Goal: Information Seeking & Learning: Learn about a topic

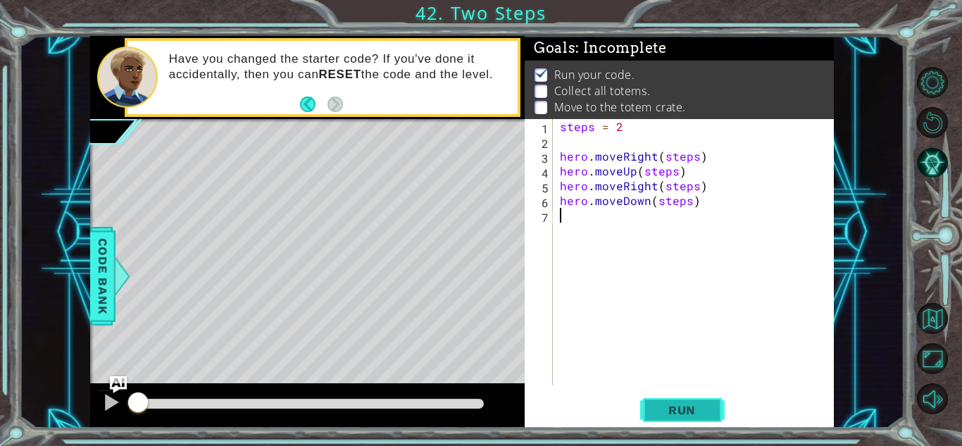
click at [697, 408] on span "Run" at bounding box center [682, 410] width 56 height 14
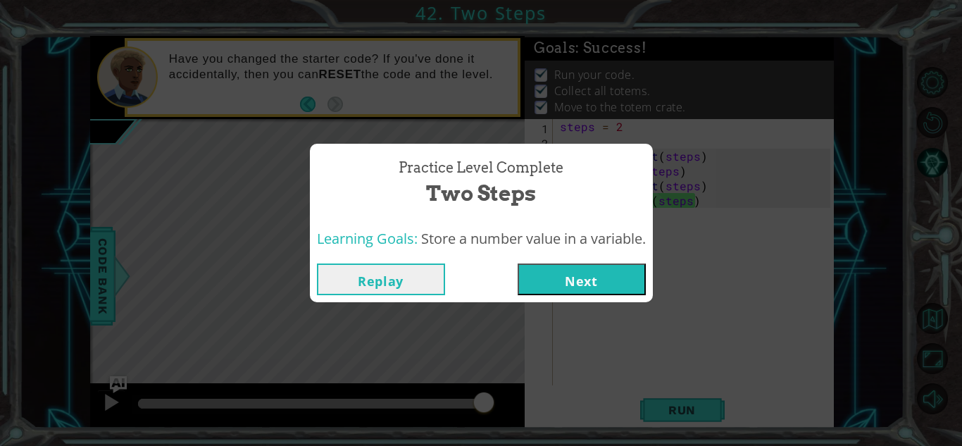
click at [619, 268] on button "Next" at bounding box center [581, 279] width 128 height 32
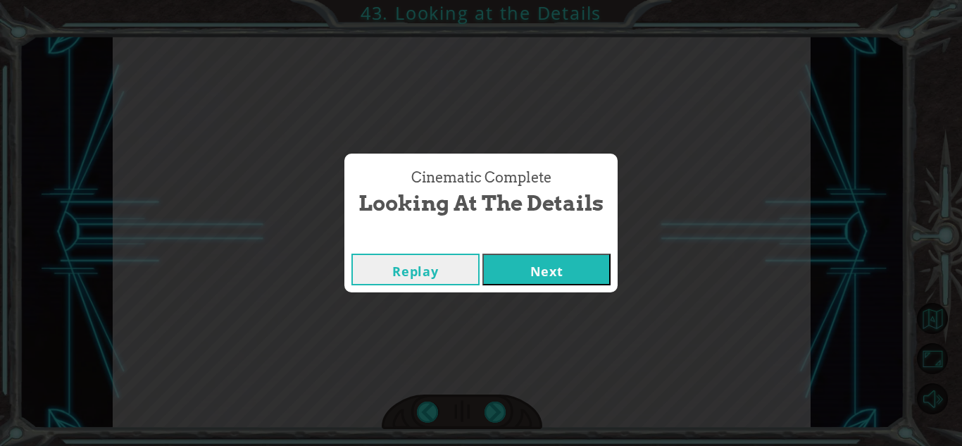
click at [533, 271] on button "Next" at bounding box center [546, 269] width 128 height 32
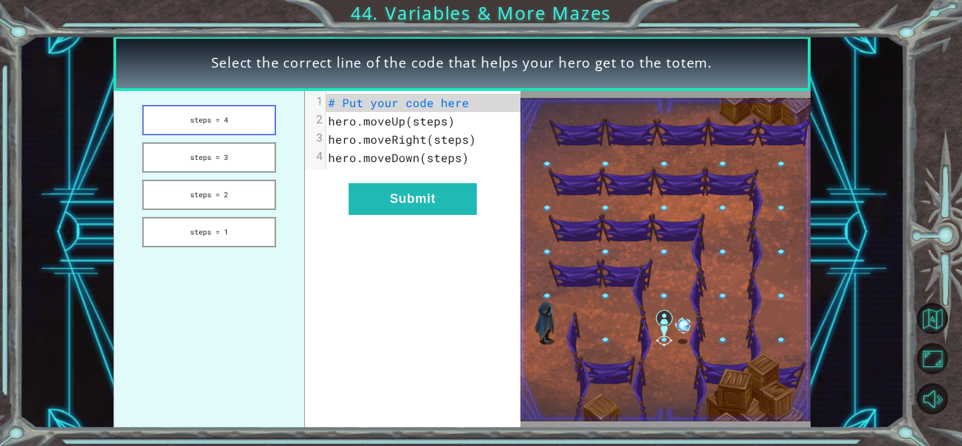
click at [212, 125] on button "steps = 4" at bounding box center [208, 120] width 133 height 30
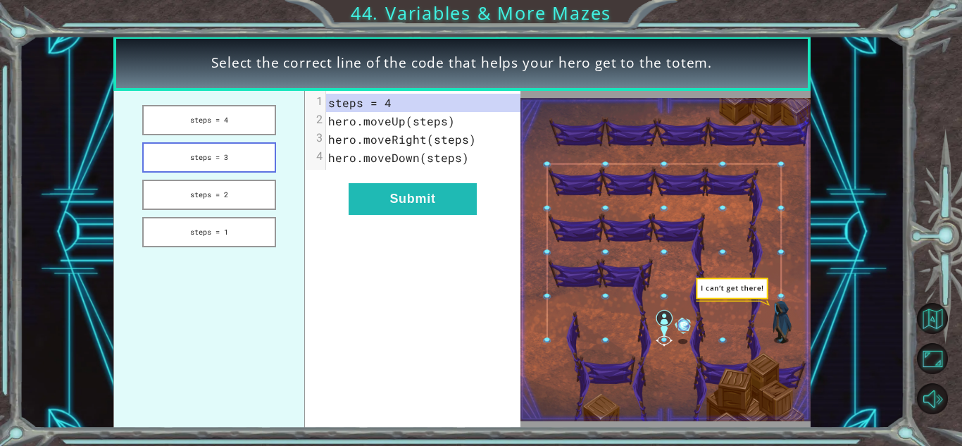
click at [217, 154] on button "steps = 3" at bounding box center [208, 157] width 133 height 30
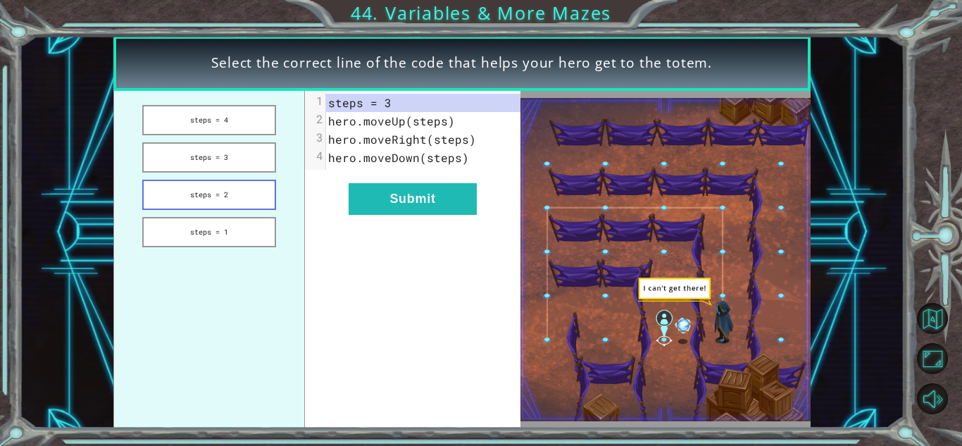
click at [219, 185] on button "steps = 2" at bounding box center [208, 195] width 133 height 30
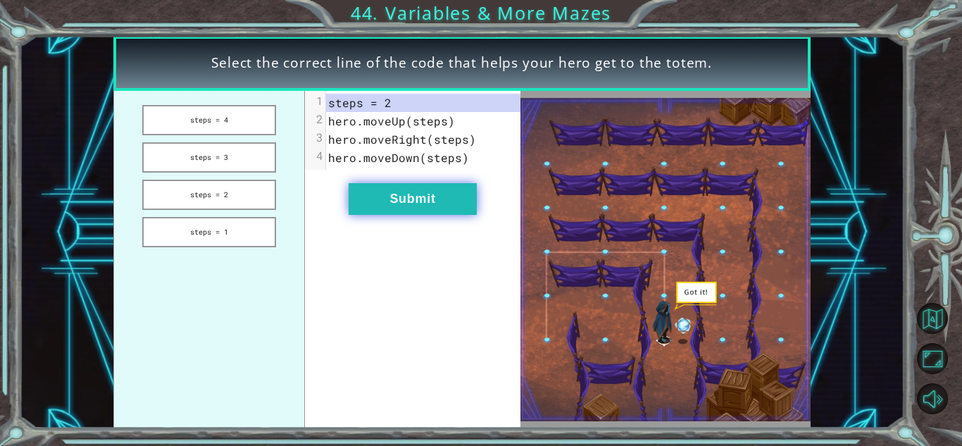
click at [424, 198] on button "Submit" at bounding box center [412, 199] width 128 height 32
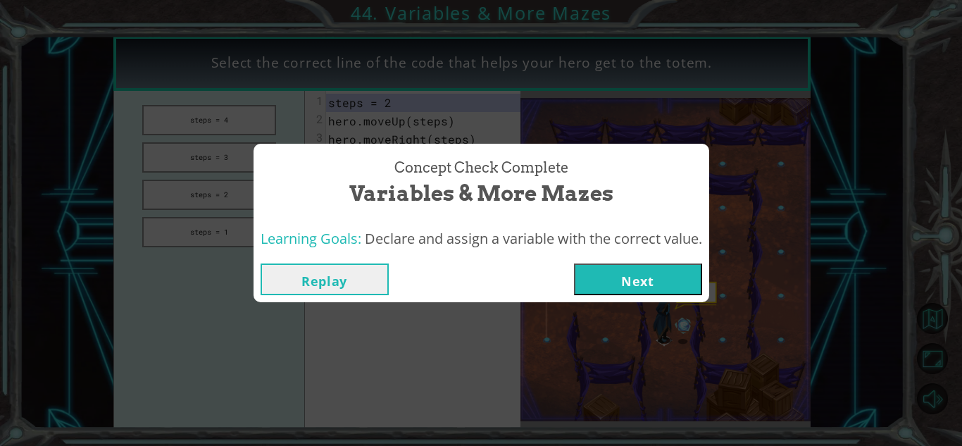
click at [616, 271] on button "Next" at bounding box center [638, 279] width 128 height 32
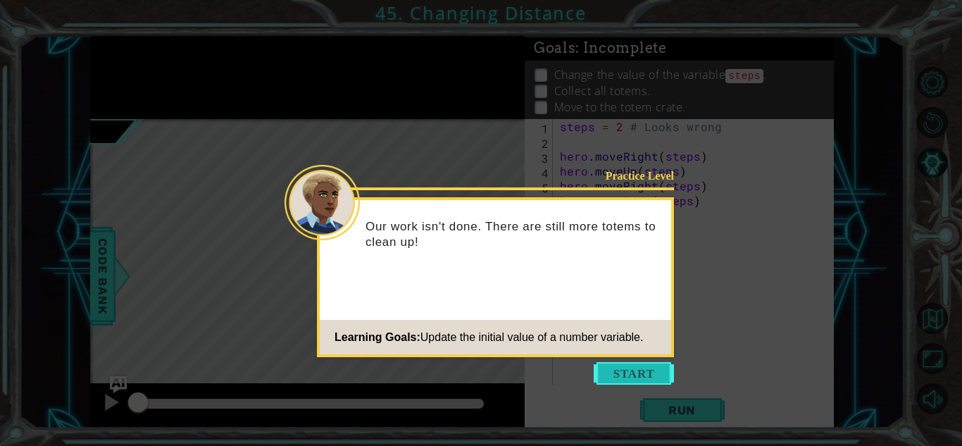
click at [617, 374] on button "Start" at bounding box center [633, 373] width 80 height 23
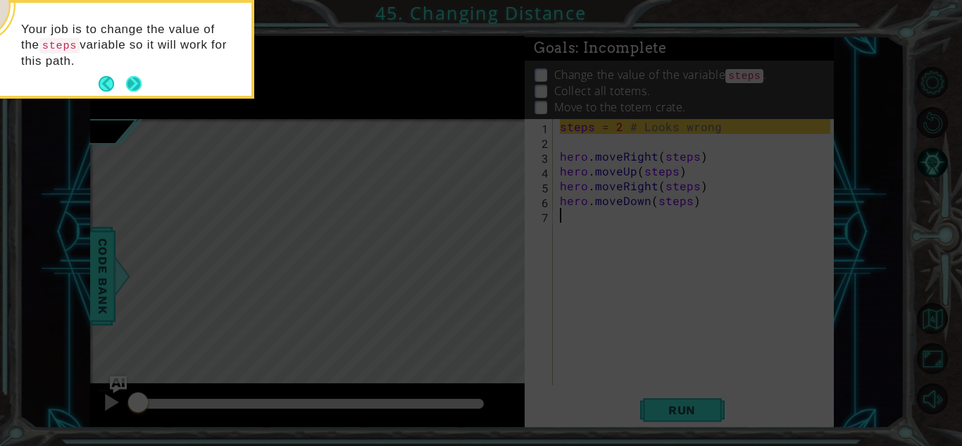
click at [127, 84] on button "Next" at bounding box center [133, 83] width 15 height 15
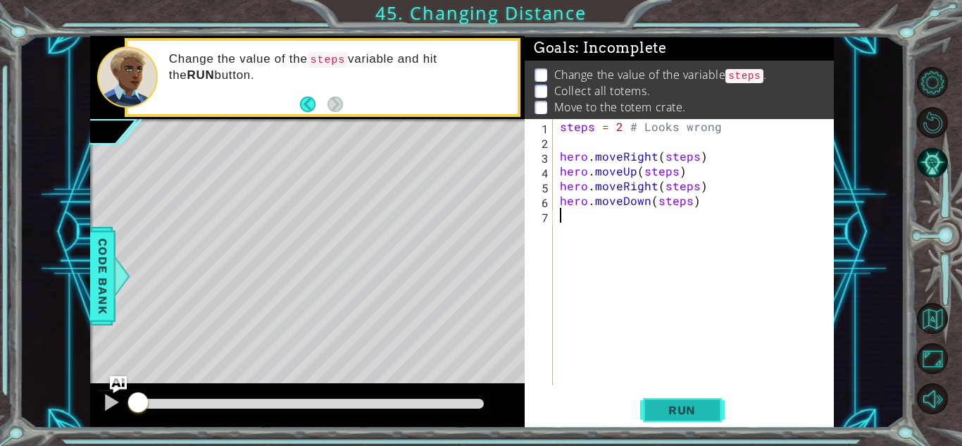
click at [674, 403] on span "Run" at bounding box center [682, 410] width 56 height 14
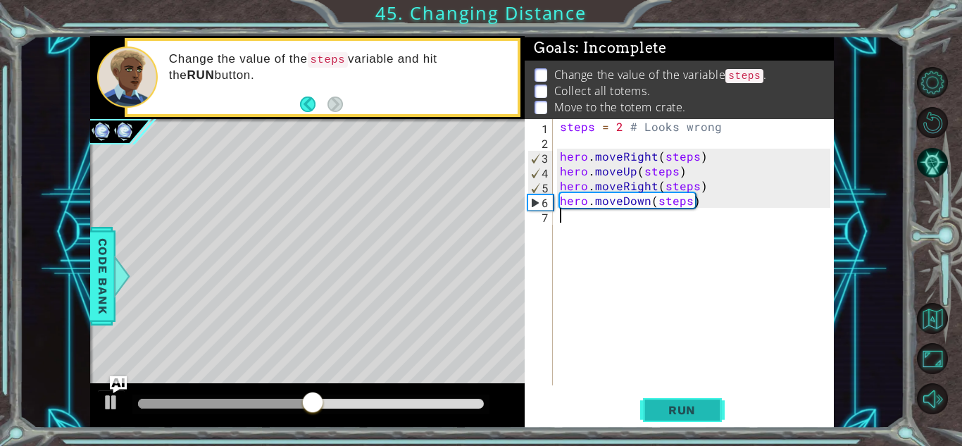
click at [674, 403] on span "Run" at bounding box center [682, 410] width 56 height 14
click at [646, 204] on div "steps = 2 # Looks wrong hero . moveRight ( steps ) hero . moveUp ( steps ) hero…" at bounding box center [697, 267] width 280 height 296
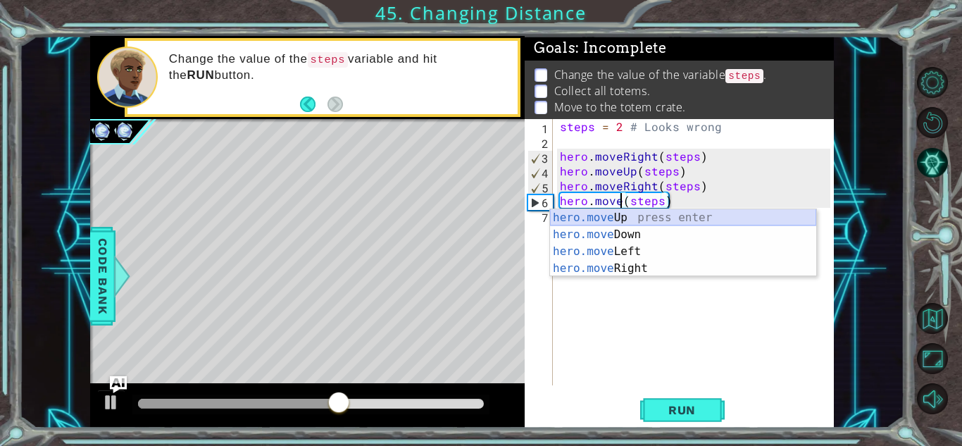
click at [655, 218] on div "hero.move Up press enter hero.move Down press enter hero.move Left press enter …" at bounding box center [683, 259] width 266 height 101
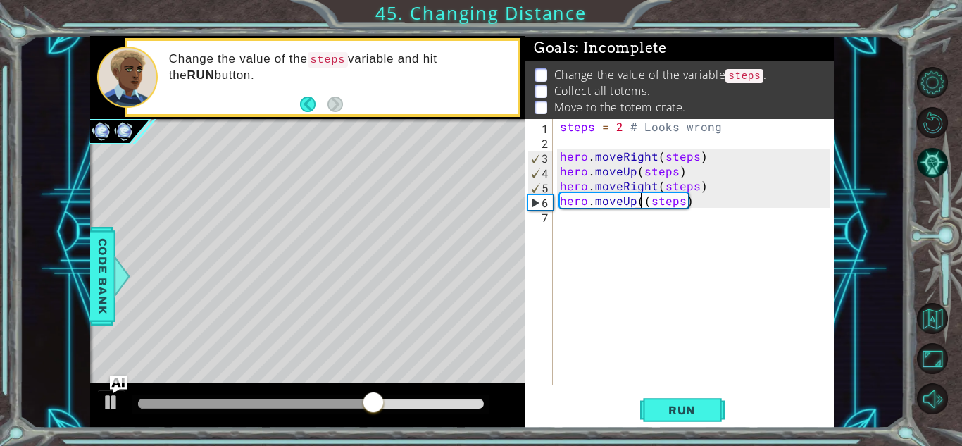
type textarea "hero.moveUp(steps)"
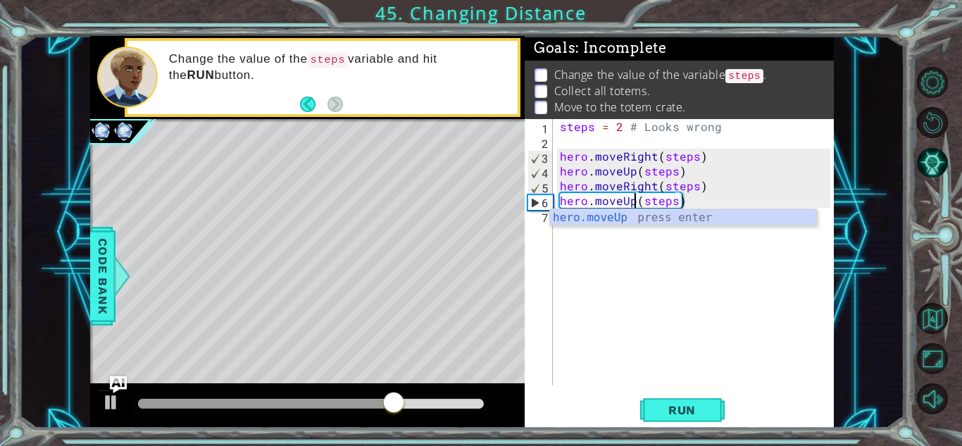
click at [726, 204] on div "steps = 2 # Looks wrong hero . moveRight ( steps ) hero . moveUp ( steps ) hero…" at bounding box center [697, 267] width 280 height 296
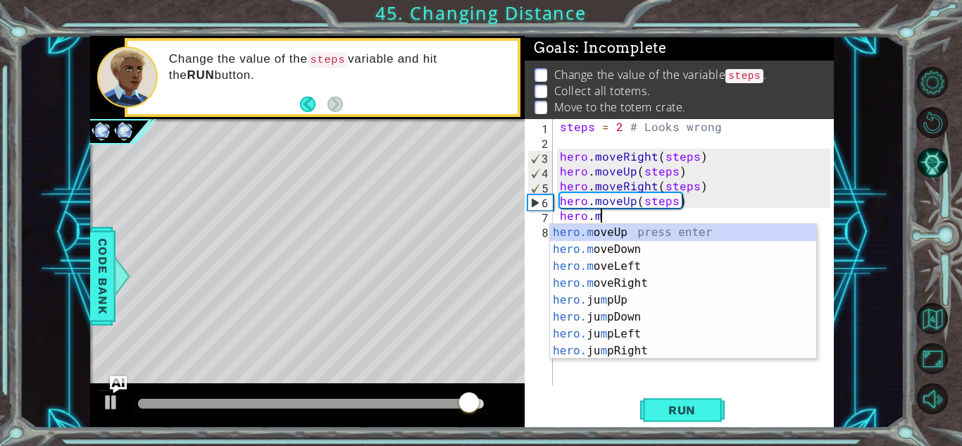
scroll to position [0, 2]
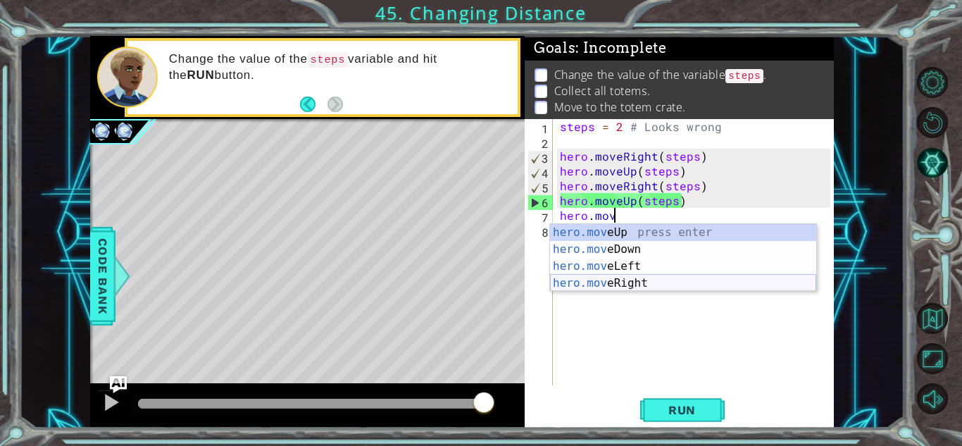
click at [685, 283] on div "hero.mov eUp press enter hero.mov eDown press enter hero.mov eLeft press enter …" at bounding box center [683, 274] width 266 height 101
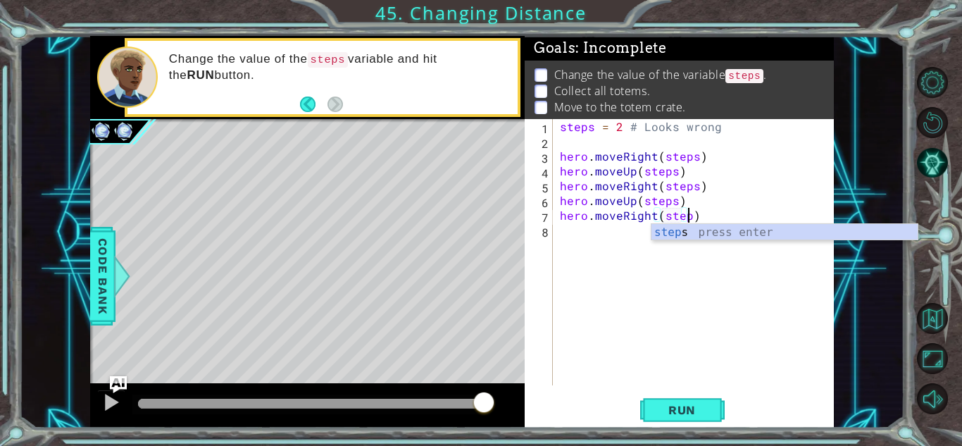
type textarea "hero.moveRight(steps)"
click at [710, 216] on div "steps = 2 # Looks wrong hero . moveRight ( steps ) hero . moveUp ( steps ) hero…" at bounding box center [697, 267] width 280 height 296
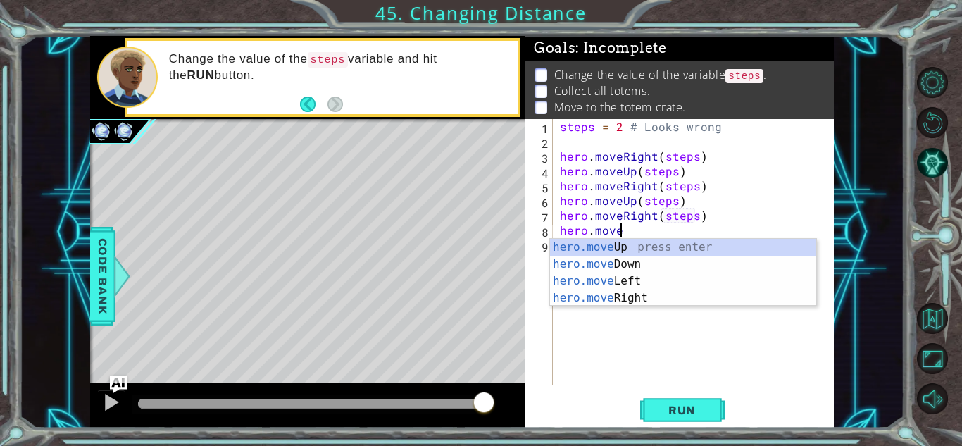
scroll to position [0, 3]
click at [702, 265] on div "hero.move Up press enter hero.move Down press enter hero.move Left press enter …" at bounding box center [683, 289] width 266 height 101
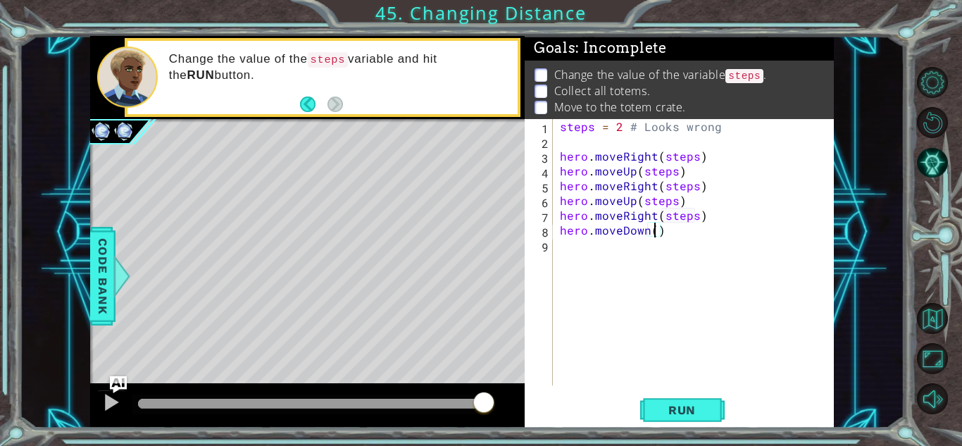
scroll to position [0, 6]
click at [667, 410] on span "Run" at bounding box center [682, 410] width 56 height 14
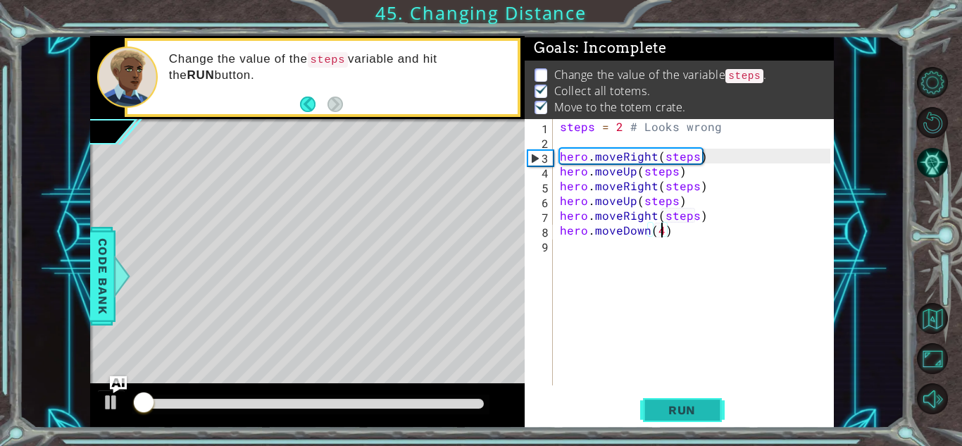
scroll to position [1, 0]
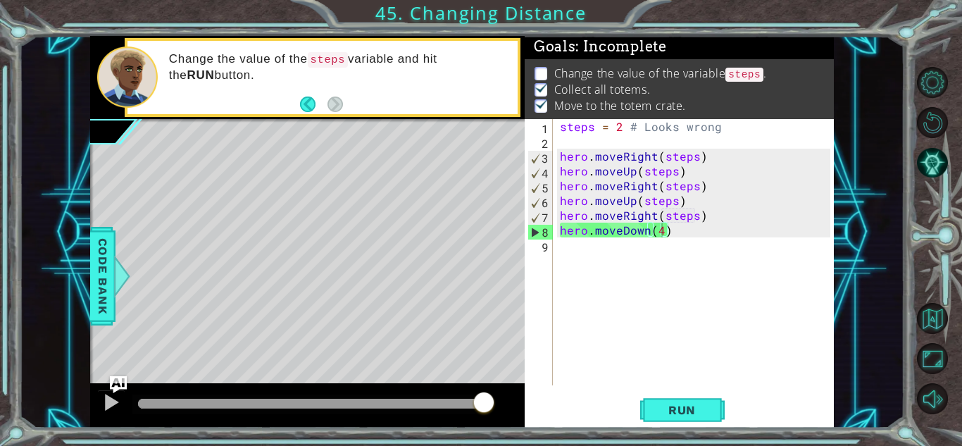
drag, startPoint x: 161, startPoint y: 58, endPoint x: 269, endPoint y: 65, distance: 107.9
click at [269, 65] on div "Change the value of the steps variable and hit the RUN button." at bounding box center [338, 77] width 358 height 66
click at [660, 232] on div "steps = 2 # Looks wrong hero . moveRight ( steps ) hero . moveUp ( steps ) hero…" at bounding box center [697, 267] width 280 height 296
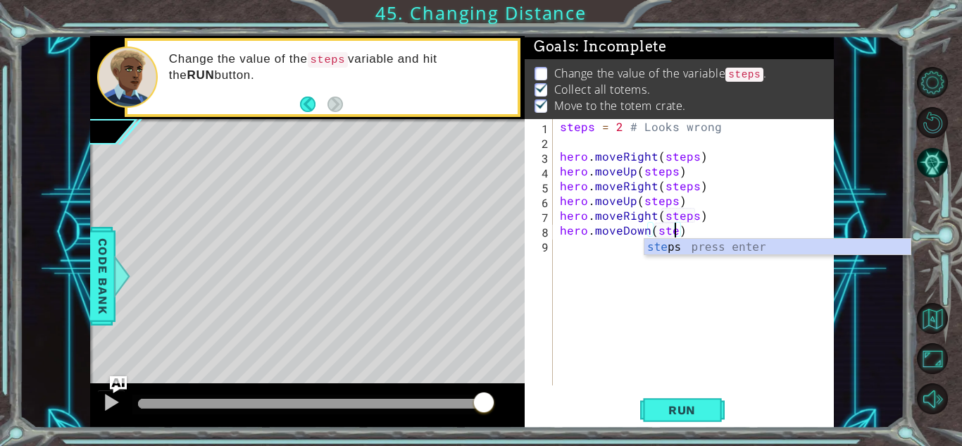
type textarea "hero.moveDown(steps)"
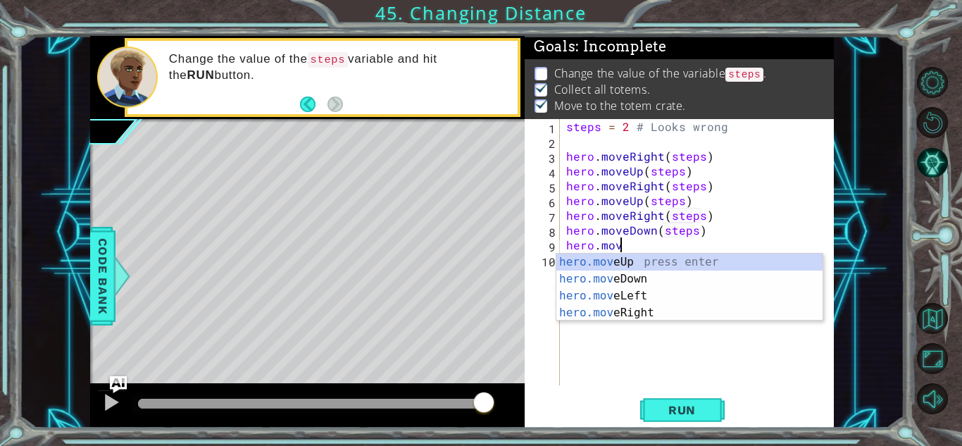
scroll to position [0, 3]
click at [669, 277] on div "hero.move Up press enter hero.move Down press enter hero.move Left press enter …" at bounding box center [689, 303] width 266 height 101
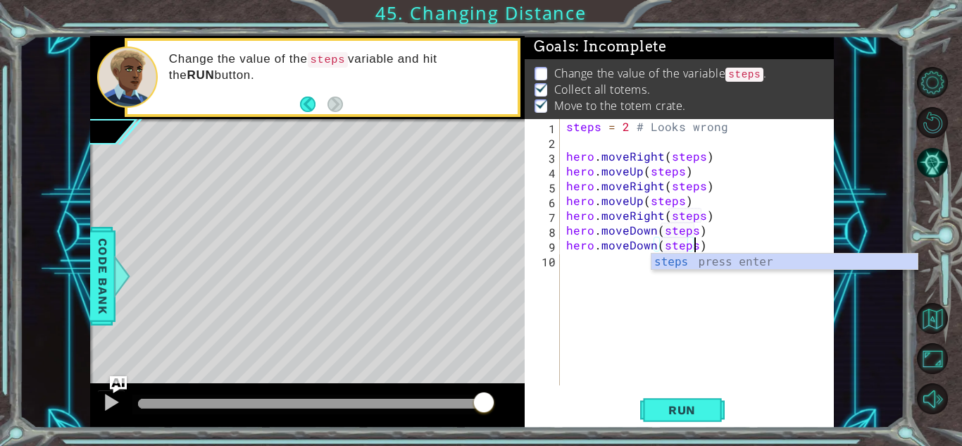
scroll to position [0, 8]
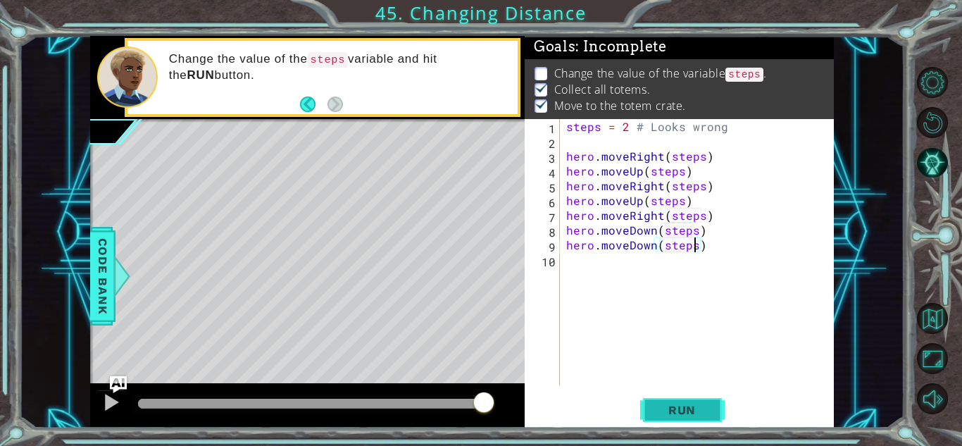
type textarea "hero.moveDown(steps)"
click at [686, 408] on span "Run" at bounding box center [682, 410] width 56 height 14
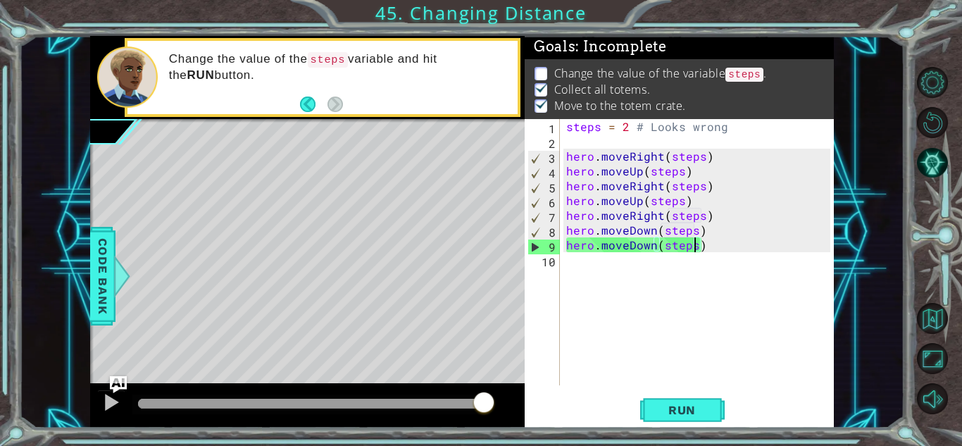
click at [720, 246] on div "steps = 2 # Looks wrong hero . moveRight ( steps ) hero . moveUp ( steps ) hero…" at bounding box center [700, 267] width 274 height 296
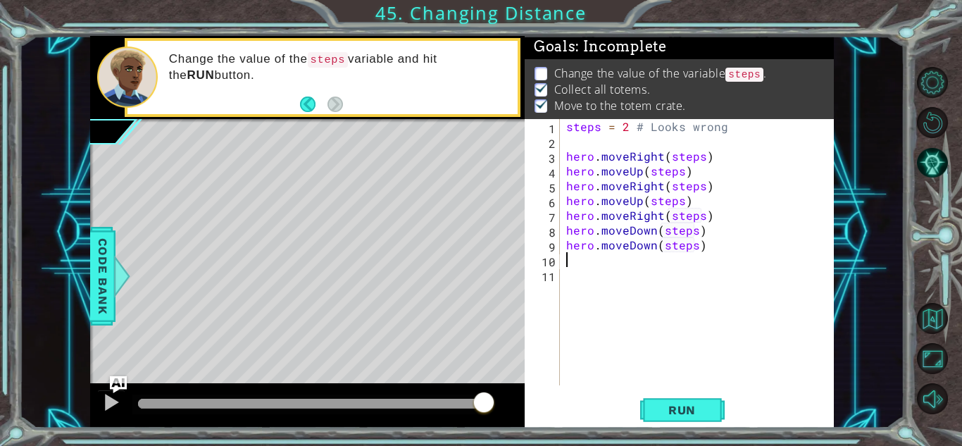
scroll to position [0, 0]
click at [685, 73] on p "Change the value of the variable steps ." at bounding box center [660, 73] width 213 height 17
click at [682, 80] on p "Change the value of the variable steps ." at bounding box center [660, 73] width 213 height 17
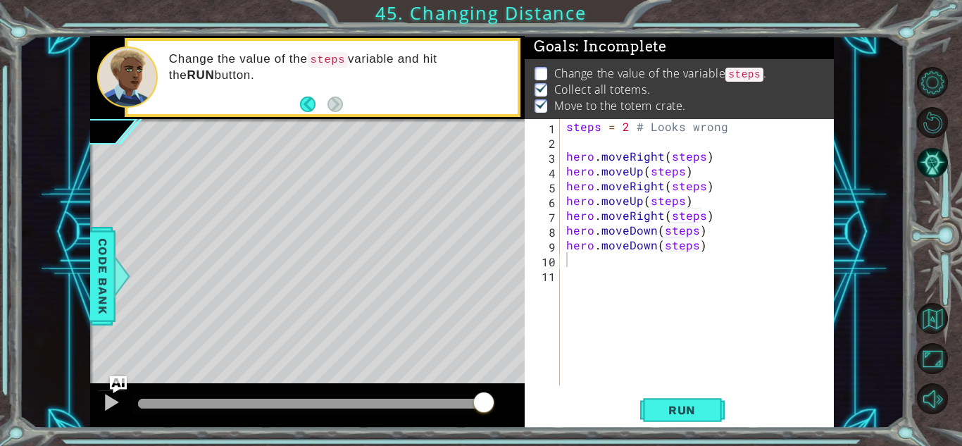
click at [722, 127] on div "steps = 2 # Looks wrong hero . moveRight ( steps ) hero . moveUp ( steps ) hero…" at bounding box center [700, 267] width 274 height 296
click at [626, 130] on div "steps = 2 # Looks wrong hero . moveRight ( steps ) hero . moveUp ( steps ) hero…" at bounding box center [700, 267] width 274 height 296
click at [683, 408] on span "Run" at bounding box center [682, 410] width 56 height 14
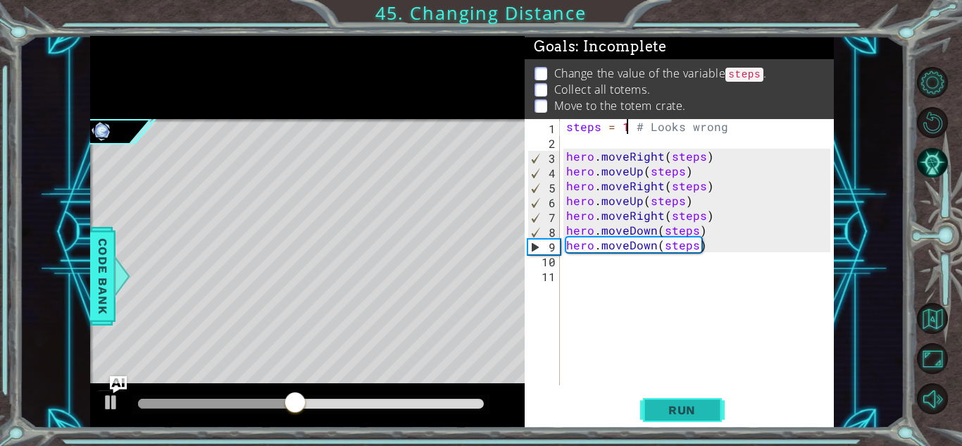
click at [671, 410] on span "Run" at bounding box center [682, 410] width 56 height 14
click at [671, 405] on span "Run" at bounding box center [682, 410] width 56 height 14
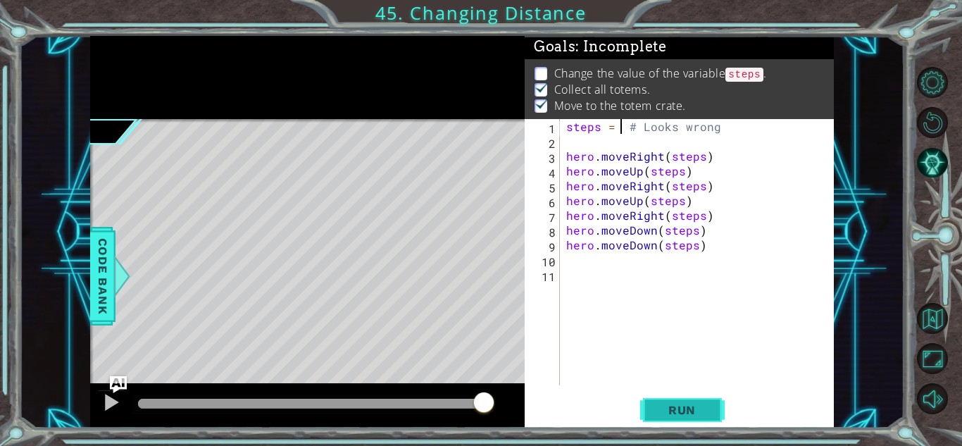
scroll to position [0, 4]
click at [708, 239] on div "steps = 4 # Looks wrong hero . moveRight ( steps ) hero . moveUp ( steps ) hero…" at bounding box center [700, 267] width 274 height 296
click at [699, 403] on span "Run" at bounding box center [682, 410] width 56 height 14
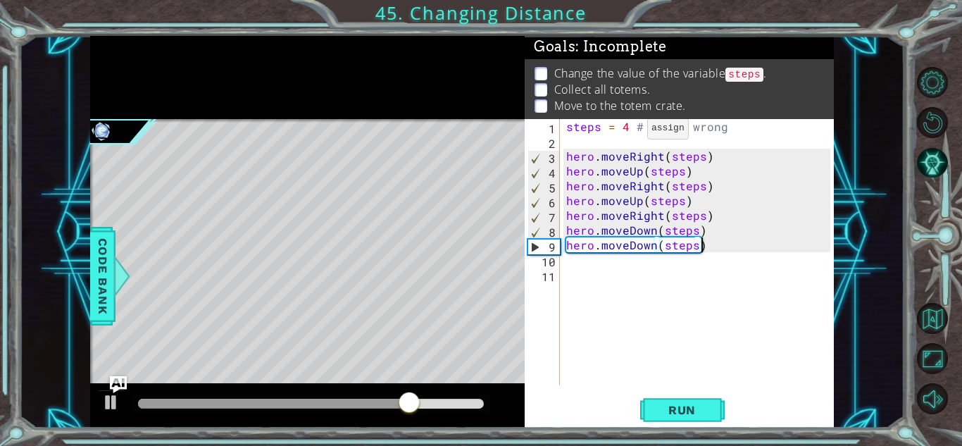
click at [629, 132] on div "steps = 4 # Looks wrong hero . moveRight ( steps ) hero . moveUp ( steps ) hero…" at bounding box center [700, 267] width 274 height 296
click at [680, 417] on button "Run" at bounding box center [682, 409] width 84 height 31
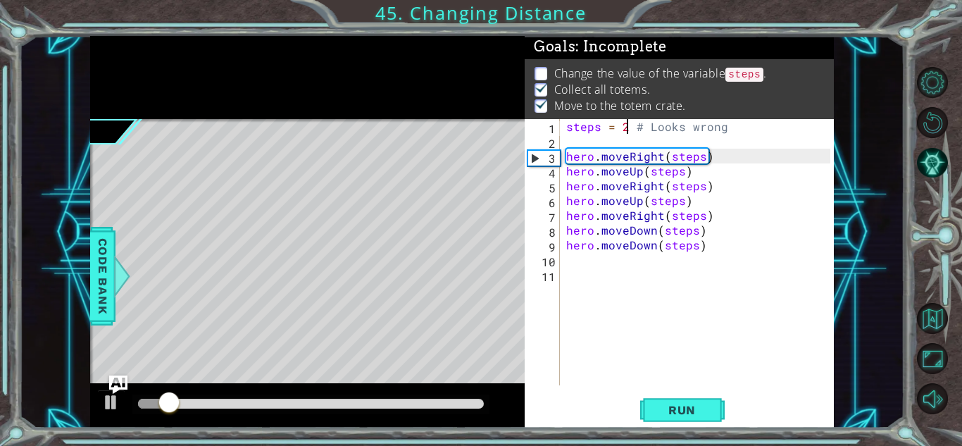
click at [124, 382] on img "Ask AI" at bounding box center [118, 384] width 18 height 18
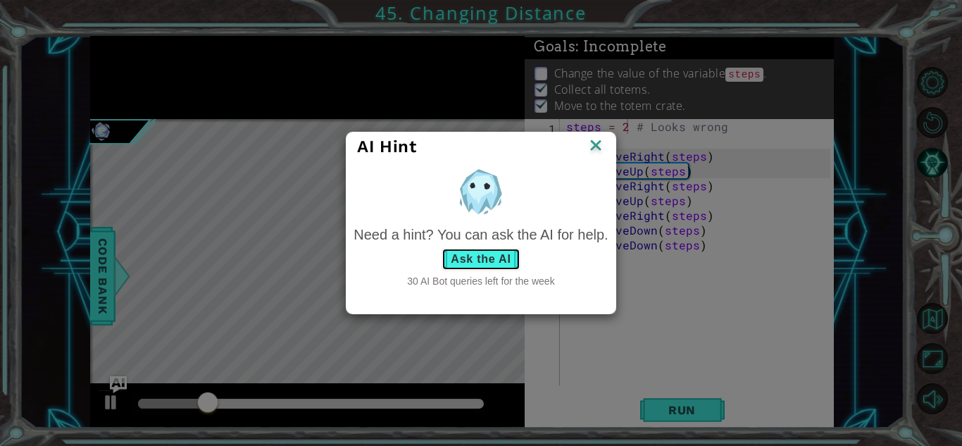
click at [472, 253] on button "Ask the AI" at bounding box center [480, 259] width 78 height 23
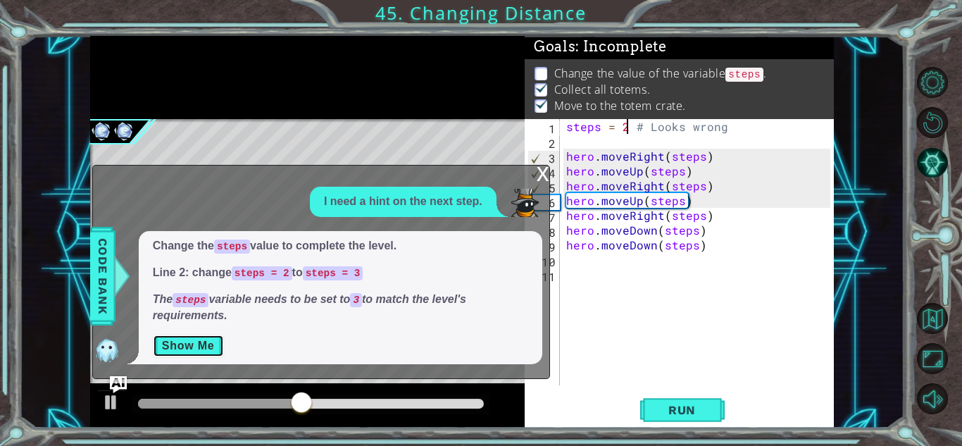
click at [208, 341] on button "Show Me" at bounding box center [188, 345] width 71 height 23
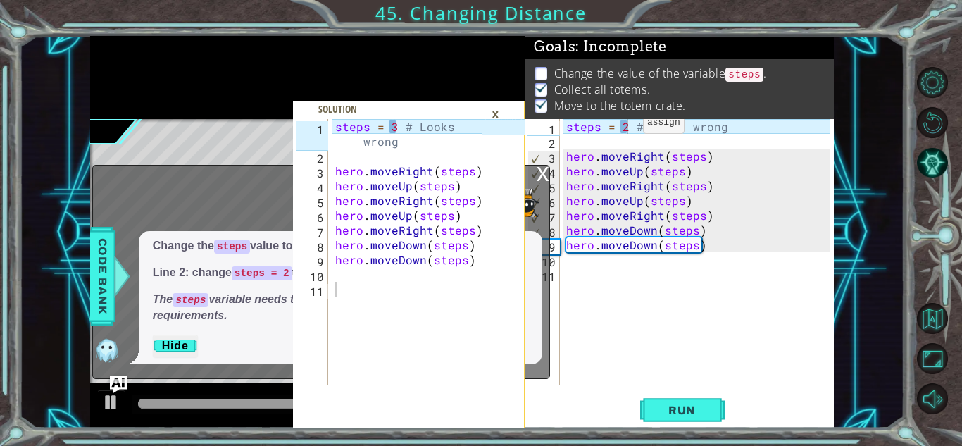
click at [625, 126] on div "steps = 2 # Looks wrong hero . moveRight ( steps ) hero . moveUp ( steps ) hero…" at bounding box center [700, 267] width 274 height 296
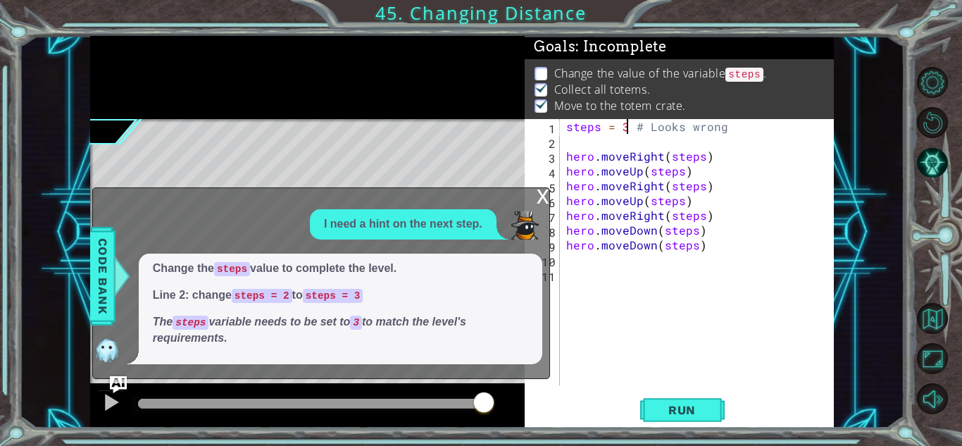
click at [543, 199] on div "x" at bounding box center [542, 195] width 13 height 14
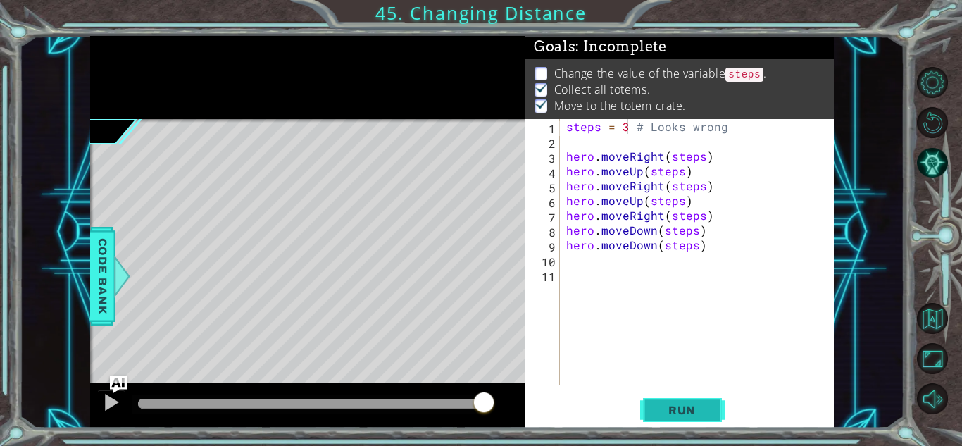
click at [691, 396] on button "Run" at bounding box center [682, 409] width 84 height 31
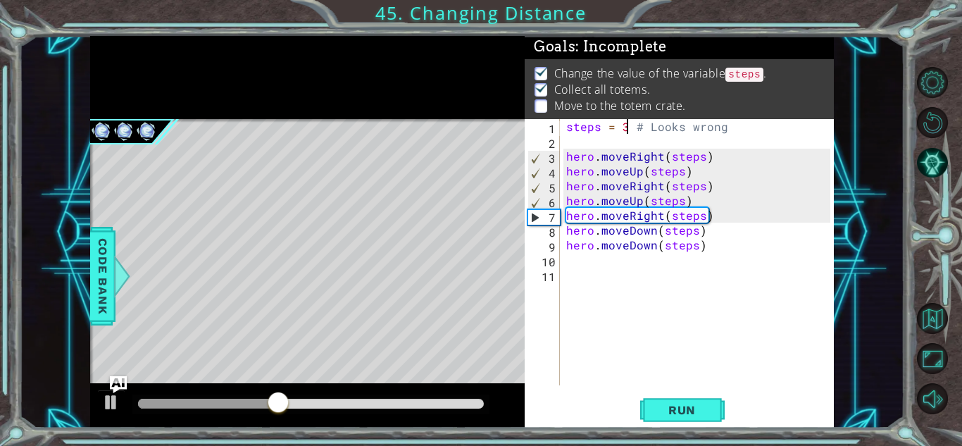
click at [693, 199] on div "steps = 3 # Looks wrong hero . moveRight ( steps ) hero . moveUp ( steps ) hero…" at bounding box center [700, 267] width 274 height 296
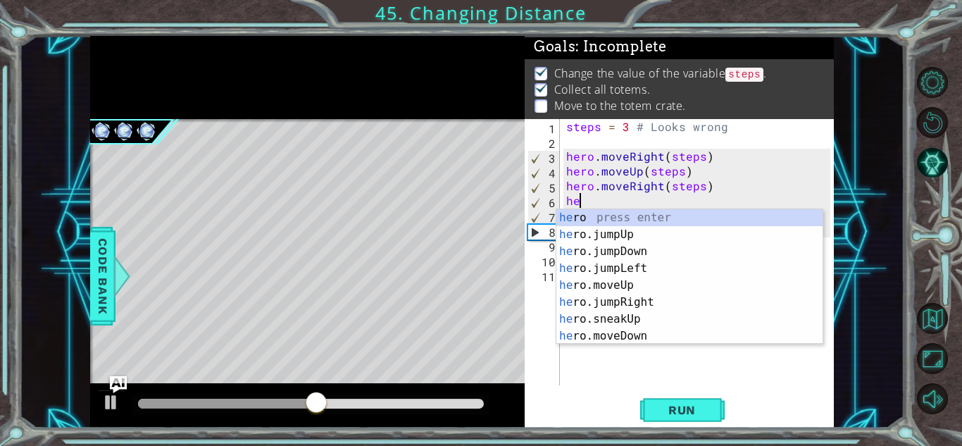
scroll to position [0, 0]
type textarea "h"
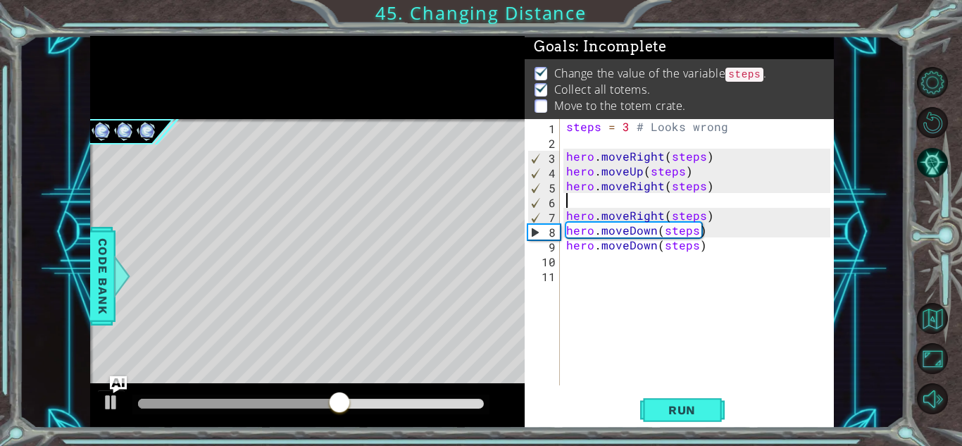
click at [717, 220] on div "steps = 3 # Looks wrong hero . moveRight ( steps ) hero . moveUp ( steps ) hero…" at bounding box center [700, 267] width 274 height 296
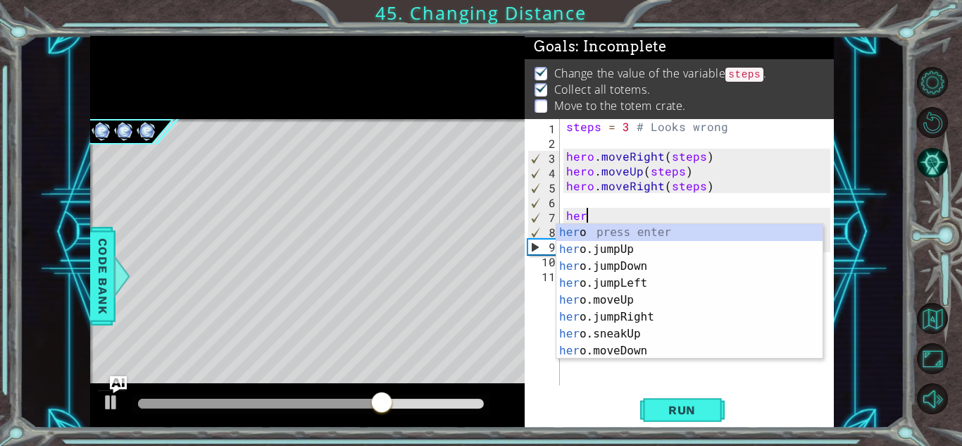
type textarea "h"
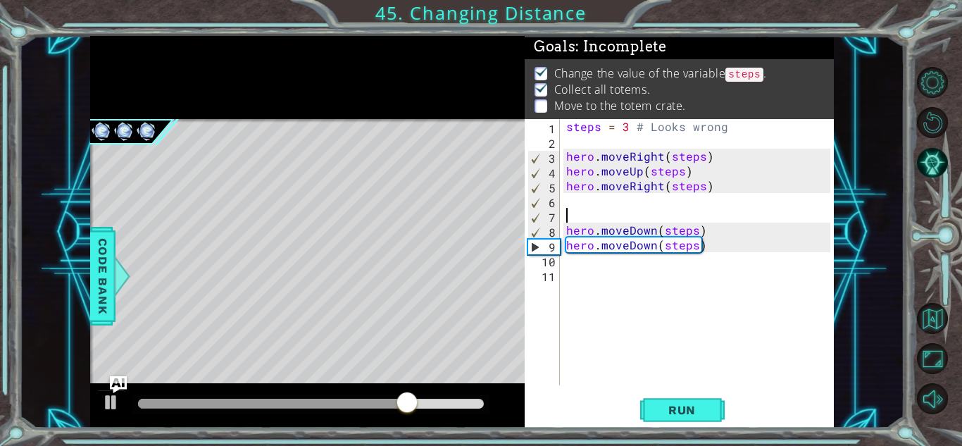
click at [723, 231] on div "steps = 3 # Looks wrong hero . moveRight ( steps ) hero . moveUp ( steps ) hero…" at bounding box center [700, 267] width 274 height 296
type textarea "hero.moveDown(steps)"
click at [656, 213] on div "steps = 3 # Looks wrong hero . moveRight ( steps ) hero . moveUp ( steps ) hero…" at bounding box center [700, 267] width 274 height 296
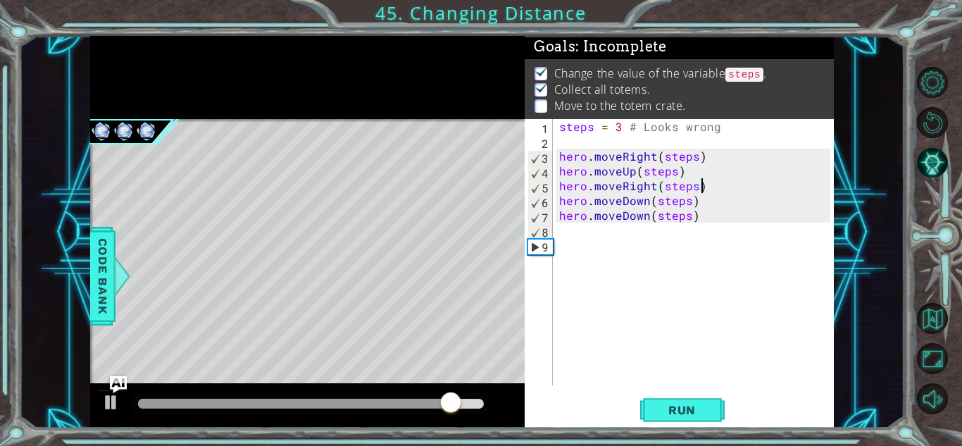
click at [699, 220] on div "steps = 3 # Looks wrong hero . moveRight ( steps ) hero . moveUp ( steps ) hero…" at bounding box center [696, 267] width 280 height 296
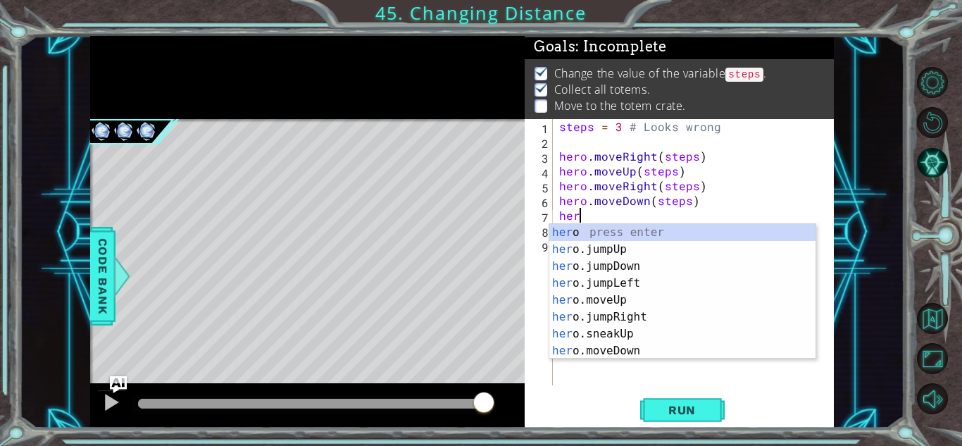
type textarea "h"
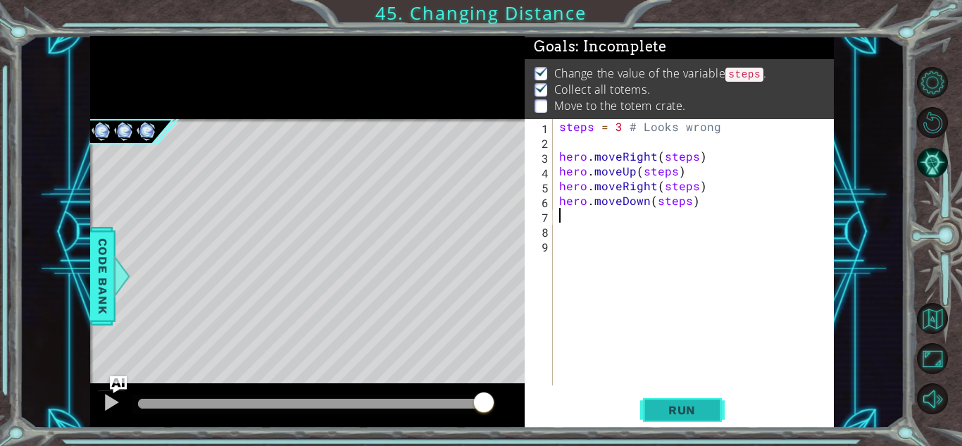
click at [698, 415] on span "Run" at bounding box center [682, 410] width 56 height 14
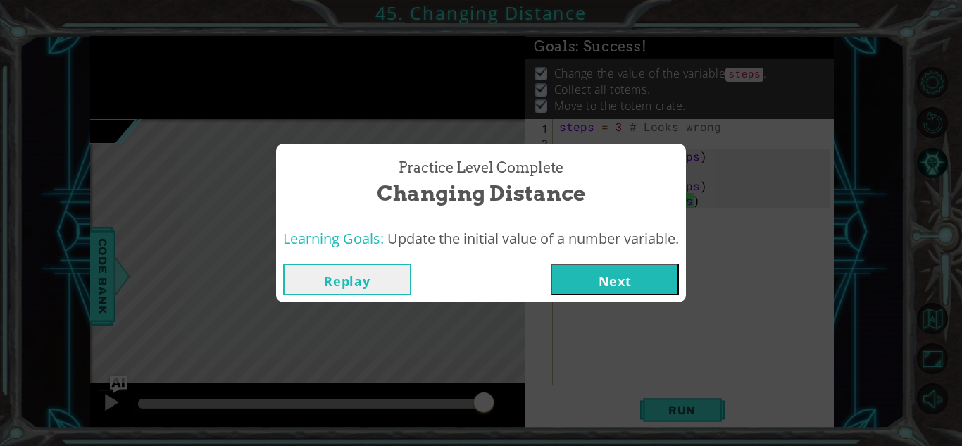
click at [643, 282] on button "Next" at bounding box center [615, 279] width 128 height 32
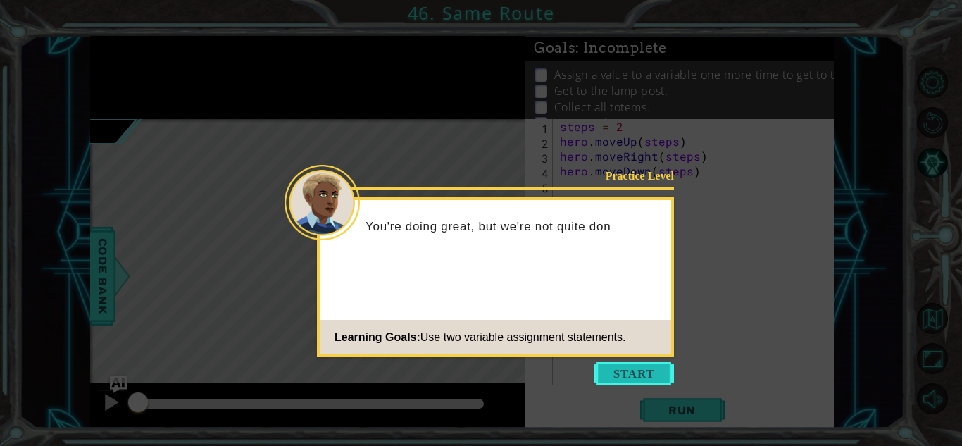
click at [632, 376] on button "Start" at bounding box center [633, 373] width 80 height 23
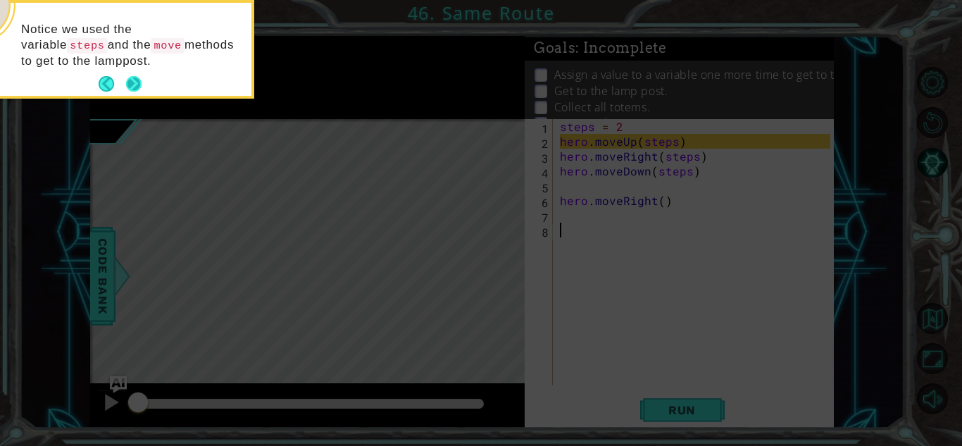
click at [141, 80] on button "Next" at bounding box center [133, 83] width 15 height 15
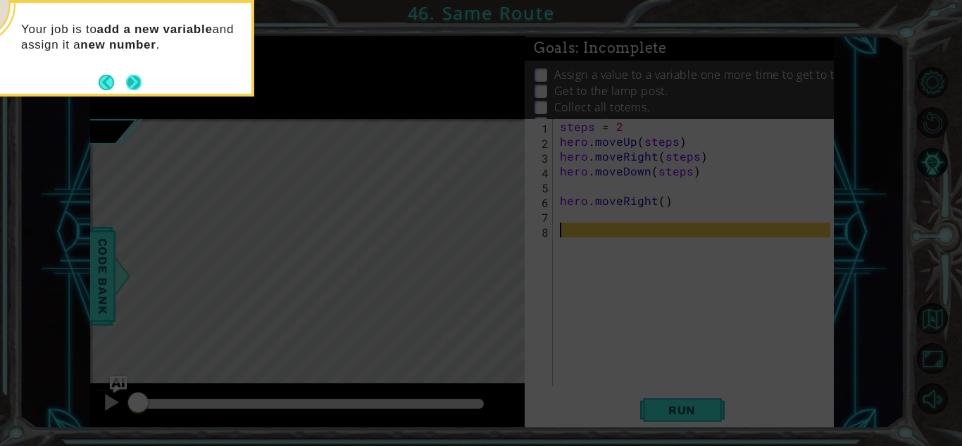
click at [127, 84] on button "Next" at bounding box center [133, 82] width 15 height 15
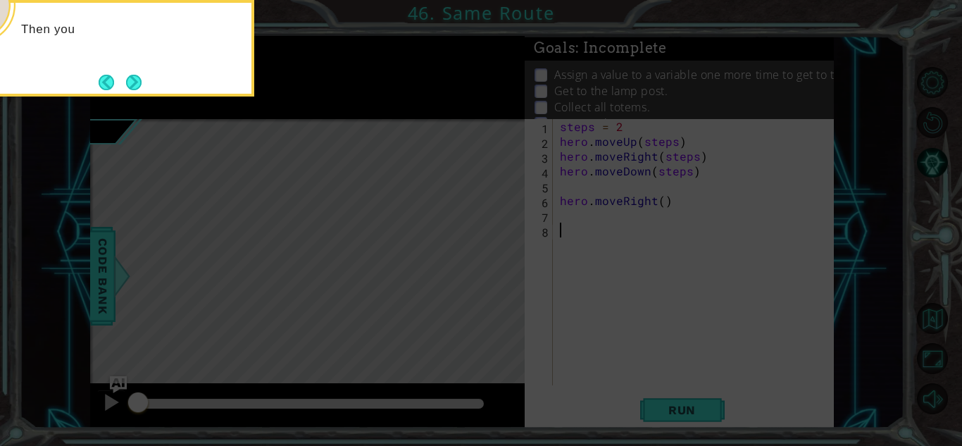
click at [127, 84] on button "Next" at bounding box center [133, 82] width 15 height 15
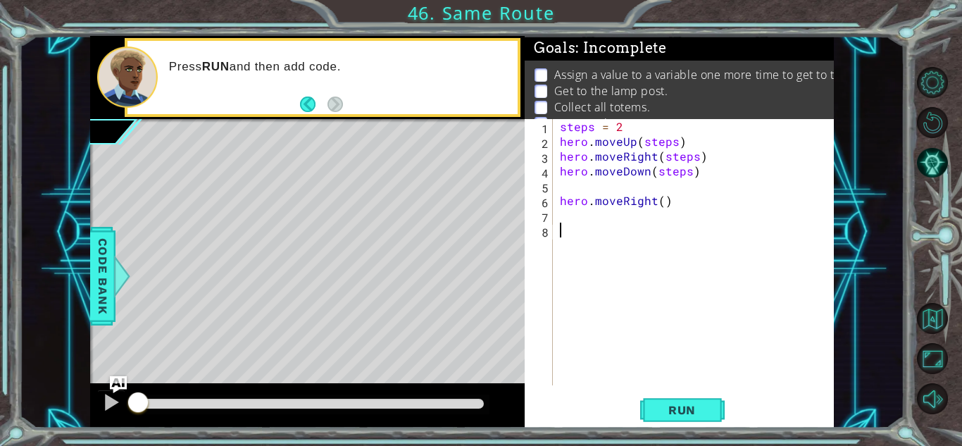
click at [604, 186] on div "steps = 2 hero . moveUp ( steps ) hero . moveRight ( steps ) hero . moveDown ( …" at bounding box center [697, 267] width 280 height 296
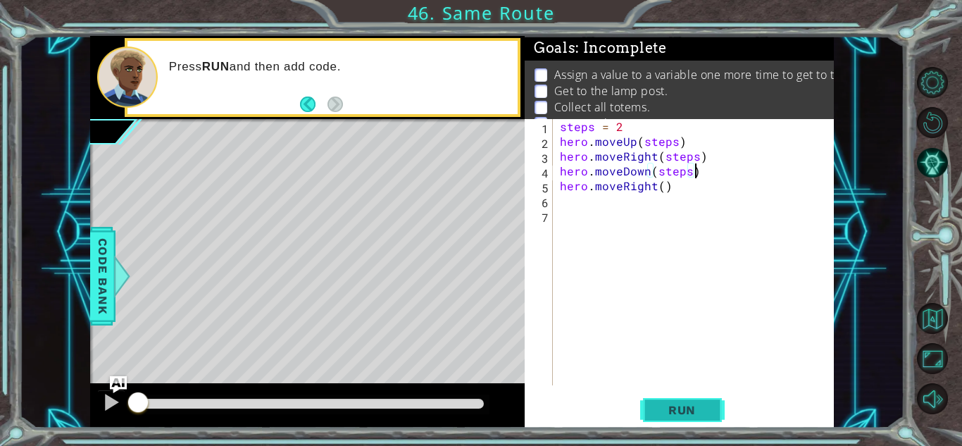
click at [674, 414] on span "Run" at bounding box center [682, 410] width 56 height 14
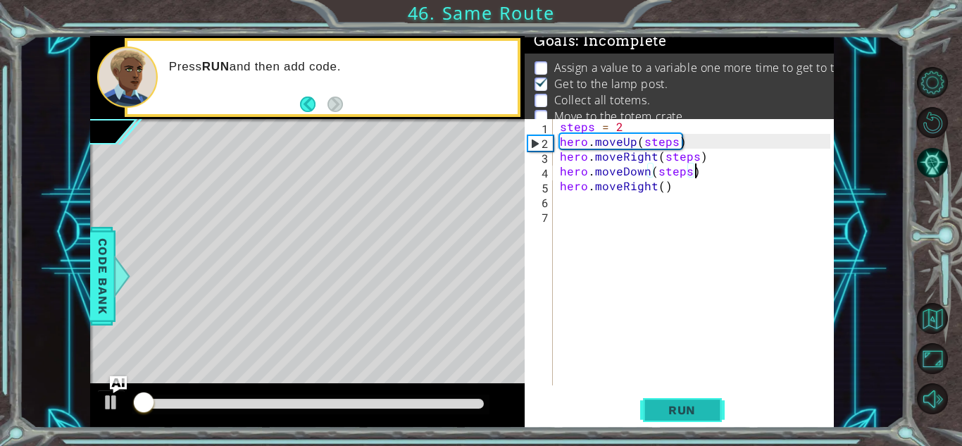
scroll to position [10, 0]
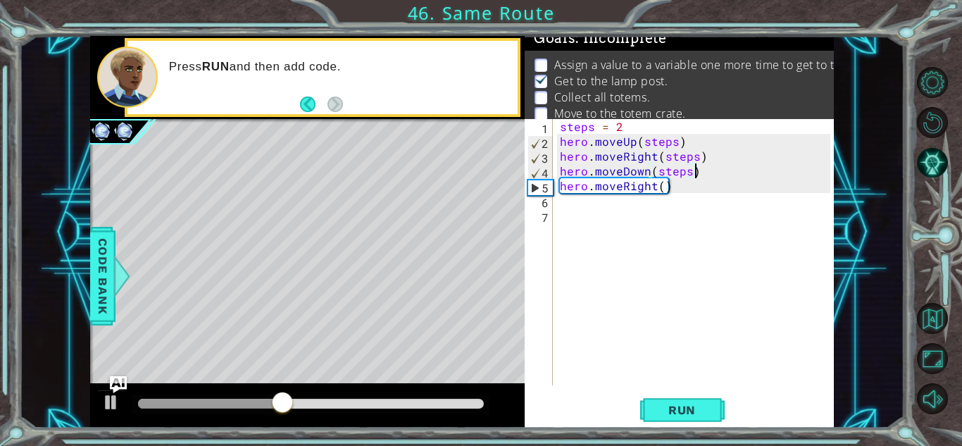
click at [673, 186] on div "steps = 2 hero . moveUp ( steps ) hero . moveRight ( steps ) hero . moveDown ( …" at bounding box center [697, 267] width 280 height 296
type textarea "hero.moveRight()"
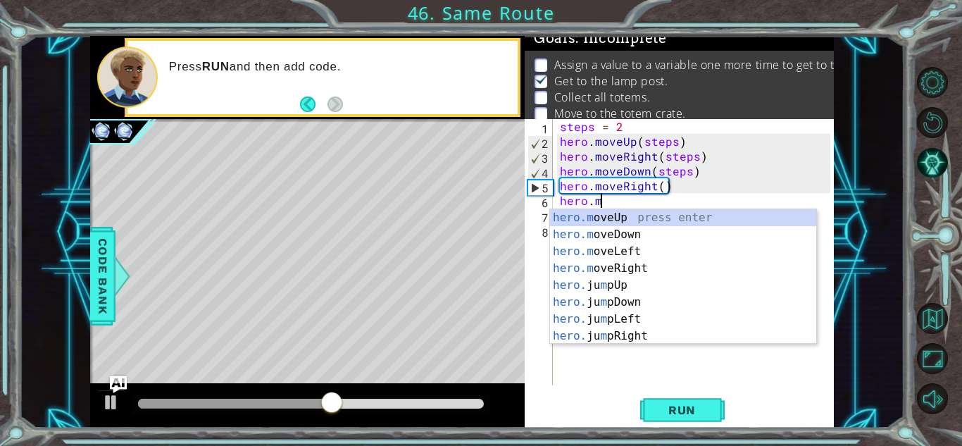
scroll to position [0, 2]
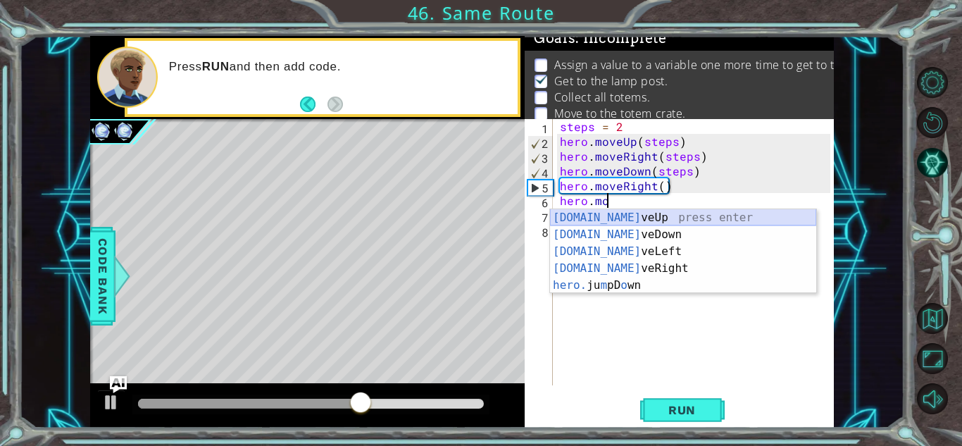
click at [678, 216] on div "[DOMAIN_NAME] veUp press enter [DOMAIN_NAME] veDown press enter [DOMAIN_NAME] v…" at bounding box center [683, 268] width 266 height 118
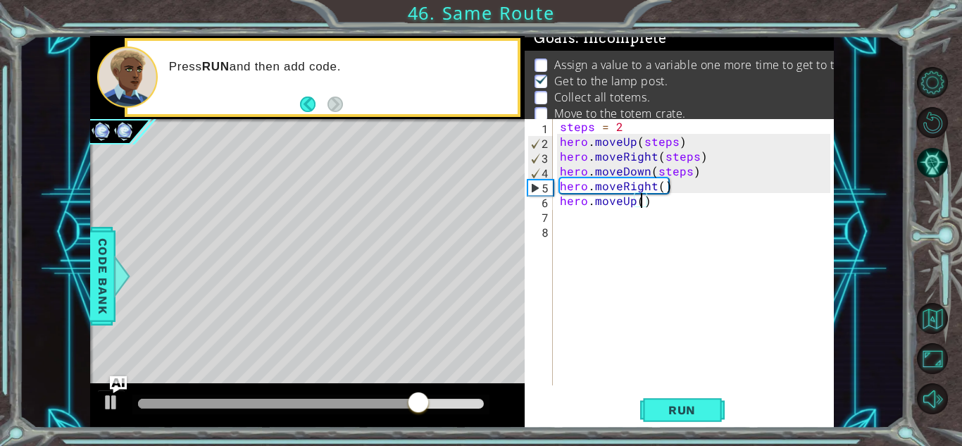
scroll to position [0, 5]
type textarea "hero.moveUp(3)"
click at [691, 403] on span "Run" at bounding box center [682, 410] width 56 height 14
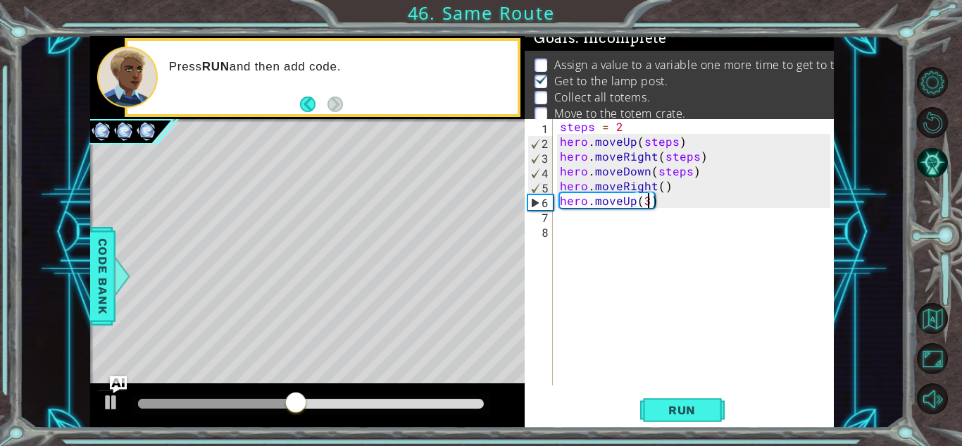
click at [703, 206] on div "steps = 2 hero . moveUp ( steps ) hero . moveRight ( steps ) hero . moveDown ( …" at bounding box center [697, 267] width 280 height 296
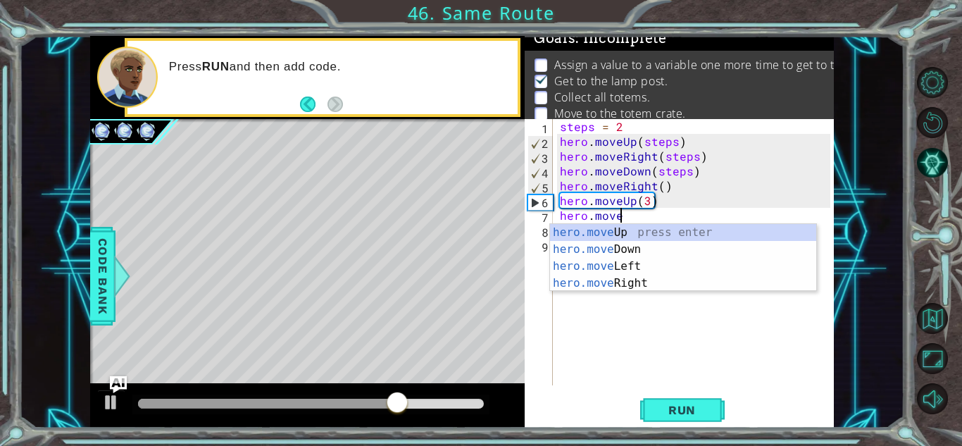
scroll to position [0, 3]
click at [721, 280] on div "hero.move Up press enter hero.move Down press enter hero.move Left press enter …" at bounding box center [683, 274] width 266 height 101
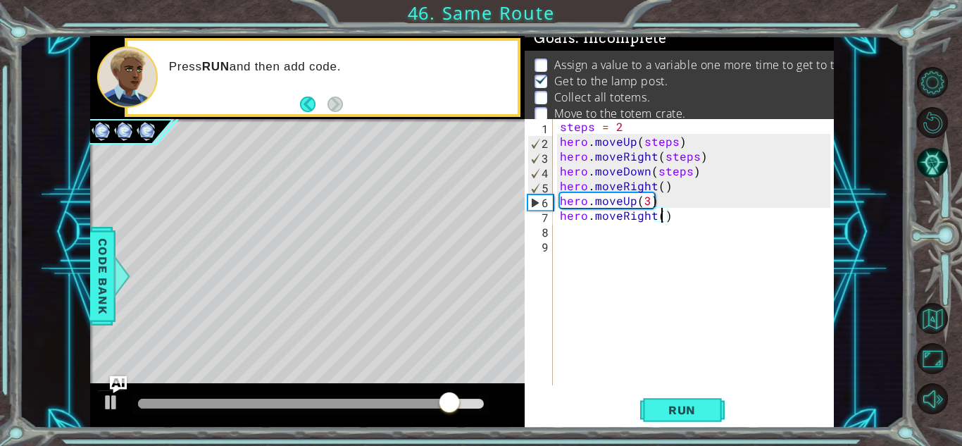
type textarea "hero.moveRight(3)"
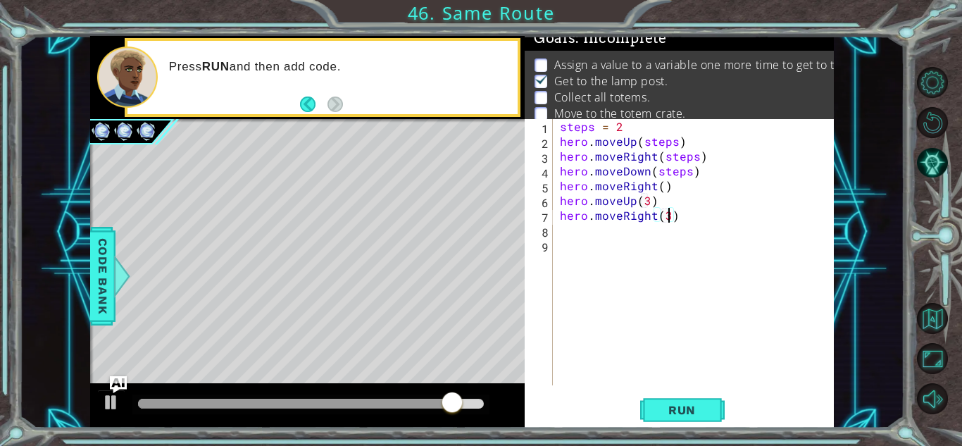
scroll to position [0, 6]
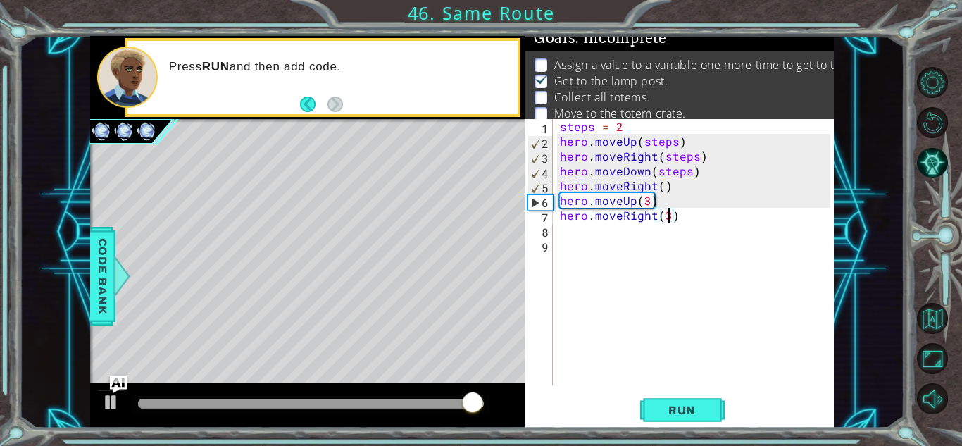
click at [697, 215] on div "steps = 2 hero . moveUp ( steps ) hero . moveRight ( steps ) hero . moveDown ( …" at bounding box center [697, 267] width 280 height 296
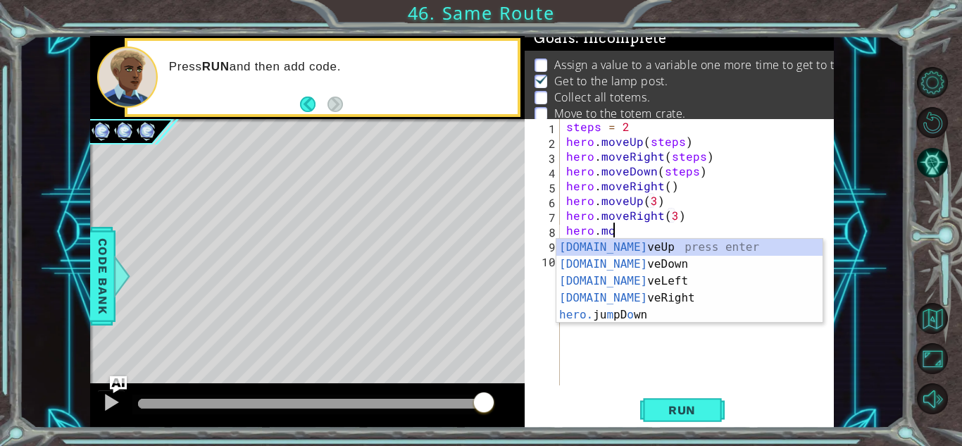
scroll to position [0, 2]
click at [717, 262] on div "[DOMAIN_NAME] veUp press enter [DOMAIN_NAME] veDown press enter [DOMAIN_NAME] v…" at bounding box center [689, 298] width 266 height 118
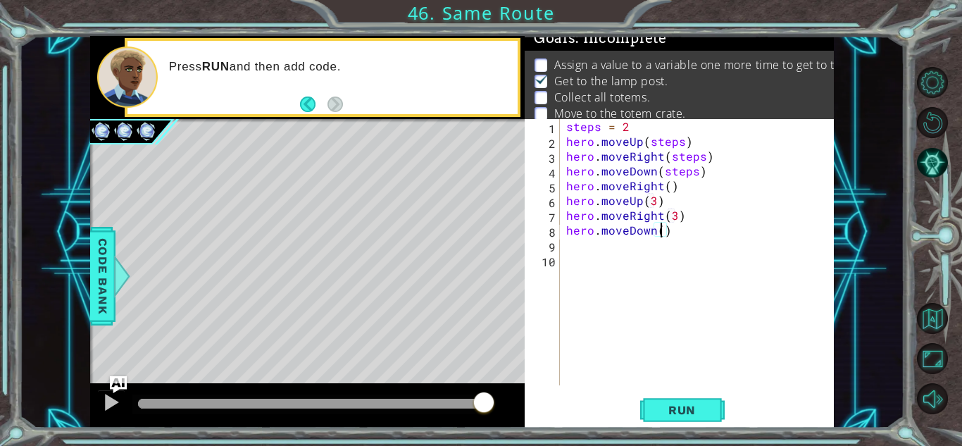
scroll to position [0, 6]
click at [707, 400] on button "Run" at bounding box center [682, 409] width 84 height 31
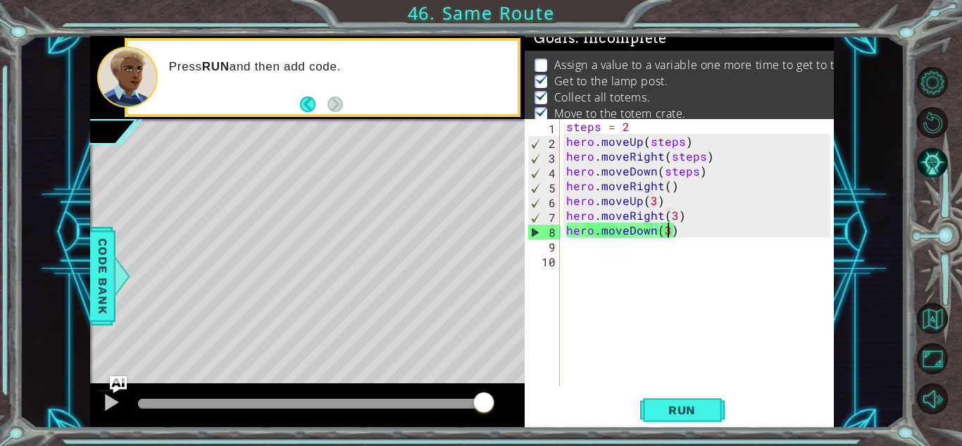
click at [627, 127] on div "steps = 2 hero . moveUp ( steps ) hero . moveRight ( steps ) hero . moveDown ( …" at bounding box center [700, 267] width 274 height 296
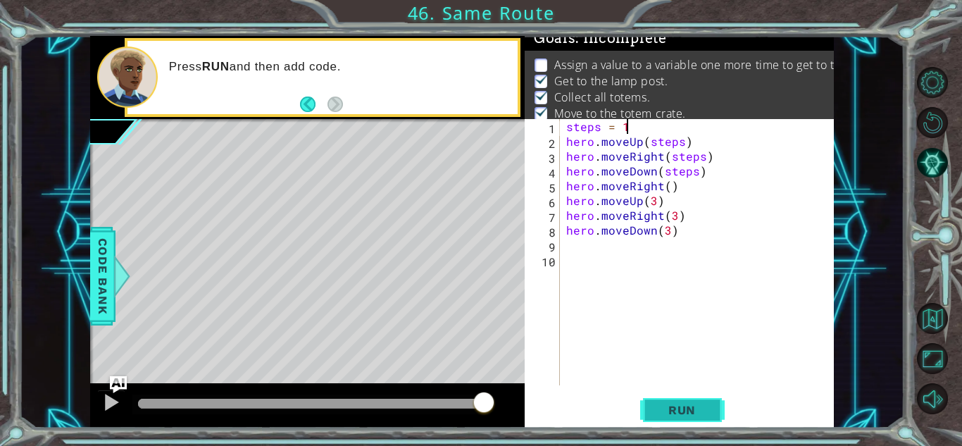
click at [671, 405] on span "Run" at bounding box center [682, 410] width 56 height 14
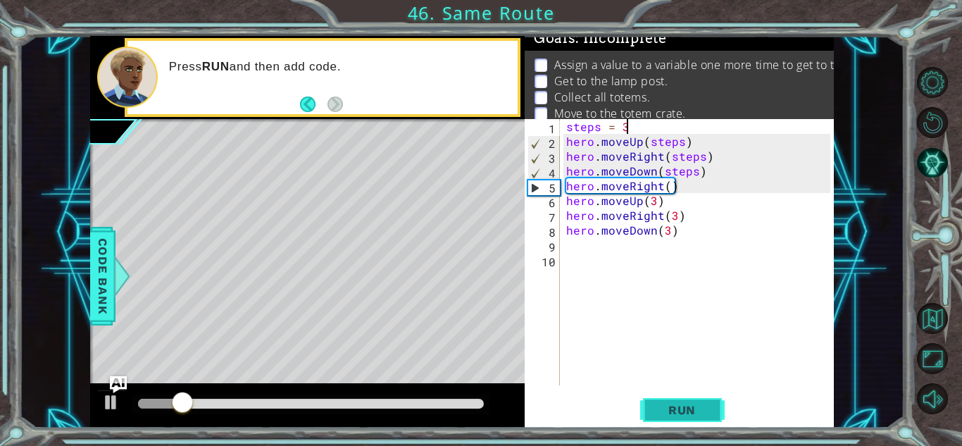
click at [663, 413] on span "Run" at bounding box center [682, 410] width 56 height 14
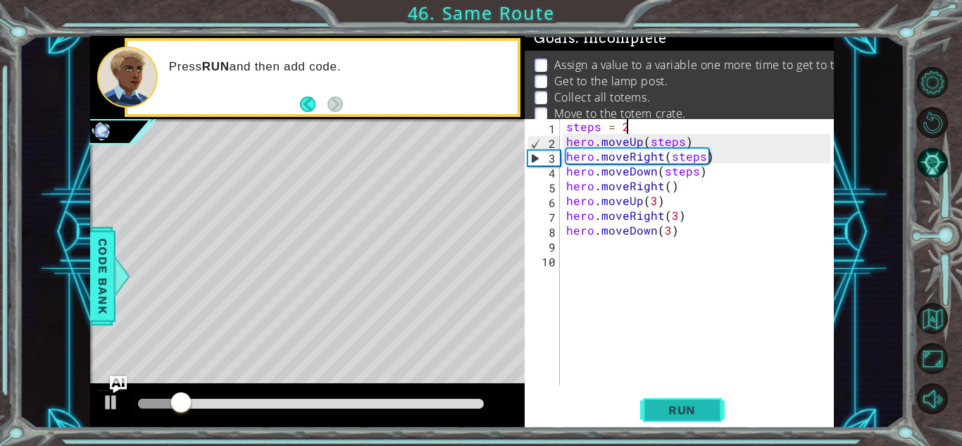
click at [681, 401] on button "Run" at bounding box center [682, 409] width 84 height 31
drag, startPoint x: 557, startPoint y: 69, endPoint x: 596, endPoint y: 73, distance: 39.6
click at [596, 73] on ul "Assign a value to a variable one more time to get to the totem crate. Get to th…" at bounding box center [679, 89] width 296 height 65
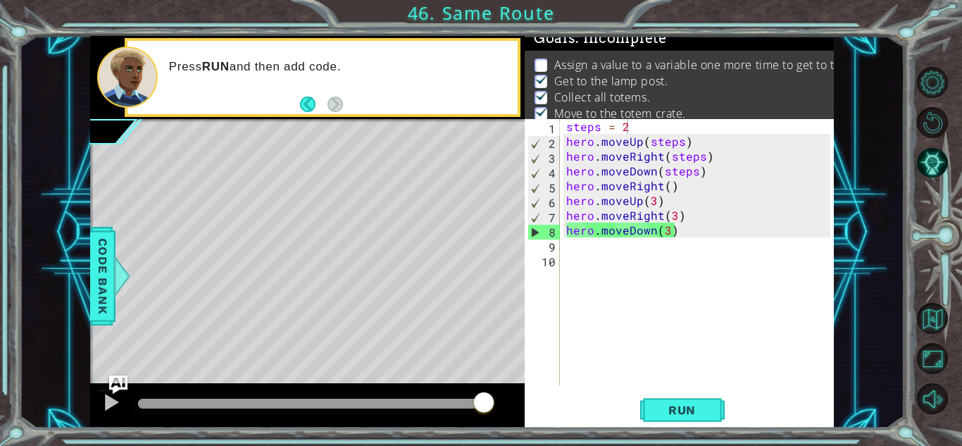
click at [113, 384] on img "Ask AI" at bounding box center [118, 384] width 18 height 18
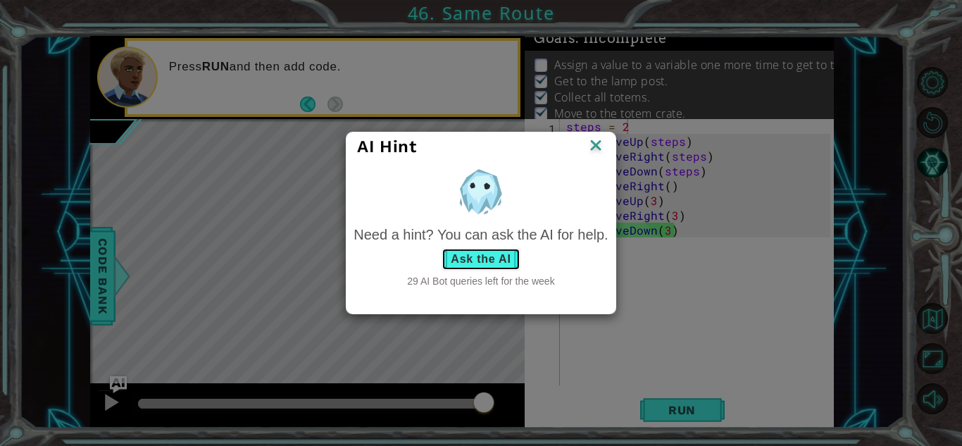
click at [479, 256] on button "Ask the AI" at bounding box center [480, 259] width 78 height 23
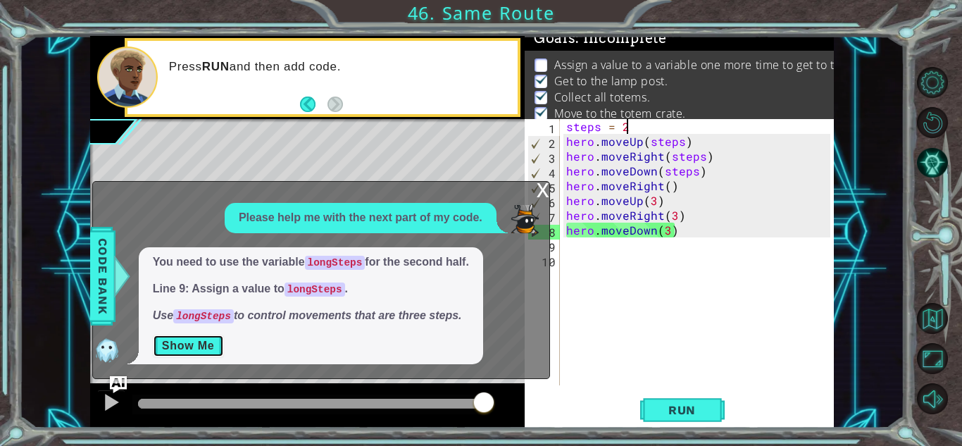
click at [184, 351] on button "Show Me" at bounding box center [188, 345] width 71 height 23
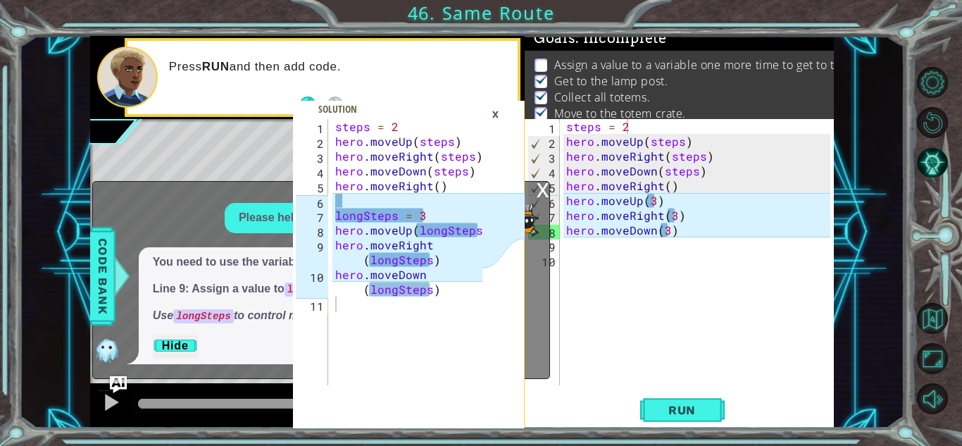
click at [684, 189] on div "steps = 2 hero . moveUp ( steps ) hero . moveRight ( steps ) hero . moveDown ( …" at bounding box center [700, 267] width 274 height 296
type textarea "hero.moveRight()"
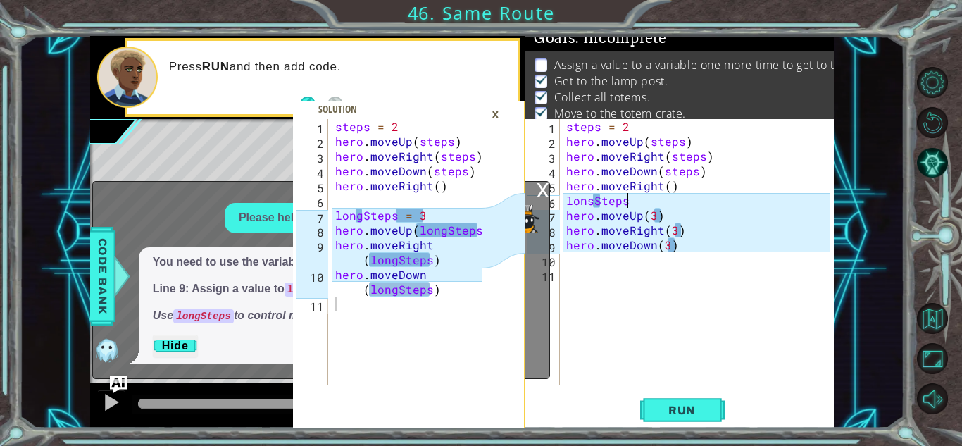
scroll to position [0, 4]
click at [596, 199] on div "steps = 2 hero . moveUp ( steps ) hero . moveRight ( steps ) hero . moveDown ( …" at bounding box center [700, 267] width 274 height 296
click at [632, 200] on div "steps = 2 hero . moveUp ( steps ) hero . moveRight ( steps ) hero . moveDown ( …" at bounding box center [700, 267] width 274 height 296
click at [667, 217] on div "steps = 2 hero . moveUp ( steps ) hero . moveRight ( steps ) hero . moveDown ( …" at bounding box center [700, 267] width 274 height 296
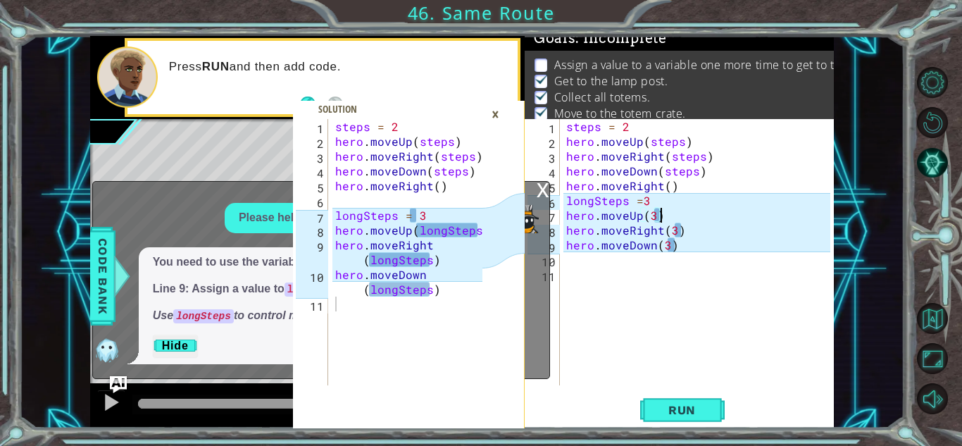
click at [655, 218] on div "steps = 2 hero . moveUp ( steps ) hero . moveRight ( steps ) hero . moveDown ( …" at bounding box center [700, 267] width 274 height 296
click at [676, 229] on div "steps = 2 hero . moveUp ( steps ) hero . moveRight ( steps ) hero . moveDown ( …" at bounding box center [700, 267] width 274 height 296
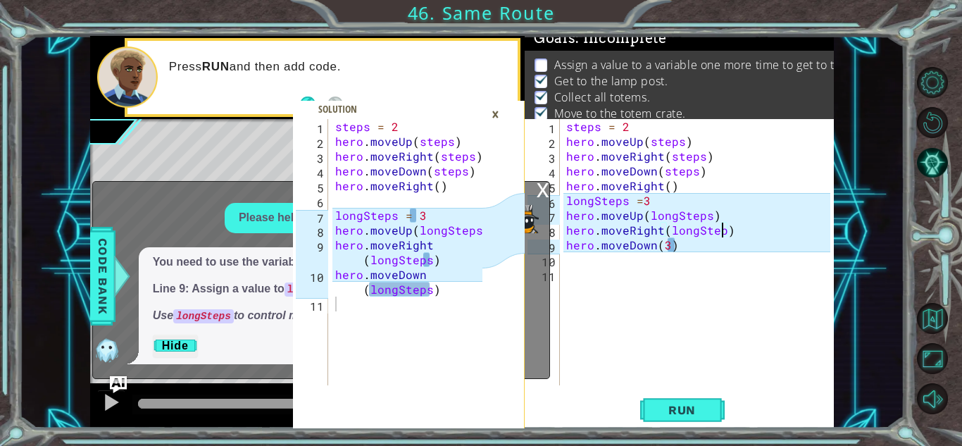
scroll to position [0, 10]
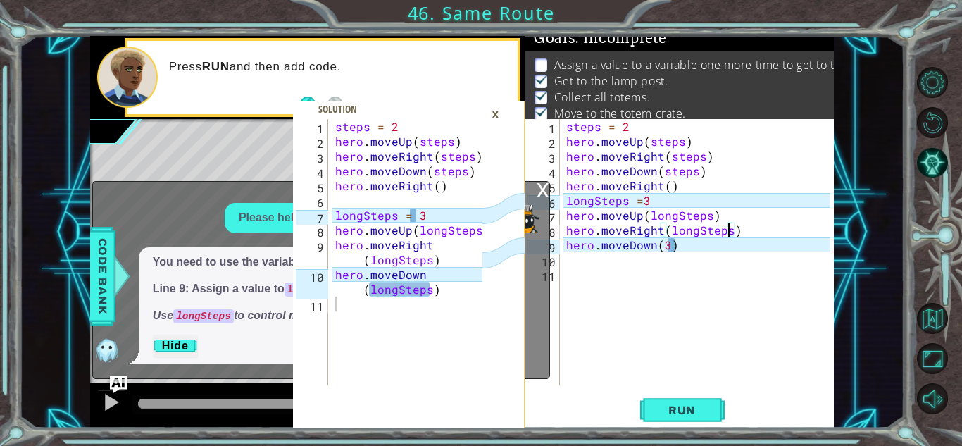
click at [665, 244] on div "steps = 2 hero . moveUp ( steps ) hero . moveRight ( steps ) hero . moveDown ( …" at bounding box center [700, 267] width 274 height 296
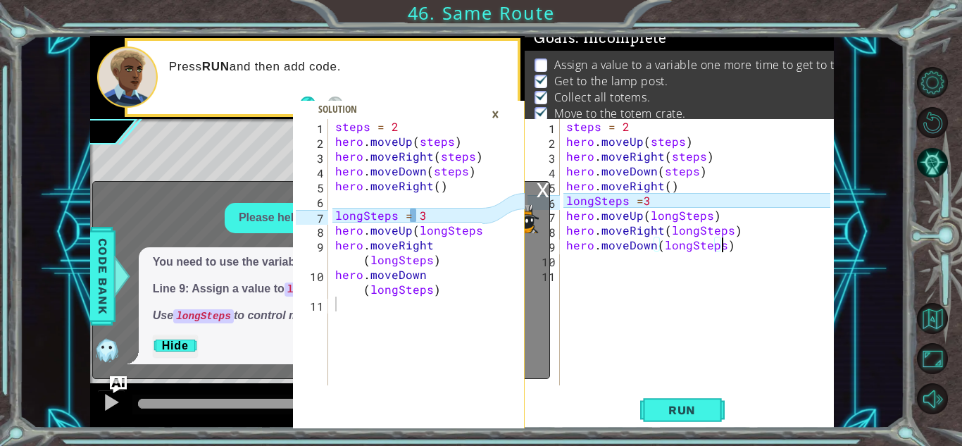
scroll to position [0, 9]
type textarea "hero.moveDown(longSteps)"
click at [678, 419] on button "Run" at bounding box center [682, 409] width 84 height 31
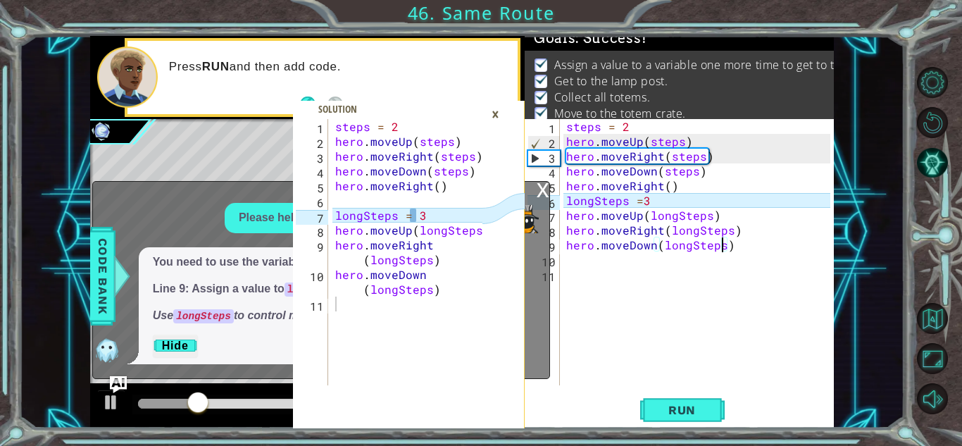
click at [496, 115] on div "×" at bounding box center [495, 114] width 22 height 24
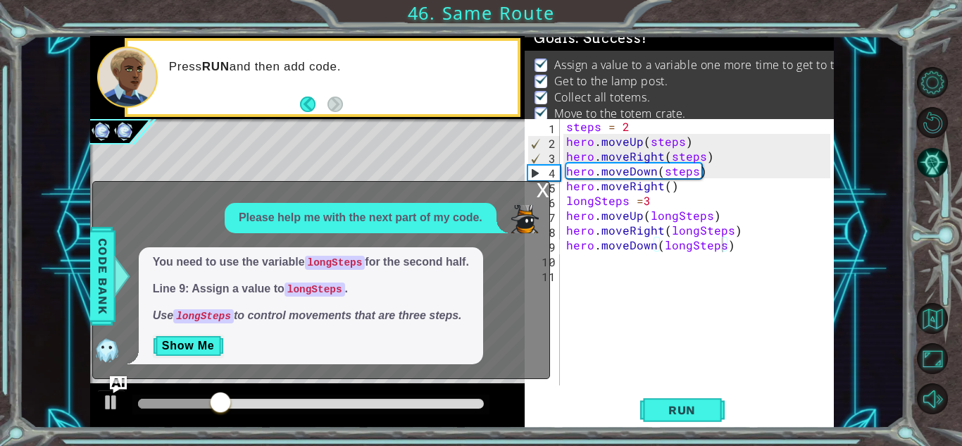
click at [543, 187] on div "x" at bounding box center [542, 189] width 13 height 14
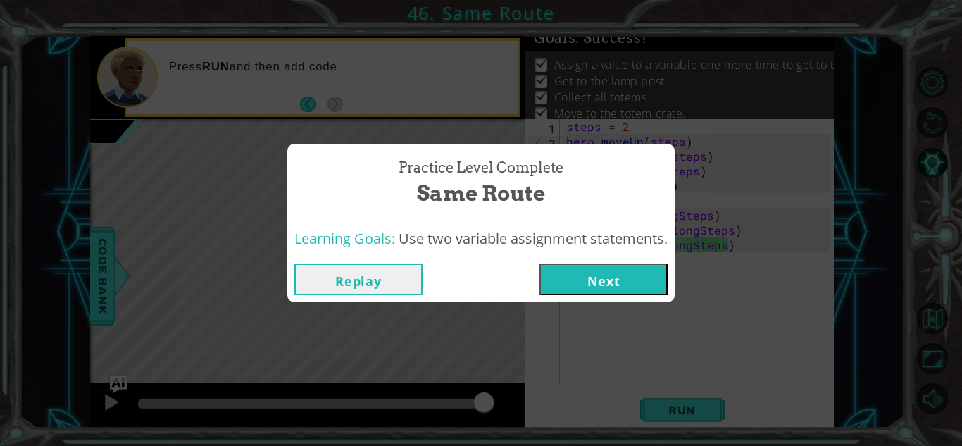
click at [636, 266] on button "Next" at bounding box center [603, 279] width 128 height 32
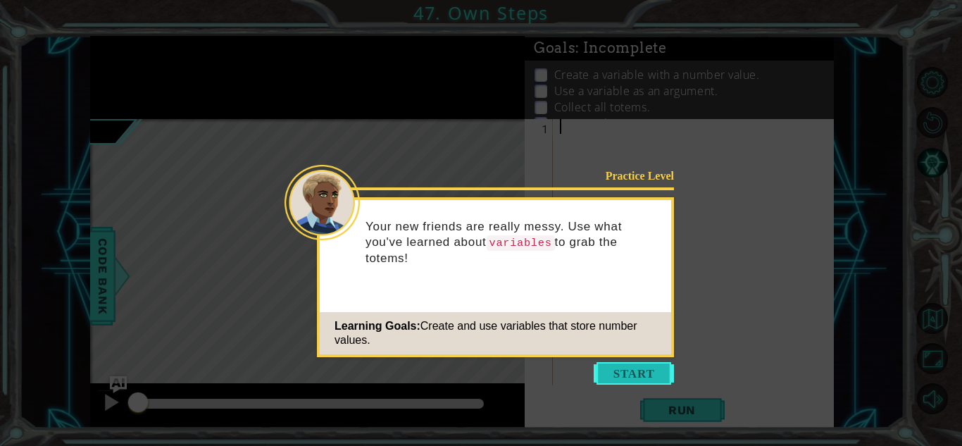
click at [653, 366] on button "Start" at bounding box center [633, 373] width 80 height 23
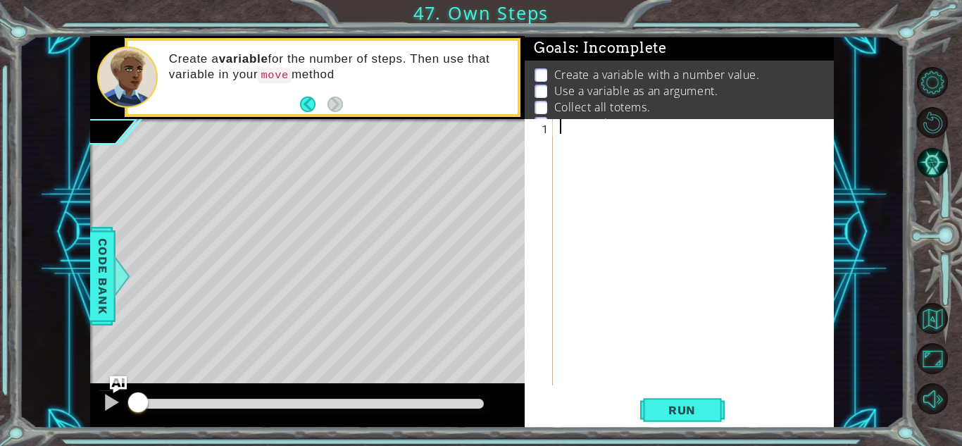
click at [824, 94] on li "Use a variable as an argument." at bounding box center [680, 91] width 293 height 16
click at [571, 135] on div at bounding box center [697, 267] width 280 height 296
type textarea "steps = 3"
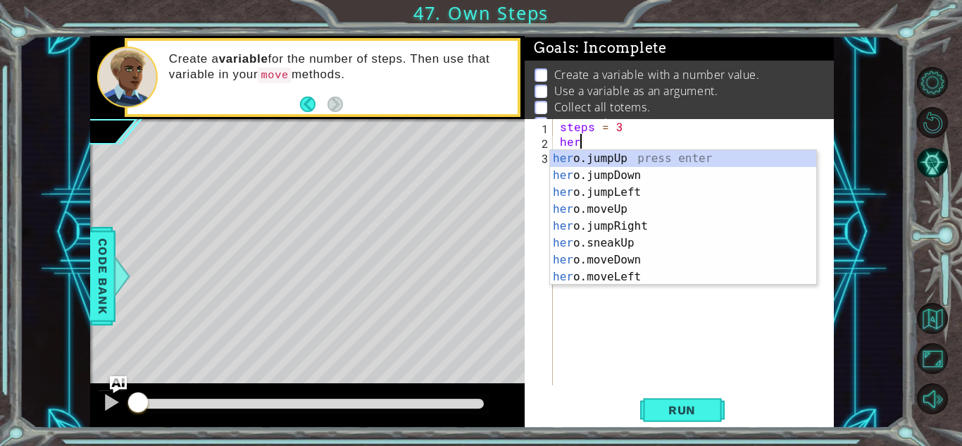
scroll to position [0, 1]
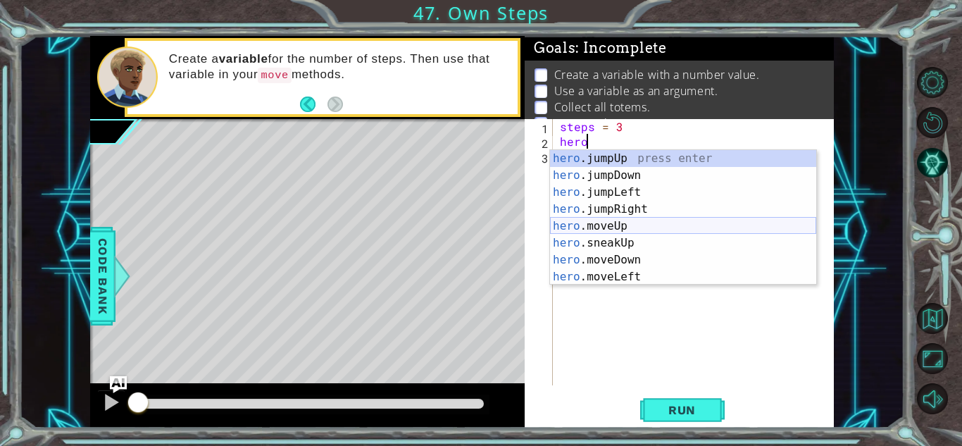
click at [629, 227] on div "hero .jumpUp press enter hero .jumpDown press enter hero .jumpLeft press enter …" at bounding box center [683, 234] width 266 height 169
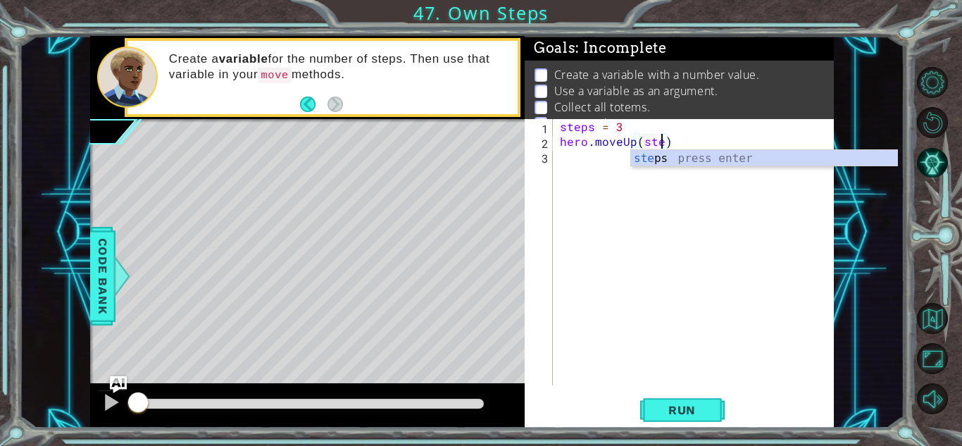
scroll to position [0, 6]
type textarea "hero.moveUp(steps)"
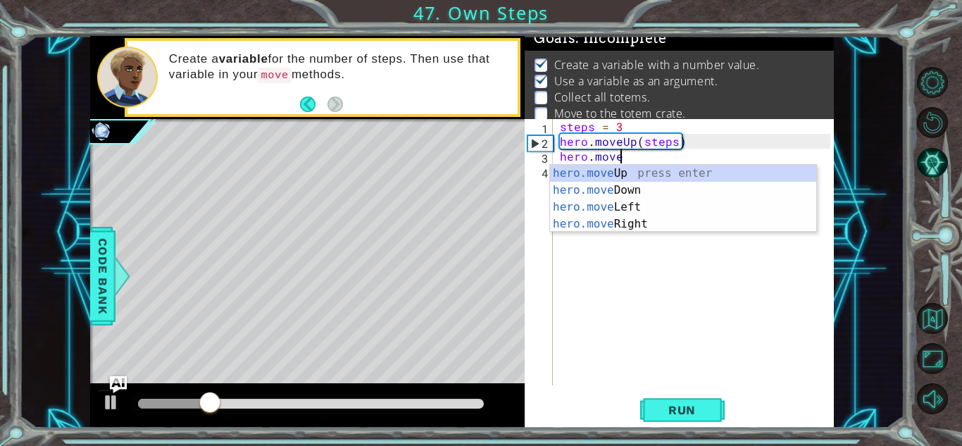
scroll to position [0, 3]
click at [703, 226] on div "hero.move Up press enter hero.move Down press enter hero.move Left press enter …" at bounding box center [683, 215] width 266 height 101
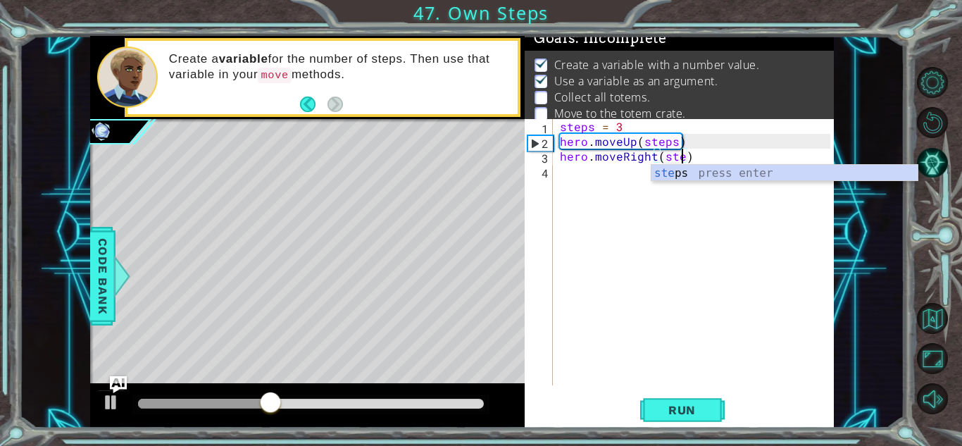
scroll to position [0, 8]
type textarea "hero.moveRight(steps)"
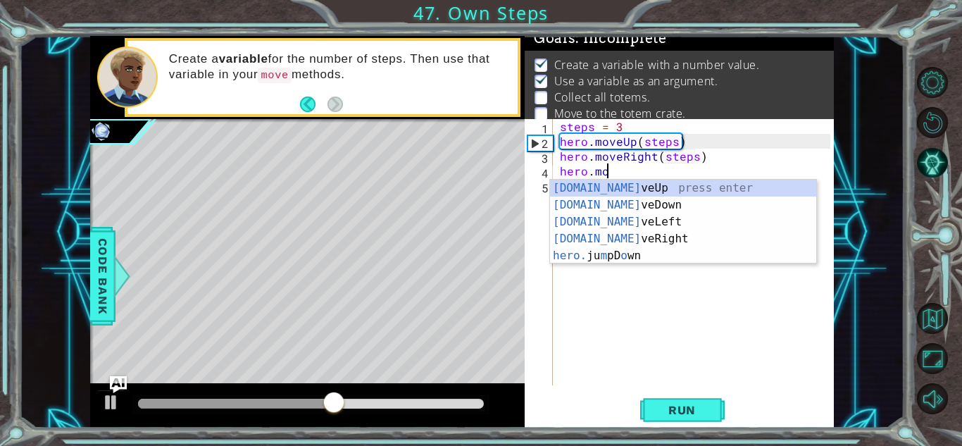
scroll to position [0, 2]
click at [680, 209] on div "[DOMAIN_NAME] veUp press enter [DOMAIN_NAME] veDown press enter [DOMAIN_NAME] v…" at bounding box center [683, 239] width 266 height 118
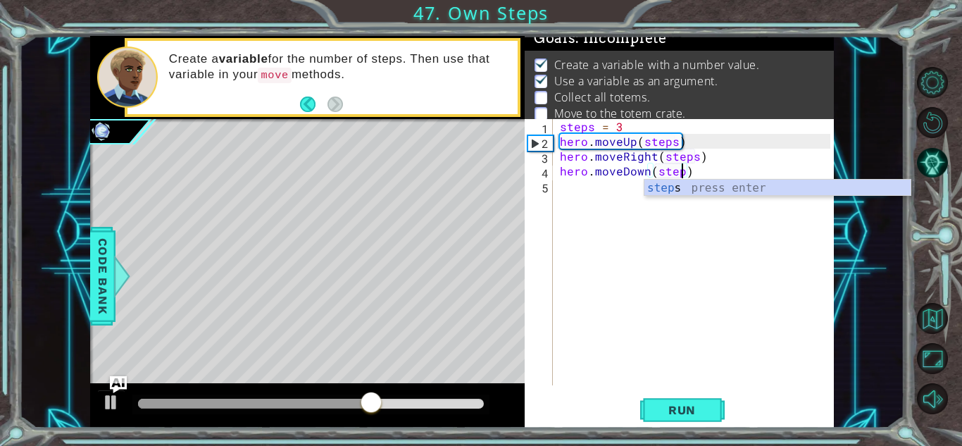
type textarea "hero.moveDown(steps)"
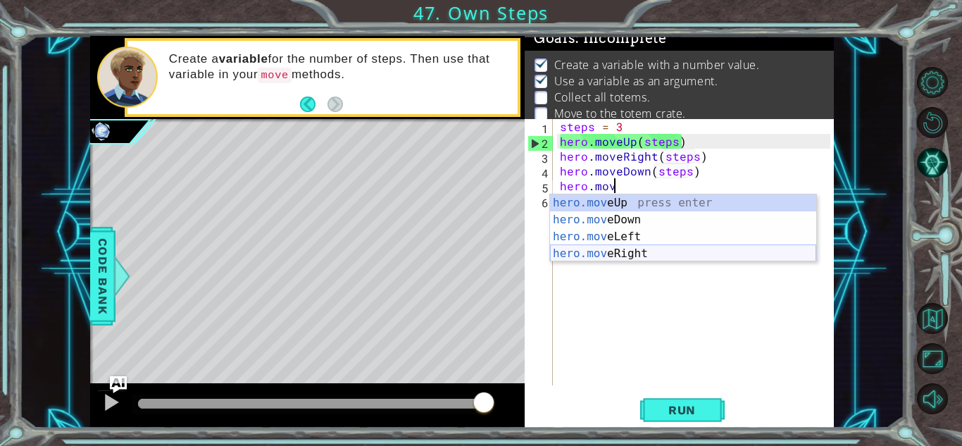
click at [655, 254] on div "hero.mov eUp press enter hero.mov eDown press enter hero.mov eLeft press enter …" at bounding box center [683, 244] width 266 height 101
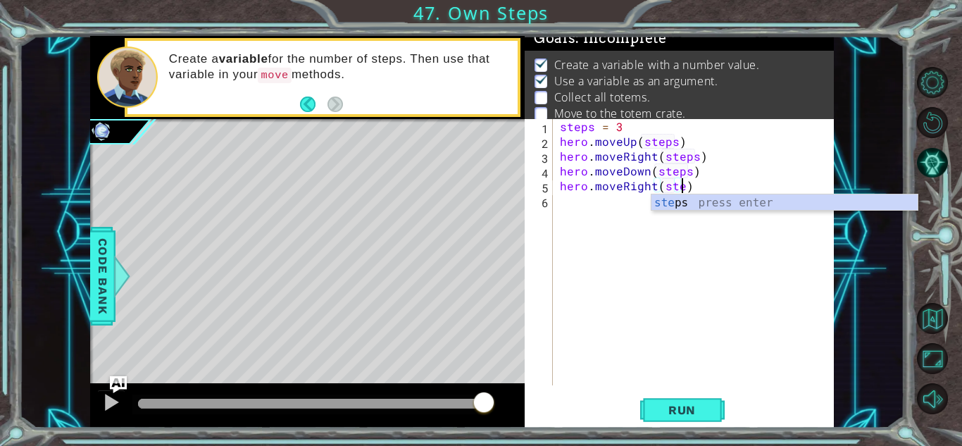
scroll to position [0, 8]
type textarea "hero.moveRight(steps)"
click at [690, 401] on button "Run" at bounding box center [682, 409] width 84 height 31
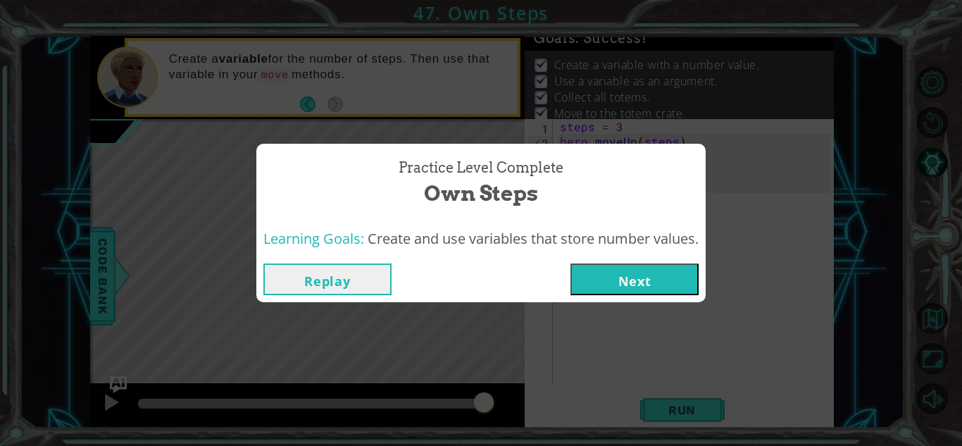
click at [628, 280] on button "Next" at bounding box center [634, 279] width 128 height 32
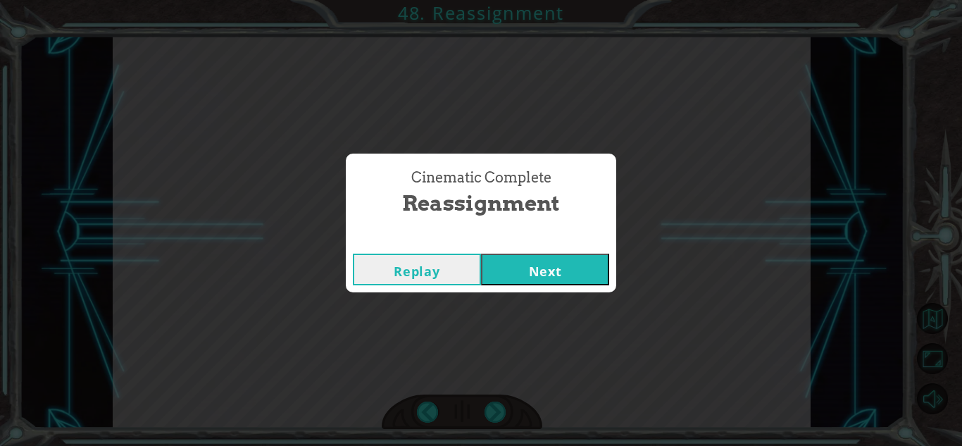
click at [583, 262] on button "Next" at bounding box center [545, 269] width 128 height 32
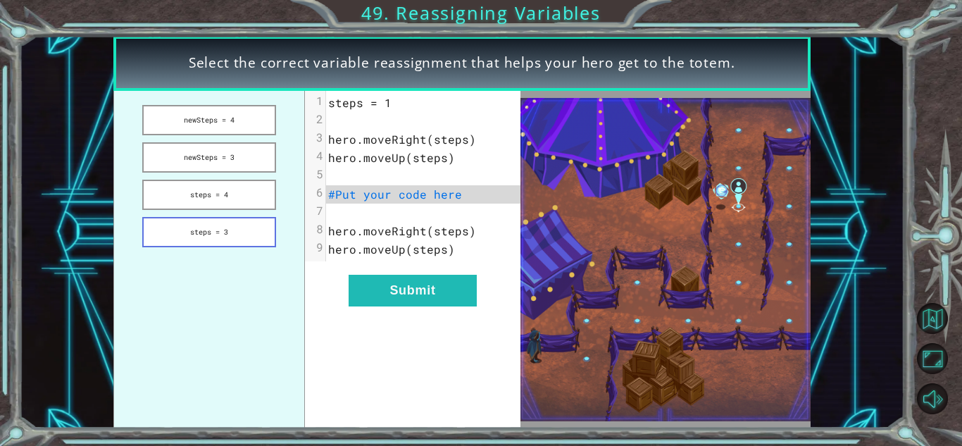
click at [222, 230] on button "steps = 3" at bounding box center [208, 232] width 133 height 30
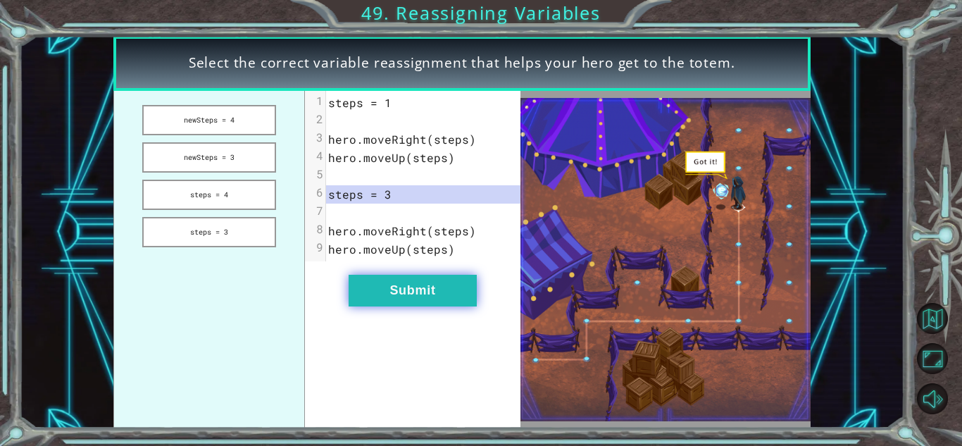
click at [448, 291] on button "Submit" at bounding box center [412, 291] width 128 height 32
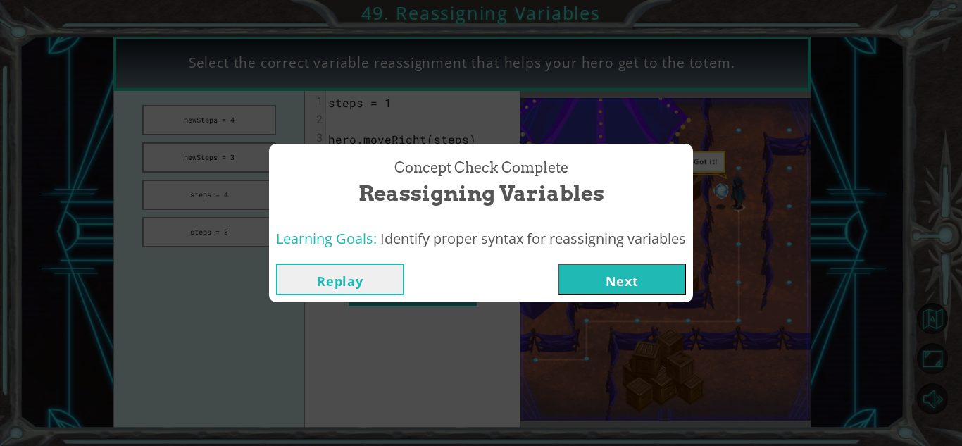
click at [629, 280] on button "Next" at bounding box center [622, 279] width 128 height 32
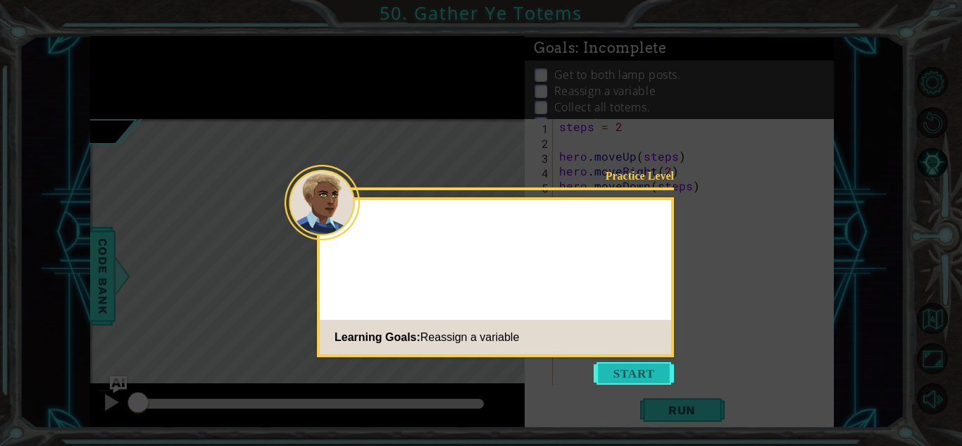
click at [643, 375] on button "Start" at bounding box center [633, 373] width 80 height 23
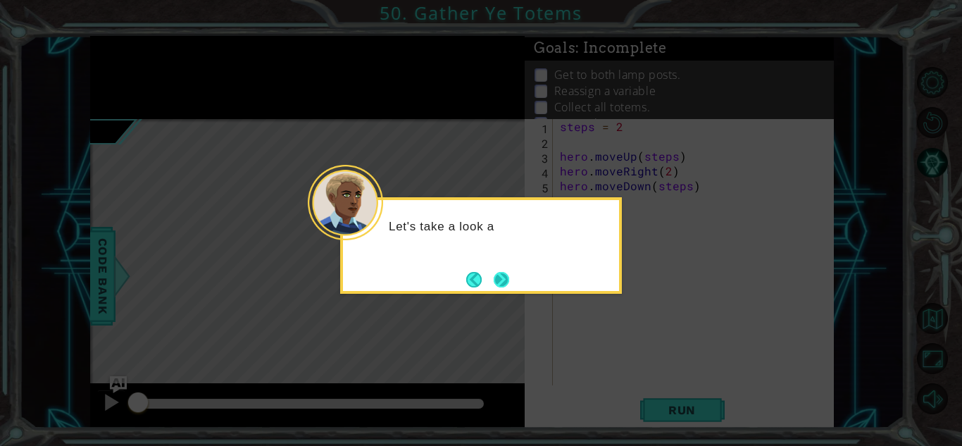
click at [505, 277] on button "Next" at bounding box center [500, 279] width 15 height 15
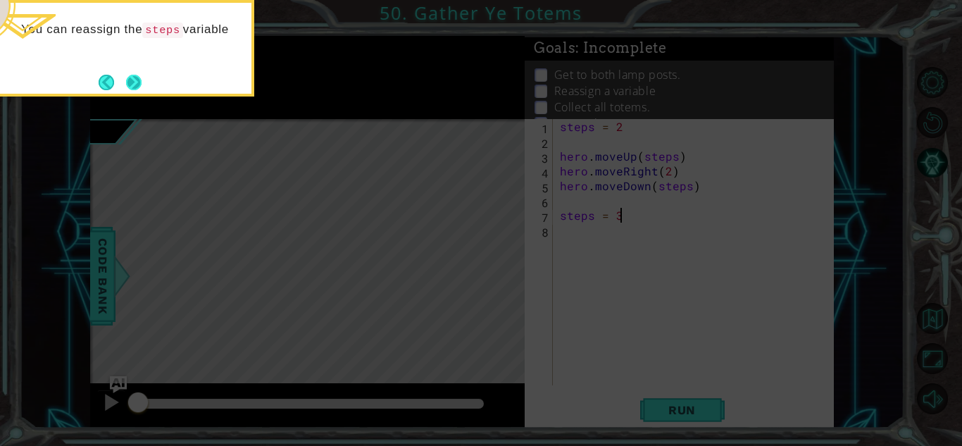
click at [130, 80] on button "Next" at bounding box center [133, 82] width 15 height 15
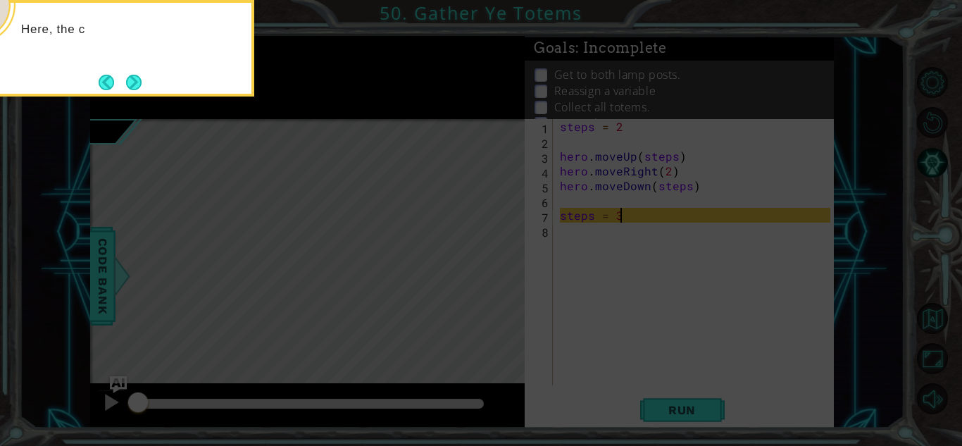
click at [130, 80] on button "Next" at bounding box center [133, 82] width 15 height 15
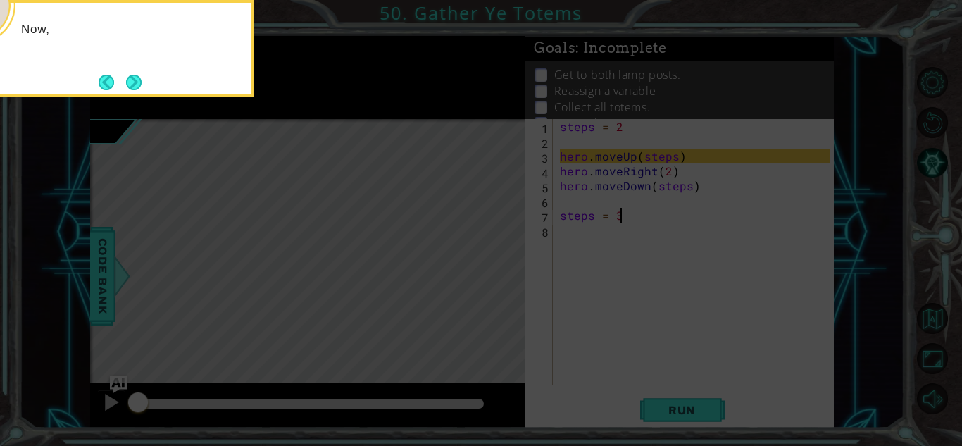
click at [130, 80] on button "Next" at bounding box center [133, 82] width 15 height 15
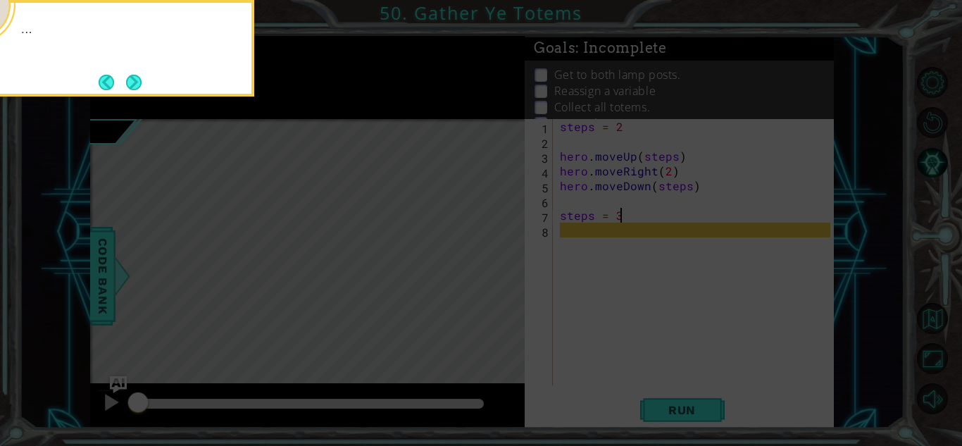
click at [130, 80] on button "Next" at bounding box center [133, 82] width 15 height 15
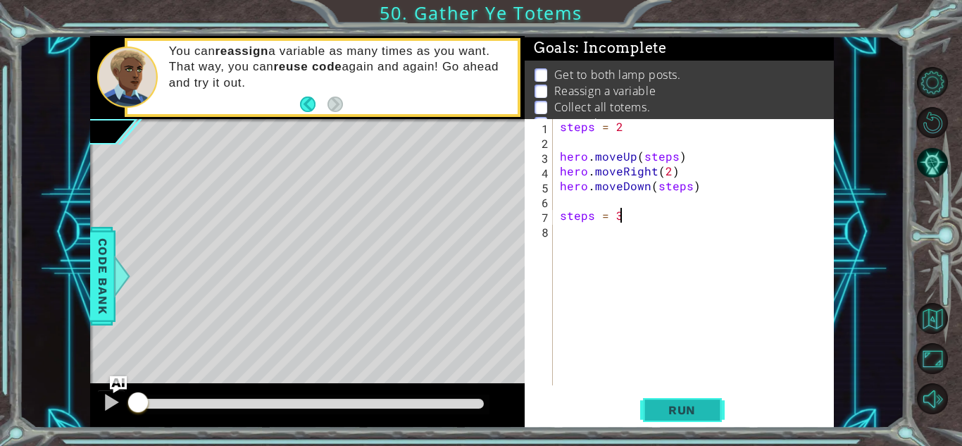
click at [663, 399] on button "Run" at bounding box center [682, 409] width 84 height 31
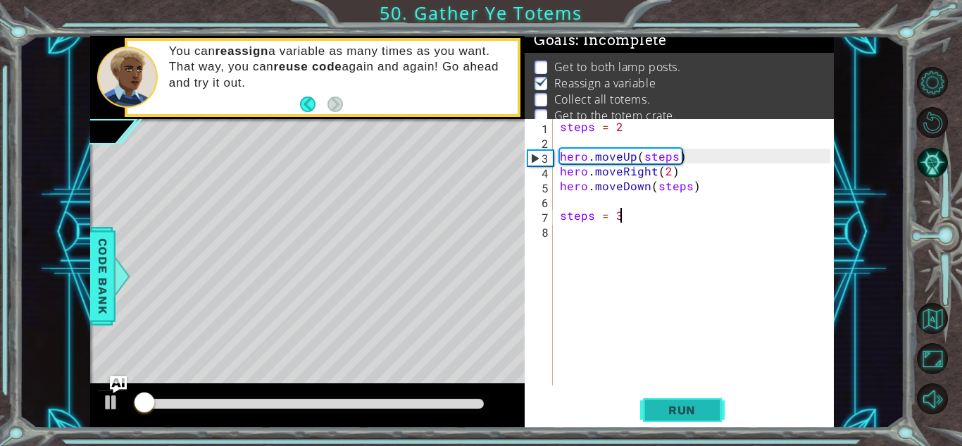
scroll to position [10, 0]
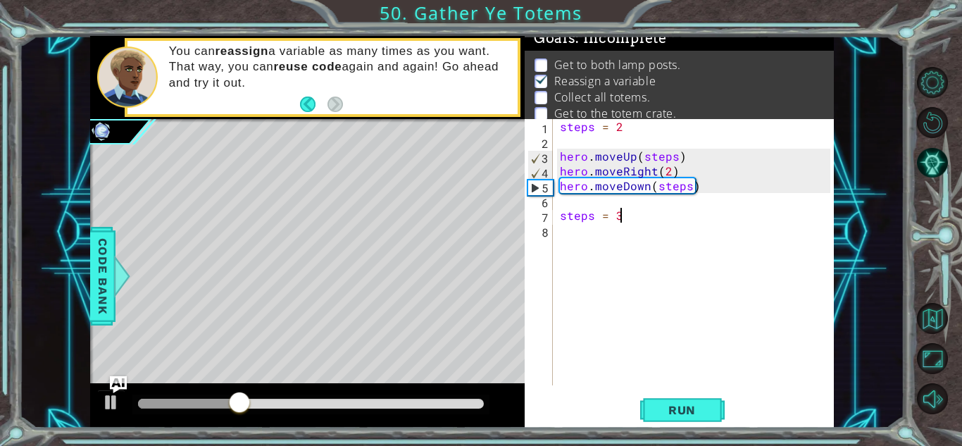
click at [628, 228] on div "steps = 2 hero . moveUp ( steps ) hero . moveRight ( 2 ) hero . moveDown ( step…" at bounding box center [697, 267] width 280 height 296
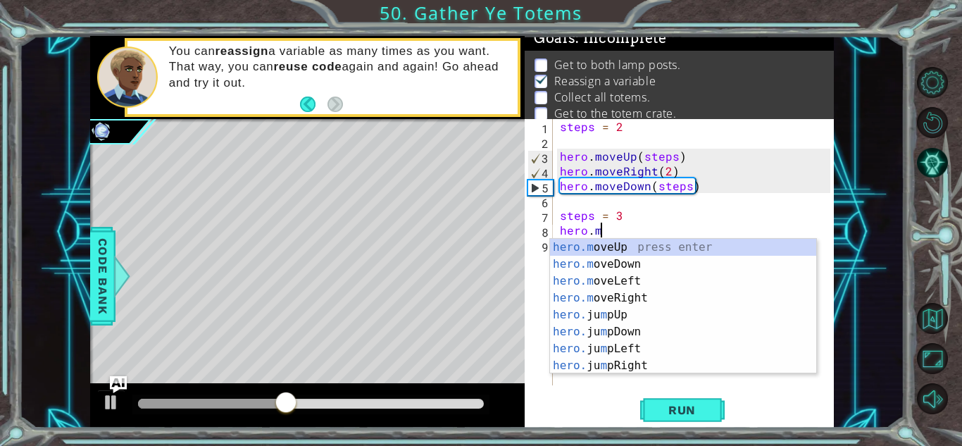
scroll to position [0, 2]
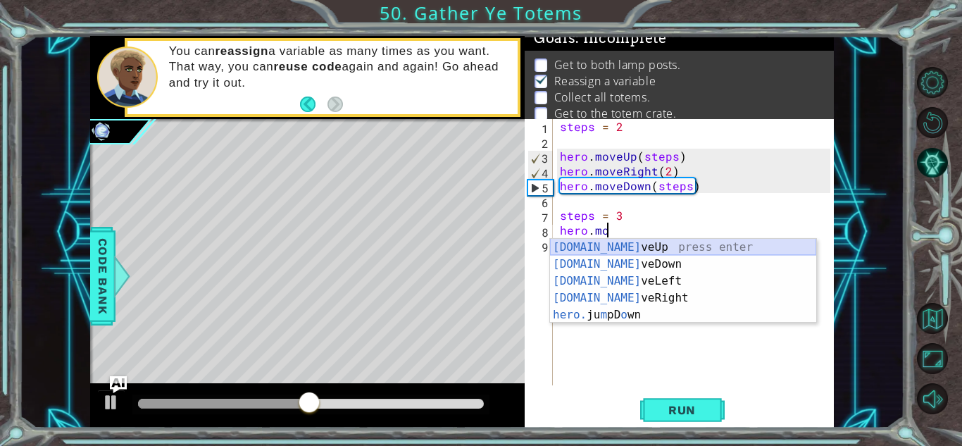
click at [648, 246] on div "[DOMAIN_NAME] veUp press enter [DOMAIN_NAME] veDown press enter [DOMAIN_NAME] v…" at bounding box center [683, 298] width 266 height 118
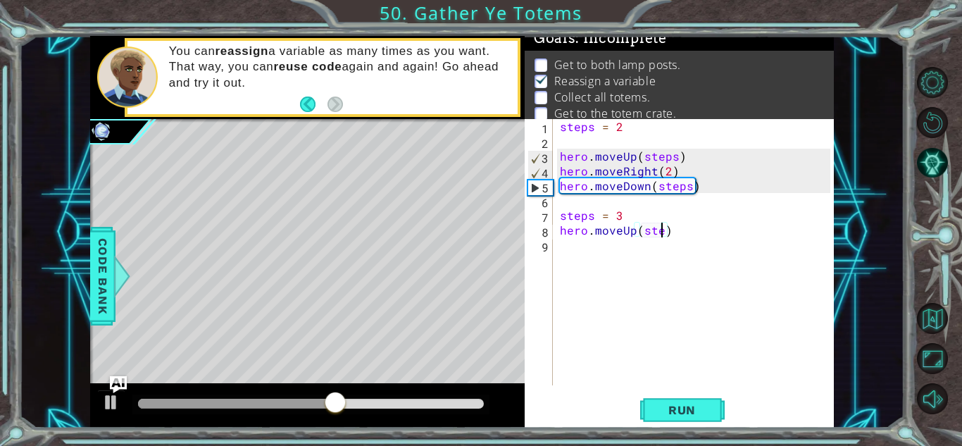
scroll to position [0, 6]
type textarea "hero.moveUp(steps)"
click at [701, 240] on div "steps = 2 hero . moveUp ( steps ) hero . moveRight ( 2 ) hero . moveDown ( step…" at bounding box center [697, 267] width 280 height 296
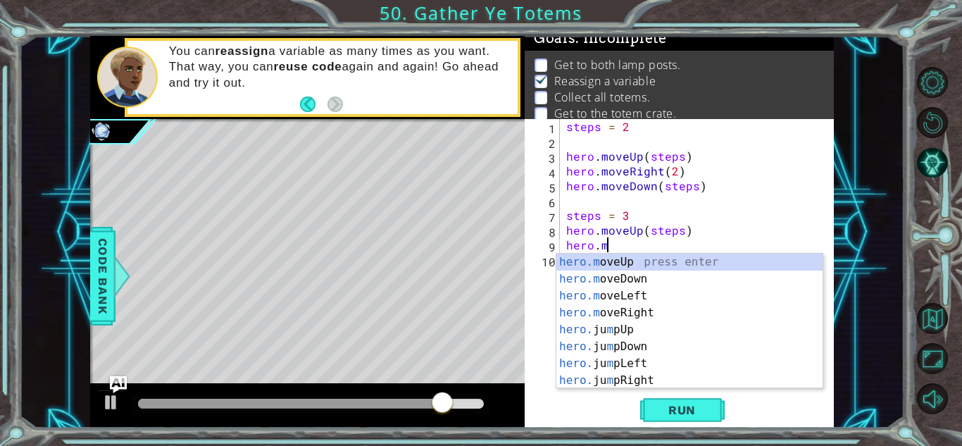
scroll to position [0, 2]
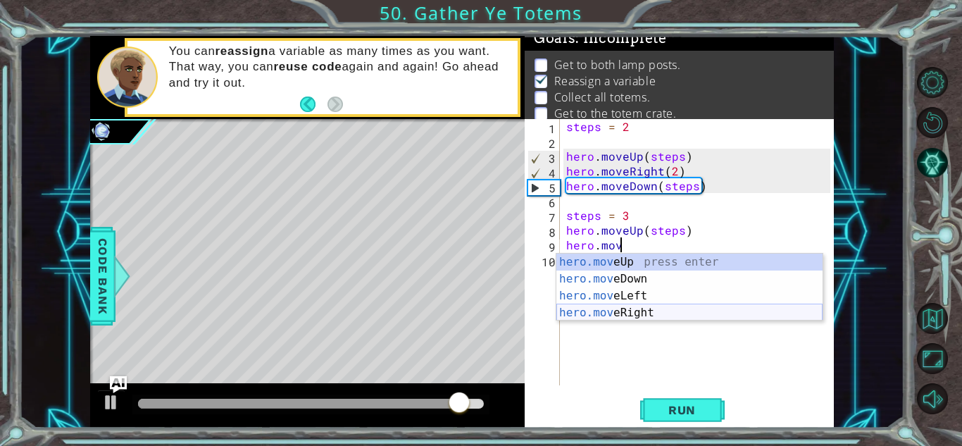
click at [707, 311] on div "hero.mov eUp press enter hero.mov eDown press enter hero.mov eLeft press enter …" at bounding box center [689, 303] width 266 height 101
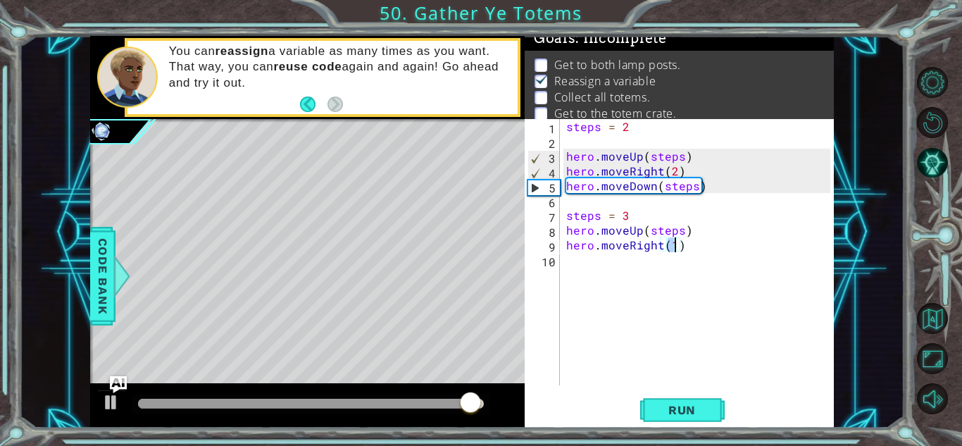
type textarea "hero.moveRight(2)"
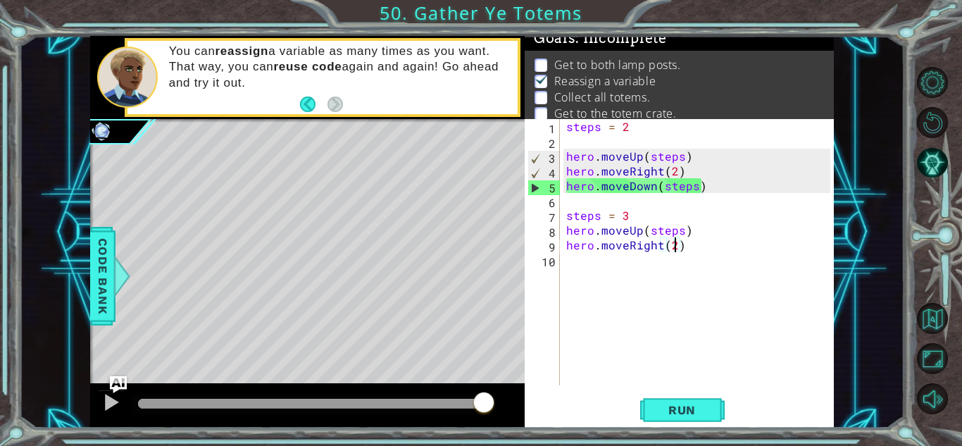
click at [688, 246] on div "steps = 2 hero . moveUp ( steps ) hero . moveRight ( 2 ) hero . moveDown ( step…" at bounding box center [700, 267] width 274 height 296
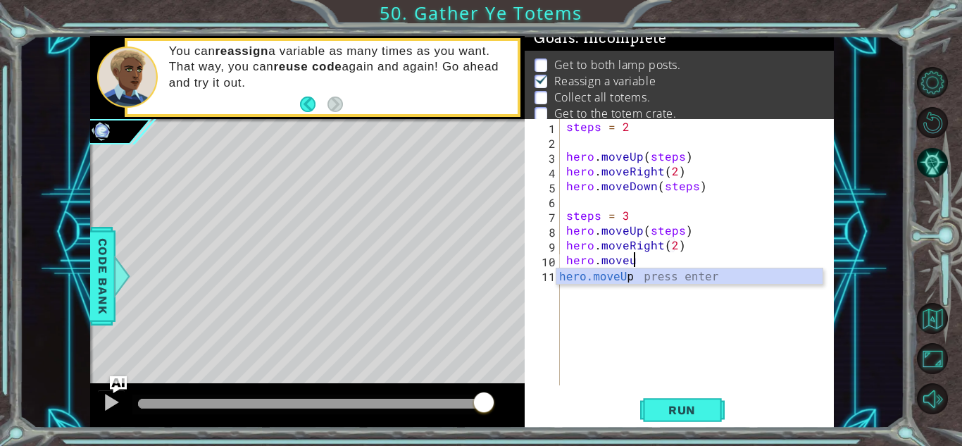
scroll to position [0, 4]
click at [704, 275] on div "hero.moveU p press enter" at bounding box center [689, 293] width 266 height 51
type textarea "hero.moveUp(1)"
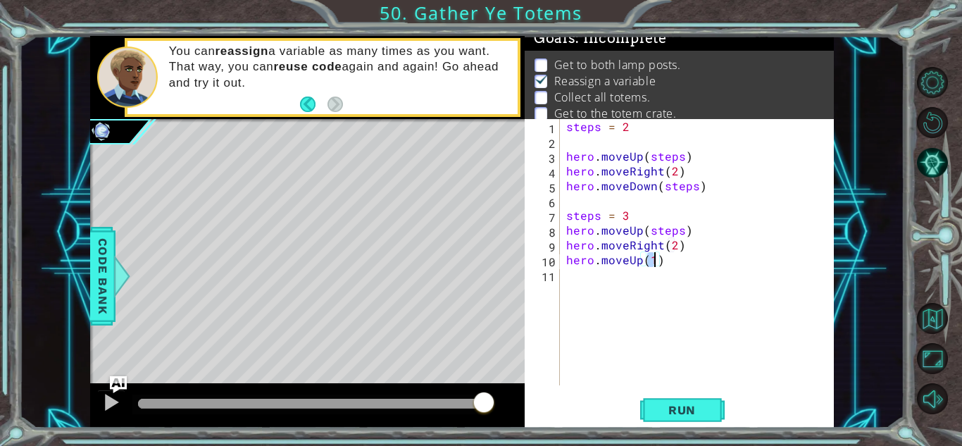
click at [683, 268] on div "steps = 2 hero . moveUp ( steps ) hero . moveRight ( 2 ) hero . moveDown ( step…" at bounding box center [700, 267] width 274 height 296
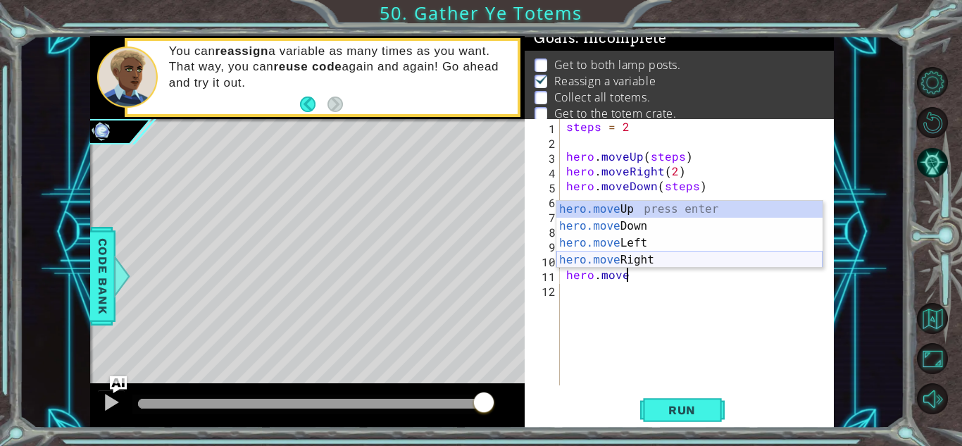
click at [691, 260] on div "hero.move Up press enter hero.move Down press enter hero.move Left press enter …" at bounding box center [689, 251] width 266 height 101
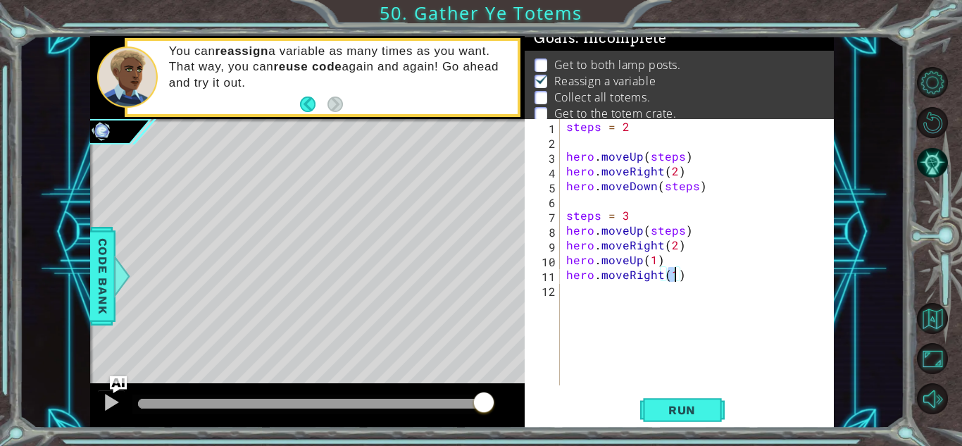
type textarea "hero.moveRight(2)"
click at [692, 275] on div "steps = 2 hero . moveUp ( steps ) hero . moveRight ( 2 ) hero . moveDown ( step…" at bounding box center [700, 267] width 274 height 296
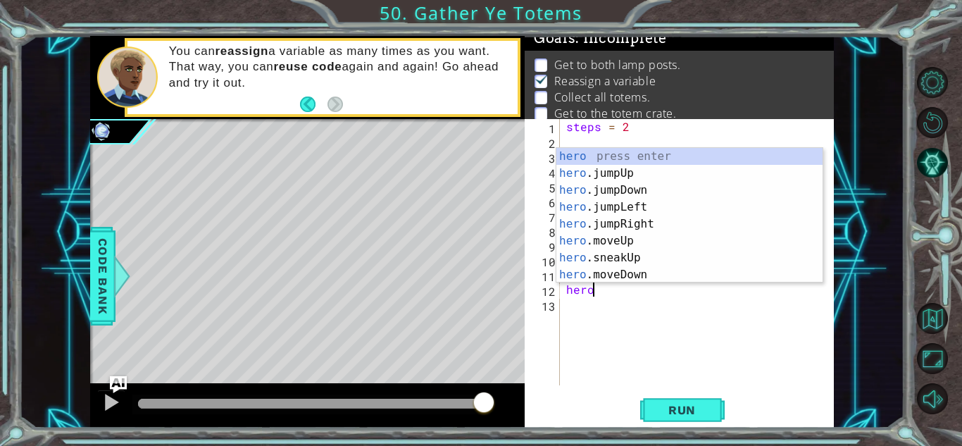
scroll to position [0, 1]
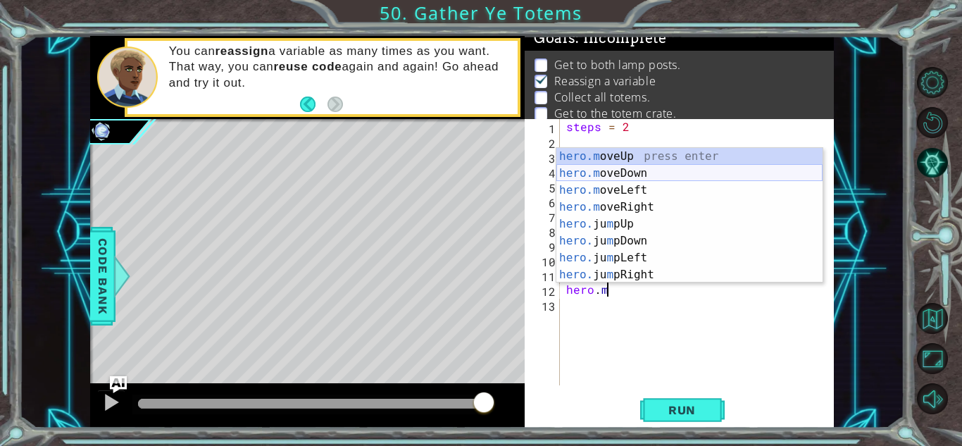
click at [688, 176] on div "hero.m oveUp press enter hero.m oveDown press enter hero.m oveLeft press enter …" at bounding box center [689, 232] width 266 height 169
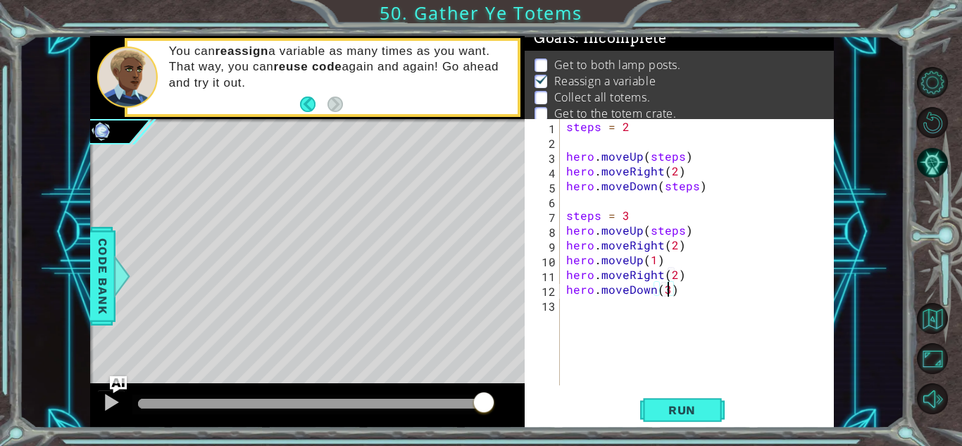
scroll to position [0, 6]
click at [686, 399] on button "Run" at bounding box center [682, 409] width 84 height 31
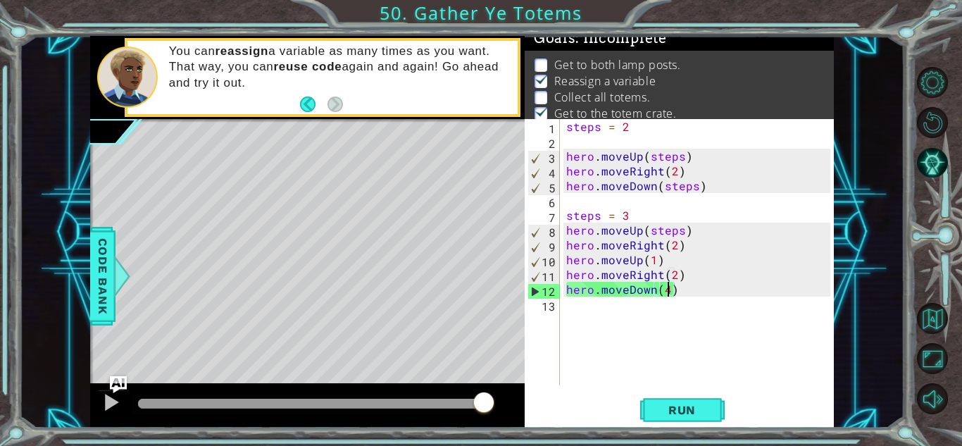
click at [640, 258] on div "steps = 2 hero . moveUp ( steps ) hero . moveRight ( 2 ) hero . moveDown ( step…" at bounding box center [700, 267] width 274 height 296
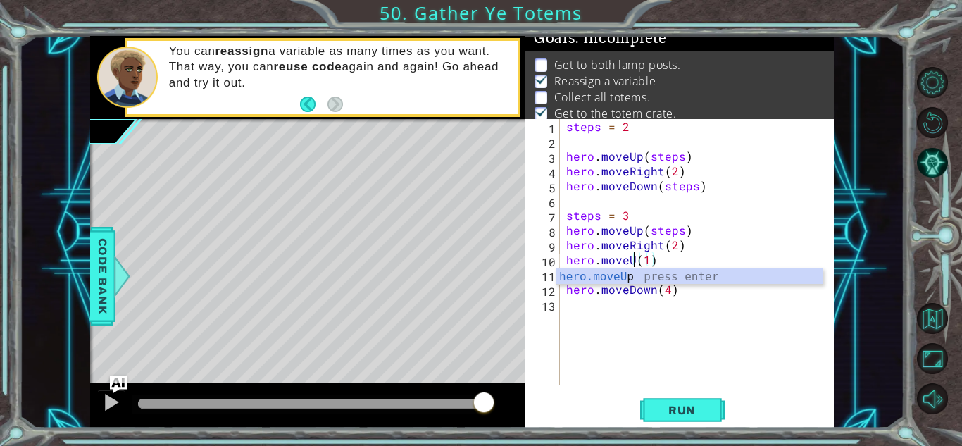
scroll to position [0, 4]
click at [683, 279] on div "hero.moveD own press enter" at bounding box center [689, 293] width 266 height 51
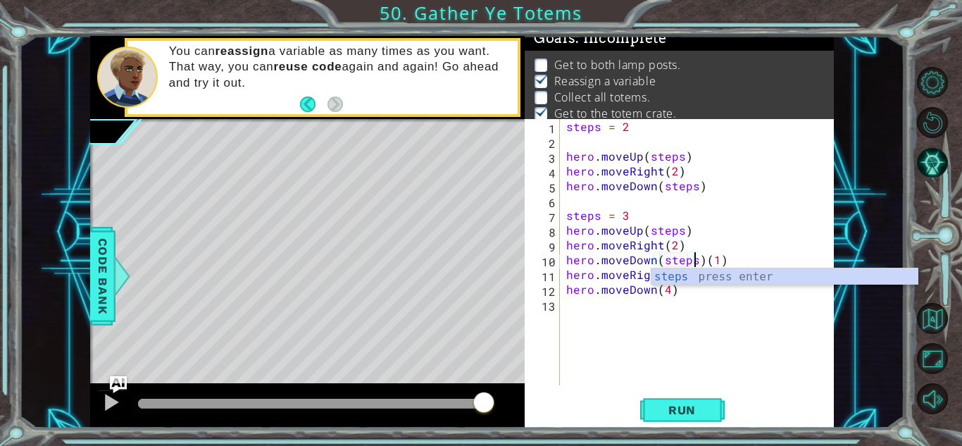
scroll to position [0, 8]
click at [726, 258] on div "steps = 2 hero . moveUp ( steps ) hero . moveRight ( 2 ) hero . moveDown ( step…" at bounding box center [700, 267] width 274 height 296
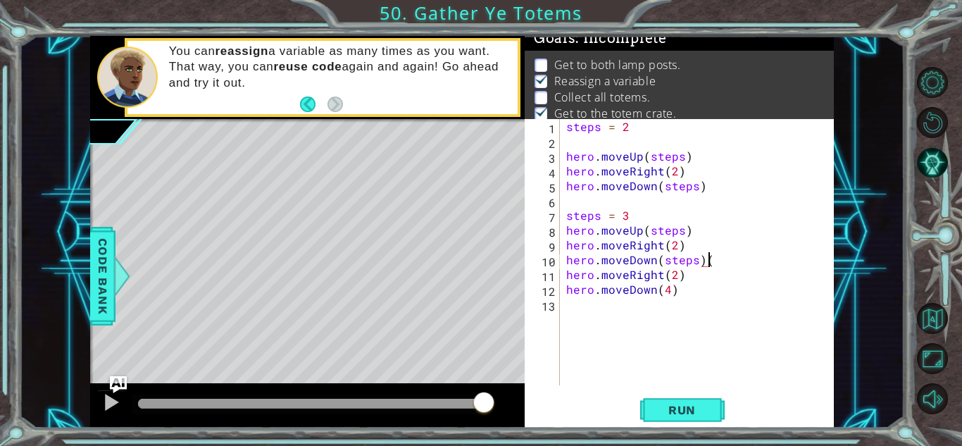
type textarea "hero.moveDown(steps)"
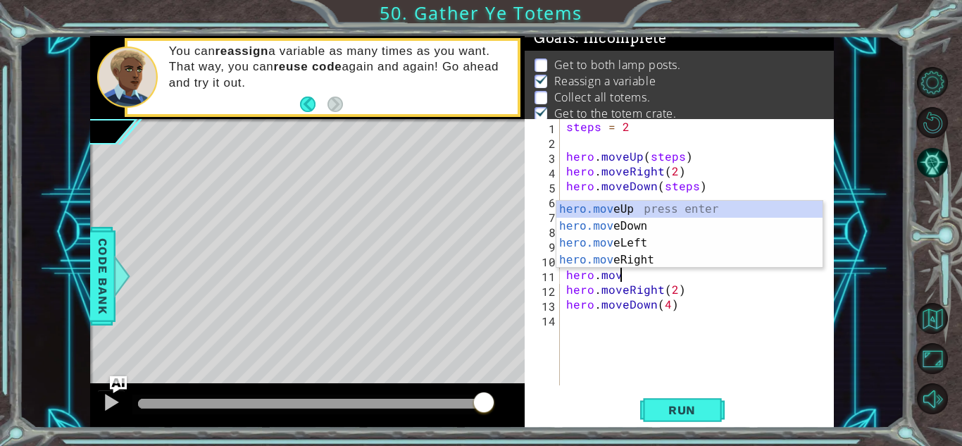
scroll to position [0, 3]
click at [698, 210] on div "hero.move Up press enter hero.move Down press enter hero.move Left press enter …" at bounding box center [689, 251] width 266 height 101
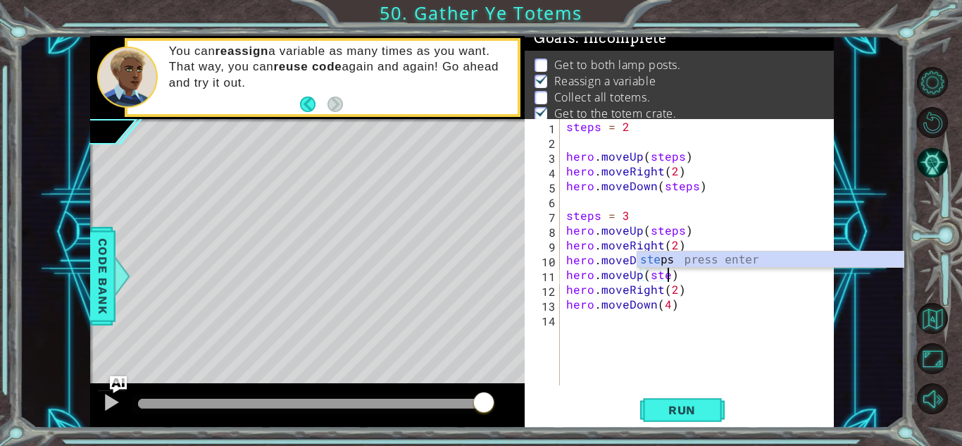
scroll to position [0, 6]
click at [693, 276] on div "steps = 2 hero . moveUp ( steps ) hero . moveRight ( 2 ) hero . moveDown ( step…" at bounding box center [700, 267] width 274 height 296
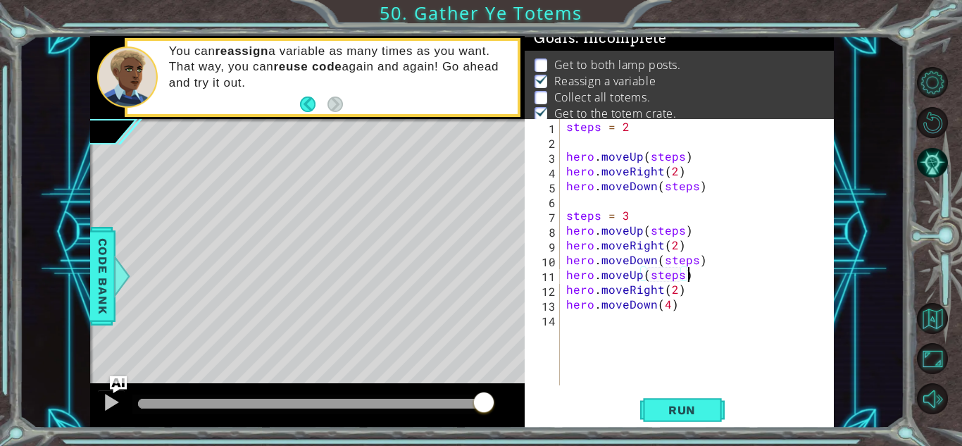
click at [680, 277] on div "steps = 2 hero . moveUp ( steps ) hero . moveRight ( 2 ) hero . moveDown ( step…" at bounding box center [700, 267] width 274 height 296
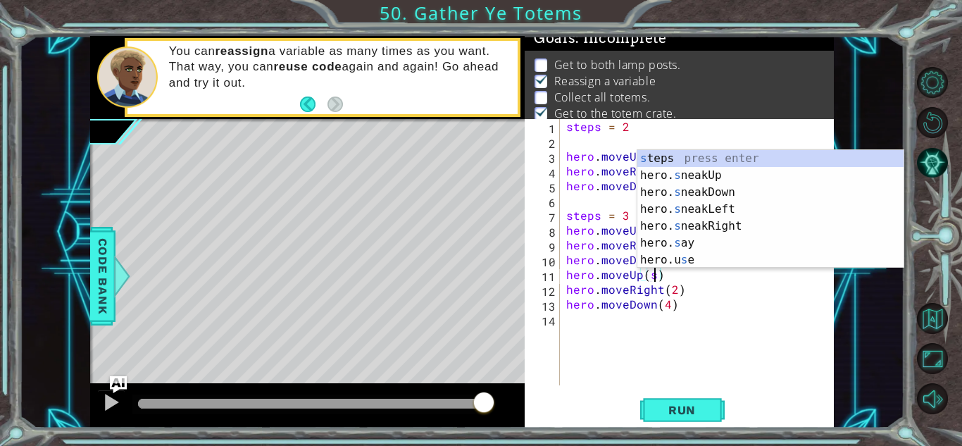
scroll to position [0, 5]
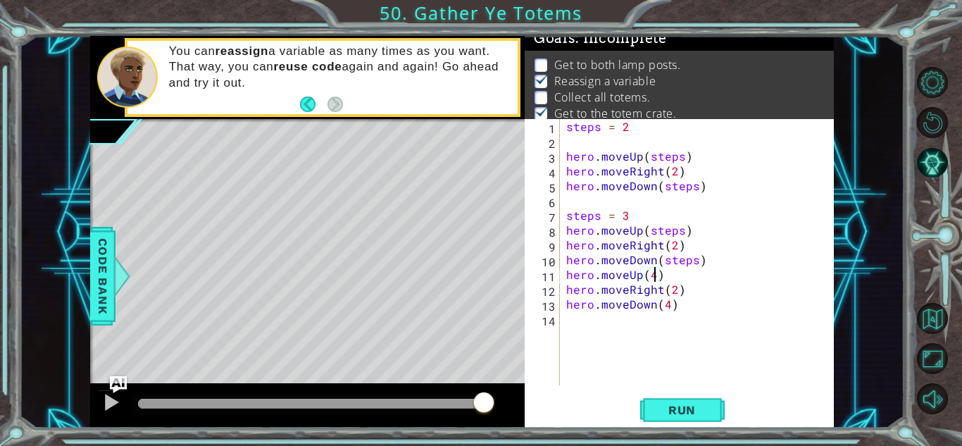
click at [698, 297] on div "steps = 2 hero . moveUp ( steps ) hero . moveRight ( 2 ) hero . moveDown ( step…" at bounding box center [700, 267] width 274 height 296
type textarea "hero.moveDown(4)"
click at [680, 398] on button "Run" at bounding box center [682, 409] width 84 height 31
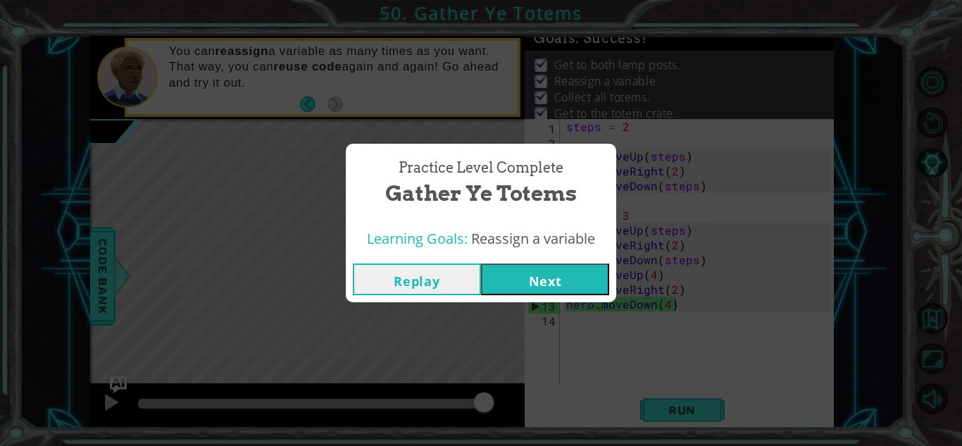
click at [545, 274] on button "Next" at bounding box center [545, 279] width 128 height 32
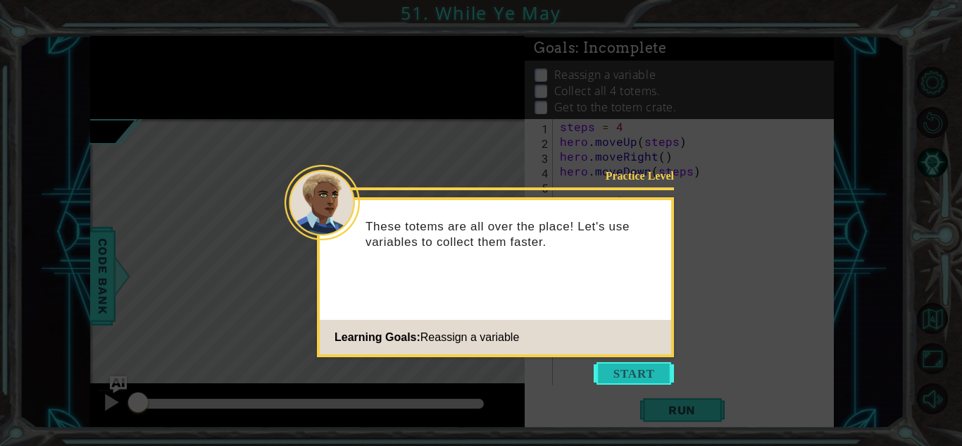
click at [618, 370] on button "Start" at bounding box center [633, 373] width 80 height 23
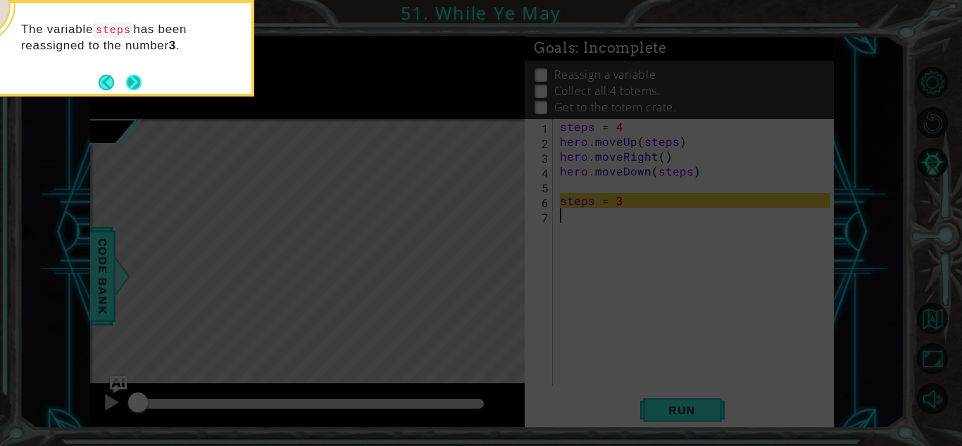
click at [134, 78] on button "Next" at bounding box center [133, 82] width 15 height 15
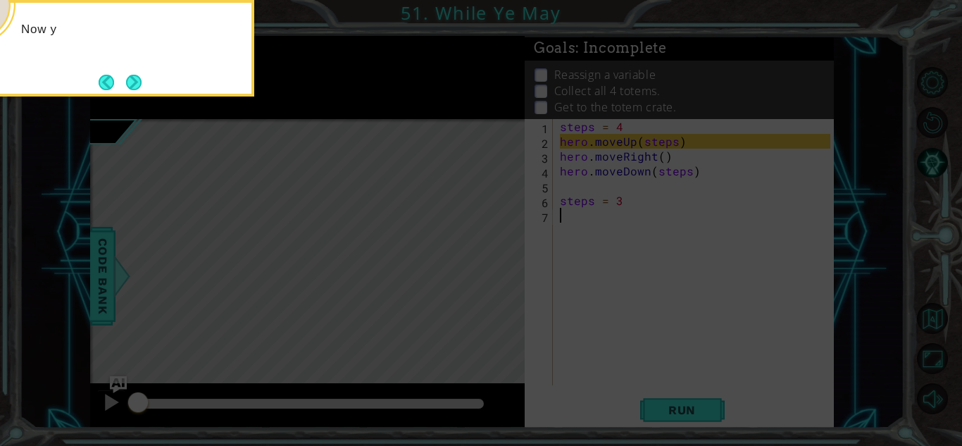
click at [134, 78] on button "Next" at bounding box center [133, 82] width 15 height 15
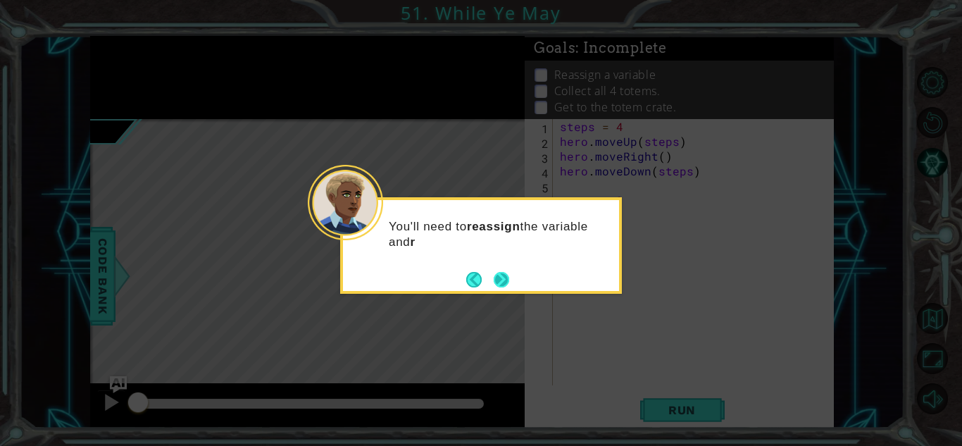
click at [496, 275] on button "Next" at bounding box center [500, 279] width 15 height 15
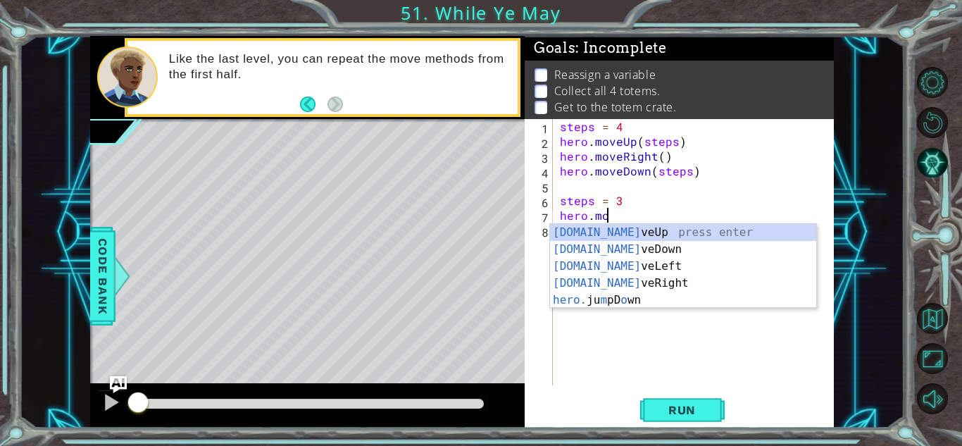
scroll to position [0, 2]
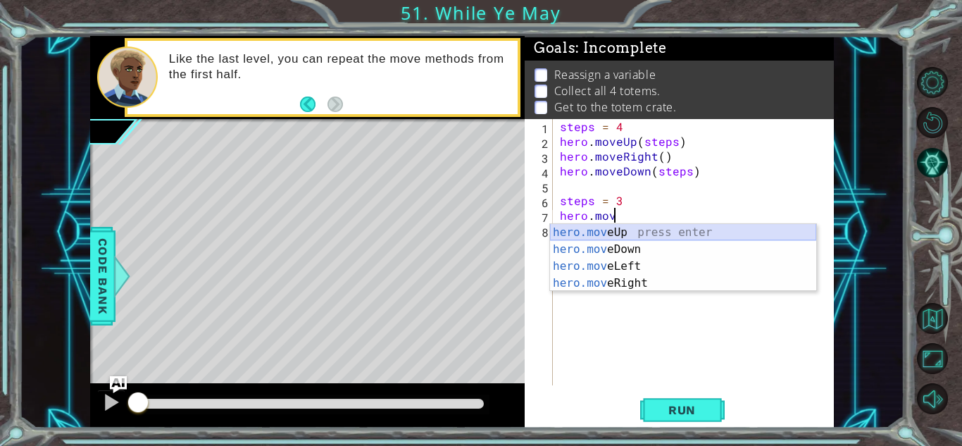
click at [663, 232] on div "hero.mov eUp press enter hero.mov eDown press enter hero.mov eLeft press enter …" at bounding box center [683, 274] width 266 height 101
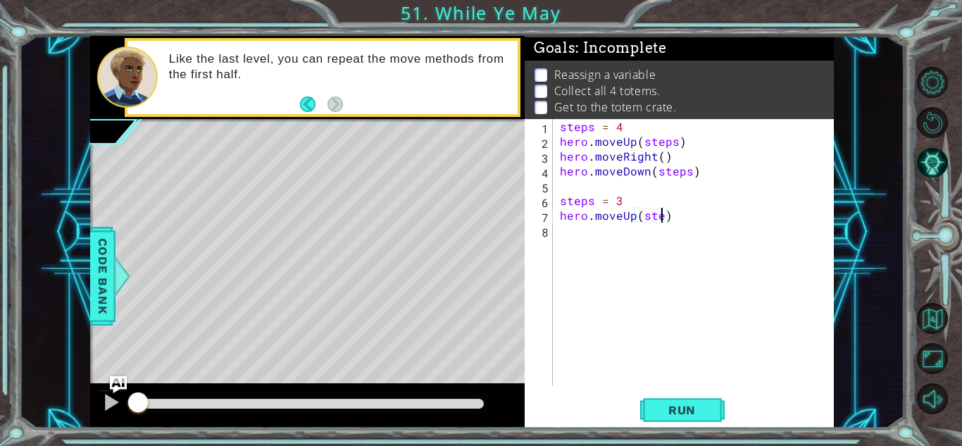
scroll to position [0, 6]
type textarea "hero.moveUp(steps)"
click at [688, 219] on div "steps = 4 hero . moveUp ( steps ) hero . moveRight ( ) hero . moveDown ( steps …" at bounding box center [697, 267] width 280 height 296
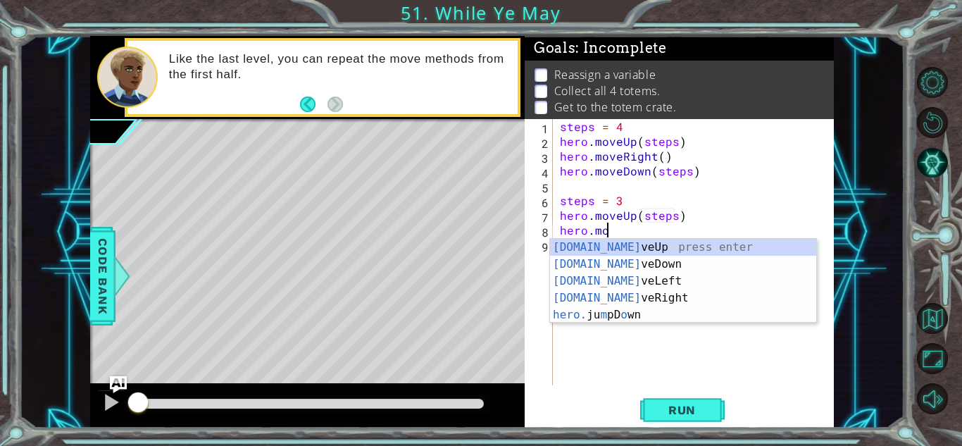
scroll to position [0, 2]
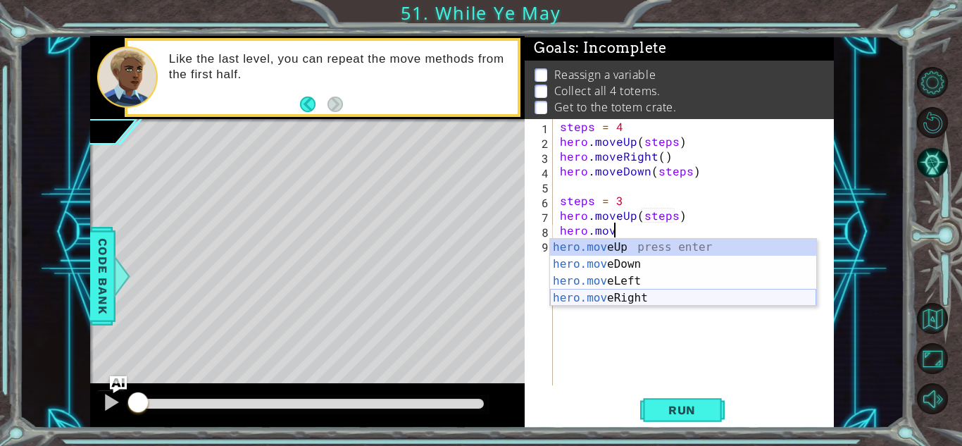
click at [728, 294] on div "hero.mov eUp press enter hero.mov eDown press enter hero.mov eLeft press enter …" at bounding box center [683, 289] width 266 height 101
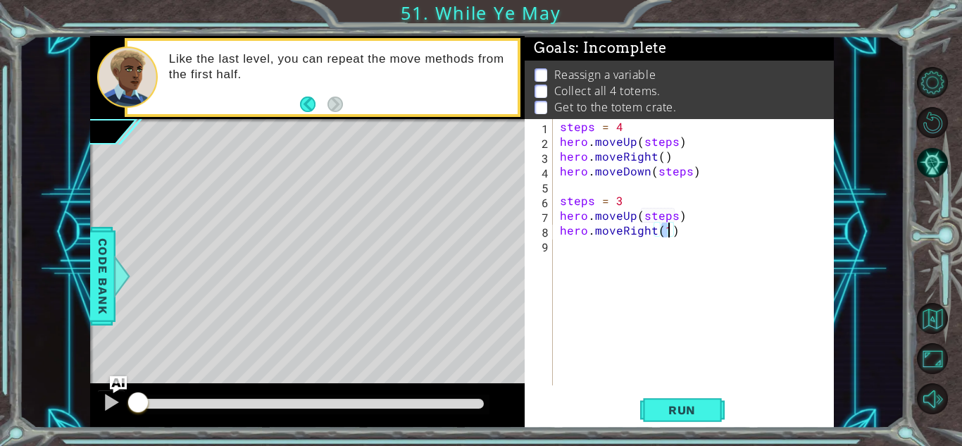
type textarea "hero.moveRight()"
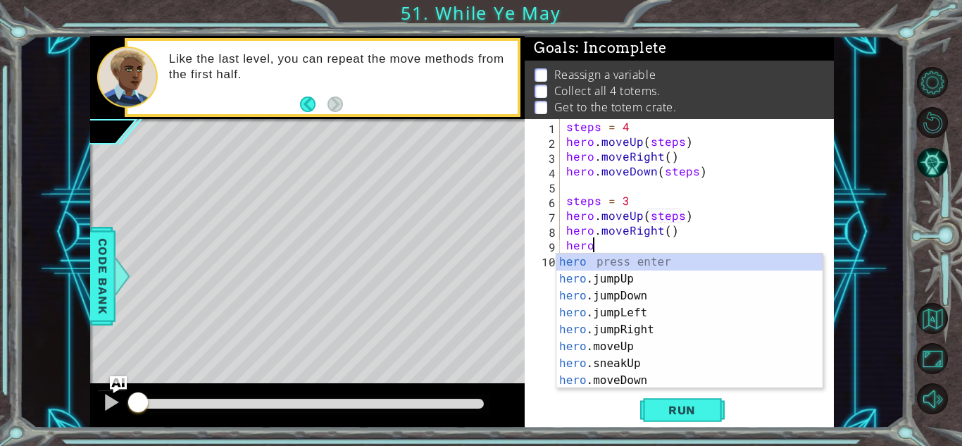
scroll to position [0, 1]
click at [648, 377] on div "hero press enter hero .jumpUp press enter hero .jumpDown press enter hero .jump…" at bounding box center [689, 337] width 266 height 169
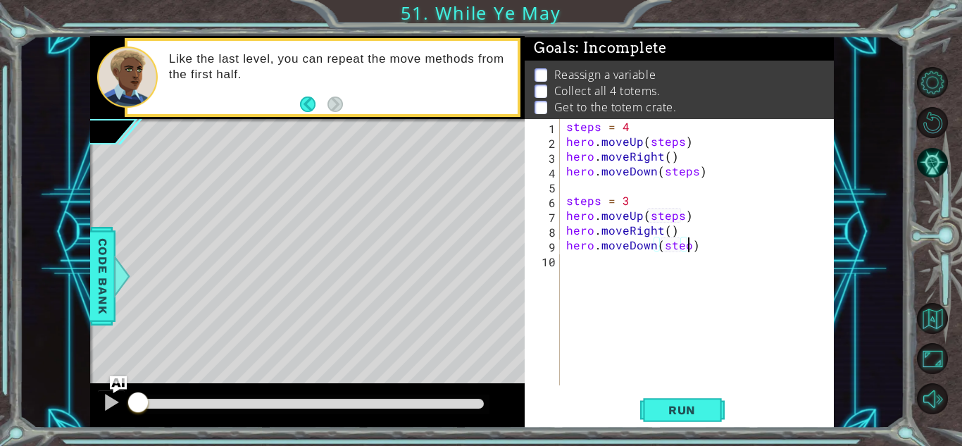
scroll to position [0, 7]
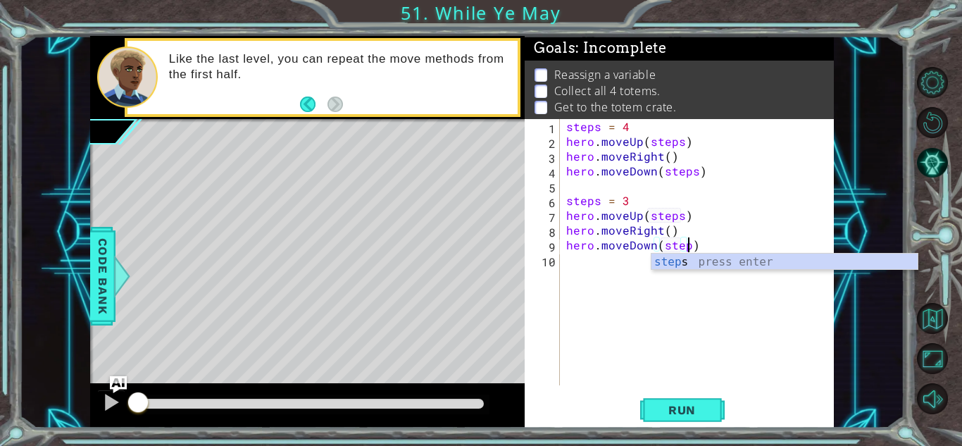
type textarea "hero.moveDown(steps)"
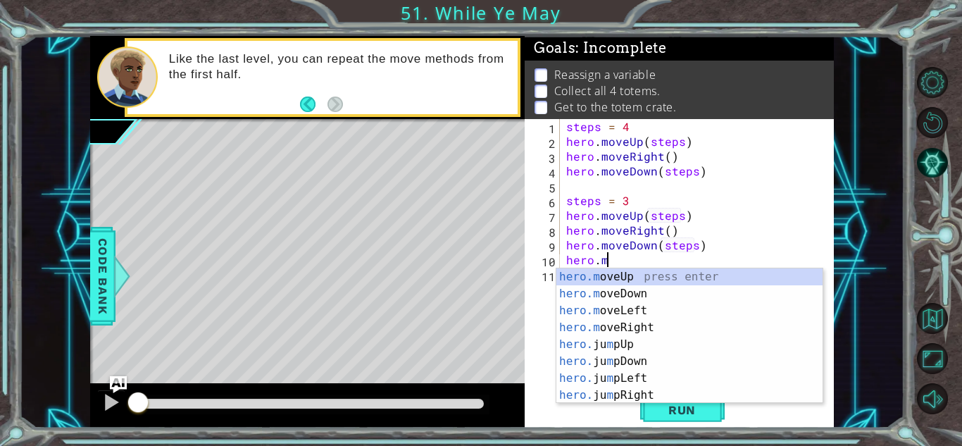
scroll to position [0, 2]
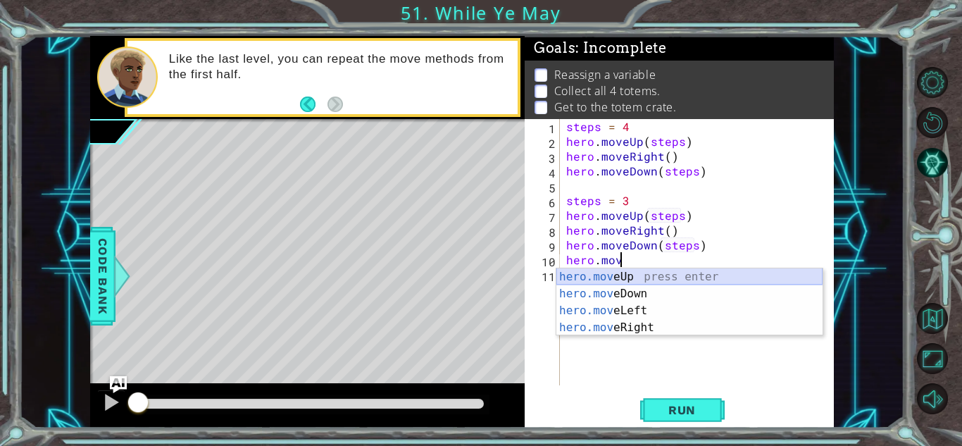
click at [663, 278] on div "hero.mov eUp press enter hero.mov eDown press enter hero.mov eLeft press enter …" at bounding box center [689, 318] width 266 height 101
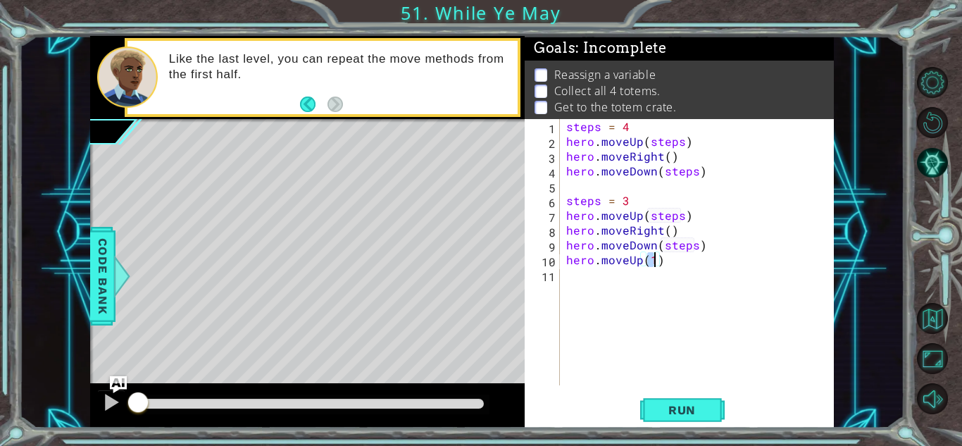
type textarea "hero.moveUp(2)"
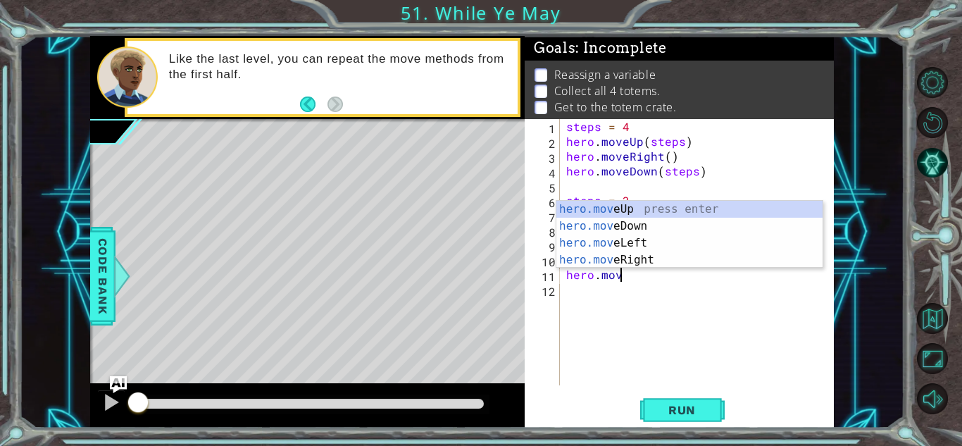
scroll to position [0, 3]
click at [670, 263] on div "hero.move Up press enter hero.move Down press enter hero.move Left press enter …" at bounding box center [689, 251] width 266 height 101
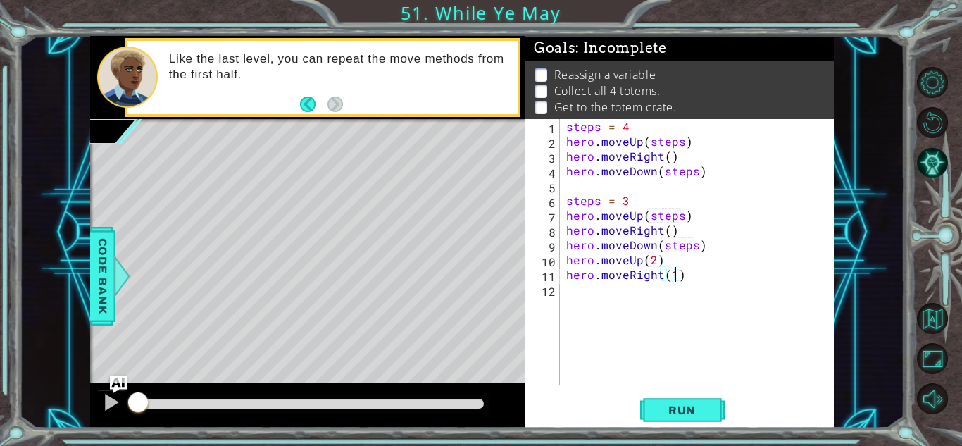
type textarea "hero.moveRight()"
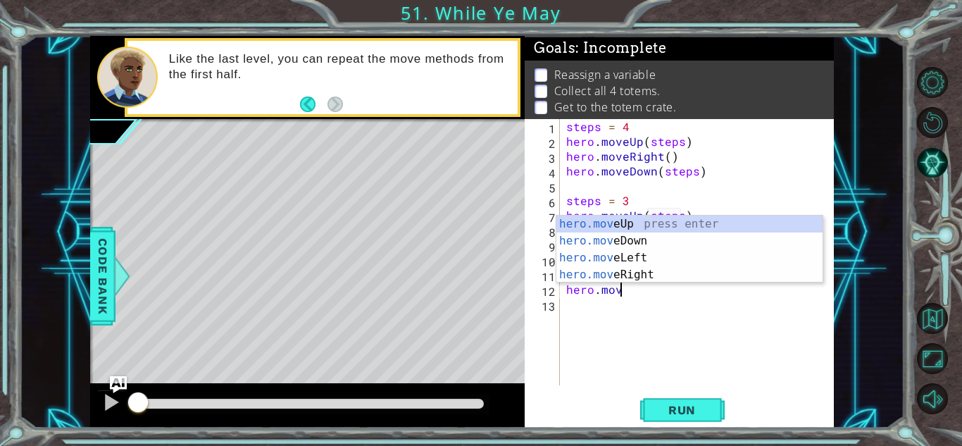
type textarea "hero.move"
click at [718, 306] on div "steps = 4 hero . moveUp ( steps ) hero . moveRight ( ) hero . moveDown ( steps …" at bounding box center [700, 267] width 274 height 296
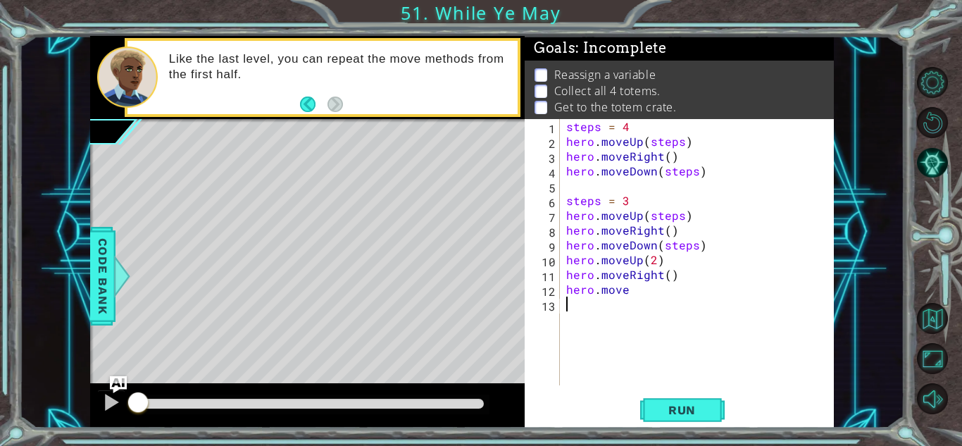
scroll to position [0, 0]
click at [649, 294] on div "steps = 4 hero . moveUp ( steps ) hero . moveRight ( ) hero . moveDown ( steps …" at bounding box center [700, 267] width 274 height 296
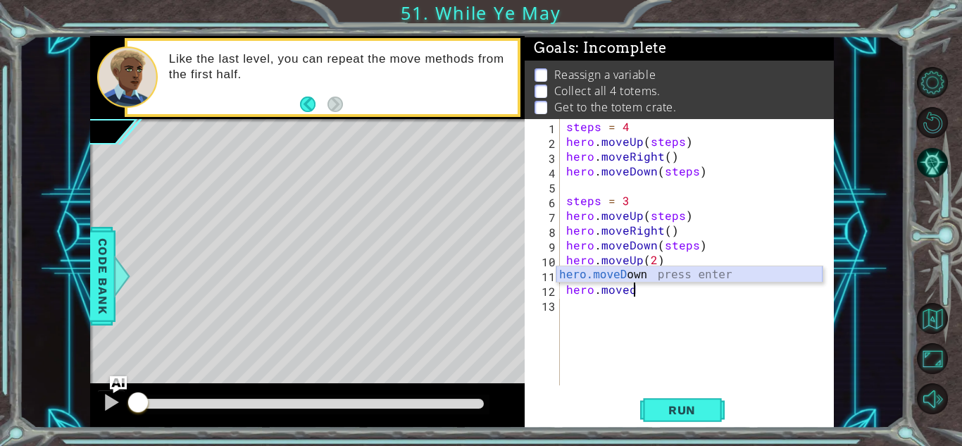
click at [662, 277] on div "hero.moveD own press enter" at bounding box center [689, 291] width 266 height 51
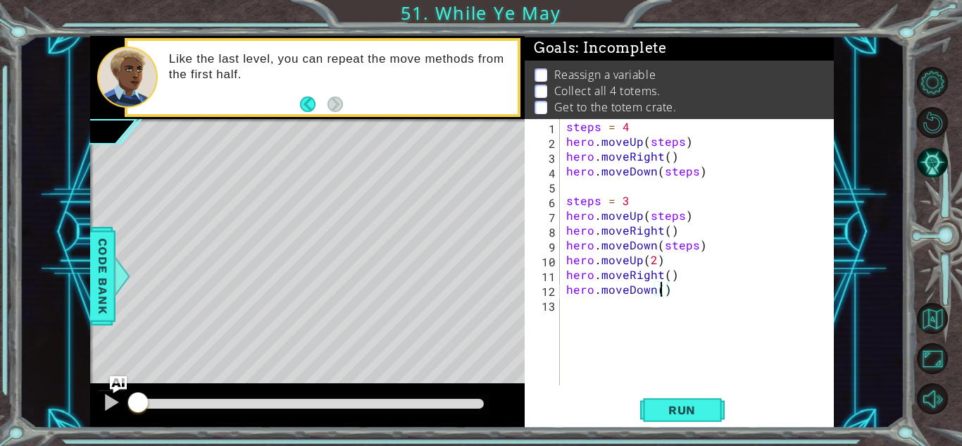
type textarea "hero.moveDown(2)"
click at [700, 292] on div "steps = 4 hero . moveUp ( steps ) hero . moveRight ( ) hero . moveDown ( steps …" at bounding box center [700, 267] width 274 height 296
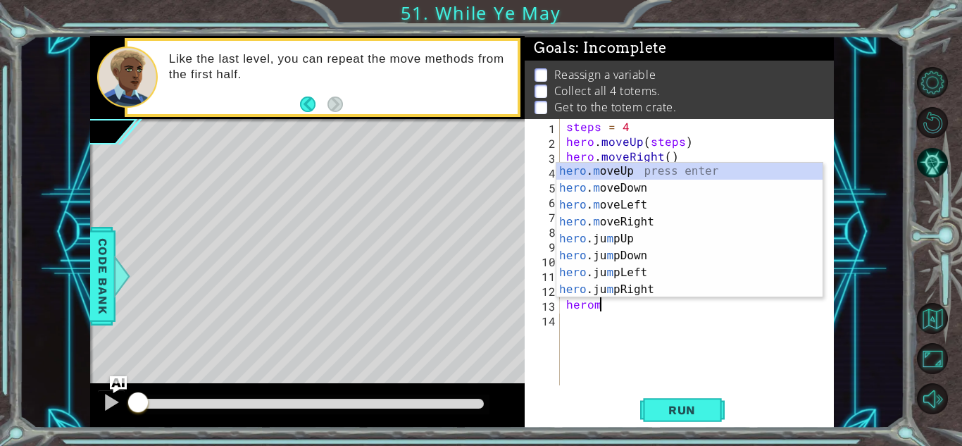
scroll to position [0, 1]
click at [726, 166] on div "hero . m oveUp press enter hero . m oveDown press enter hero . m oveLeft press …" at bounding box center [689, 247] width 266 height 169
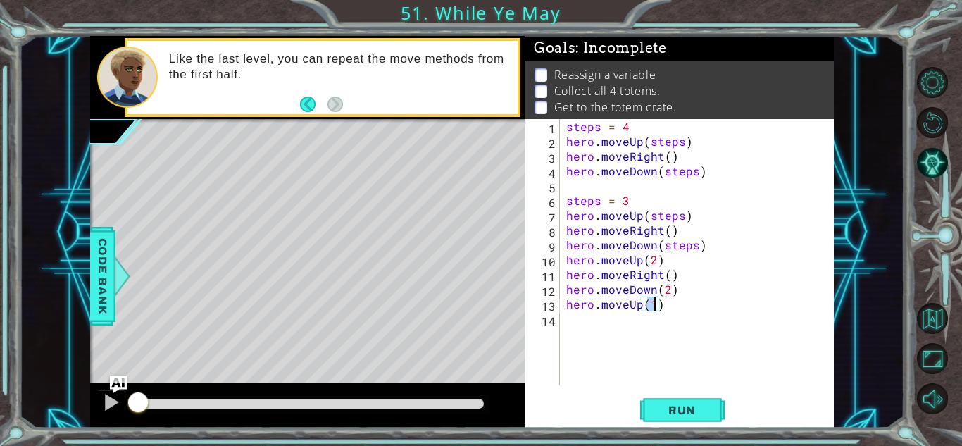
type textarea "hero.moveUp()"
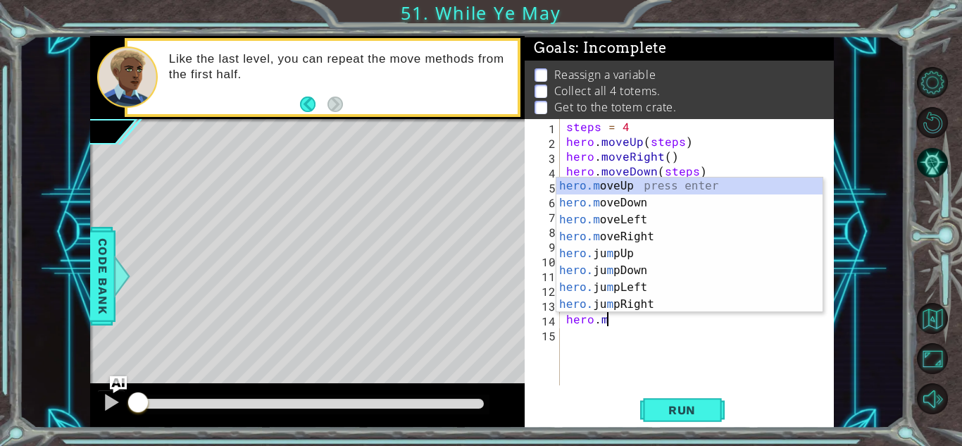
scroll to position [0, 2]
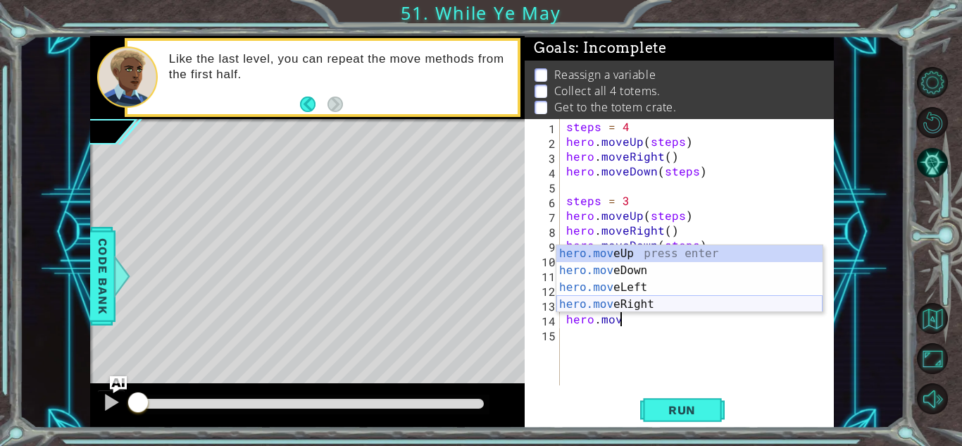
click at [710, 305] on div "hero.mov eUp press enter hero.mov eDown press enter hero.mov eLeft press enter …" at bounding box center [689, 295] width 266 height 101
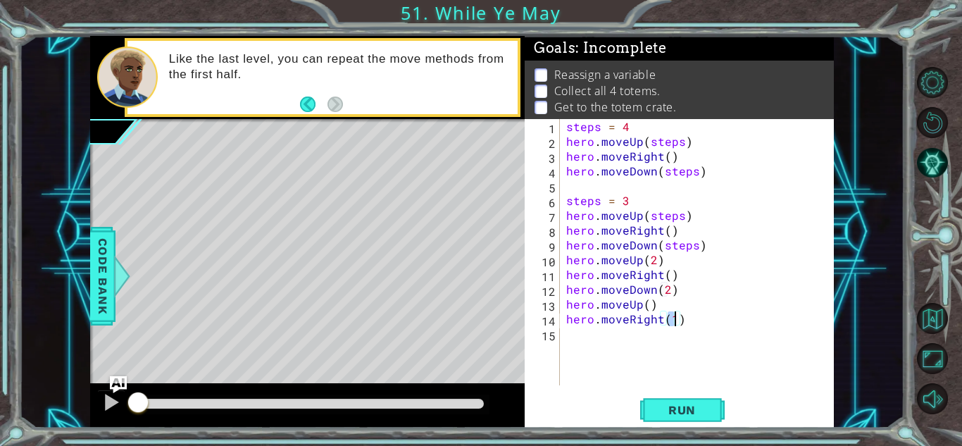
type textarea "hero.moveRight()"
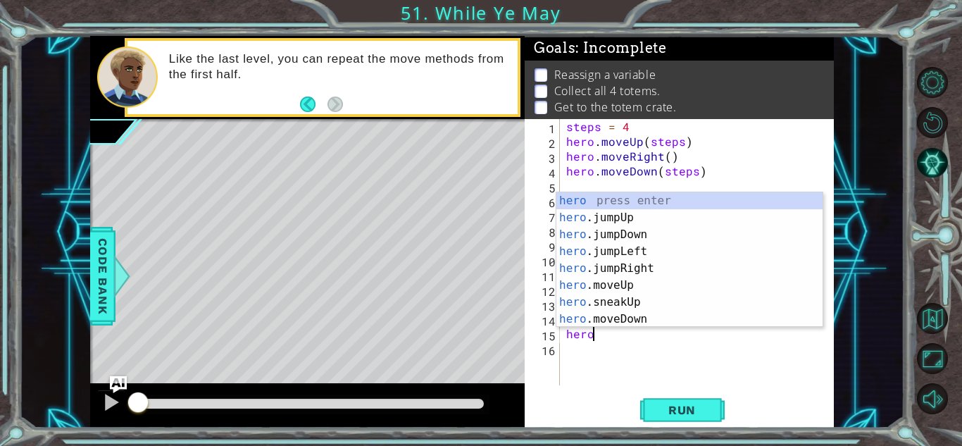
scroll to position [0, 1]
click at [639, 320] on div "hero press enter hero .jumpUp press enter hero .jumpDown press enter hero .jump…" at bounding box center [689, 276] width 266 height 169
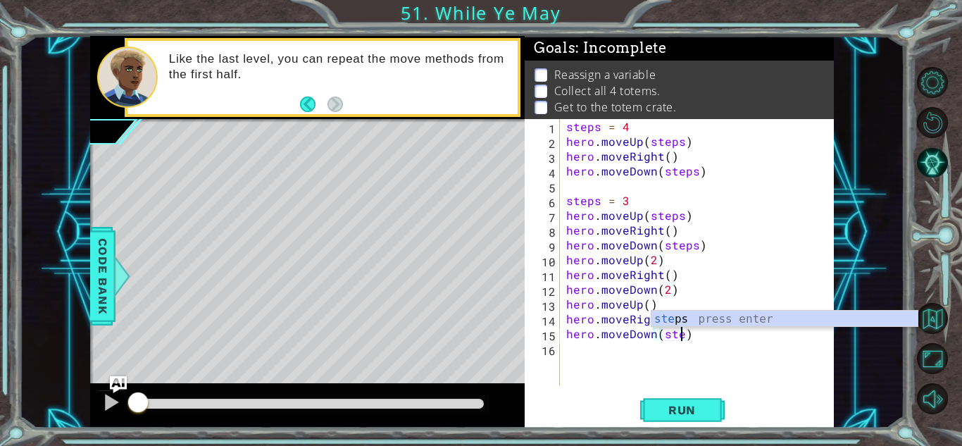
scroll to position [0, 8]
click at [648, 305] on div "steps = 4 hero . moveUp ( steps ) hero . moveRight ( ) hero . moveDown ( steps …" at bounding box center [700, 267] width 274 height 296
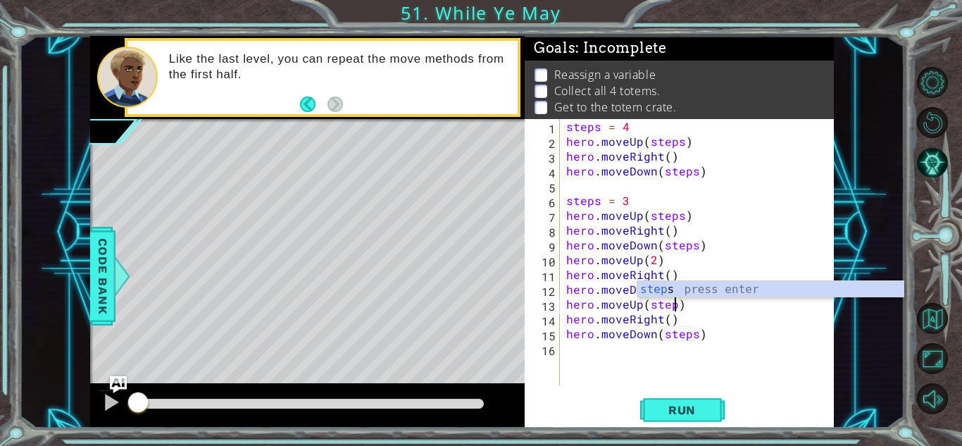
scroll to position [0, 6]
click at [669, 321] on div "steps = 4 hero . moveUp ( steps ) hero . moveRight ( ) hero . moveDown ( steps …" at bounding box center [700, 267] width 274 height 296
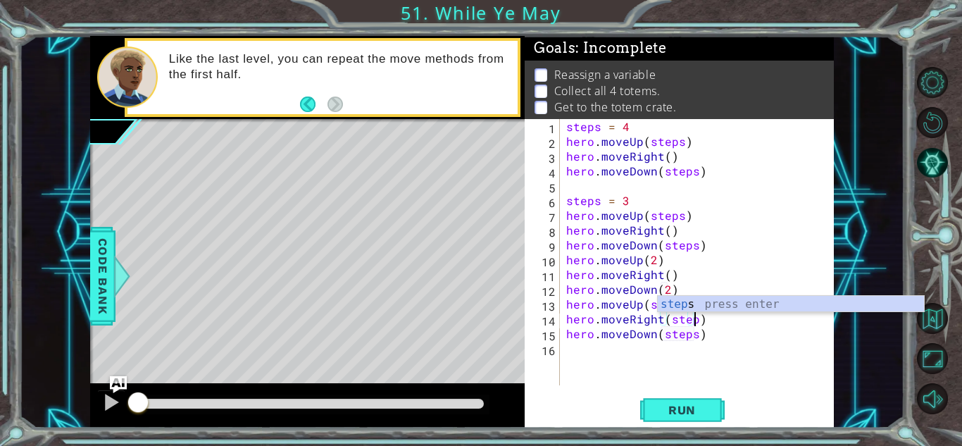
scroll to position [0, 8]
click at [680, 287] on div "steps = 4 hero . moveUp ( steps ) hero . moveRight ( ) hero . moveDown ( steps …" at bounding box center [700, 267] width 274 height 296
type textarea "hero.moveDown(2)"
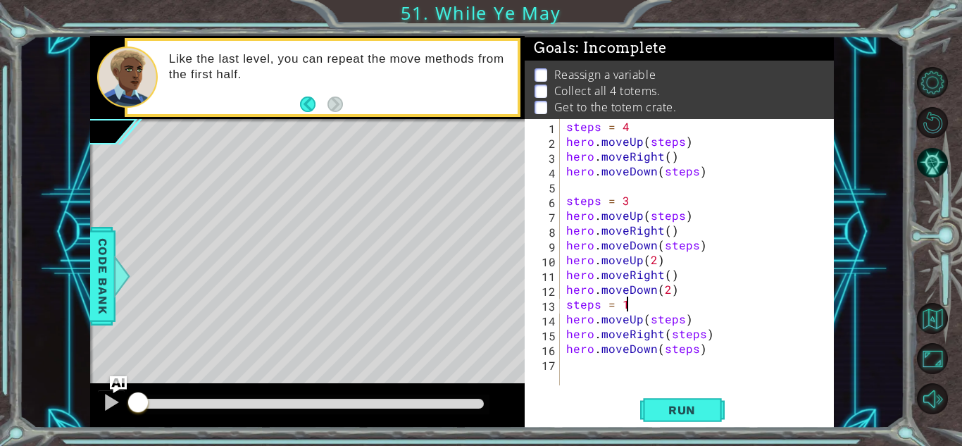
scroll to position [0, 3]
type textarea "steps = 1"
click at [698, 406] on span "Run" at bounding box center [682, 410] width 56 height 14
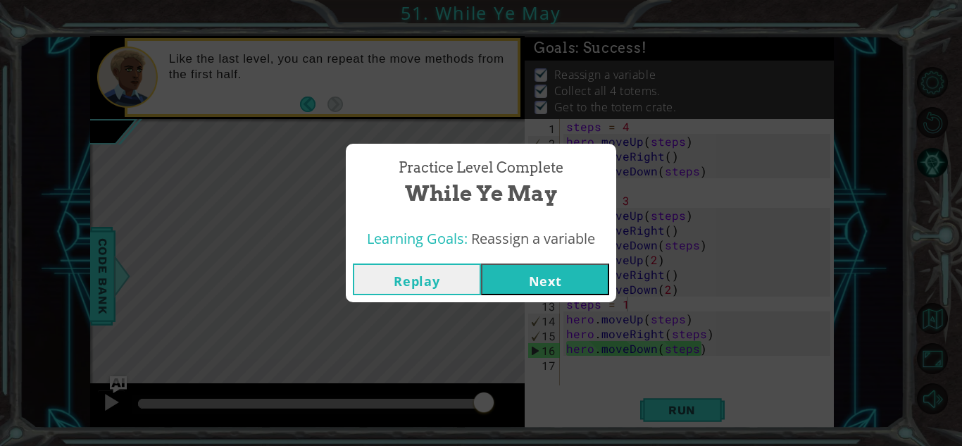
click at [569, 271] on button "Next" at bounding box center [545, 279] width 128 height 32
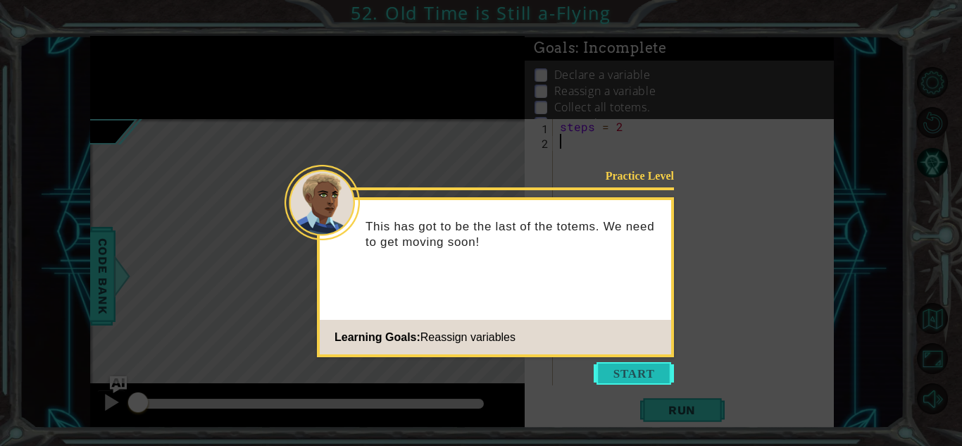
click at [651, 381] on button "Start" at bounding box center [633, 373] width 80 height 23
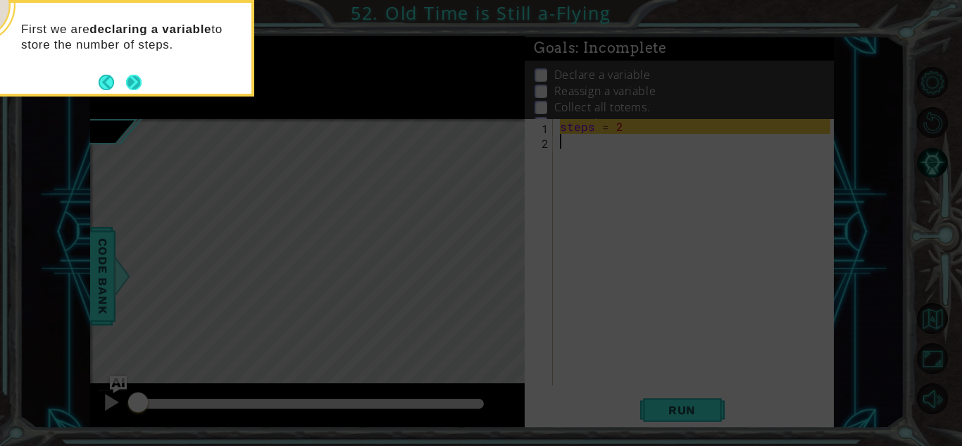
click at [135, 85] on button "Next" at bounding box center [133, 82] width 15 height 15
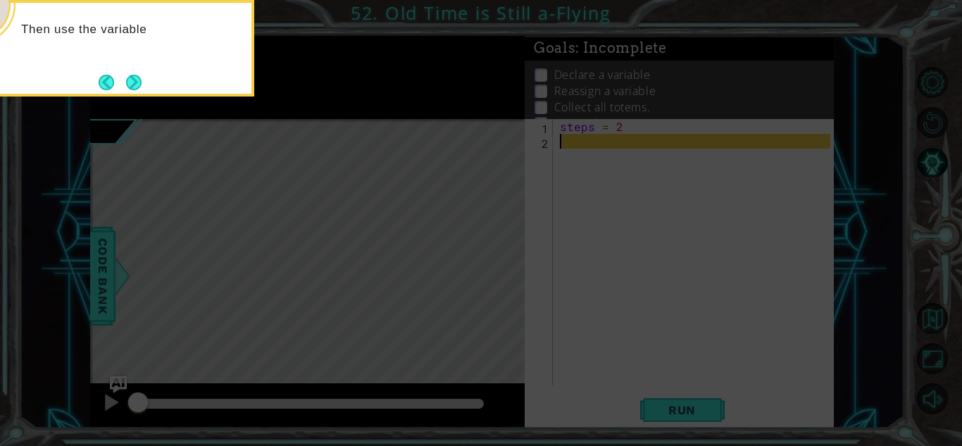
click at [135, 85] on button "Next" at bounding box center [133, 82] width 15 height 15
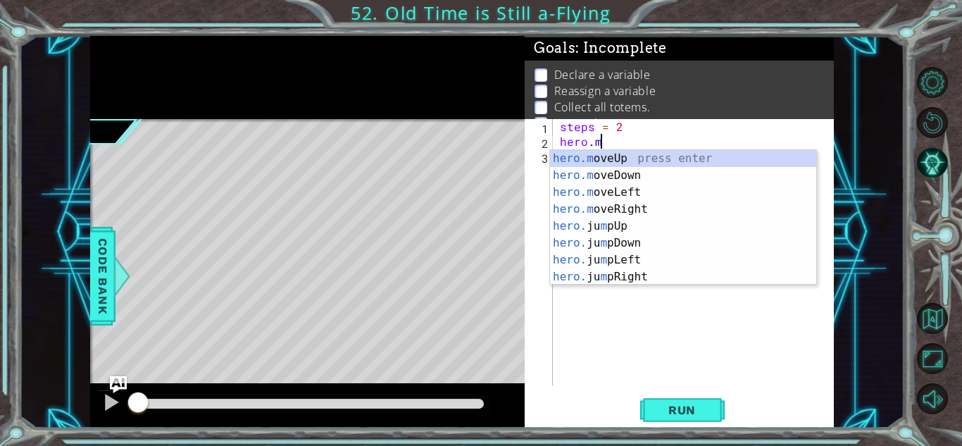
scroll to position [0, 2]
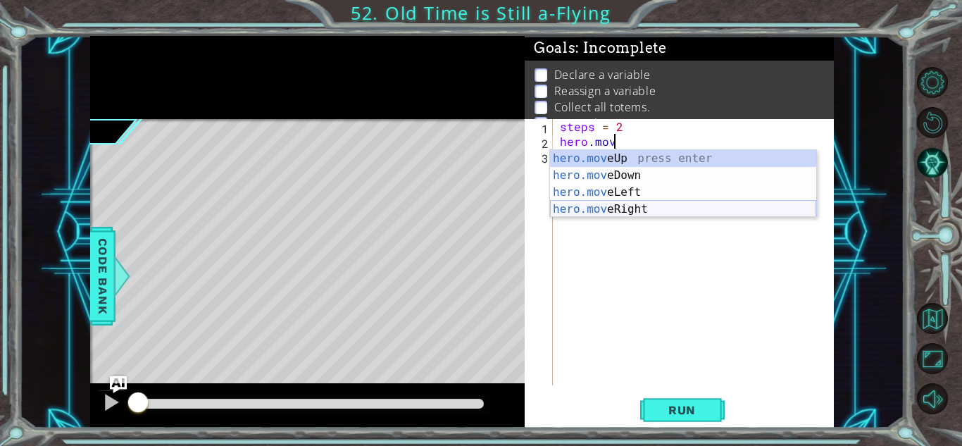
click at [608, 202] on div "hero.mov eUp press enter hero.mov eDown press enter hero.mov eLeft press enter …" at bounding box center [683, 200] width 266 height 101
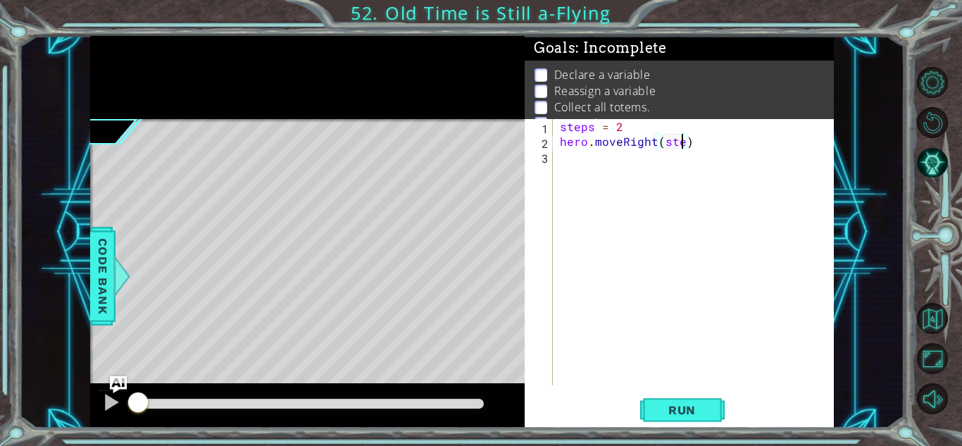
scroll to position [0, 8]
type textarea "hero.moveRight(steps)"
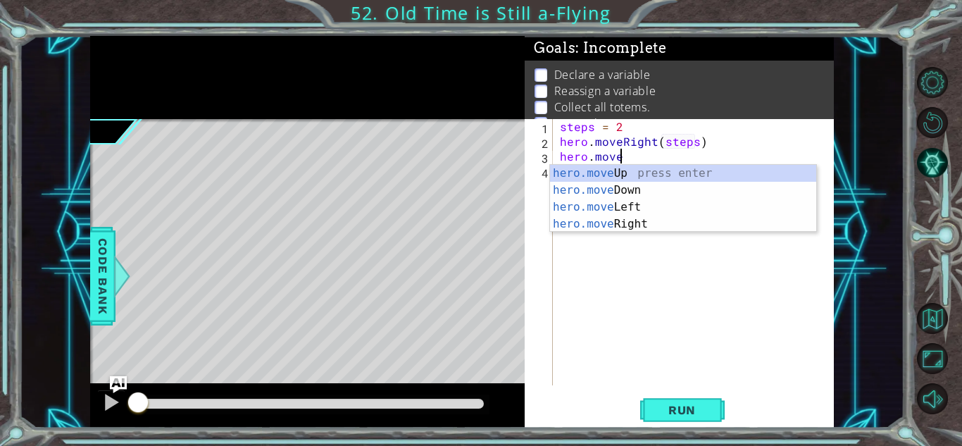
scroll to position [0, 4]
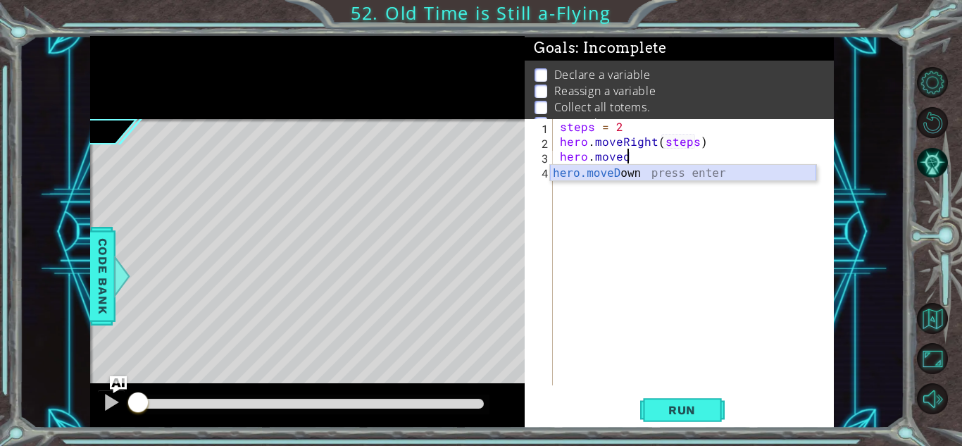
type textarea "hero.moveDown(1)"
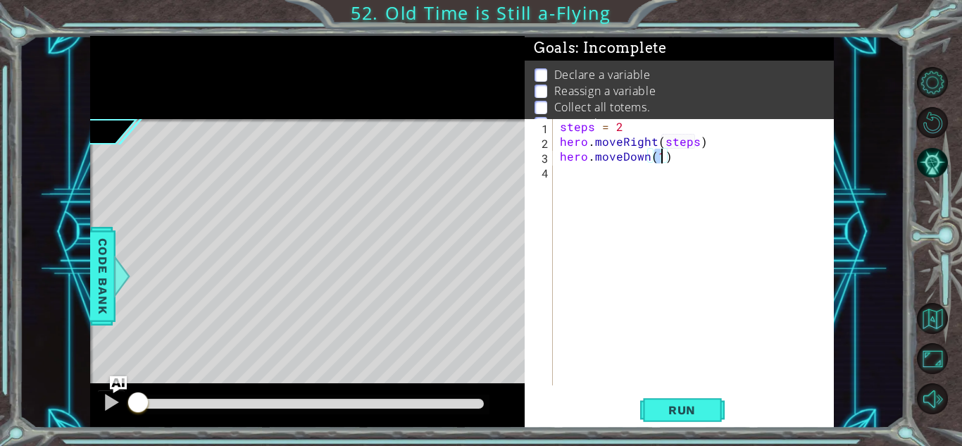
click at [675, 159] on div "steps = 2 hero . moveRight ( steps ) hero . moveDown ( 1 )" at bounding box center [697, 267] width 280 height 296
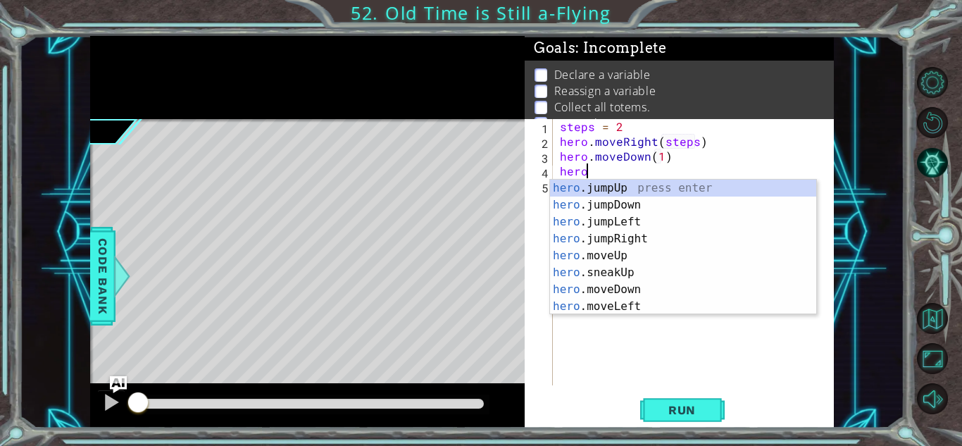
scroll to position [0, 1]
click at [693, 308] on div "hero .jumpUp press enter hero .jumpDown press enter hero .jumpLeft press enter …" at bounding box center [683, 264] width 266 height 169
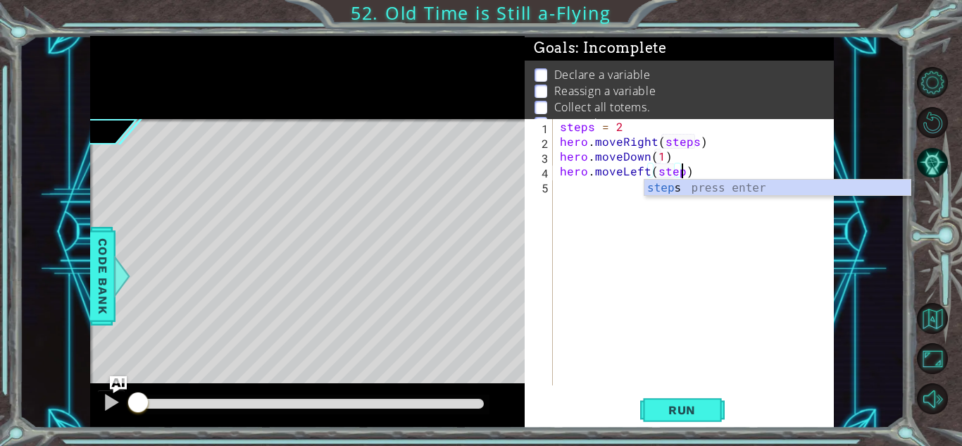
type textarea "hero.moveLeft(steps)"
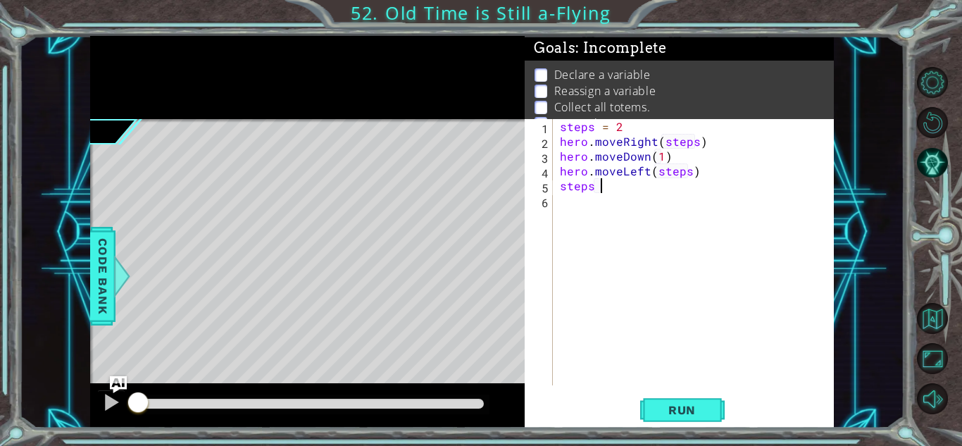
scroll to position [0, 2]
type textarea "steps = 4"
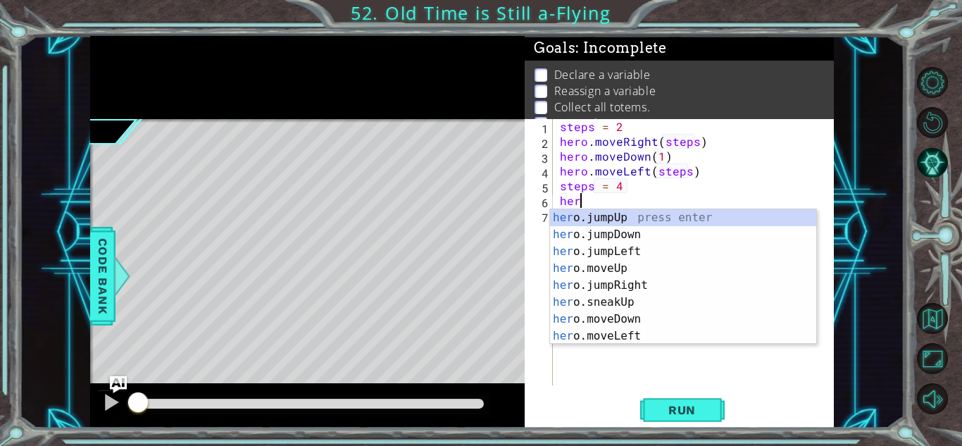
scroll to position [0, 1]
click at [701, 174] on div "steps = 2 hero . moveRight ( steps ) hero . moveDown ( 1 ) hero . moveLeft ( st…" at bounding box center [697, 267] width 280 height 296
type textarea "hero.moveLeft(steps)"
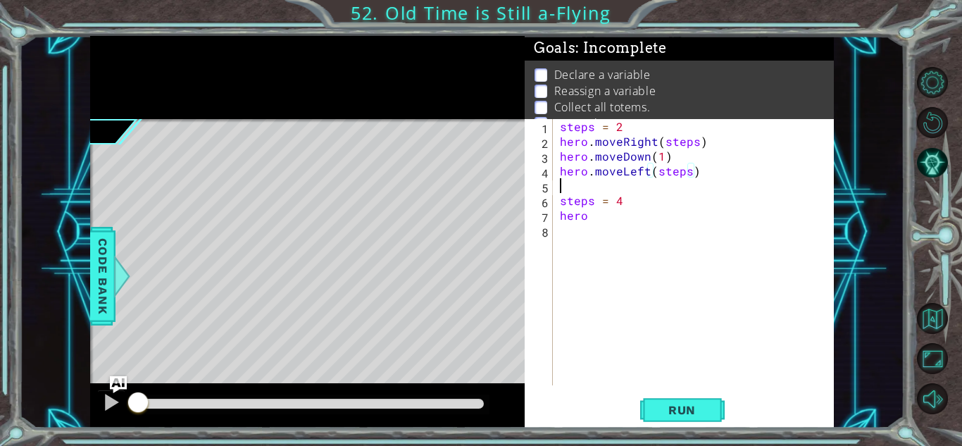
scroll to position [0, 0]
click at [667, 206] on div "steps = 2 hero . moveRight ( steps ) hero . moveDown ( 1 ) hero . moveLeft ( st…" at bounding box center [697, 267] width 280 height 296
click at [596, 221] on div "steps = 2 hero . moveRight ( steps ) hero . moveDown ( 1 ) hero . moveLeft ( st…" at bounding box center [697, 267] width 280 height 296
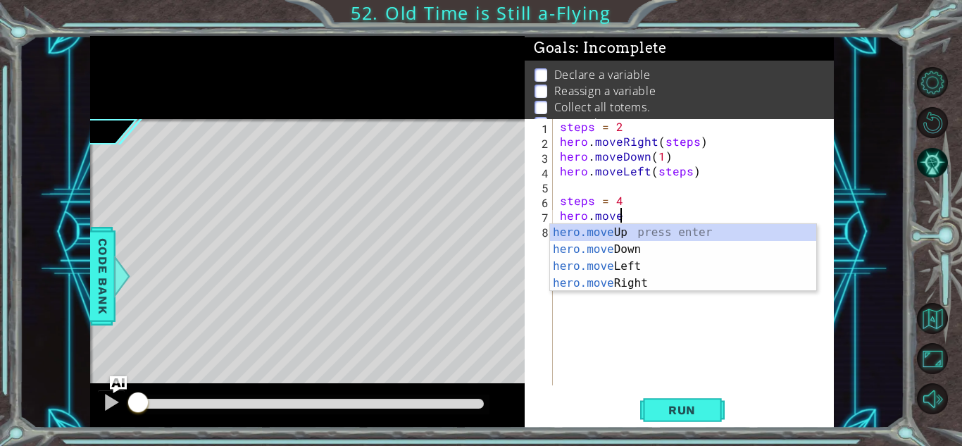
scroll to position [0, 3]
click at [628, 279] on div "hero.move Up press enter hero.move Down press enter hero.move Left press enter …" at bounding box center [683, 274] width 266 height 101
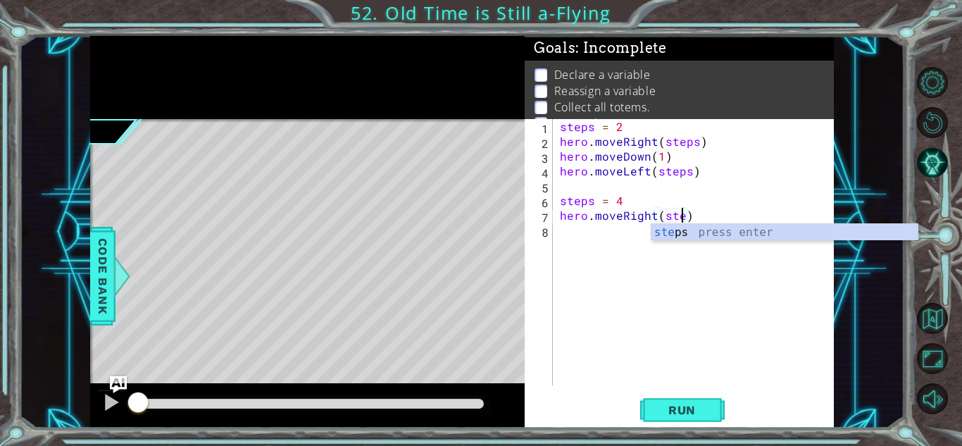
scroll to position [0, 8]
type textarea "hero.moveRight(steps)"
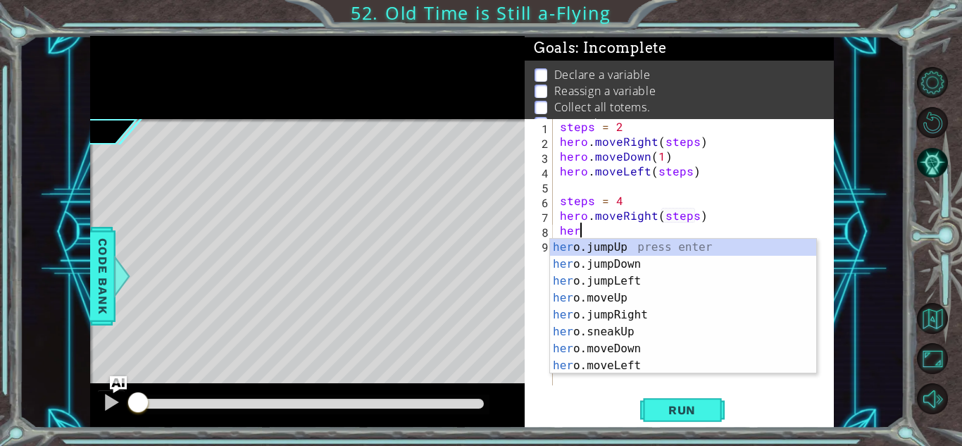
scroll to position [0, 1]
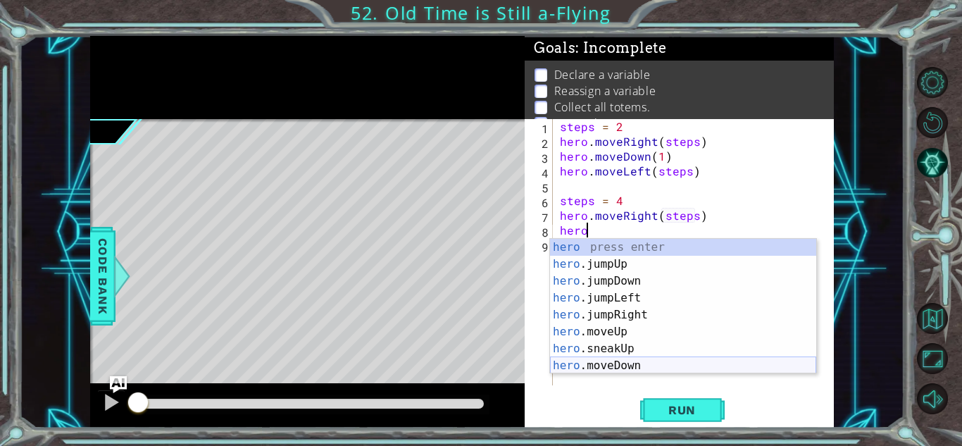
click at [636, 367] on div "hero press enter hero .jumpUp press enter hero .jumpDown press enter hero .jump…" at bounding box center [683, 323] width 266 height 169
type textarea "hero.moveDown(1)"
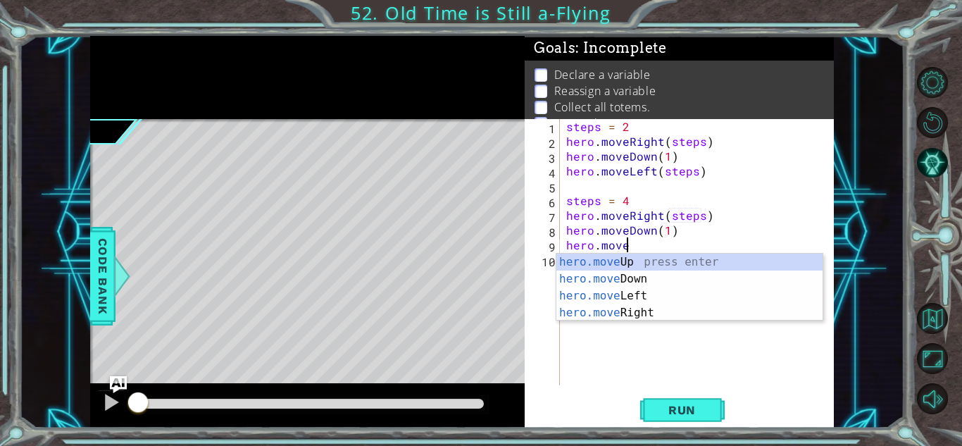
scroll to position [0, 3]
click at [631, 300] on div "hero.move Up press enter hero.move Down press enter hero.move Left press enter …" at bounding box center [689, 303] width 266 height 101
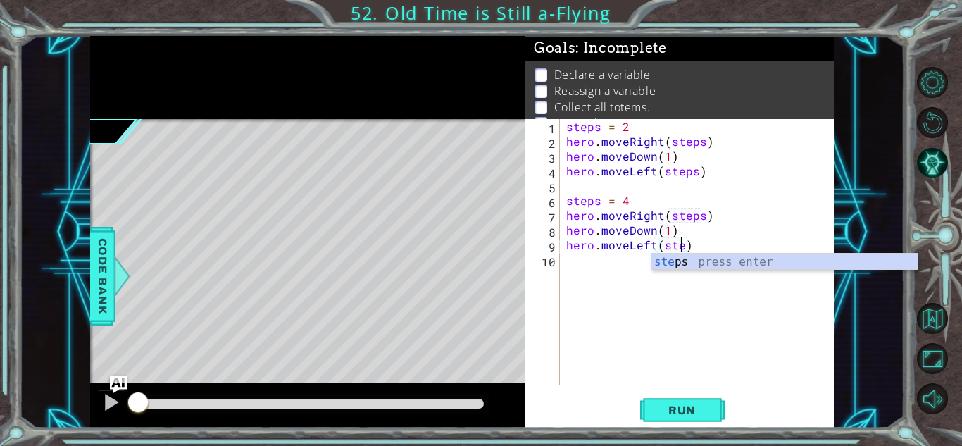
type textarea "hero.moveLeft(steps)"
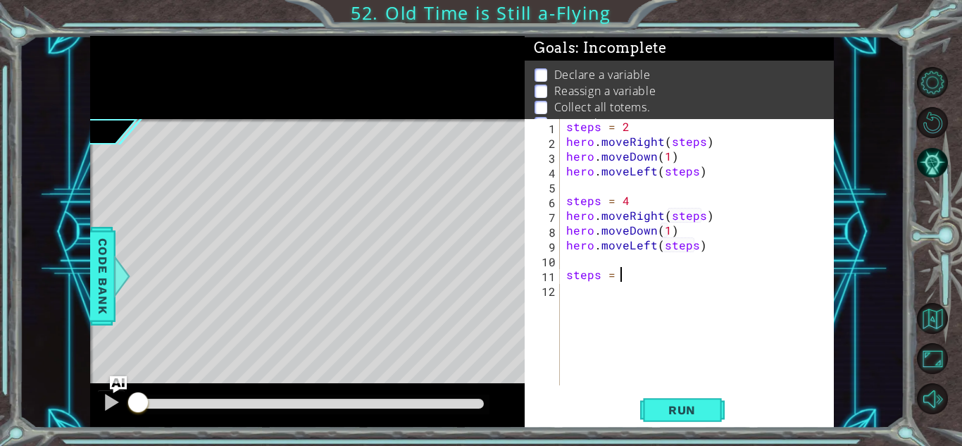
type textarea "steps = 6"
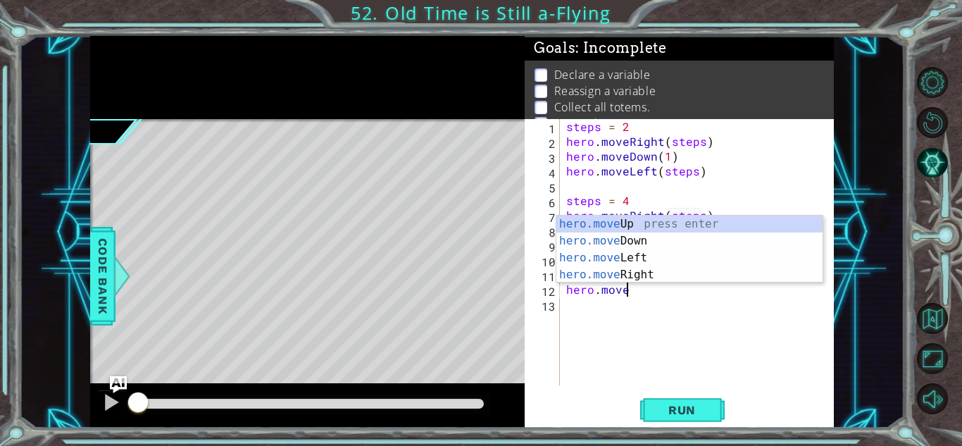
scroll to position [0, 4]
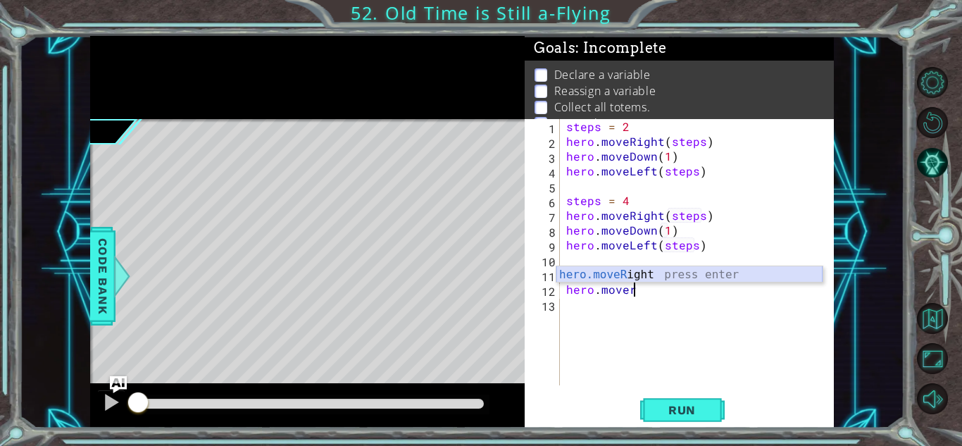
click at [677, 272] on div "hero.moveR ight press enter" at bounding box center [689, 291] width 266 height 51
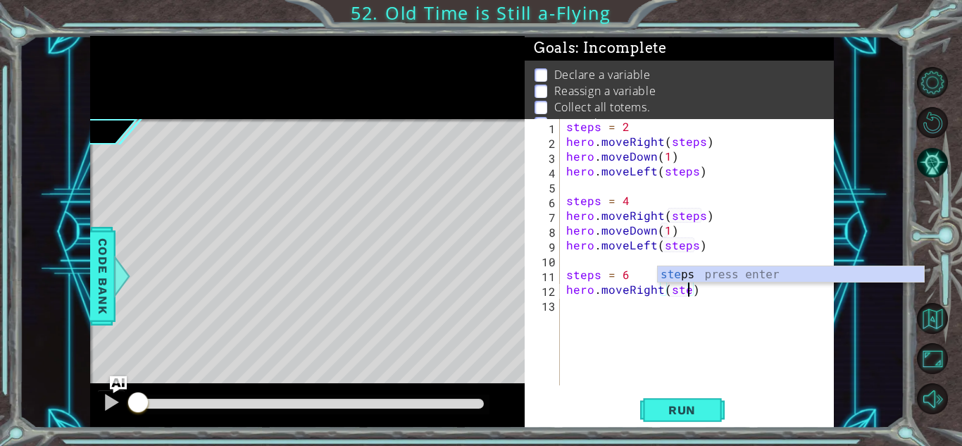
scroll to position [0, 8]
type textarea "hero.moveRight(steps)"
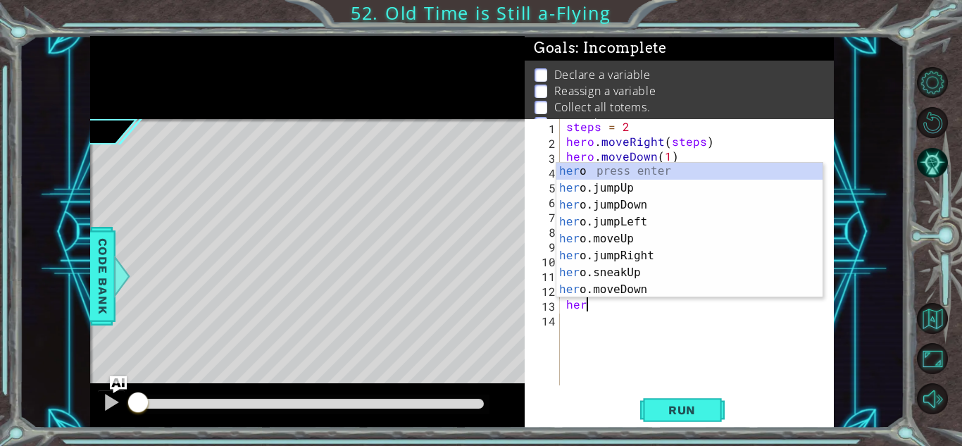
scroll to position [0, 1]
click at [703, 291] on div "hero press enter hero .jumpUp press enter hero .jumpDown press enter hero .jump…" at bounding box center [689, 247] width 266 height 169
type textarea "hero.moveDown(1)"
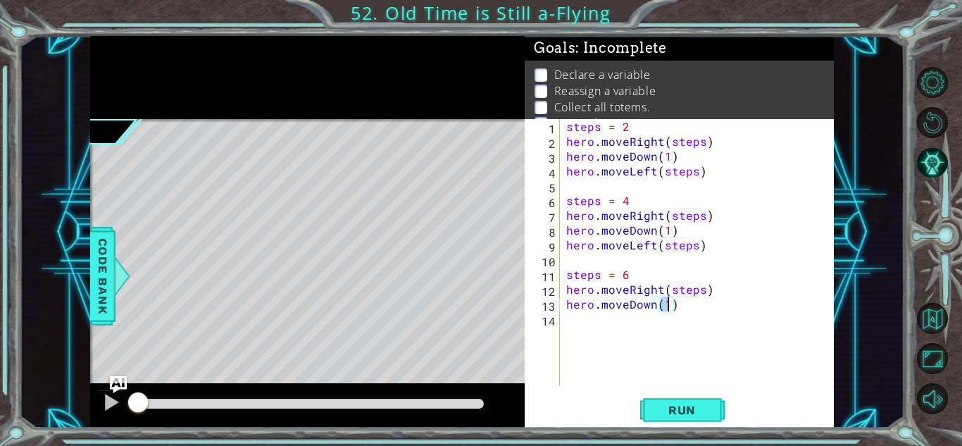
click at [703, 300] on div "steps = 2 hero . moveRight ( steps ) hero . moveDown ( 1 ) hero . moveLeft ( st…" at bounding box center [700, 267] width 274 height 296
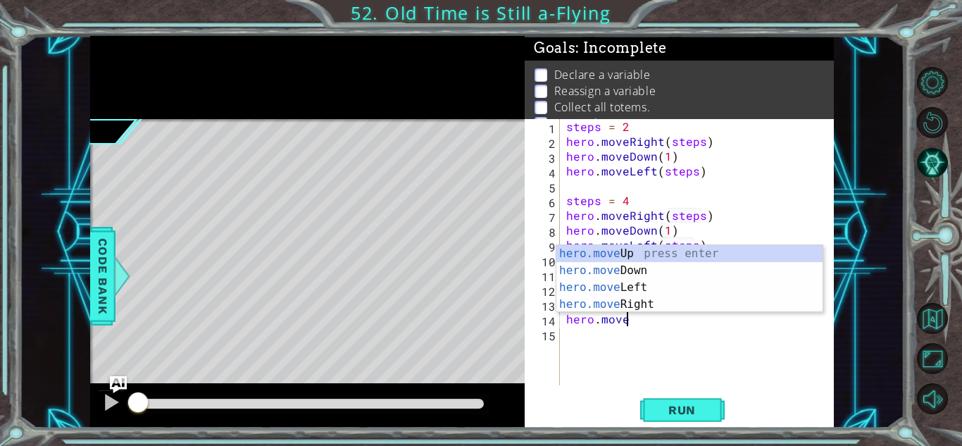
scroll to position [0, 3]
click at [742, 283] on div "hero.move Up press enter hero.move Down press enter hero.move Left press enter …" at bounding box center [689, 295] width 266 height 101
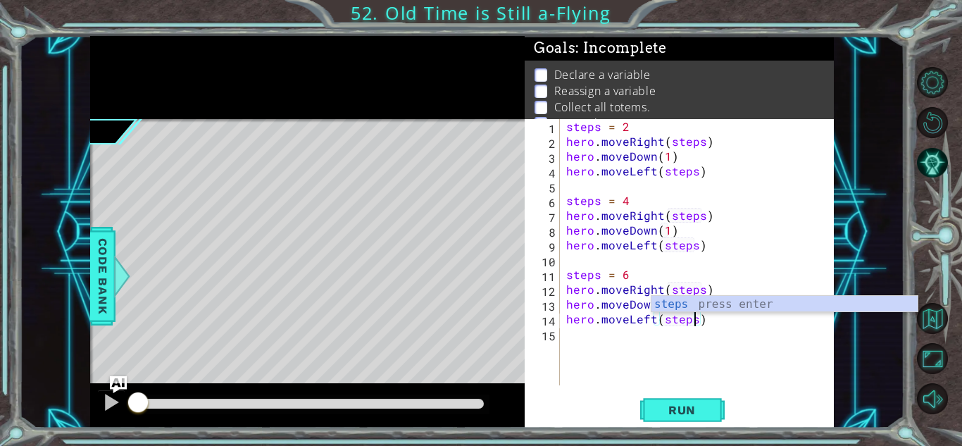
scroll to position [0, 8]
type textarea "hero.moveLeft(steps)"
click at [703, 415] on span "Run" at bounding box center [682, 410] width 56 height 14
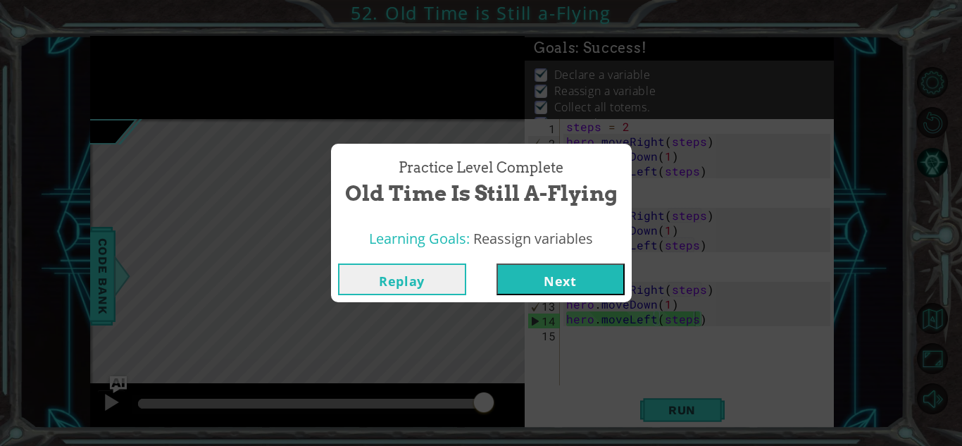
click at [573, 282] on button "Next" at bounding box center [560, 279] width 128 height 32
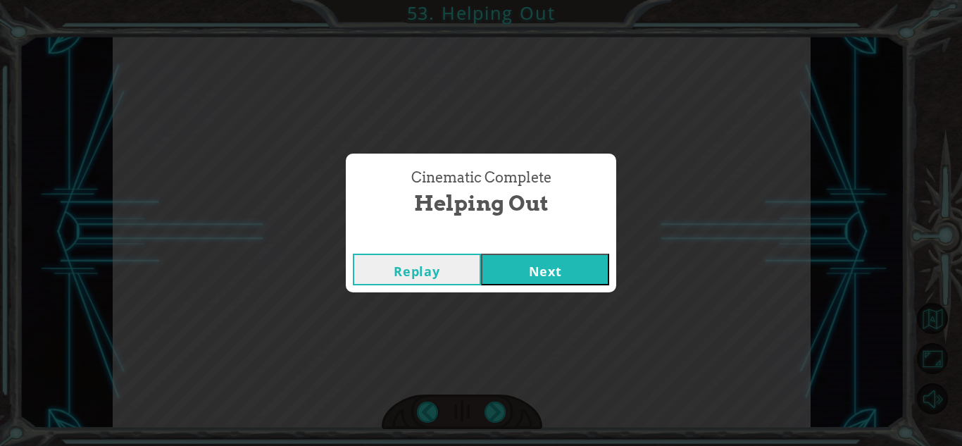
click at [586, 262] on button "Next" at bounding box center [545, 269] width 128 height 32
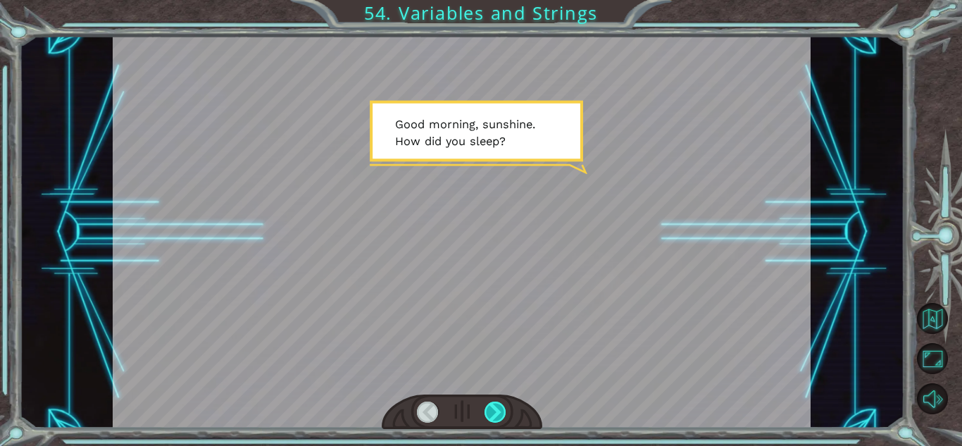
click at [489, 408] on div at bounding box center [495, 411] width 22 height 21
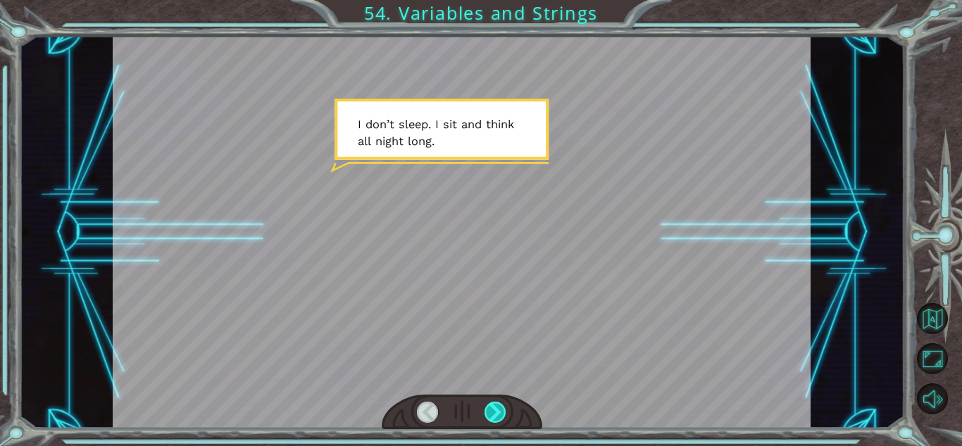
click at [489, 408] on div at bounding box center [495, 411] width 22 height 21
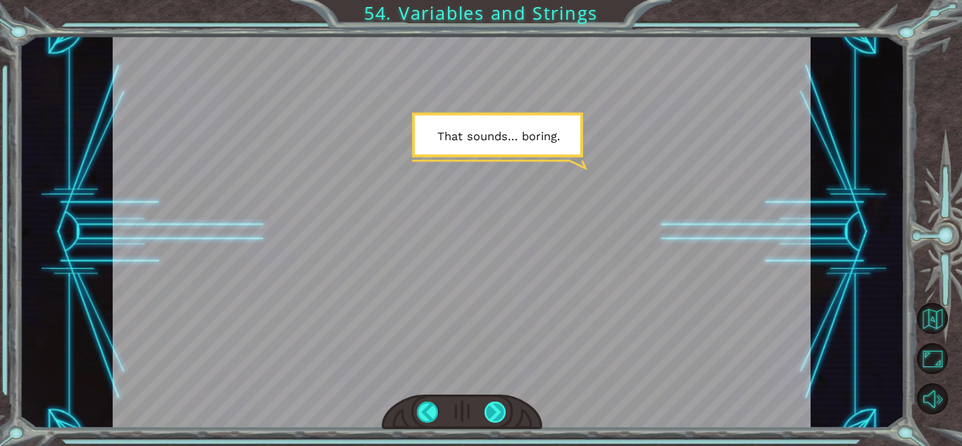
click at [489, 408] on div at bounding box center [495, 411] width 22 height 21
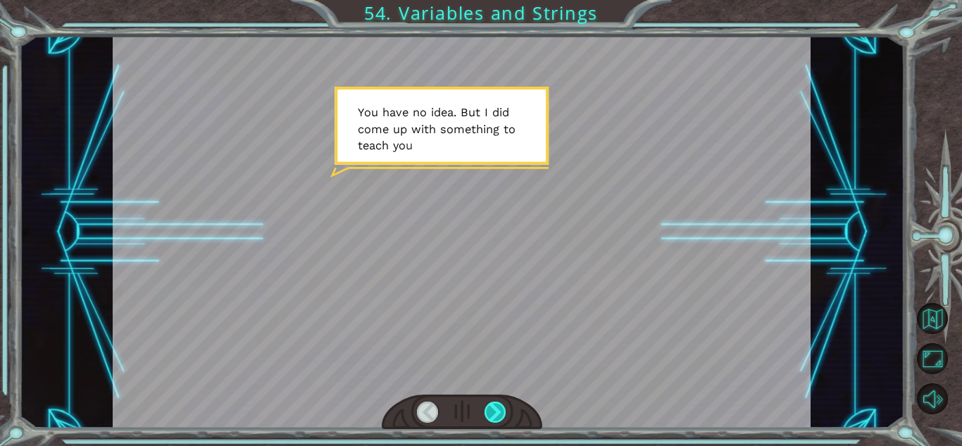
click at [489, 408] on div at bounding box center [495, 411] width 22 height 21
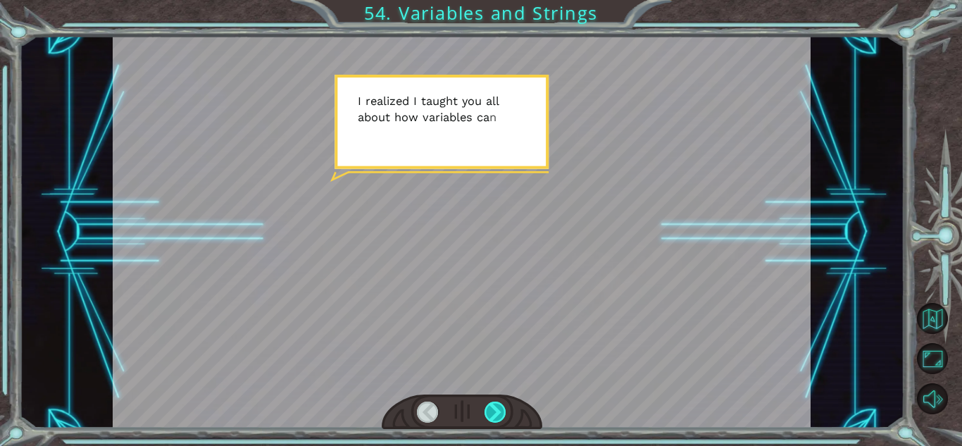
click at [489, 408] on div at bounding box center [495, 411] width 22 height 21
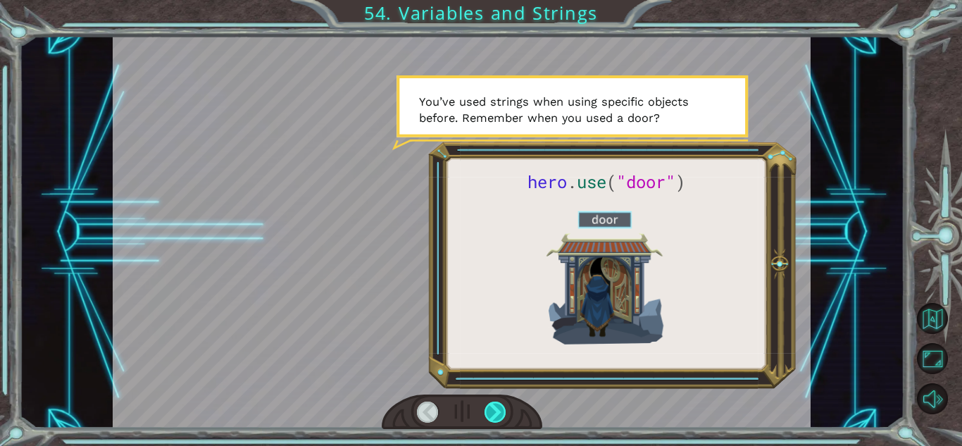
click at [489, 408] on div at bounding box center [495, 411] width 22 height 21
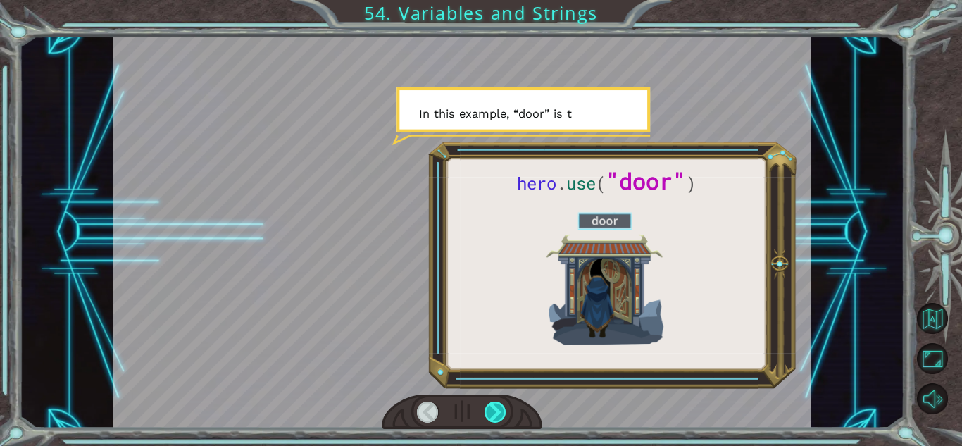
click at [489, 408] on div at bounding box center [495, 411] width 22 height 21
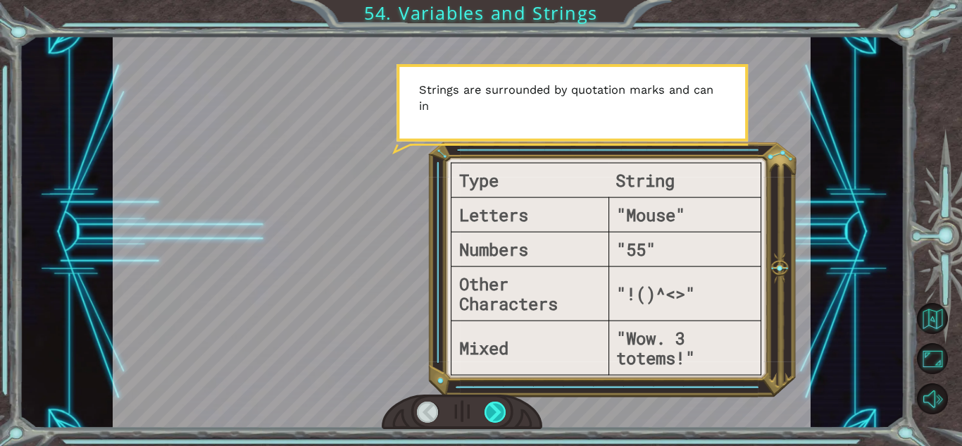
click at [489, 408] on div at bounding box center [495, 411] width 22 height 21
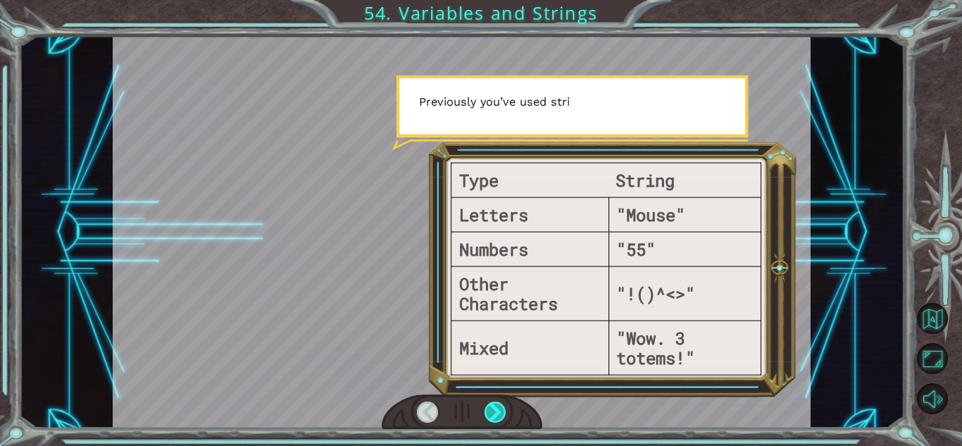
click at [489, 408] on div at bounding box center [495, 411] width 22 height 21
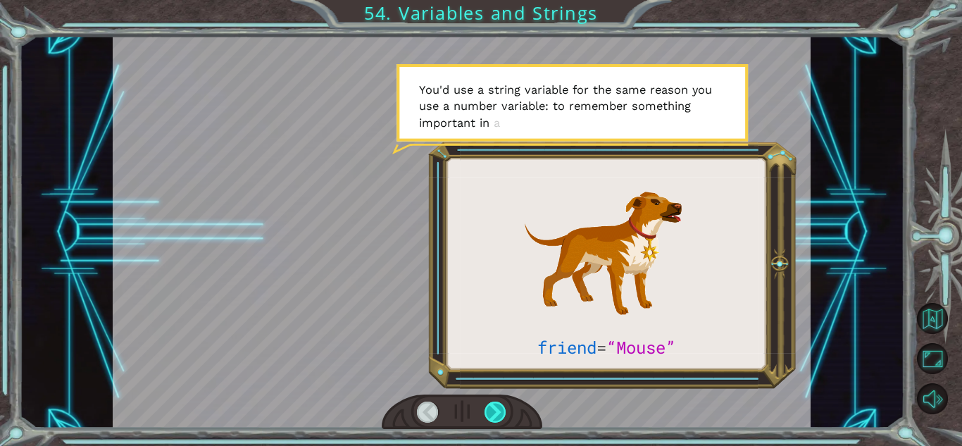
click at [489, 408] on div at bounding box center [495, 411] width 22 height 21
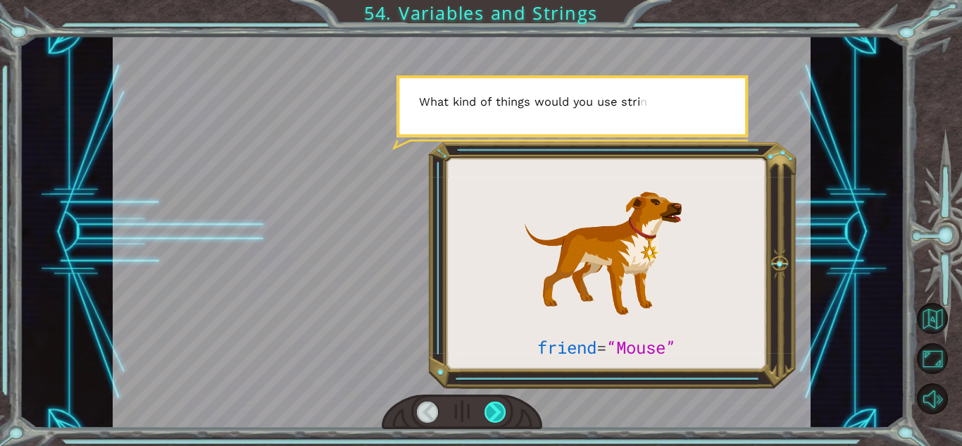
click at [489, 408] on div at bounding box center [495, 411] width 22 height 21
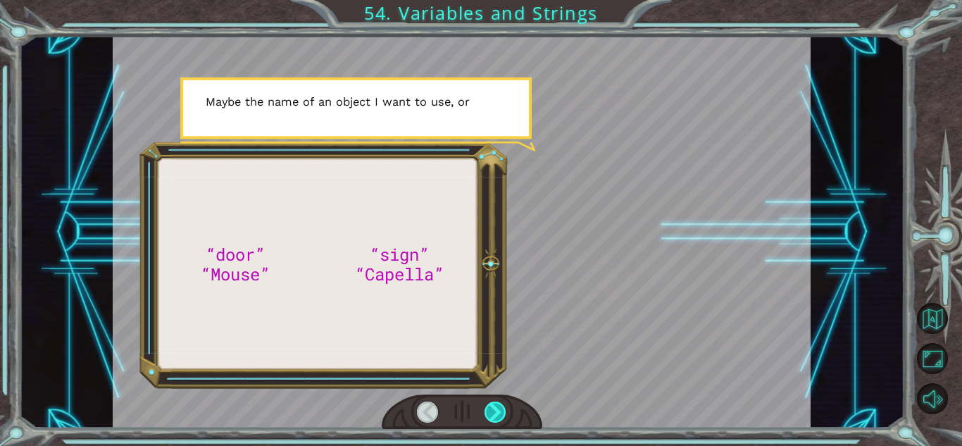
click at [489, 408] on div at bounding box center [495, 411] width 22 height 21
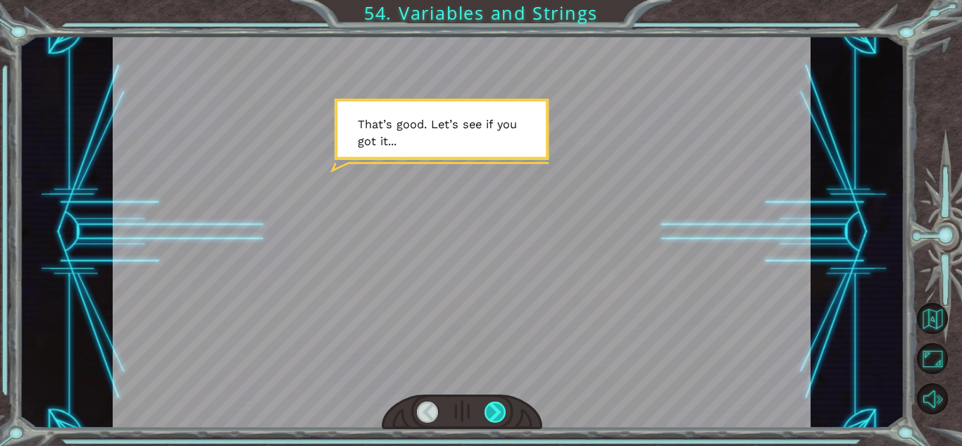
click at [489, 408] on div at bounding box center [495, 411] width 22 height 21
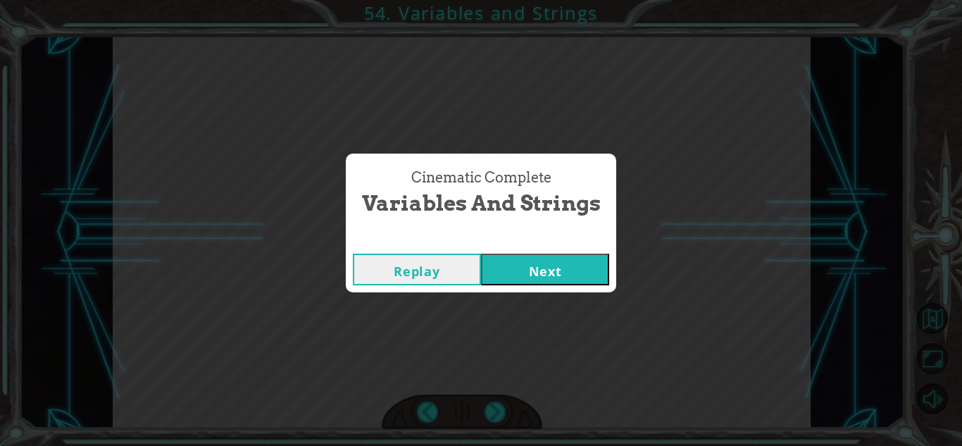
click at [515, 276] on button "Next" at bounding box center [545, 269] width 128 height 32
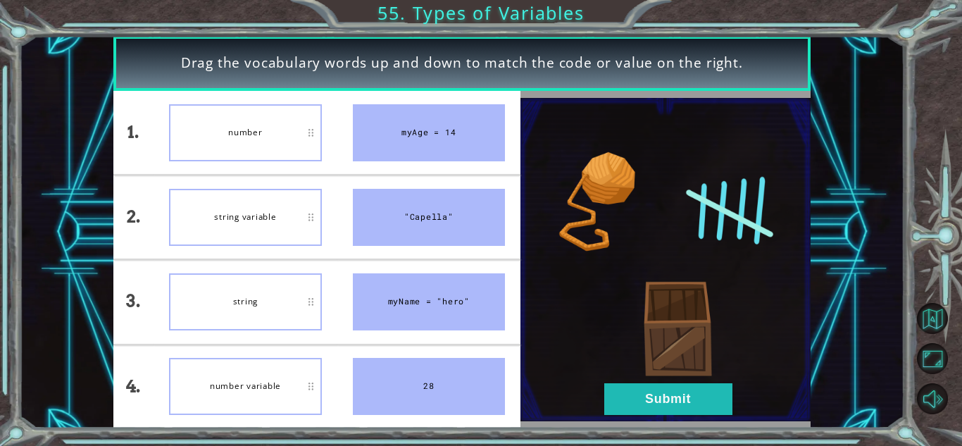
click at [266, 128] on div "number" at bounding box center [245, 132] width 152 height 57
drag, startPoint x: 187, startPoint y: 55, endPoint x: 740, endPoint y: 57, distance: 553.3
click at [740, 57] on div "Drag the vocabulary words up and down to match the code or value on the right." at bounding box center [461, 64] width 697 height 56
click at [731, 34] on div at bounding box center [731, 34] width 0 height 0
click at [603, 0] on div "Close" at bounding box center [481, 0] width 962 height 0
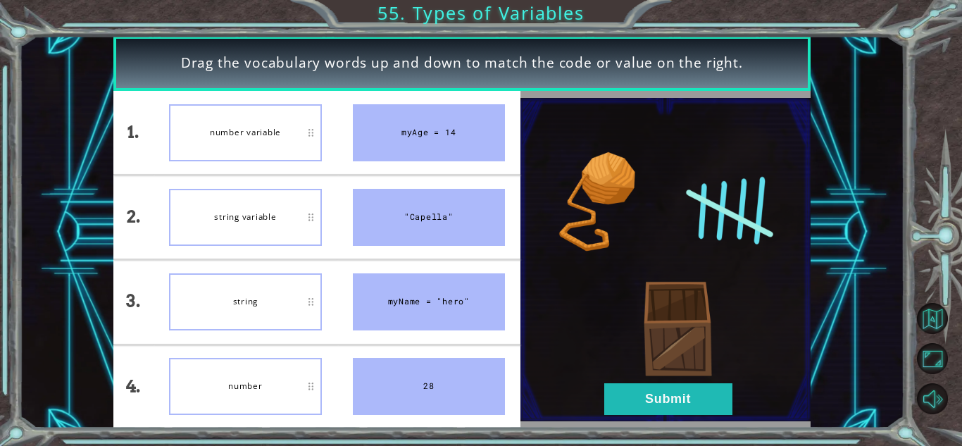
click at [702, 210] on img at bounding box center [665, 260] width 290 height 324
click at [607, 191] on img at bounding box center [665, 260] width 290 height 324
click at [636, 398] on button "Submit" at bounding box center [668, 399] width 128 height 32
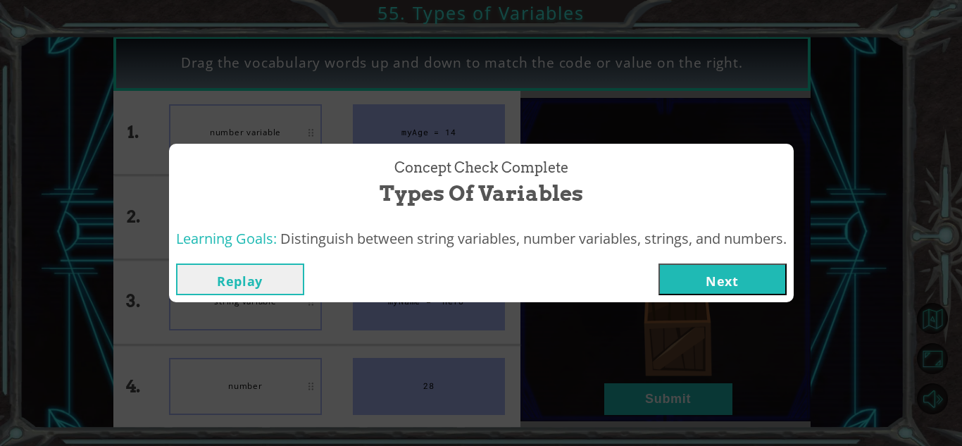
click at [710, 269] on button "Next" at bounding box center [722, 279] width 128 height 32
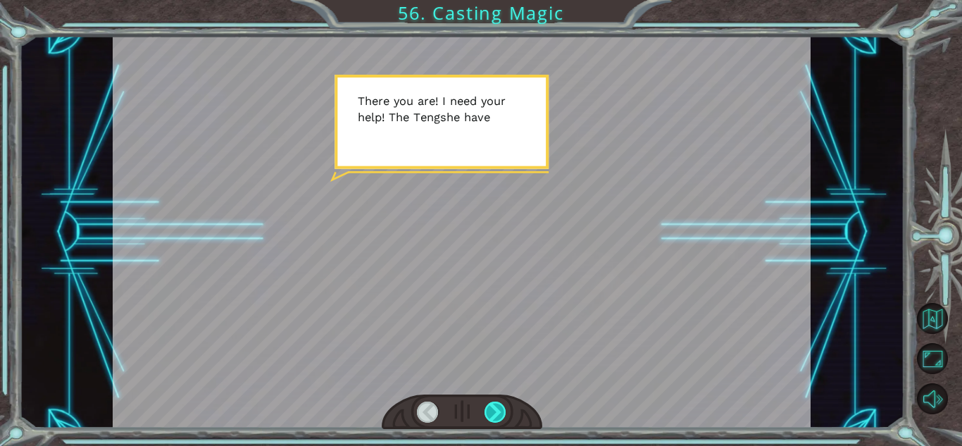
click at [498, 410] on div at bounding box center [495, 411] width 22 height 21
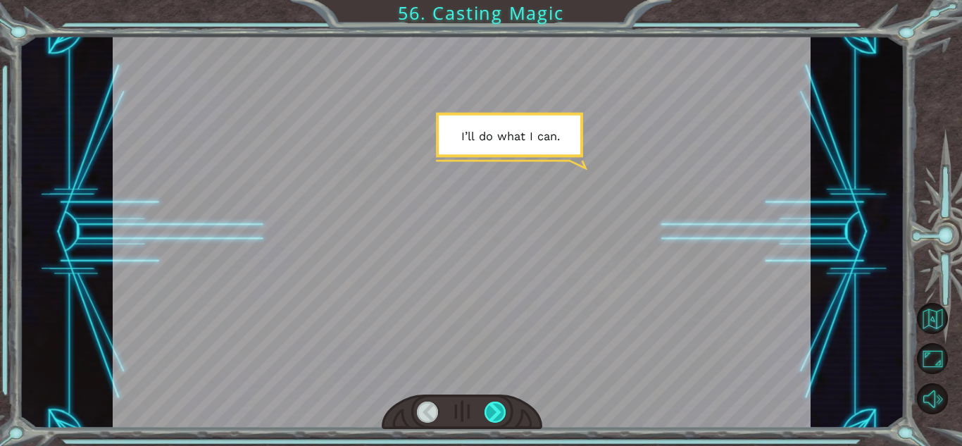
click at [498, 410] on div at bounding box center [495, 411] width 22 height 21
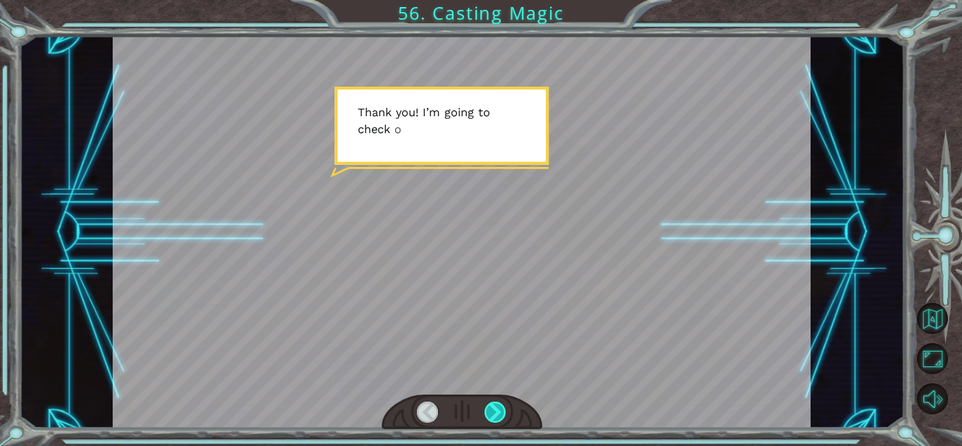
click at [498, 410] on div at bounding box center [495, 411] width 22 height 21
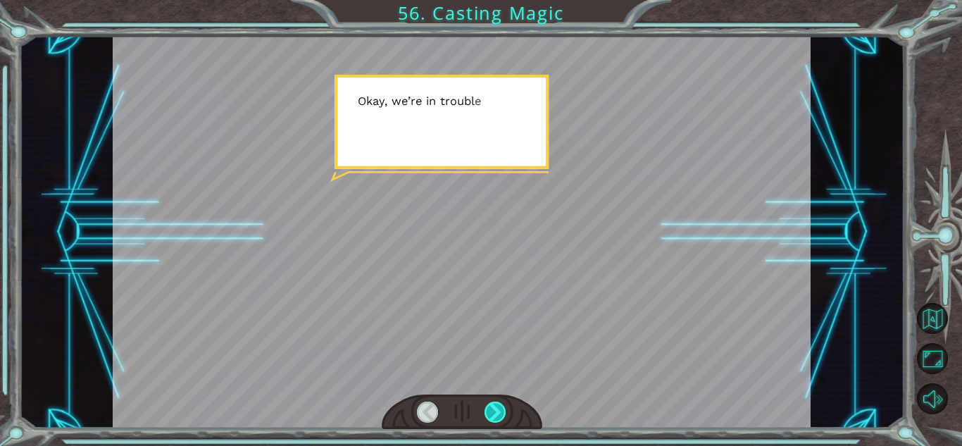
click at [498, 410] on div at bounding box center [495, 411] width 22 height 21
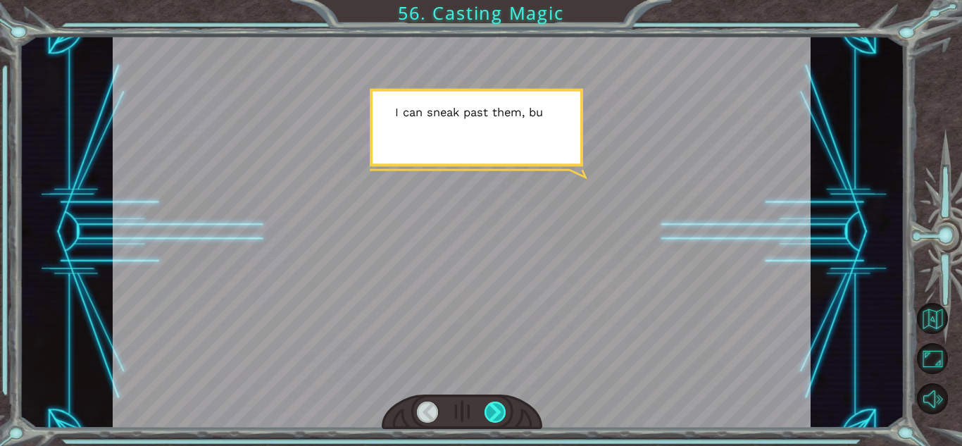
click at [498, 410] on div at bounding box center [495, 411] width 22 height 21
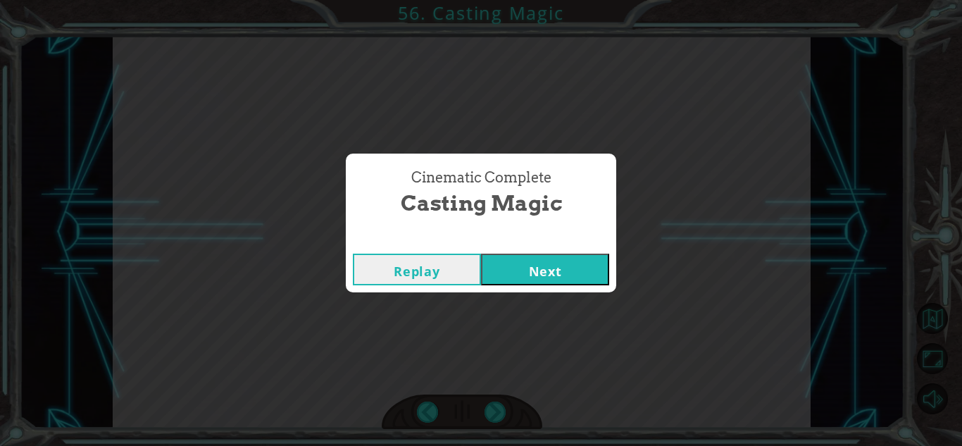
click at [570, 273] on button "Next" at bounding box center [545, 269] width 128 height 32
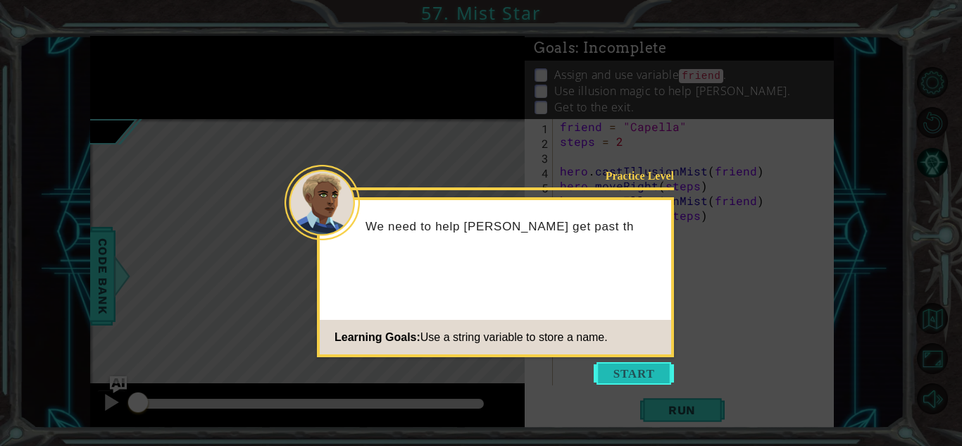
click at [652, 379] on button "Start" at bounding box center [633, 373] width 80 height 23
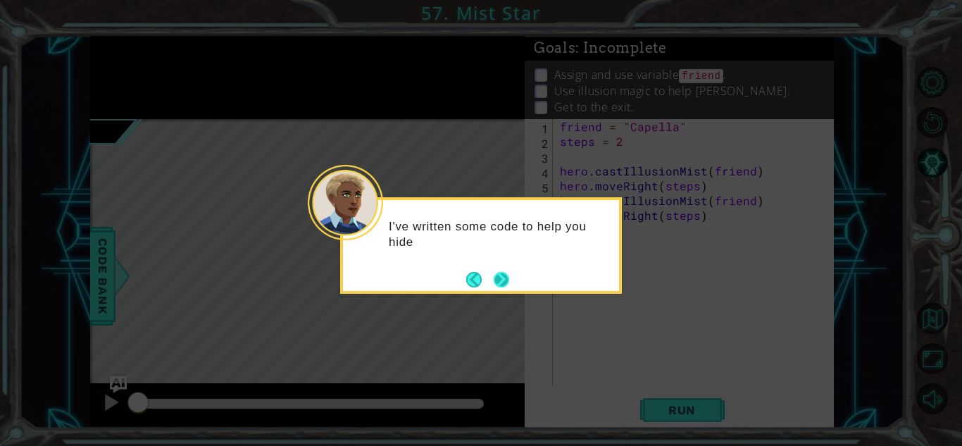
click at [508, 279] on button "Next" at bounding box center [500, 279] width 15 height 15
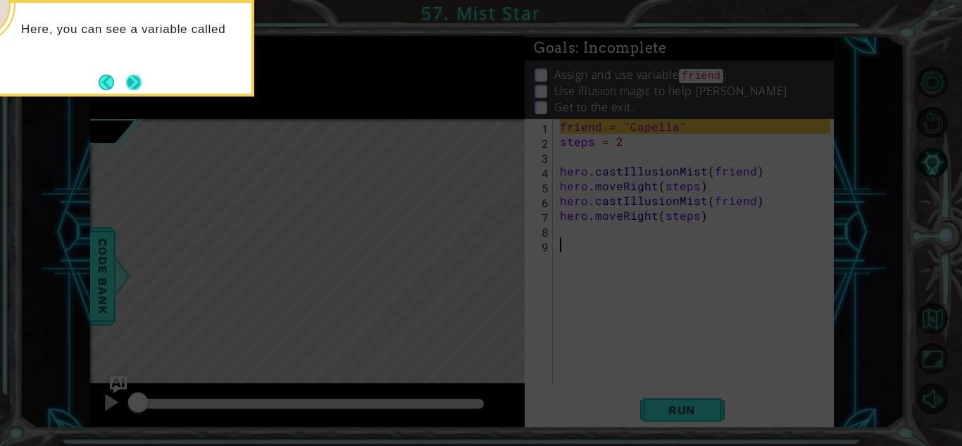
click at [135, 84] on button "Next" at bounding box center [133, 82] width 15 height 15
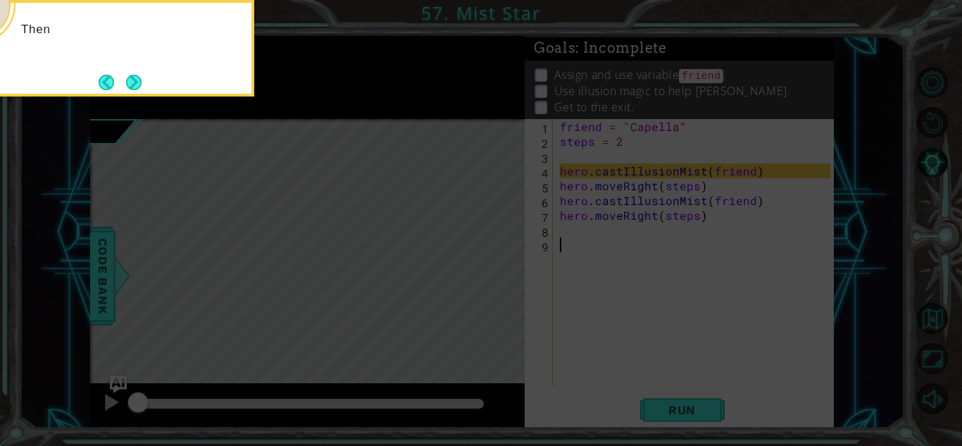
click at [135, 84] on button "Next" at bounding box center [133, 82] width 15 height 15
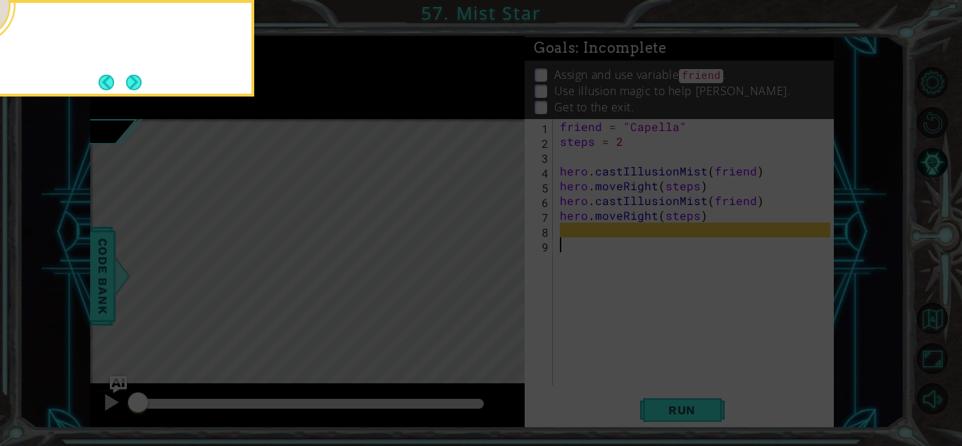
click at [135, 84] on button "Next" at bounding box center [133, 82] width 15 height 15
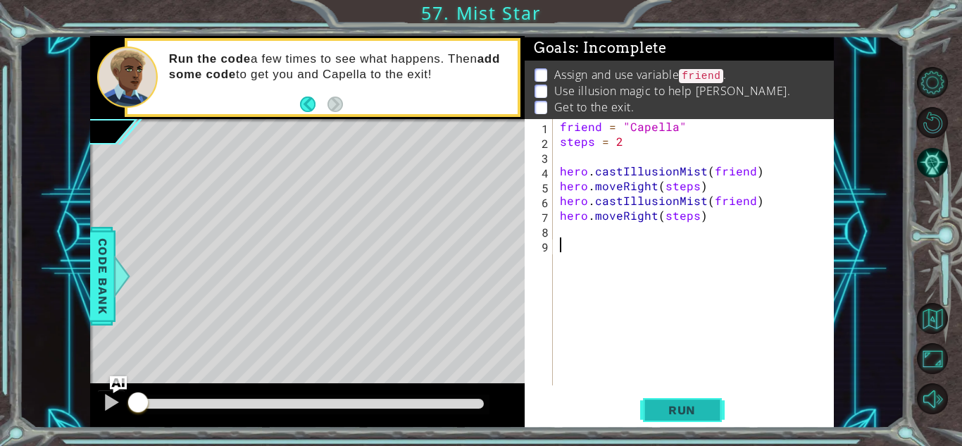
click at [703, 410] on span "Run" at bounding box center [682, 410] width 56 height 14
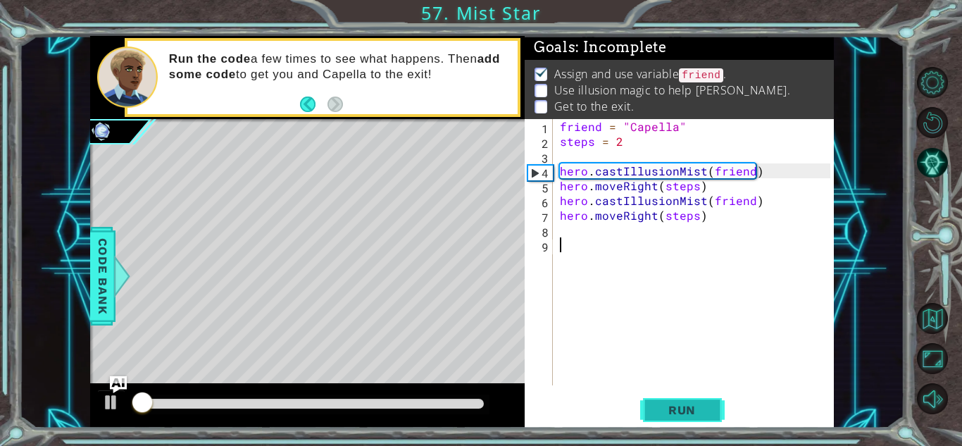
scroll to position [1, 0]
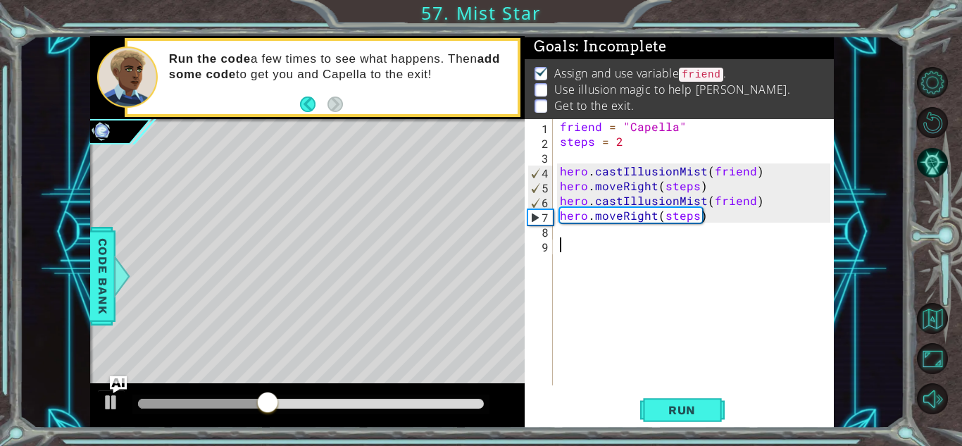
click at [724, 219] on div "friend = "Capella" steps = 2 hero . castIllusionMist ( friend ) hero . moveRigh…" at bounding box center [697, 267] width 280 height 296
type textarea "hero.moveRight(steps)"
click at [724, 219] on div "friend = "Capella" steps = 2 hero . castIllusionMist ( friend ) hero . moveRigh…" at bounding box center [697, 267] width 280 height 296
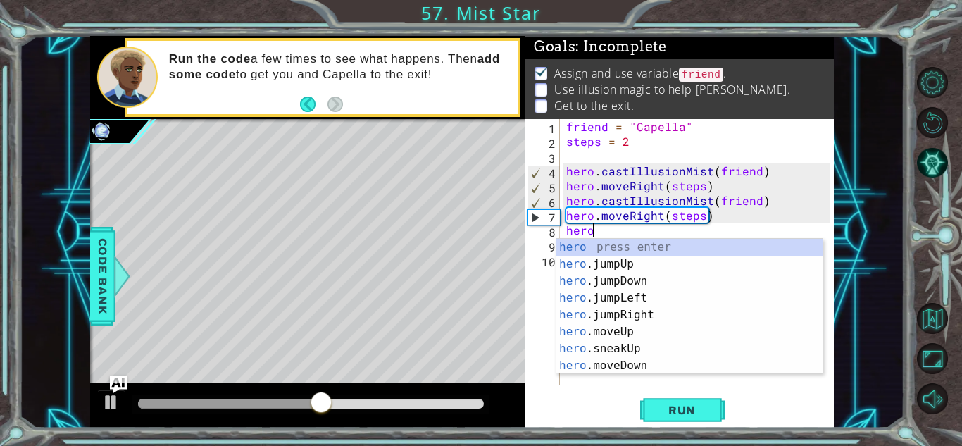
scroll to position [0, 1]
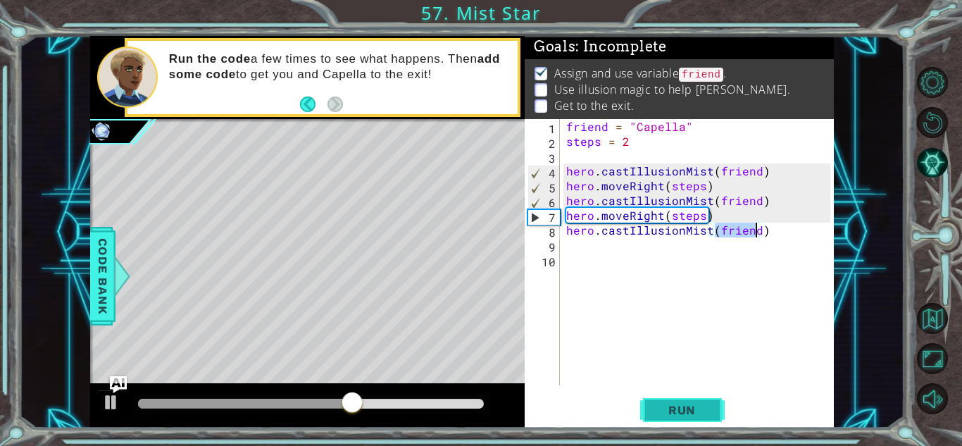
type textarea "hero.castIllusionMist(friend)"
click at [703, 403] on span "Run" at bounding box center [682, 410] width 56 height 14
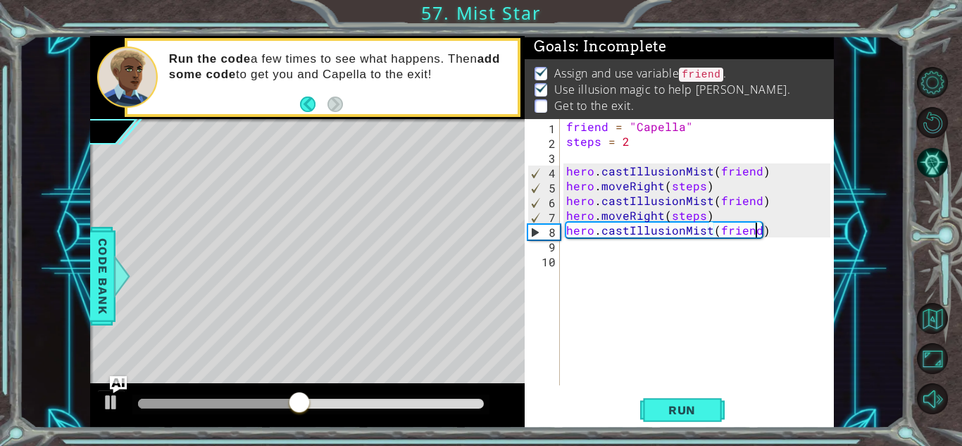
click at [784, 231] on div "friend = "Capella" steps = 2 hero . castIllusionMist ( friend ) hero . moveRigh…" at bounding box center [700, 267] width 274 height 296
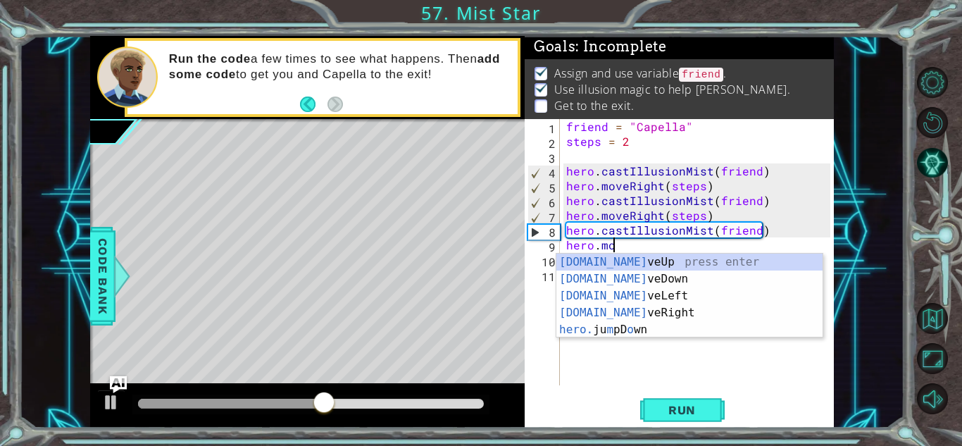
scroll to position [0, 2]
click at [727, 315] on div "[DOMAIN_NAME] veUp press enter [DOMAIN_NAME] veDown press enter [DOMAIN_NAME] v…" at bounding box center [689, 312] width 266 height 118
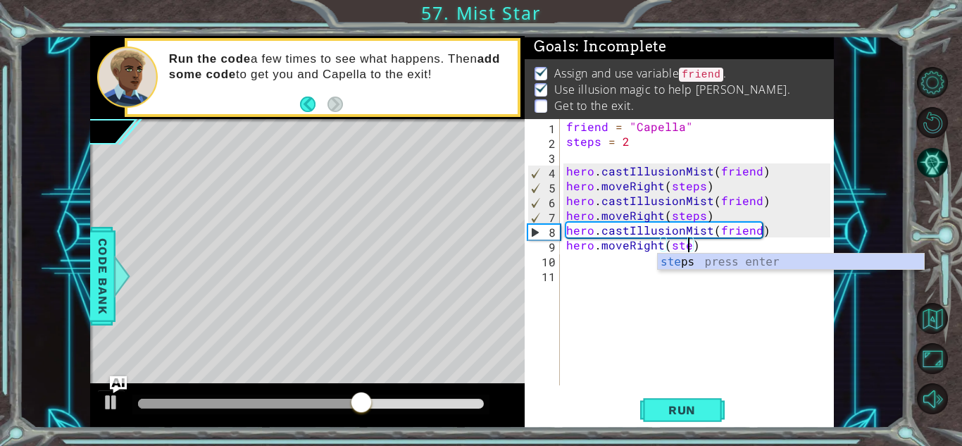
scroll to position [0, 8]
type textarea "hero.moveRight(steps)"
click at [694, 415] on span "Run" at bounding box center [682, 410] width 56 height 14
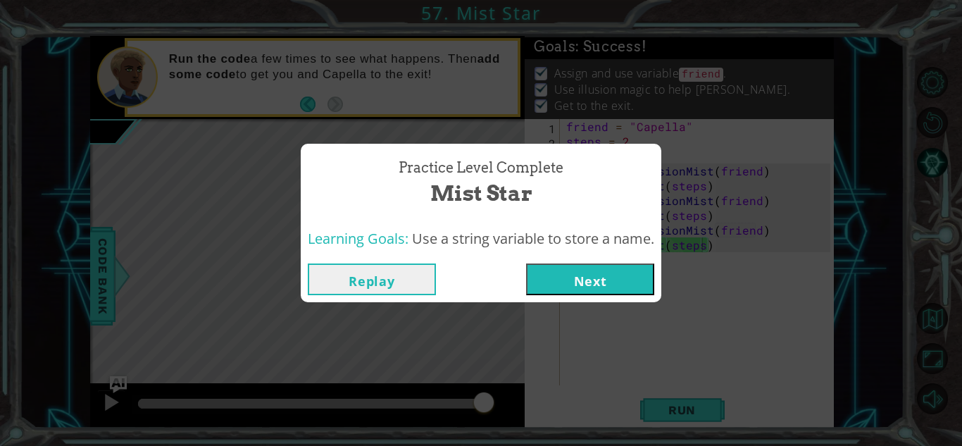
click at [599, 283] on button "Next" at bounding box center [590, 279] width 128 height 32
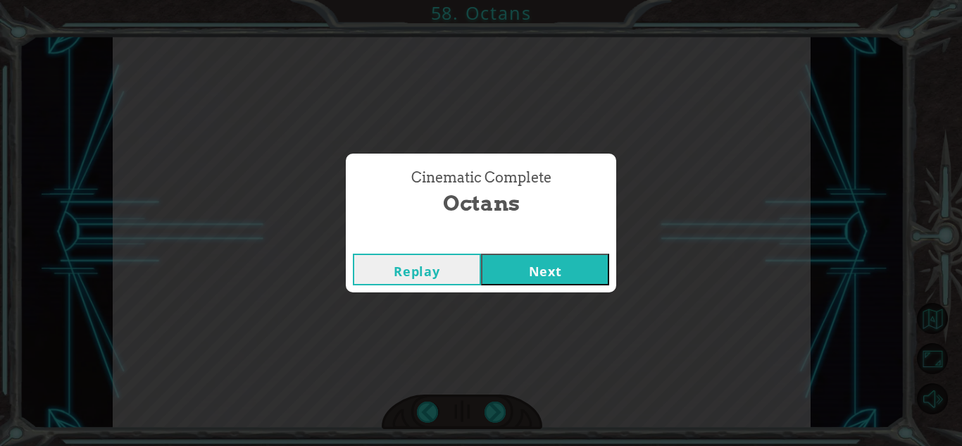
click at [538, 268] on button "Next" at bounding box center [545, 269] width 128 height 32
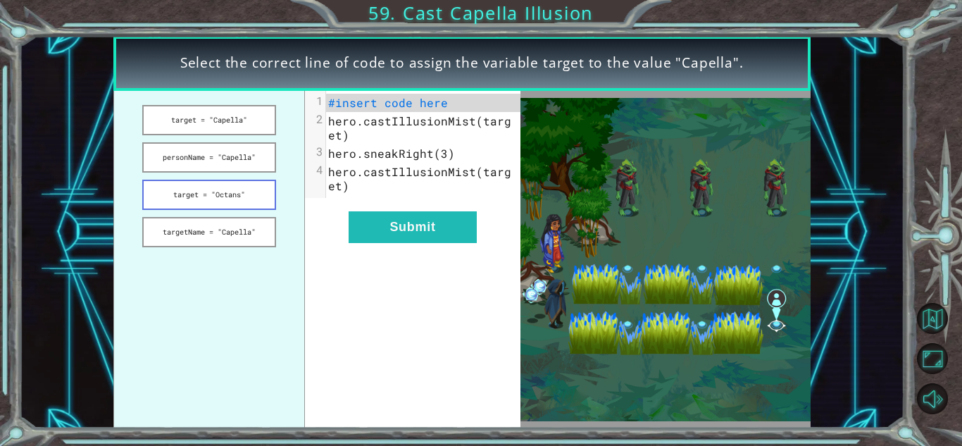
click at [205, 191] on button "target = "Octans"" at bounding box center [208, 195] width 133 height 30
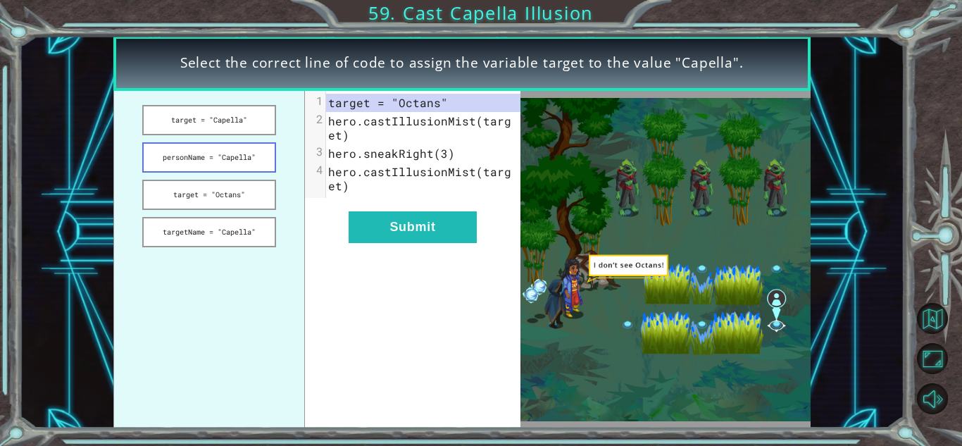
click at [229, 167] on button "personName = "Capella"" at bounding box center [208, 157] width 133 height 30
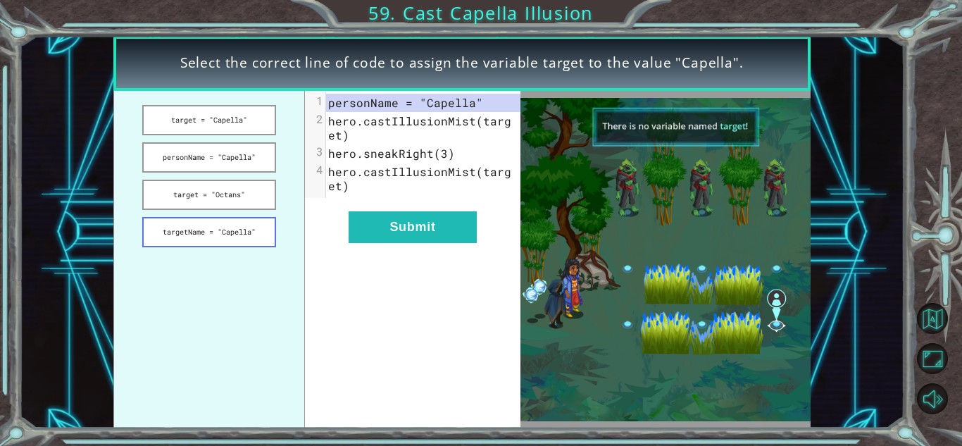
click at [224, 227] on button "targetName = "Capella"" at bounding box center [208, 232] width 133 height 30
click at [231, 122] on button "target = "Capella"" at bounding box center [208, 120] width 133 height 30
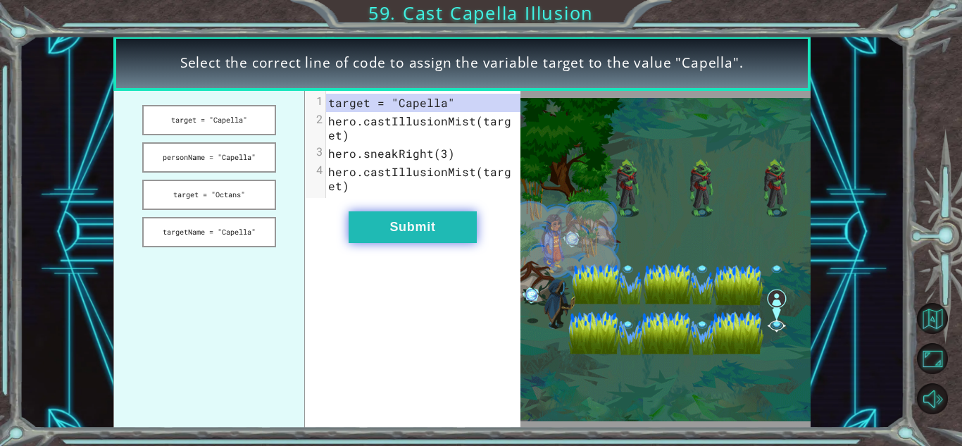
click at [441, 227] on button "Submit" at bounding box center [412, 227] width 128 height 32
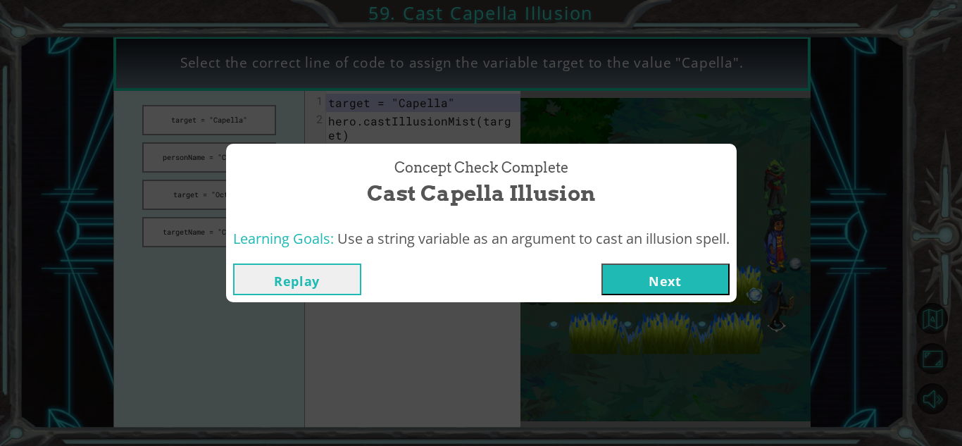
click at [646, 287] on button "Next" at bounding box center [665, 279] width 128 height 32
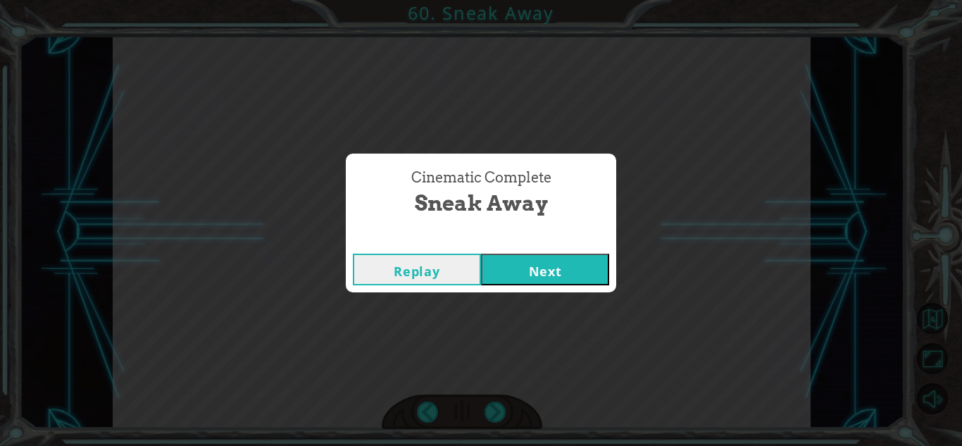
click at [575, 256] on button "Next" at bounding box center [545, 269] width 128 height 32
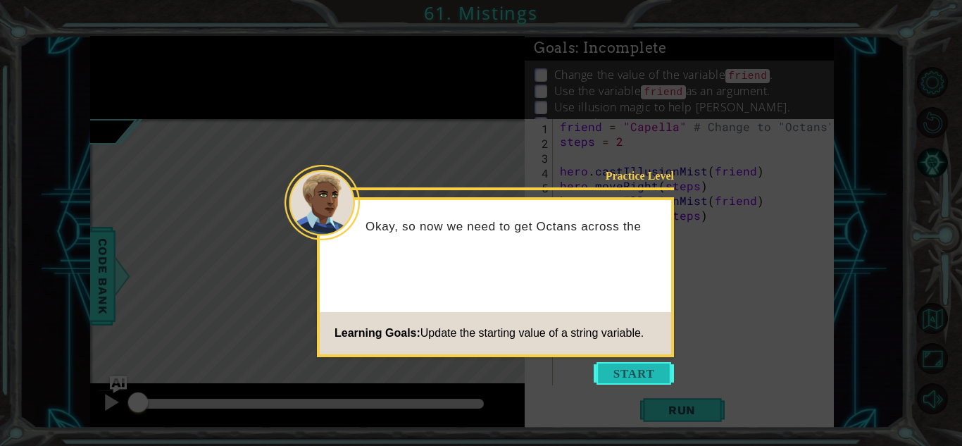
click at [625, 371] on button "Start" at bounding box center [633, 373] width 80 height 23
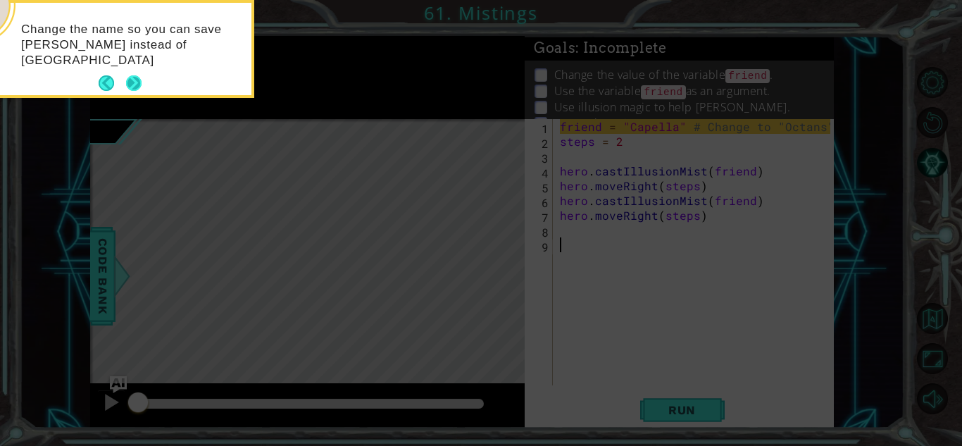
click at [128, 75] on button "Next" at bounding box center [133, 82] width 15 height 15
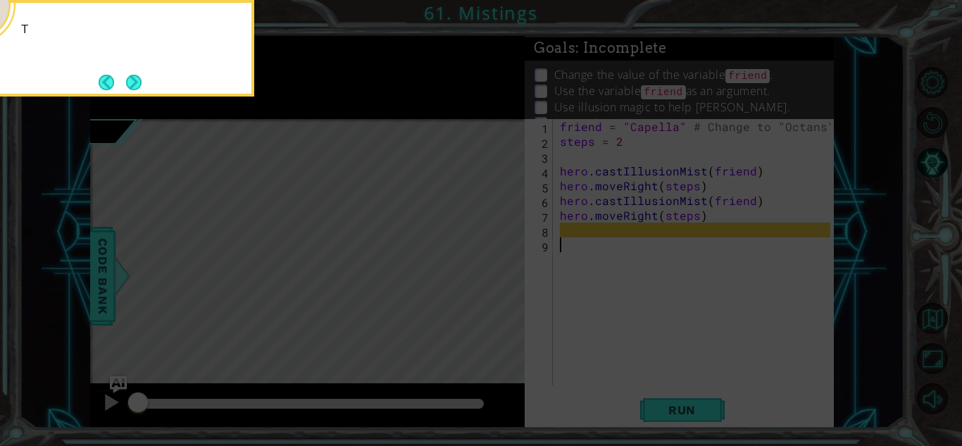
click at [128, 75] on button "Next" at bounding box center [133, 82] width 15 height 15
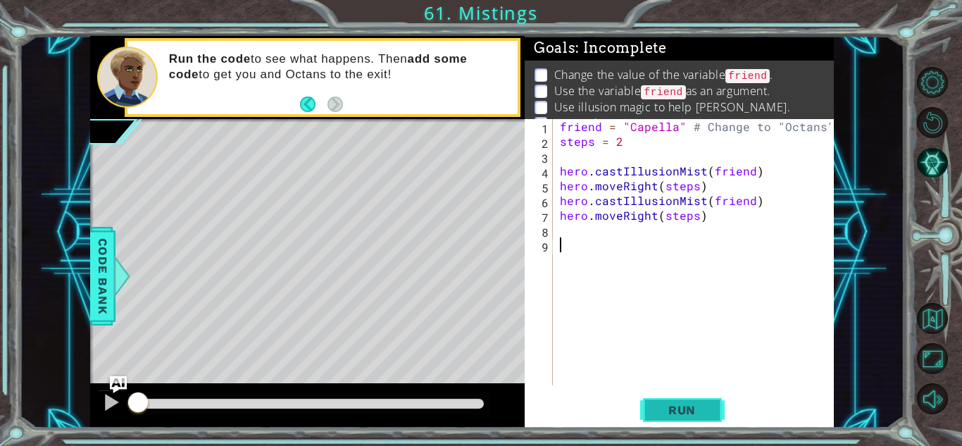
click at [682, 410] on span "Run" at bounding box center [682, 410] width 56 height 14
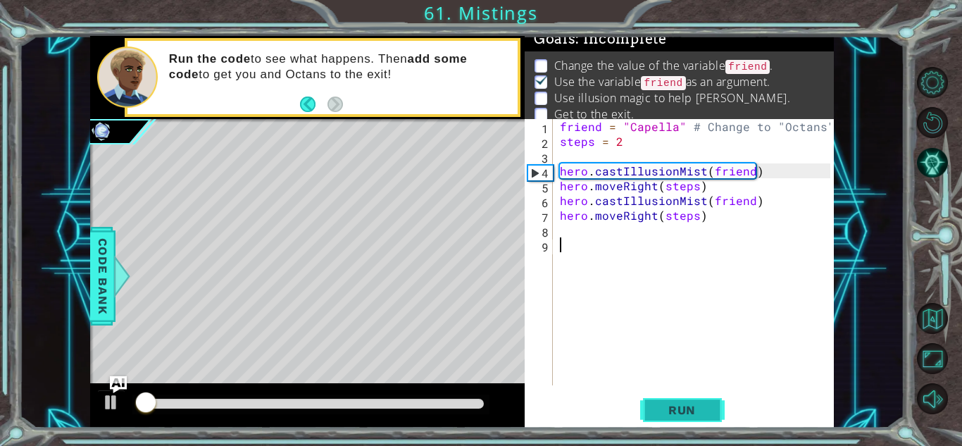
scroll to position [10, 0]
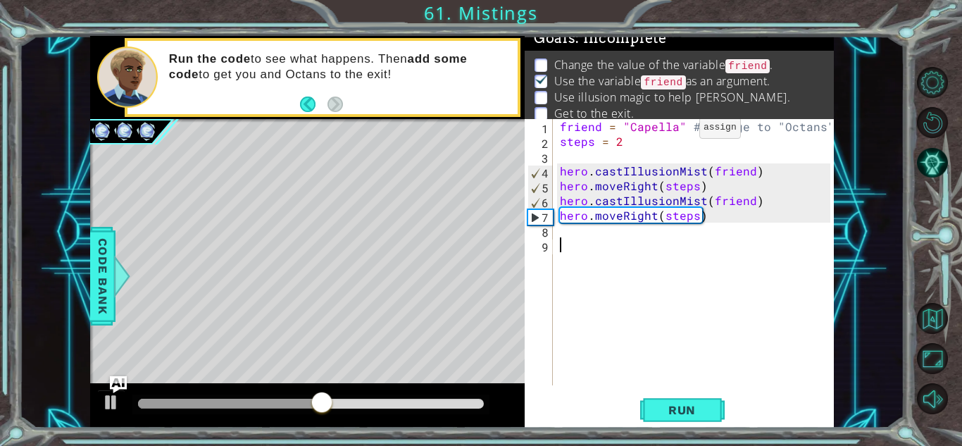
click at [675, 131] on div "friend = "Capella" # Change to "Octans" steps = 2 hero . castIllusionMist ( fri…" at bounding box center [697, 267] width 280 height 296
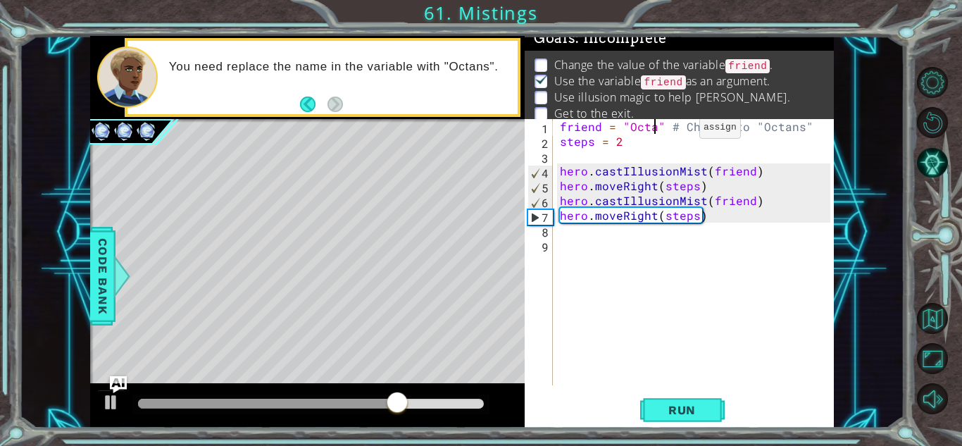
scroll to position [0, 6]
click at [698, 398] on button "Run" at bounding box center [682, 409] width 84 height 31
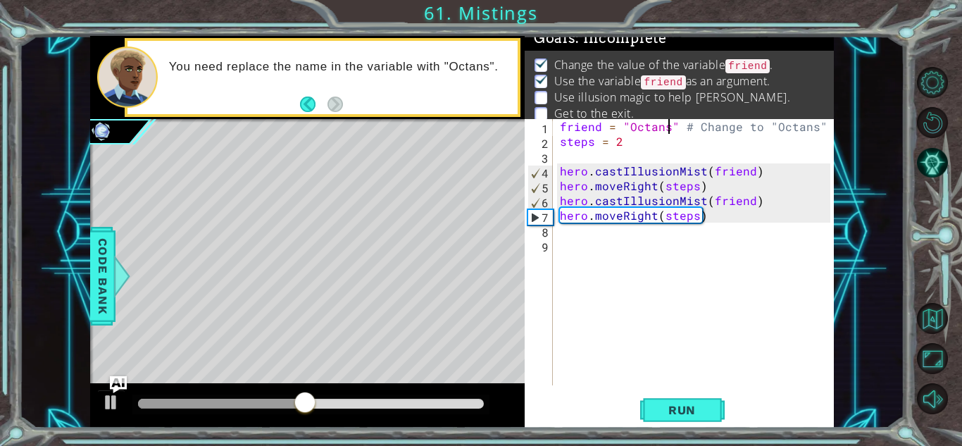
click at [739, 211] on div "friend = "Octans" # Change to "Octans" steps = 2 hero . castIllusionMist ( frie…" at bounding box center [697, 267] width 280 height 296
type textarea "hero.moveRight(steps)"
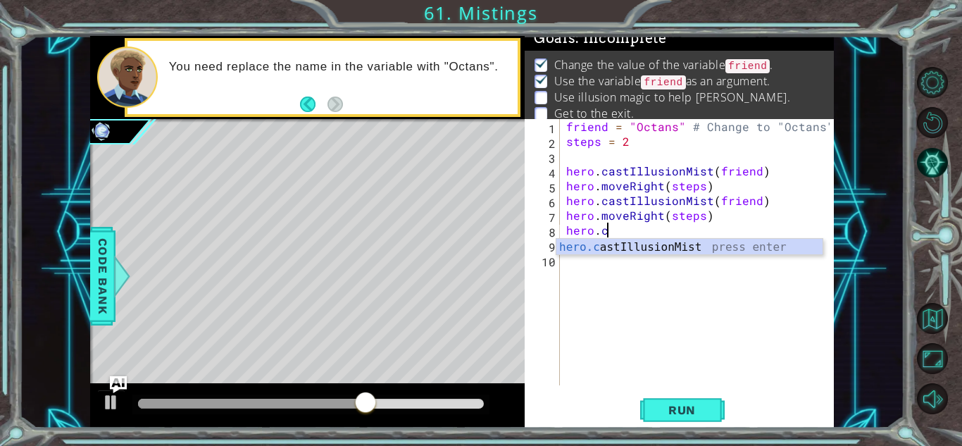
scroll to position [0, 2]
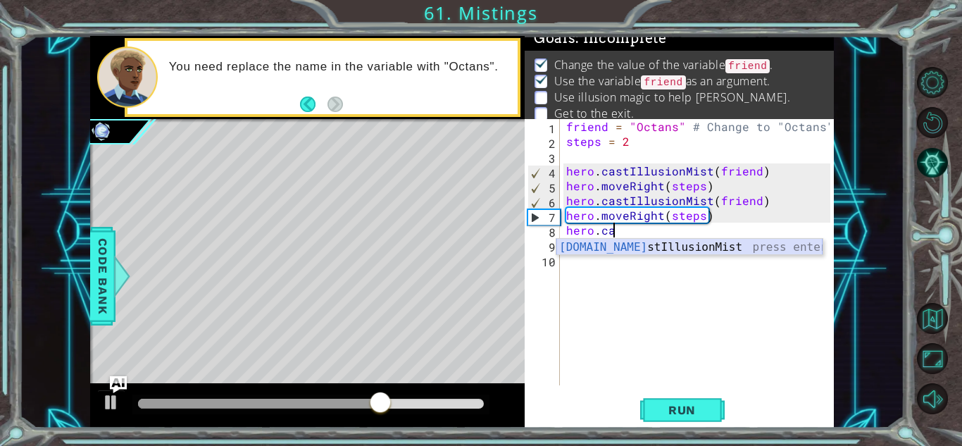
click at [753, 244] on div "hero.ca stIllusionMist press enter" at bounding box center [689, 264] width 266 height 51
type textarea "hero.castIllusionMist(friend)"
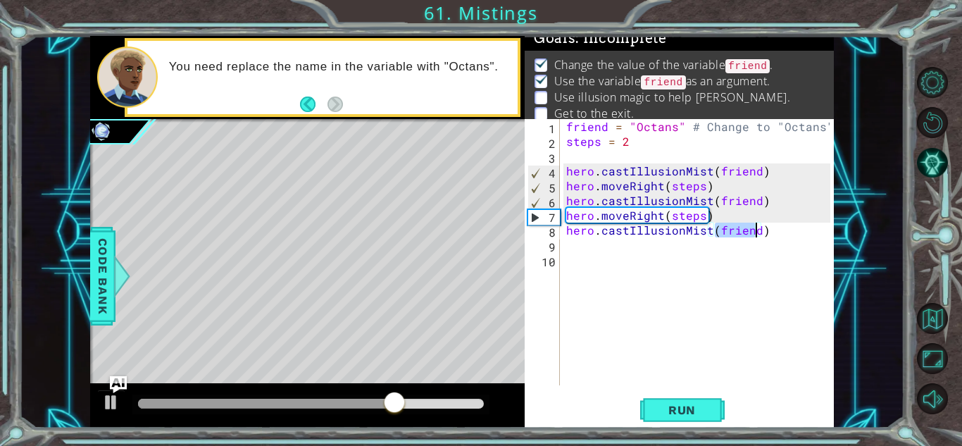
click at [771, 236] on div "friend = "Octans" # Change to "Octans" steps = 2 hero . castIllusionMist ( frie…" at bounding box center [700, 267] width 274 height 296
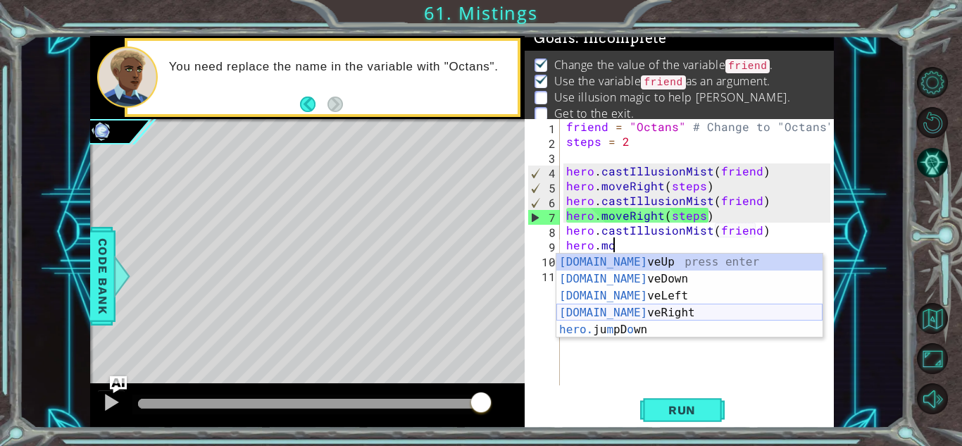
click at [726, 317] on div "[DOMAIN_NAME] veUp press enter [DOMAIN_NAME] veDown press enter [DOMAIN_NAME] v…" at bounding box center [689, 312] width 266 height 118
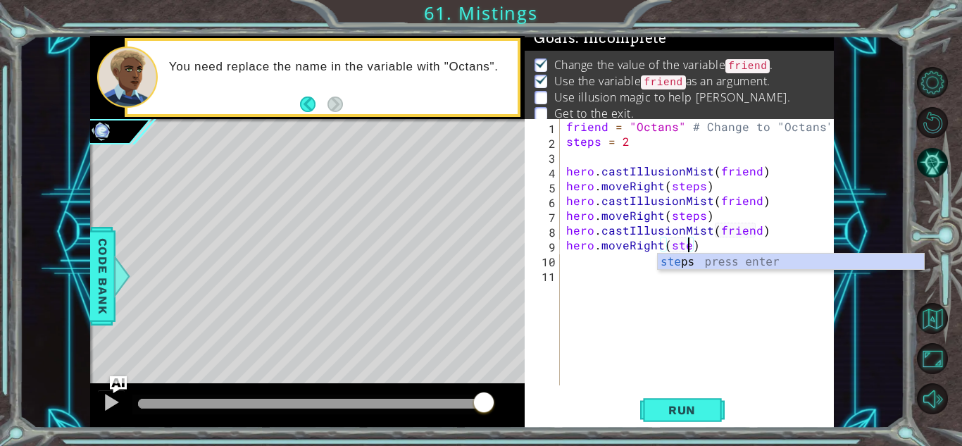
scroll to position [0, 8]
type textarea "hero.moveRight(steps)"
click at [678, 410] on span "Run" at bounding box center [682, 410] width 56 height 14
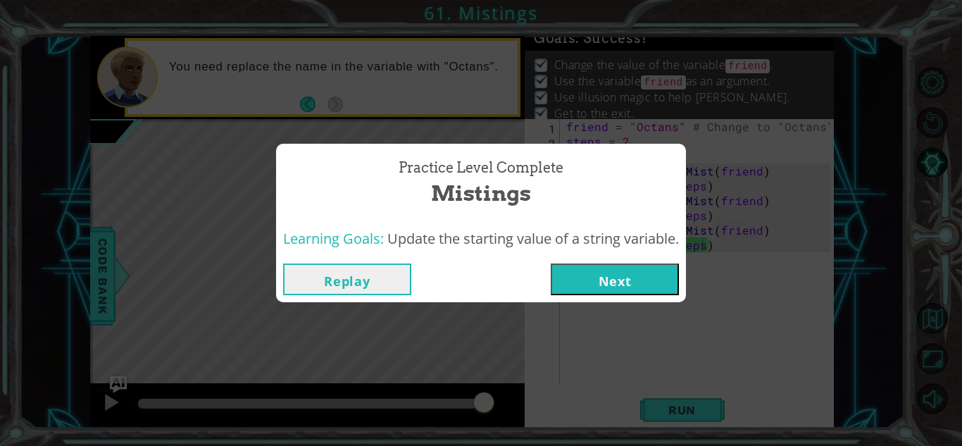
click at [624, 276] on button "Next" at bounding box center [615, 279] width 128 height 32
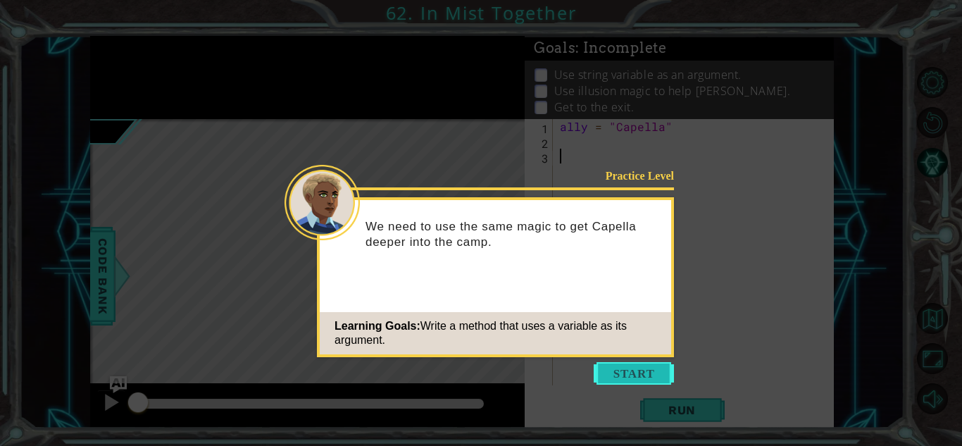
click at [635, 369] on button "Start" at bounding box center [633, 373] width 80 height 23
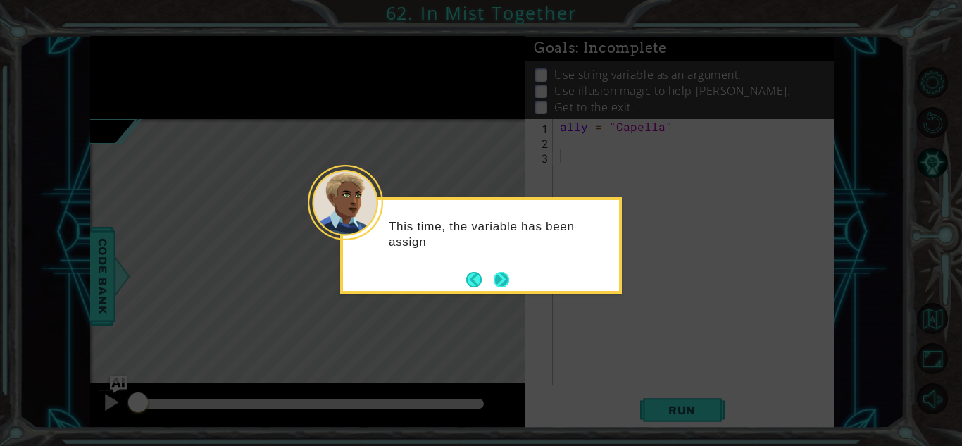
click at [504, 282] on button "Next" at bounding box center [500, 279] width 15 height 15
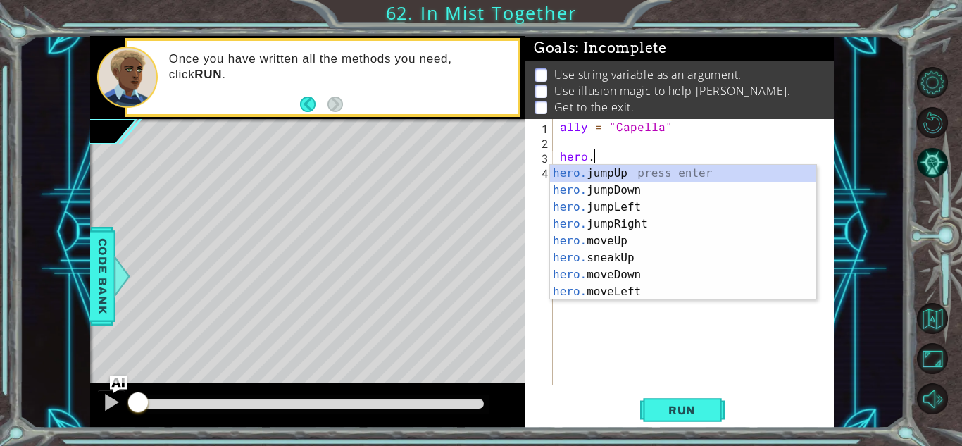
scroll to position [0, 1]
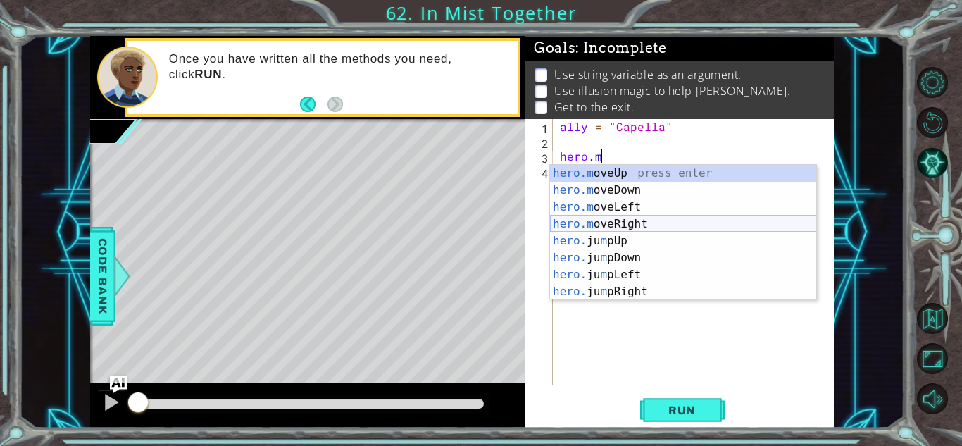
click at [674, 223] on div "hero.m oveUp press enter hero.m oveDown press enter hero.m oveLeft press enter …" at bounding box center [683, 249] width 266 height 169
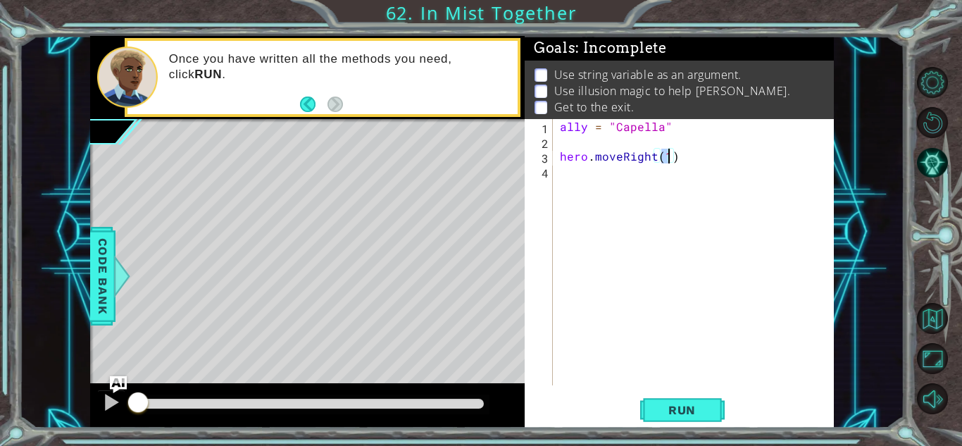
click at [687, 130] on div "ally = "Capella" hero . moveRight ( 1 )" at bounding box center [697, 267] width 280 height 296
type textarea "ally = "Capella""
click at [669, 175] on div "ally = "Capella" steps = 2 hero . moveRight ( 1 )" at bounding box center [697, 267] width 280 height 296
type textarea "hero.moveRight(steps)"
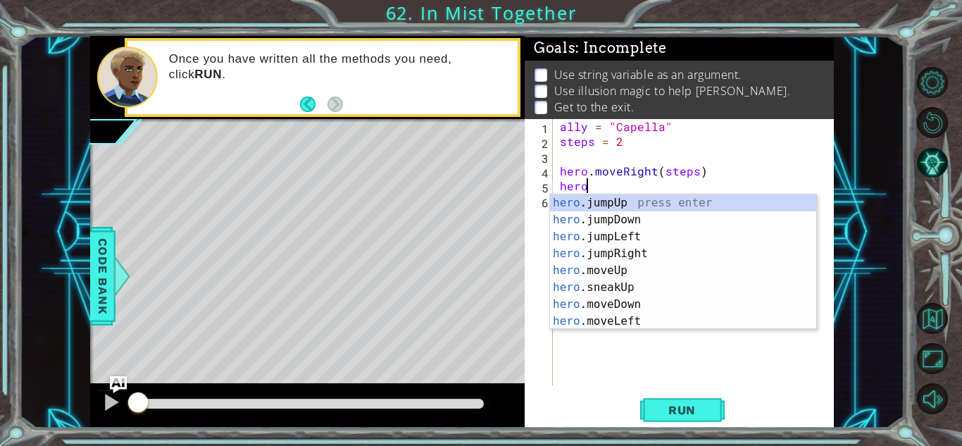
scroll to position [0, 1]
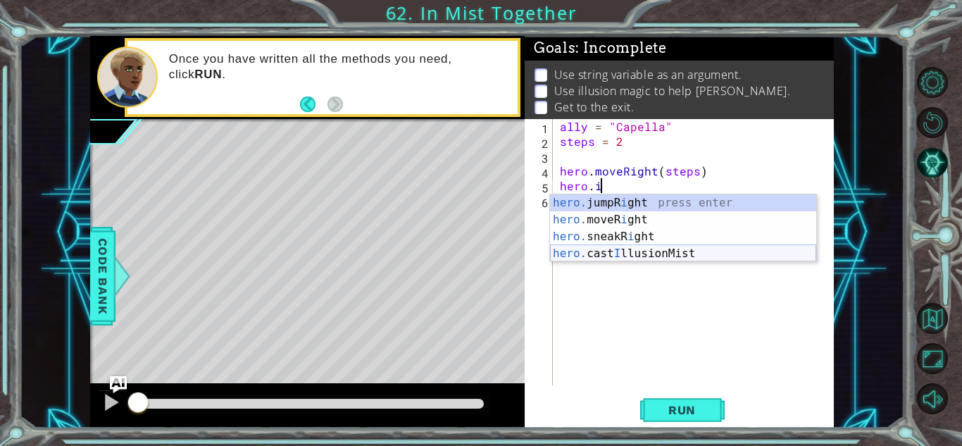
click at [696, 254] on div "hero. jumpR i ght press enter hero. moveR i ght press enter hero. sneakR i ght …" at bounding box center [683, 244] width 266 height 101
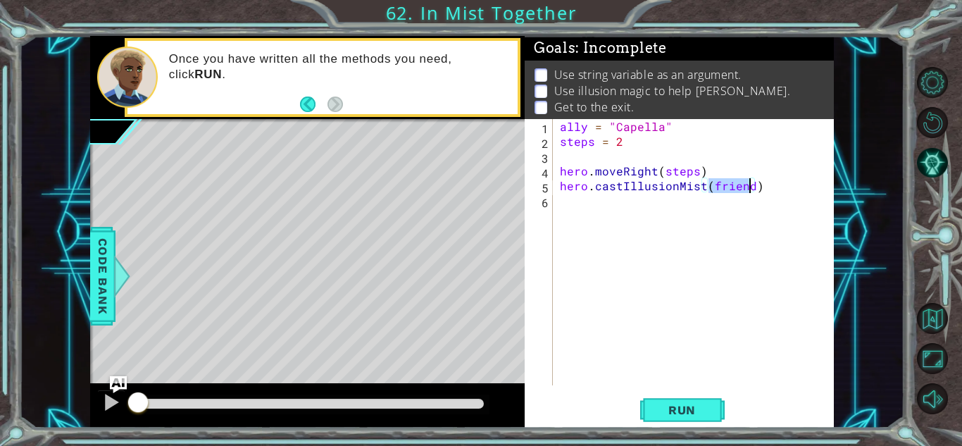
click at [586, 130] on div "ally = "Capella" steps = 2 hero . moveRight ( steps ) hero . castIllusionMist (…" at bounding box center [697, 267] width 280 height 296
click at [690, 405] on span "Run" at bounding box center [682, 410] width 56 height 14
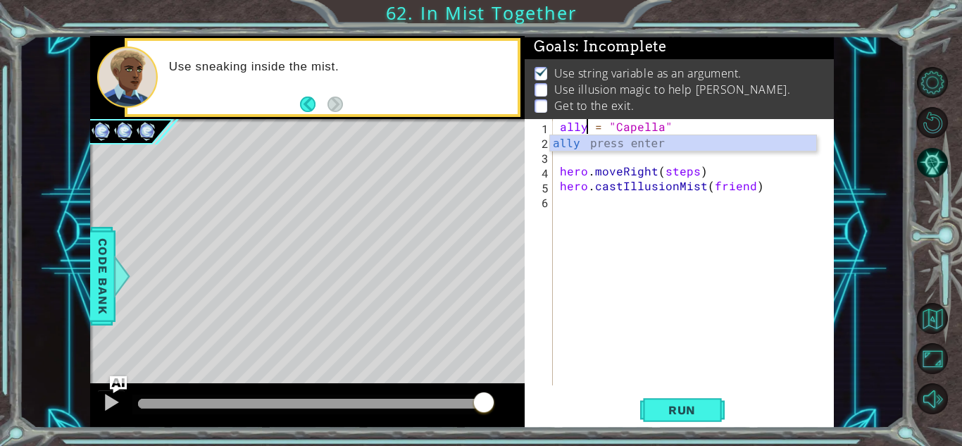
scroll to position [0, 1]
click at [681, 412] on span "Run" at bounding box center [682, 410] width 56 height 14
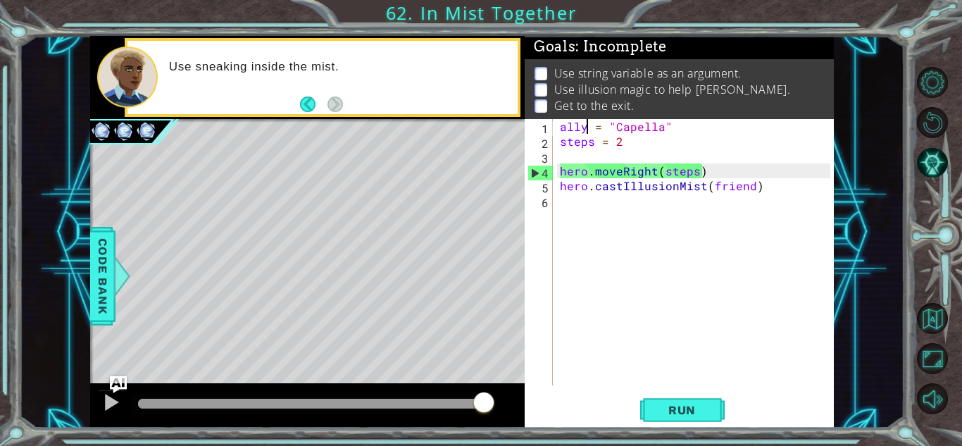
click at [686, 134] on div "ally = "Capella" steps = 2 hero . moveRight ( steps ) hero . castIllusionMist (…" at bounding box center [697, 267] width 280 height 296
click at [779, 189] on div "ally = "Capella" steps = 2 hero . moveRight ( steps ) hero . castIllusionMist (…" at bounding box center [697, 267] width 280 height 296
click at [734, 168] on div "ally = "Capella" steps = 2 hero . moveRight ( steps ) hero . castIllusionMist (…" at bounding box center [697, 267] width 280 height 296
click at [677, 144] on div "ally = "Capella" steps = 2 hero . moveRight ( steps ) hero . castIllusionMist (…" at bounding box center [697, 267] width 280 height 296
click at [118, 378] on img "Ask AI" at bounding box center [118, 384] width 18 height 18
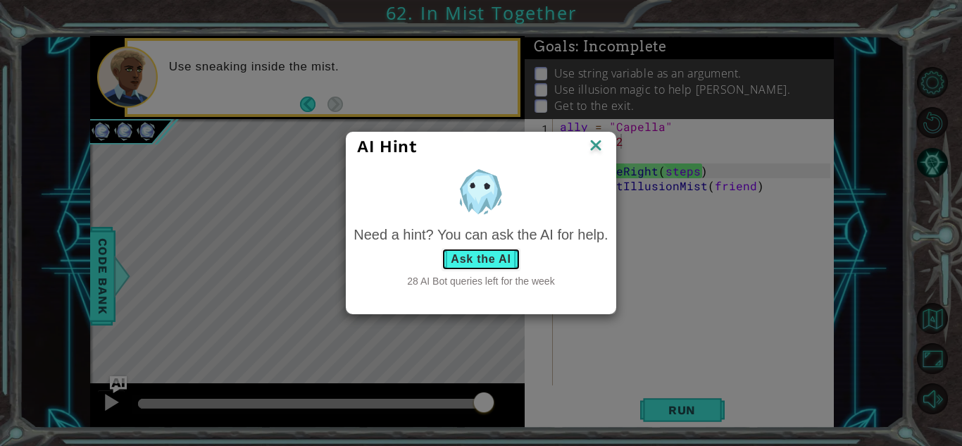
click at [458, 256] on button "Ask the AI" at bounding box center [480, 259] width 78 height 23
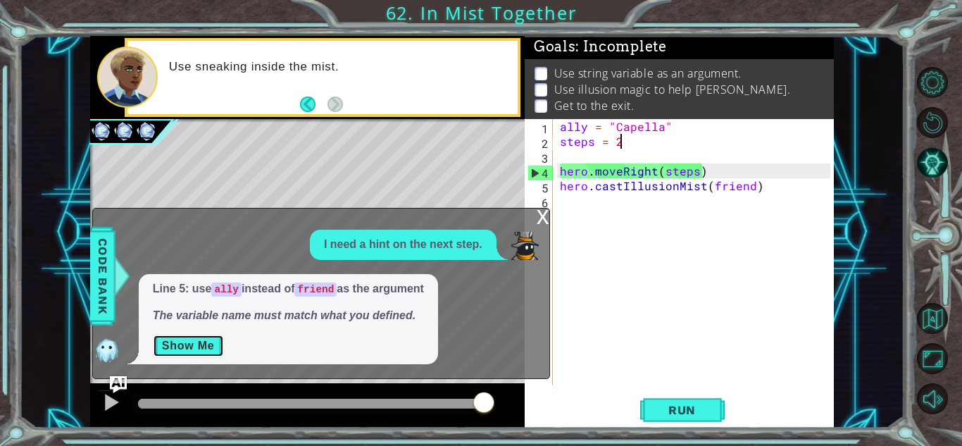
click at [194, 342] on button "Show Me" at bounding box center [188, 345] width 71 height 23
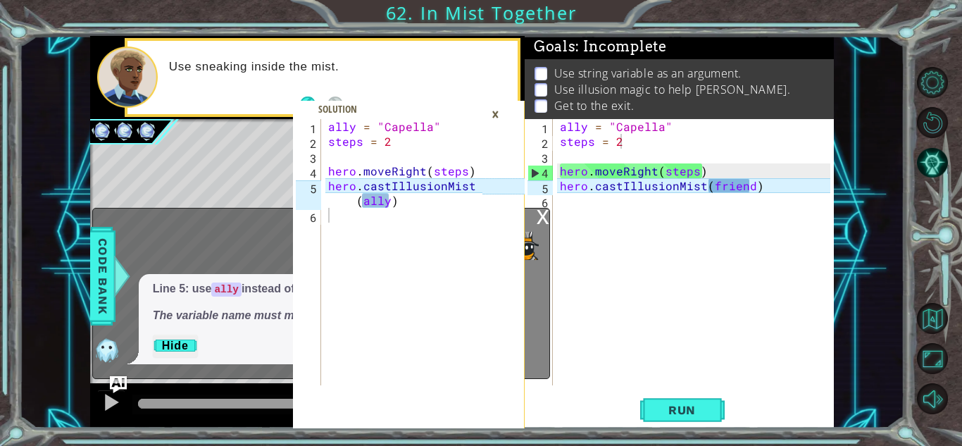
click at [750, 185] on div "ally = "Capella" steps = 2 hero . moveRight ( steps ) hero . castIllusionMist (…" at bounding box center [697, 267] width 280 height 296
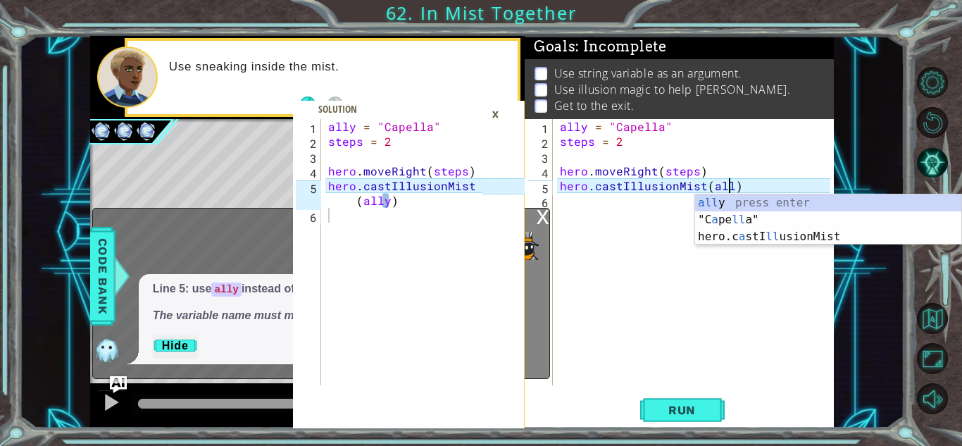
scroll to position [0, 11]
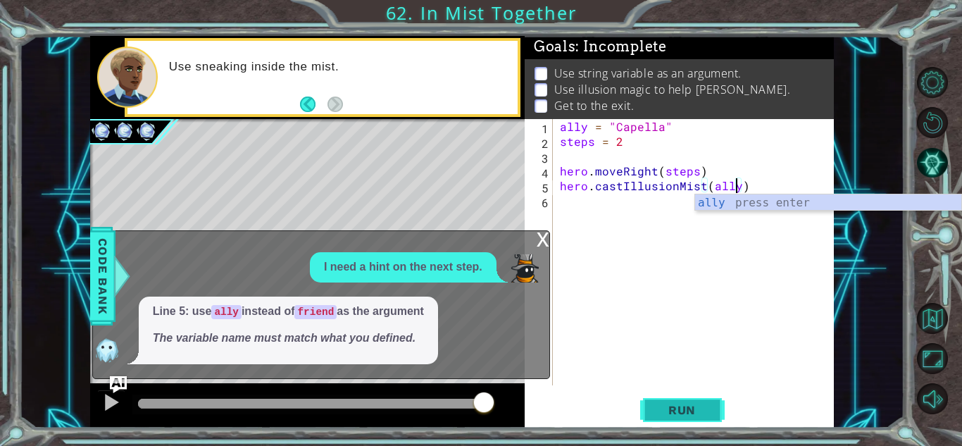
click at [712, 405] on button "Run" at bounding box center [682, 409] width 84 height 31
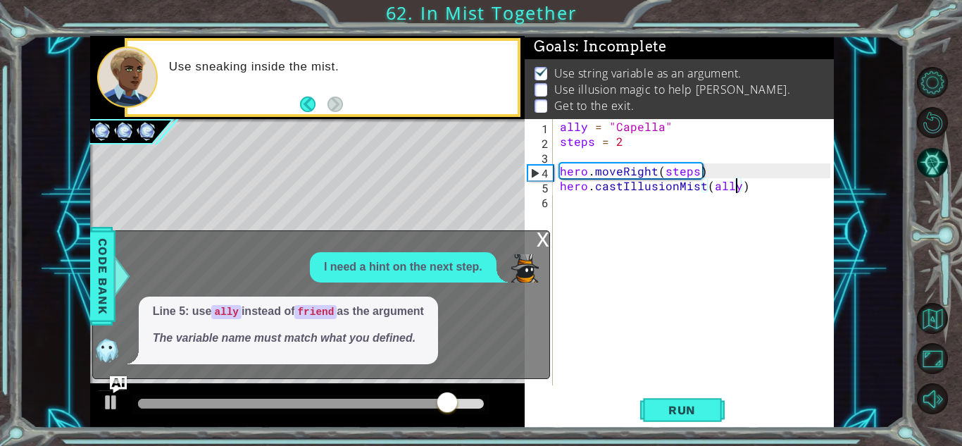
click at [534, 244] on div "x I need a hint on the next step. Line 5: use ally instead of friend as the arg…" at bounding box center [321, 304] width 458 height 149
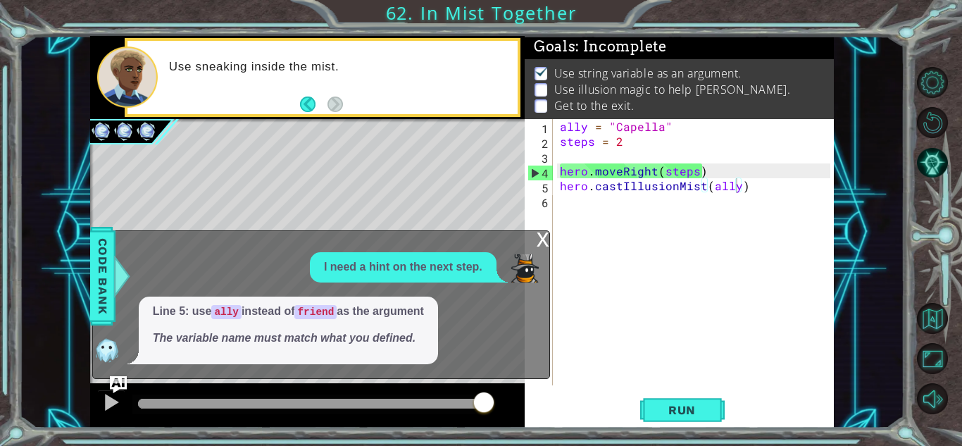
click at [544, 241] on div "x" at bounding box center [542, 238] width 13 height 14
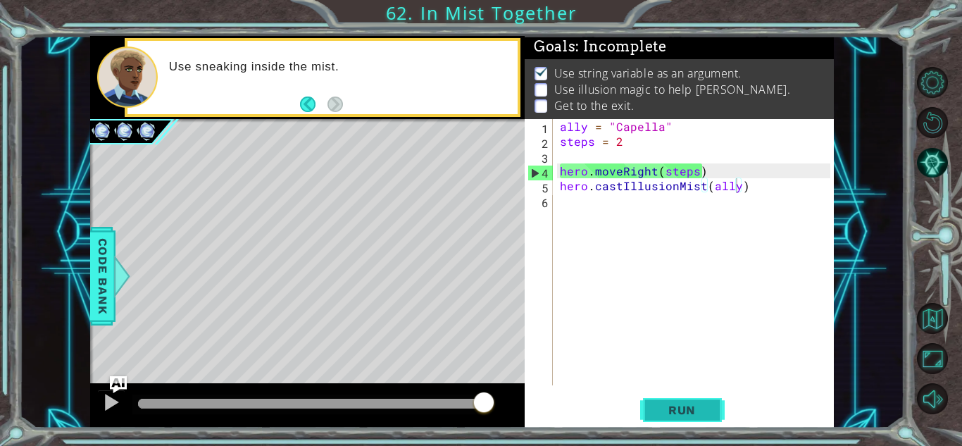
click at [698, 415] on span "Run" at bounding box center [682, 410] width 56 height 14
click at [126, 380] on img "Ask AI" at bounding box center [118, 384] width 18 height 18
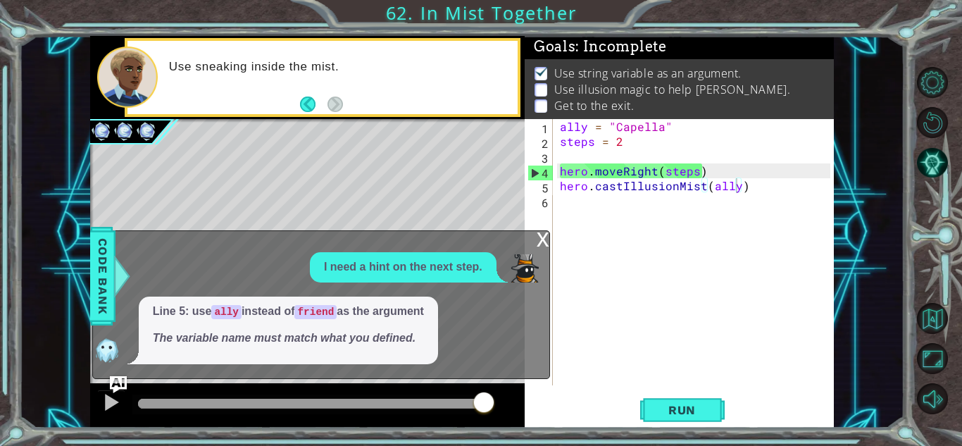
click at [348, 320] on span "Line 5: use ally instead of friend as the argument The variable name must match…" at bounding box center [288, 324] width 271 height 43
click at [116, 381] on img "Ask AI" at bounding box center [118, 384] width 18 height 18
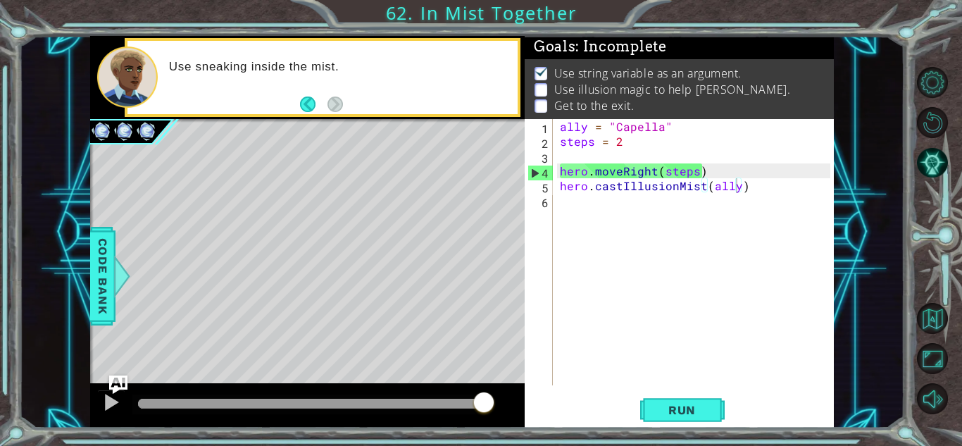
click at [116, 381] on img "Ask AI" at bounding box center [118, 384] width 18 height 18
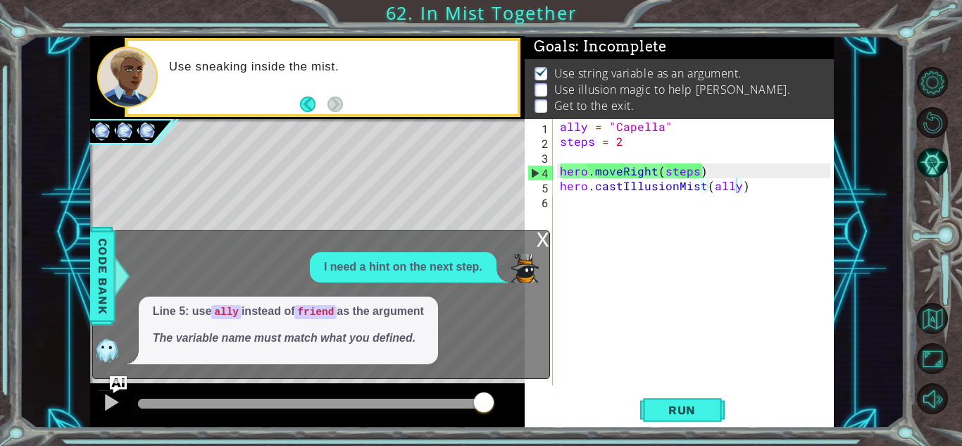
click at [334, 317] on code "friend" at bounding box center [315, 312] width 42 height 14
click at [777, 170] on div "ally = "Capella" steps = 2 hero . moveRight ( steps ) hero . castIllusionMist (…" at bounding box center [697, 267] width 280 height 296
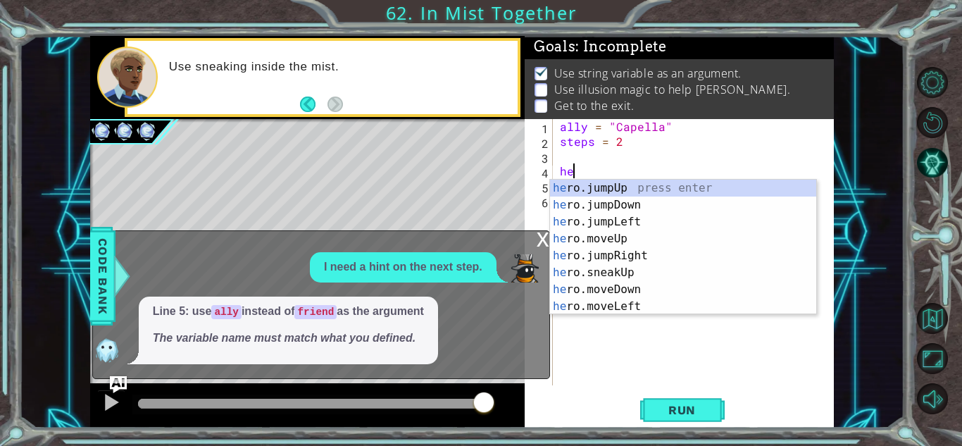
scroll to position [0, 0]
type textarea "h"
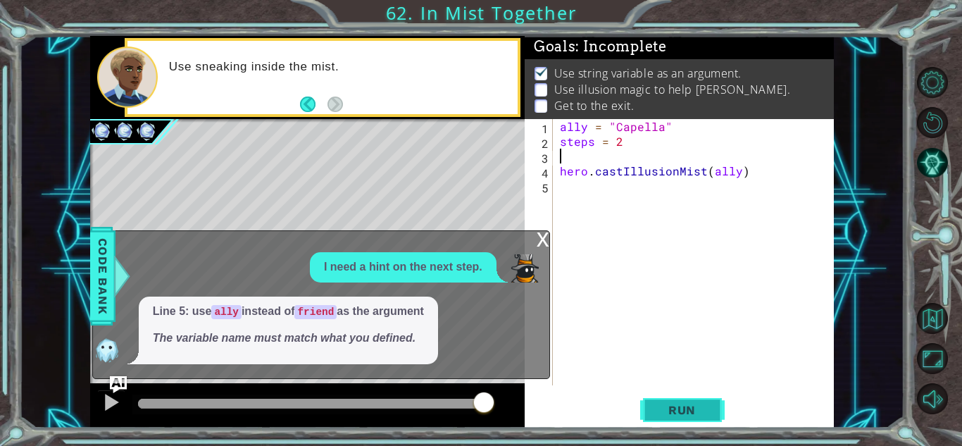
click at [702, 410] on span "Run" at bounding box center [682, 410] width 56 height 14
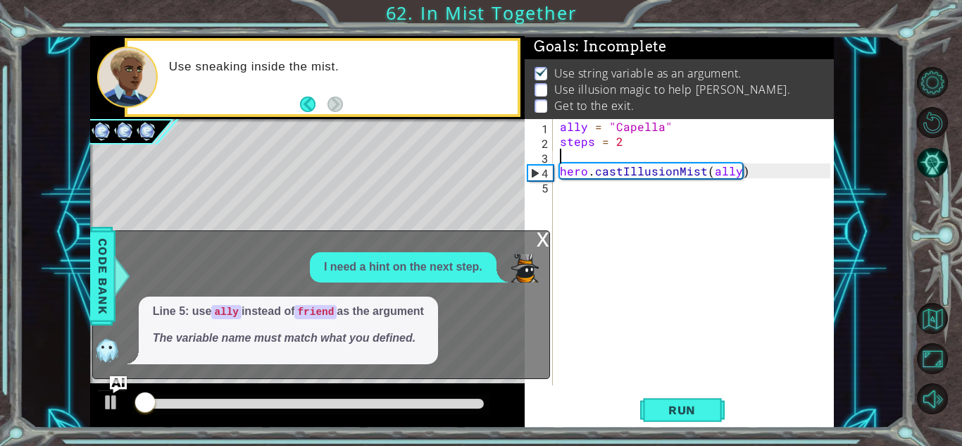
click at [541, 245] on div "x" at bounding box center [542, 238] width 13 height 14
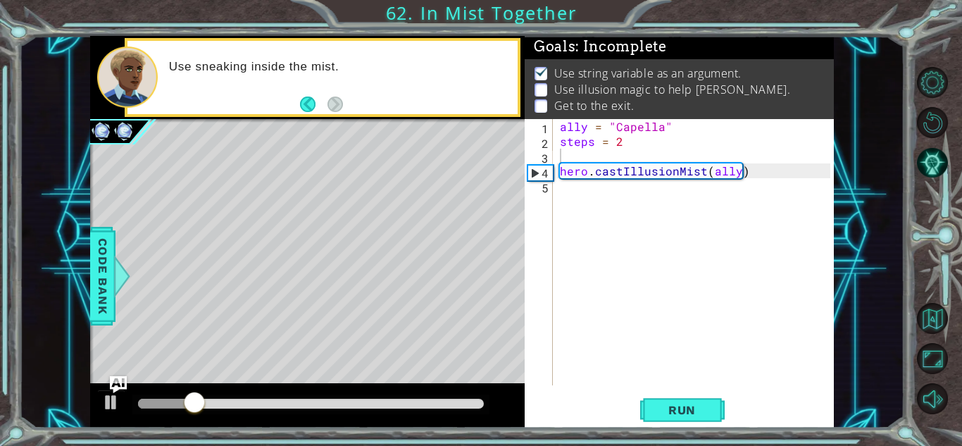
click at [609, 189] on div "ally = "Capella" steps = 2 hero . castIllusionMist ( ally )" at bounding box center [697, 267] width 280 height 296
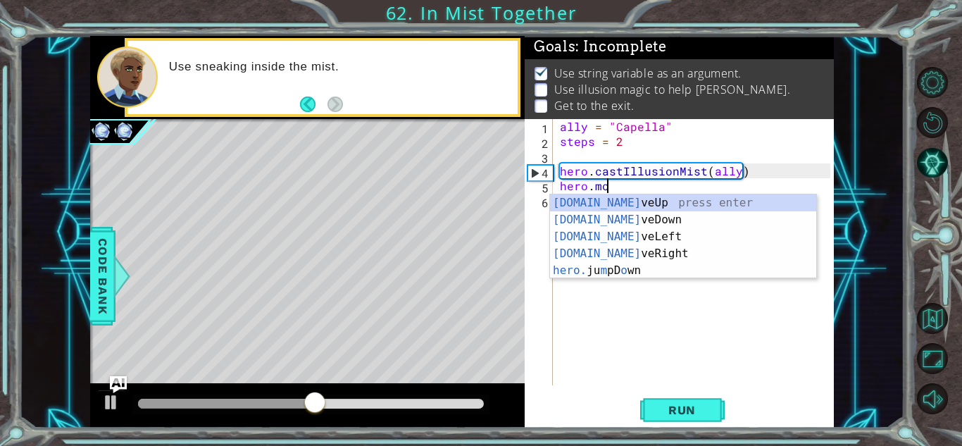
scroll to position [0, 2]
click at [651, 247] on div "[DOMAIN_NAME] veUp press enter [DOMAIN_NAME] veDown press enter [DOMAIN_NAME] v…" at bounding box center [683, 253] width 266 height 118
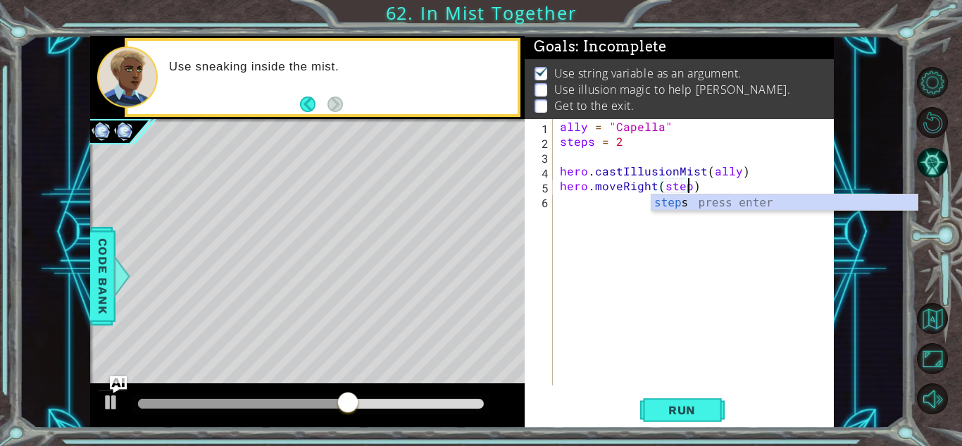
scroll to position [0, 8]
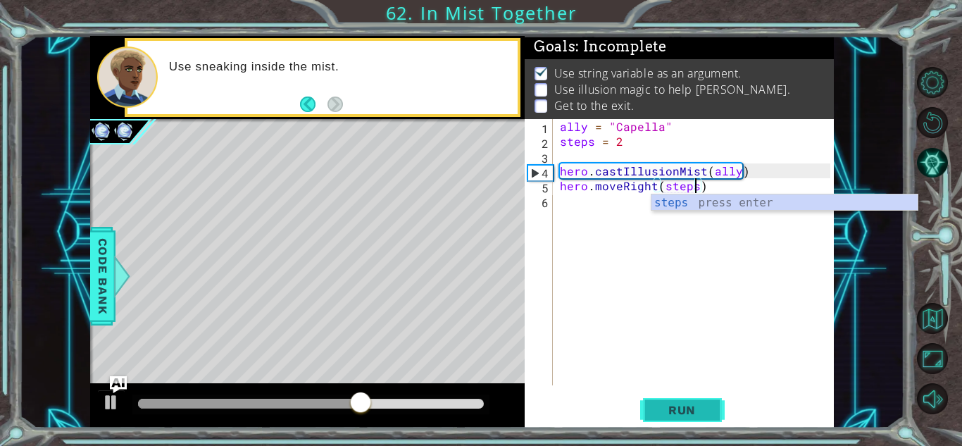
click at [693, 413] on span "Run" at bounding box center [682, 410] width 56 height 14
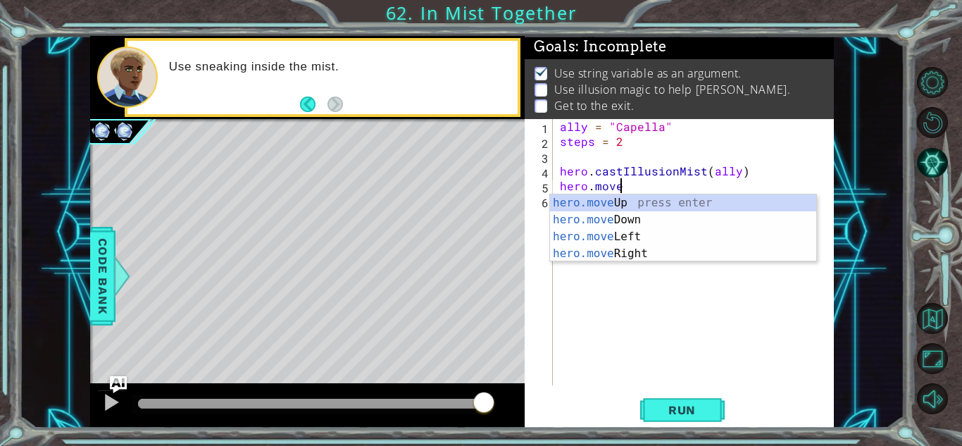
scroll to position [0, 4]
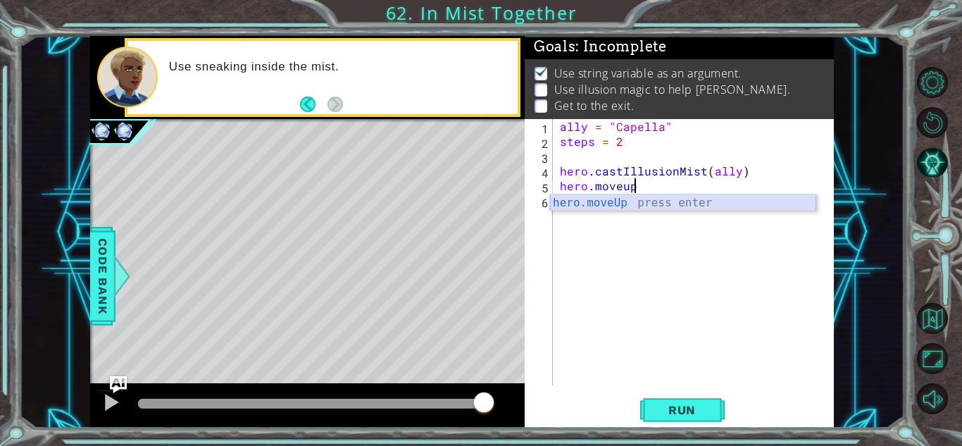
click at [770, 202] on div "hero.moveUp press enter" at bounding box center [683, 219] width 266 height 51
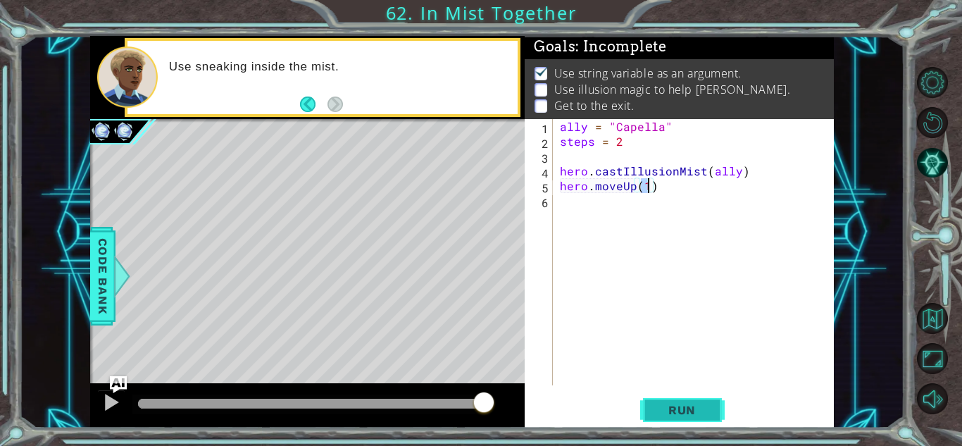
type textarea "hero.moveUp(1)"
click at [676, 419] on button "Run" at bounding box center [682, 409] width 84 height 31
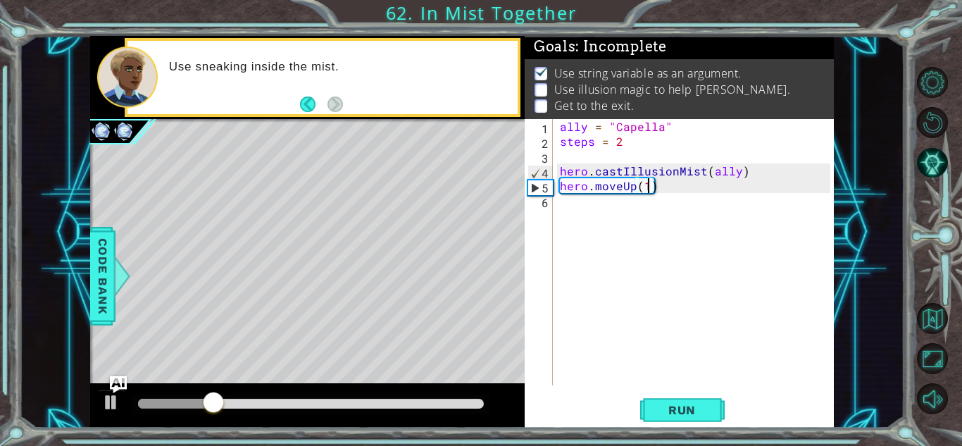
click at [681, 191] on div "ally = "Capella" steps = 2 hero . castIllusionMist ( ally ) hero . moveUp ( 1 )" at bounding box center [697, 267] width 280 height 296
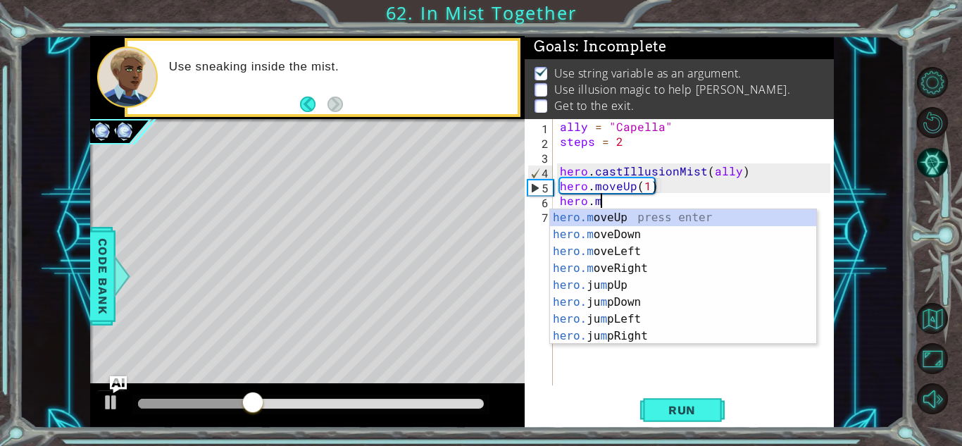
scroll to position [0, 2]
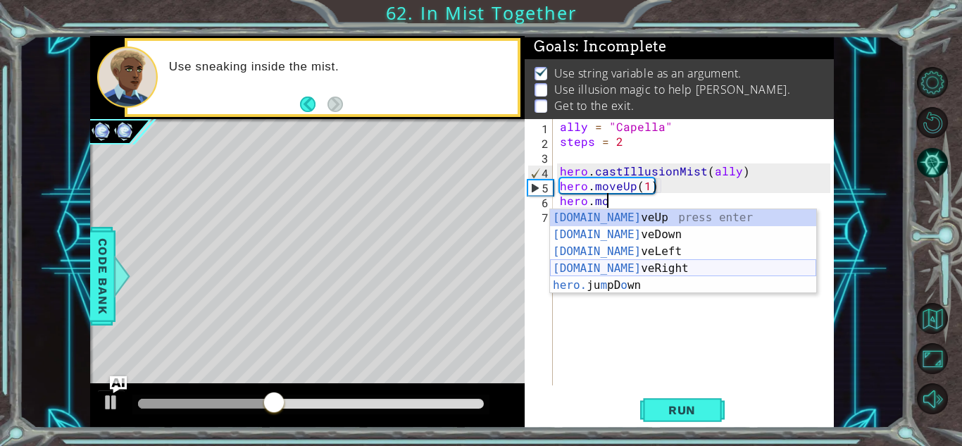
click at [652, 267] on div "[DOMAIN_NAME] veUp press enter [DOMAIN_NAME] veDown press enter [DOMAIN_NAME] v…" at bounding box center [683, 268] width 266 height 118
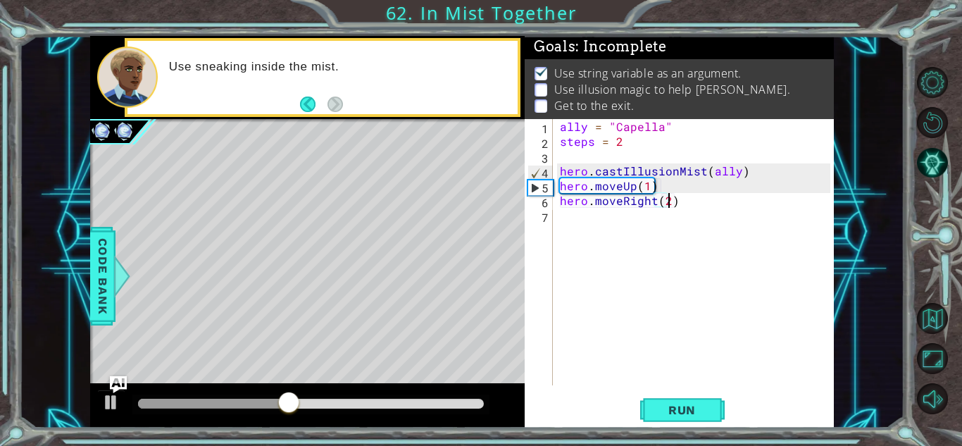
scroll to position [0, 6]
click at [694, 407] on span "Run" at bounding box center [682, 410] width 56 height 14
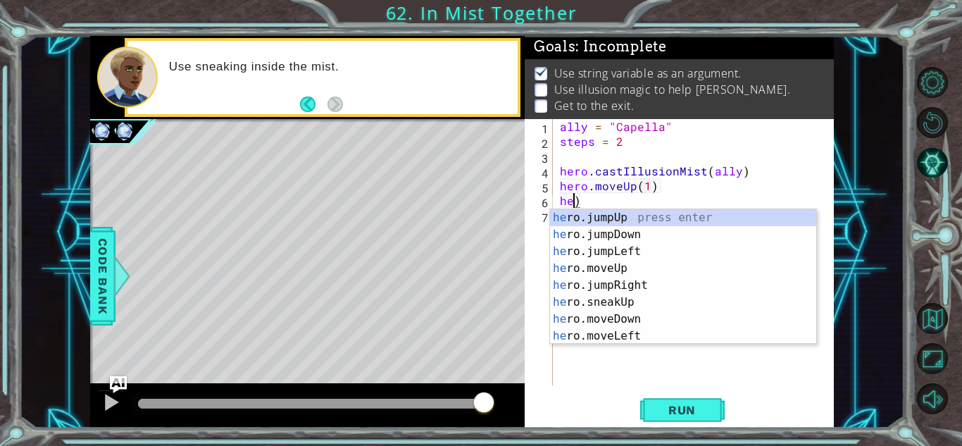
scroll to position [0, 0]
type textarea ")"
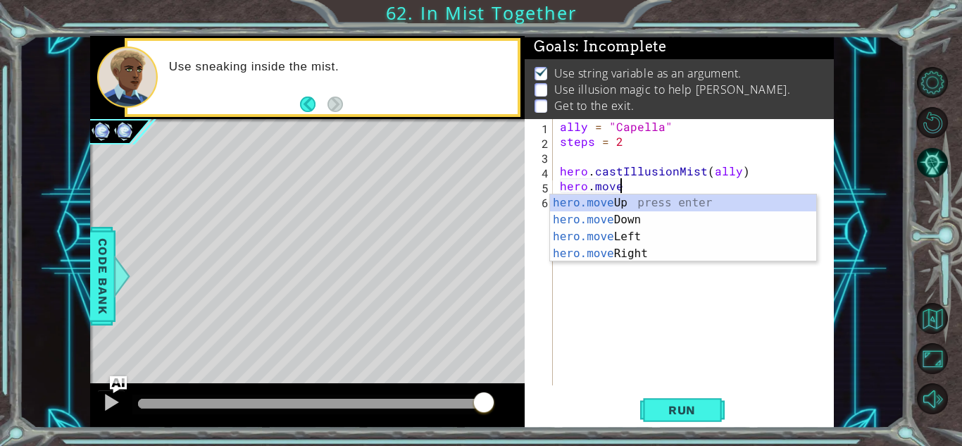
scroll to position [0, 4]
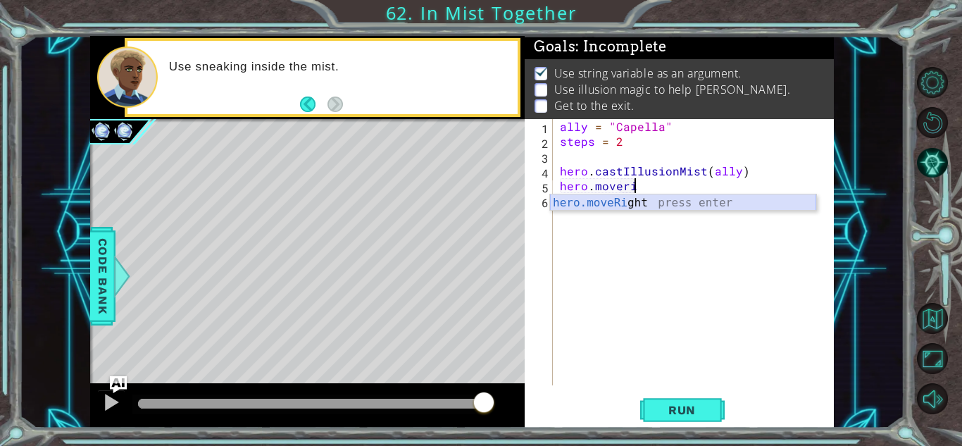
click at [743, 198] on div "hero.moveRi ght press enter" at bounding box center [683, 219] width 266 height 51
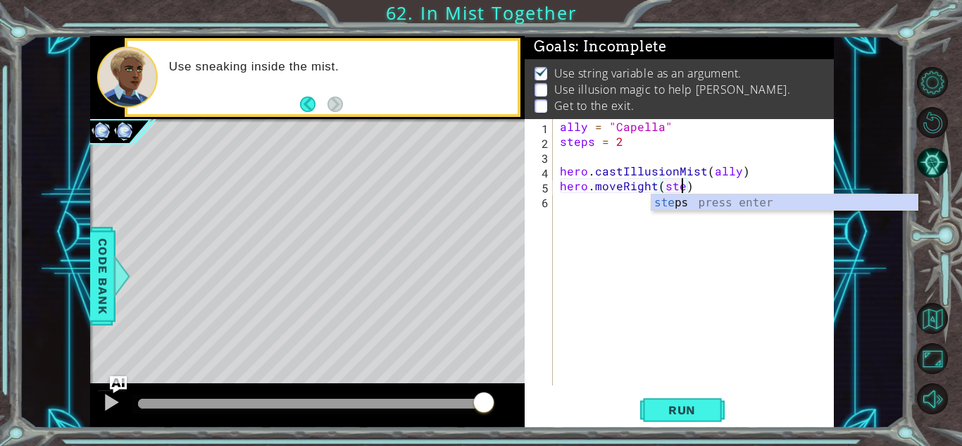
scroll to position [0, 8]
type textarea "hero.moveRight(steps)"
click at [721, 184] on div "ally = "Capella" steps = 2 hero . castIllusionMist ( ally ) hero . moveRight ( …" at bounding box center [697, 267] width 280 height 296
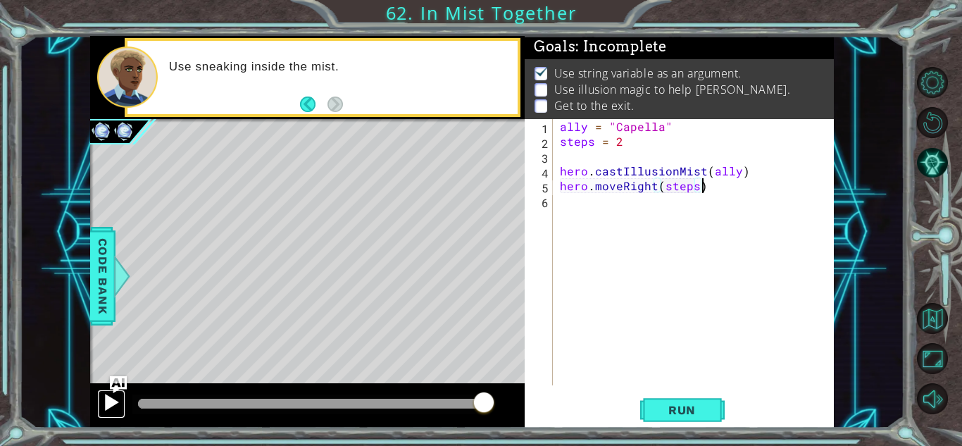
click at [109, 399] on div at bounding box center [111, 402] width 18 height 18
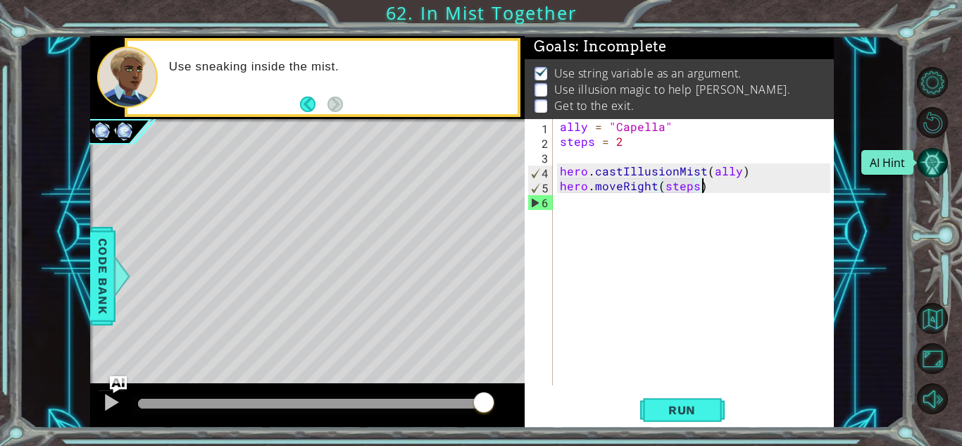
click at [924, 173] on button "AI Hint" at bounding box center [932, 162] width 31 height 31
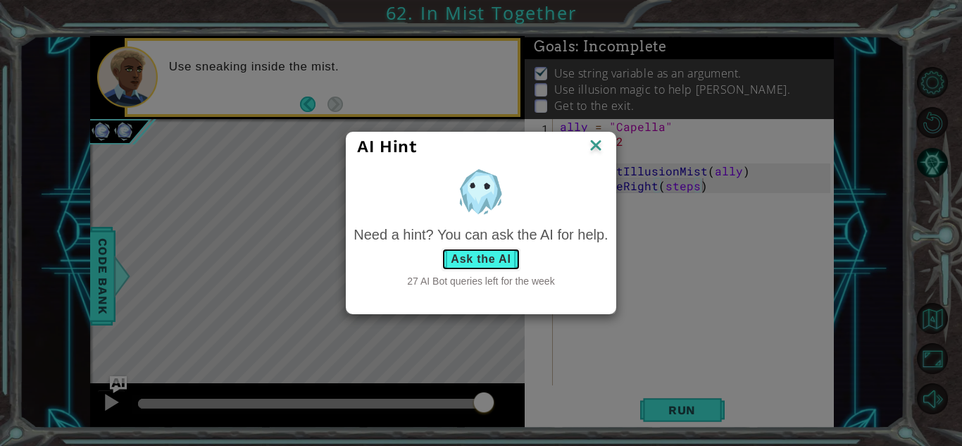
click at [494, 258] on button "Ask the AI" at bounding box center [480, 259] width 78 height 23
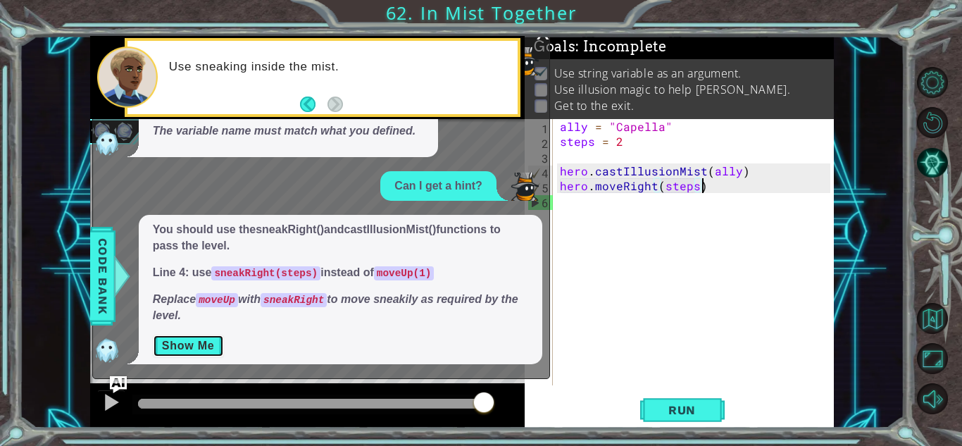
click at [195, 341] on button "Show Me" at bounding box center [188, 345] width 71 height 23
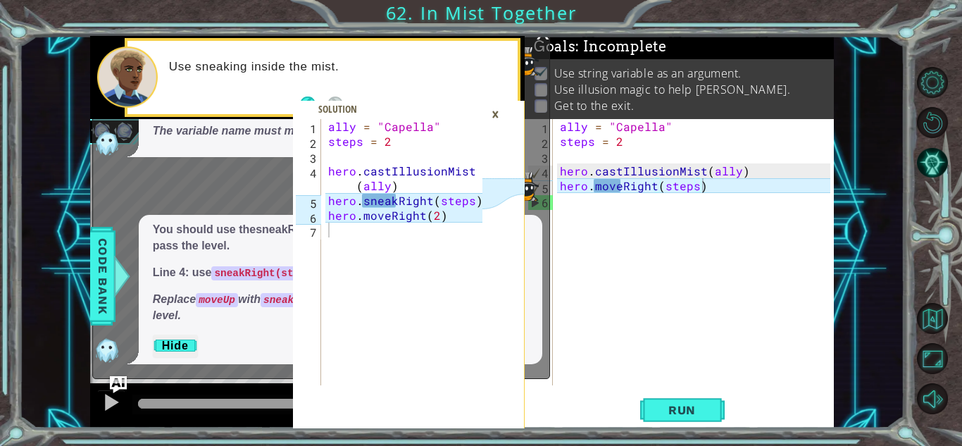
click at [621, 186] on div "ally = "Capella" steps = 2 hero . castIllusionMist ( ally ) hero . moveRight ( …" at bounding box center [697, 267] width 280 height 296
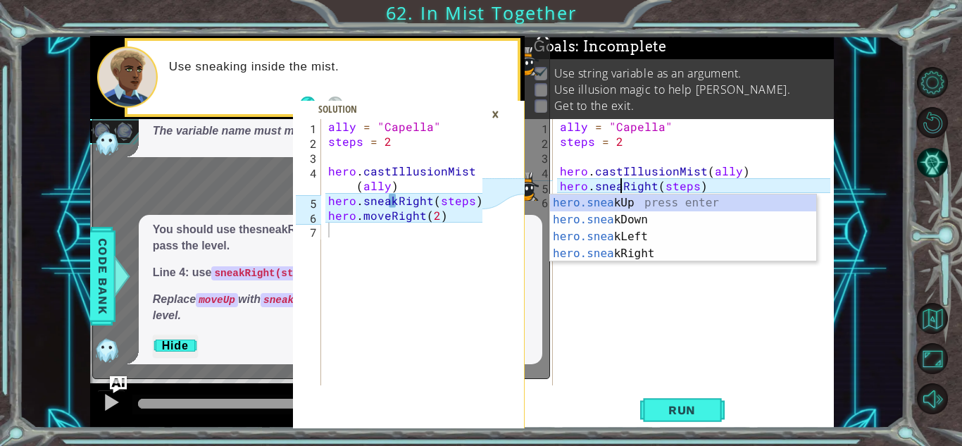
type textarea "hero.sneakRight(steps)"
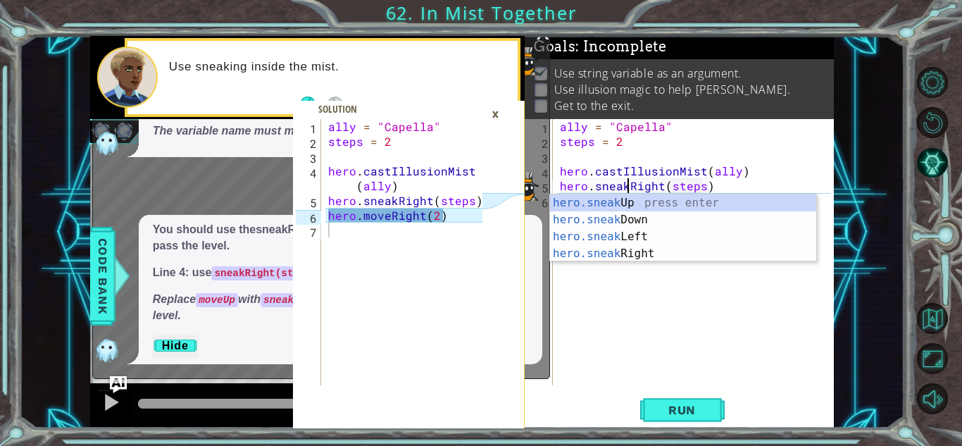
scroll to position [0, 4]
click at [717, 185] on div "ally = "Capella" steps = 2 hero . castIllusionMist ( ally ) hero . sneakRight (…" at bounding box center [697, 267] width 280 height 296
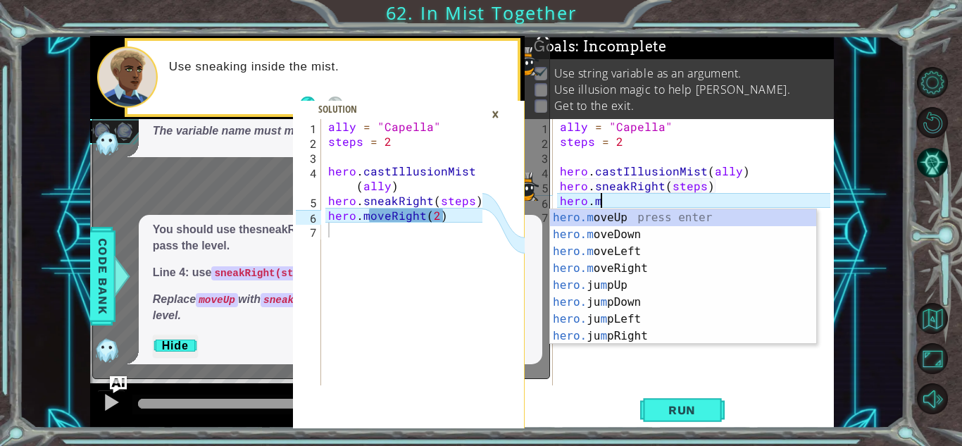
scroll to position [0, 2]
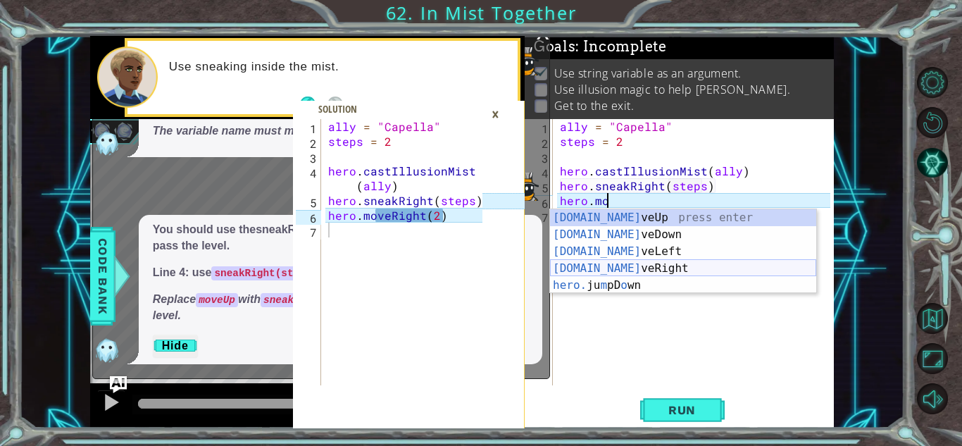
click at [741, 263] on div "[DOMAIN_NAME] veUp press enter [DOMAIN_NAME] veDown press enter [DOMAIN_NAME] v…" at bounding box center [683, 268] width 266 height 118
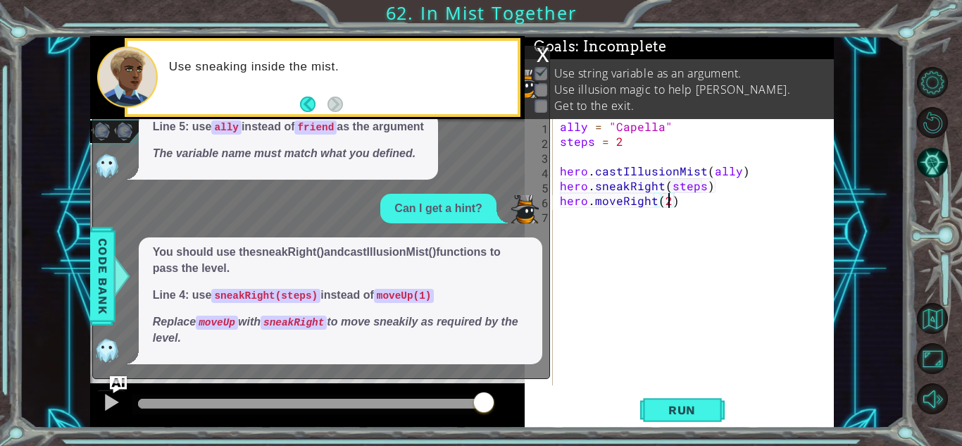
scroll to position [0, 6]
click at [700, 398] on button "Run" at bounding box center [682, 409] width 84 height 31
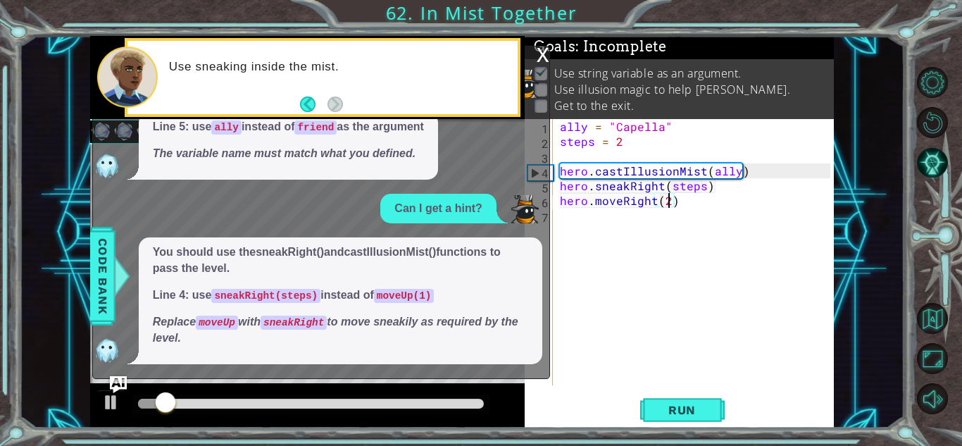
click at [543, 50] on div "x" at bounding box center [542, 53] width 13 height 14
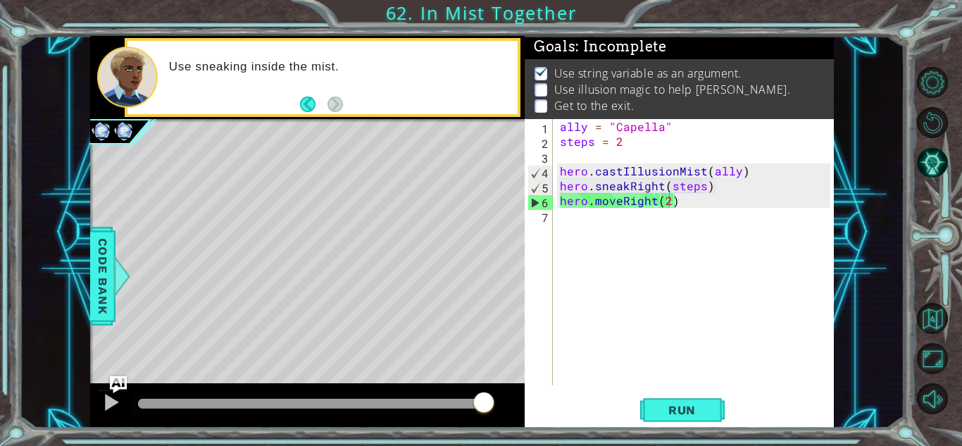
click at [722, 191] on div "ally = "Capella" steps = 2 hero . castIllusionMist ( ally ) hero . sneakRight (…" at bounding box center [697, 267] width 280 height 296
type textarea "hero.sneakRight(steps)"
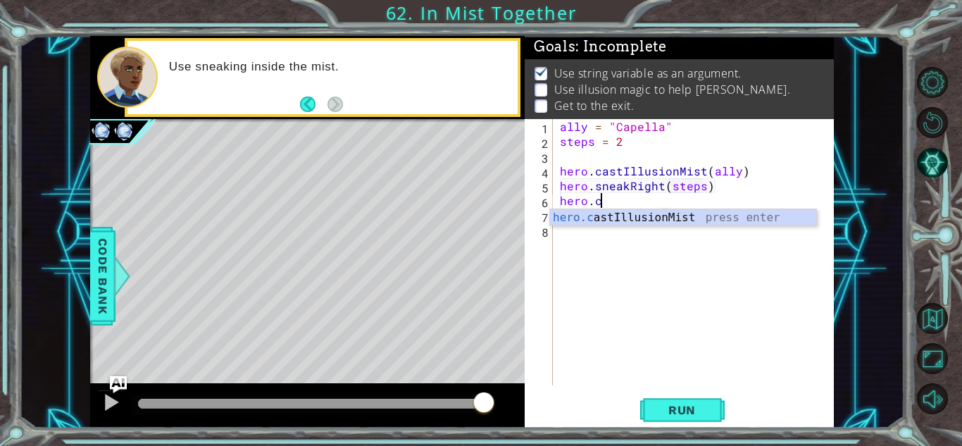
scroll to position [0, 2]
click at [741, 215] on div "hero.ca stIllusionMist press enter" at bounding box center [683, 234] width 266 height 51
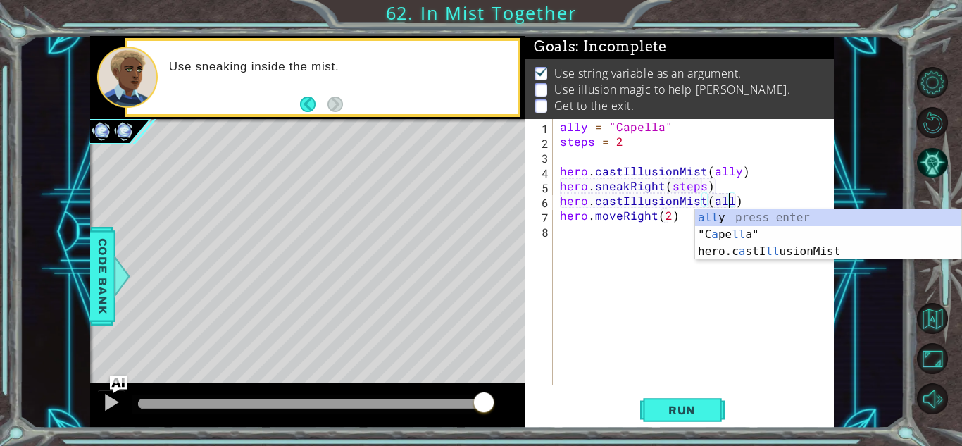
scroll to position [0, 11]
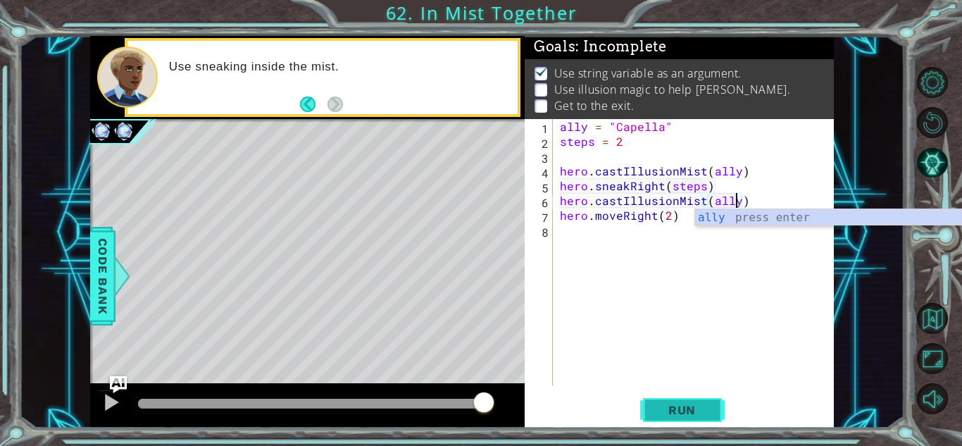
click at [652, 410] on button "Run" at bounding box center [682, 409] width 84 height 31
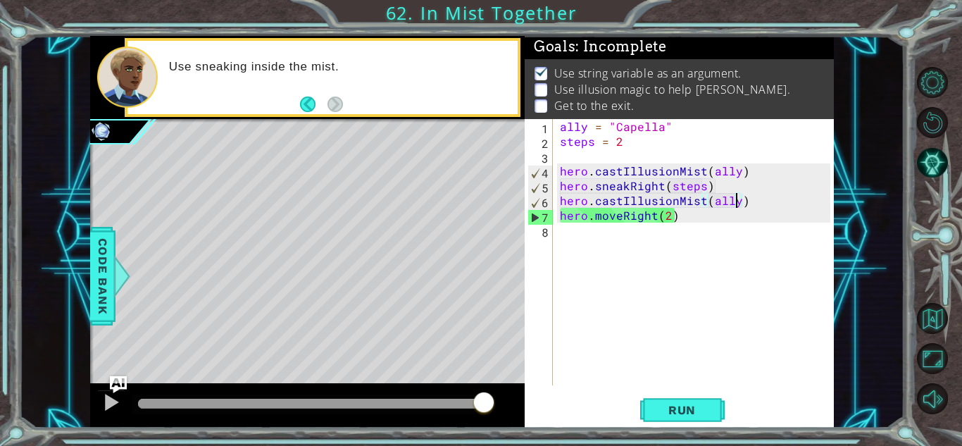
click at [681, 218] on div "ally = "Capella" steps = 2 hero . castIllusionMist ( ally ) hero . sneakRight (…" at bounding box center [697, 267] width 280 height 296
click at [594, 220] on div "ally = "Capella" steps = 2 hero . castIllusionMist ( ally ) hero . sneakRight (…" at bounding box center [697, 267] width 280 height 296
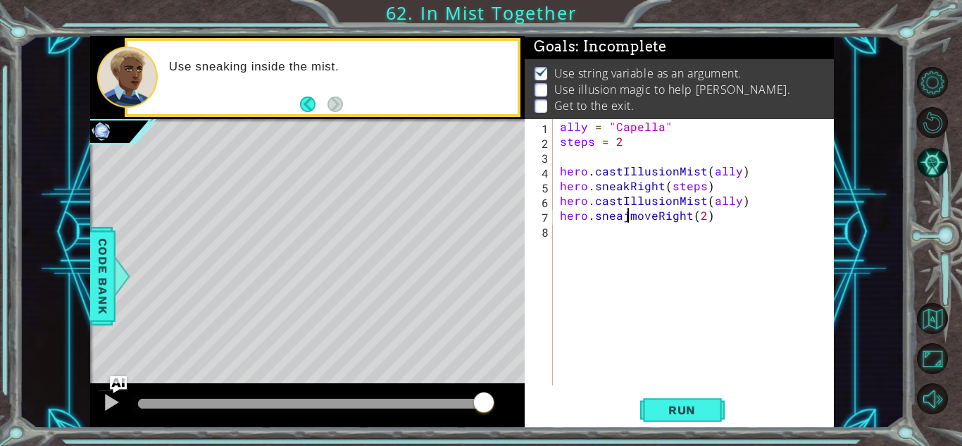
scroll to position [0, 4]
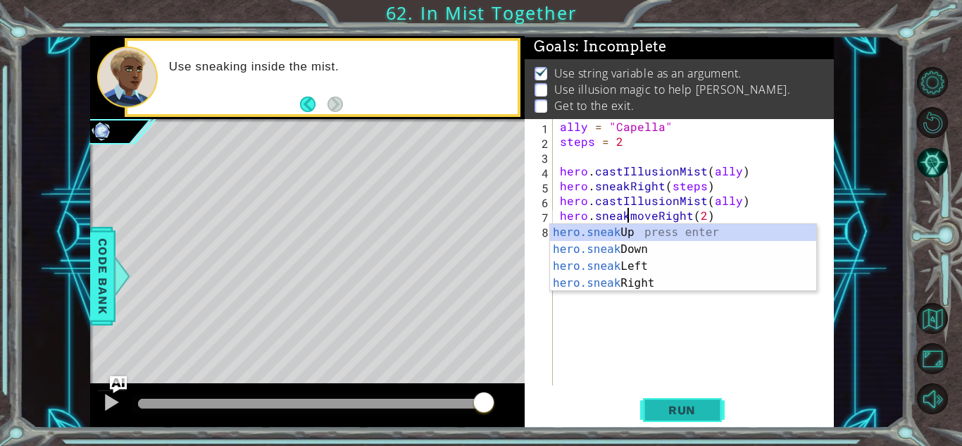
click at [658, 405] on span "Run" at bounding box center [682, 410] width 56 height 14
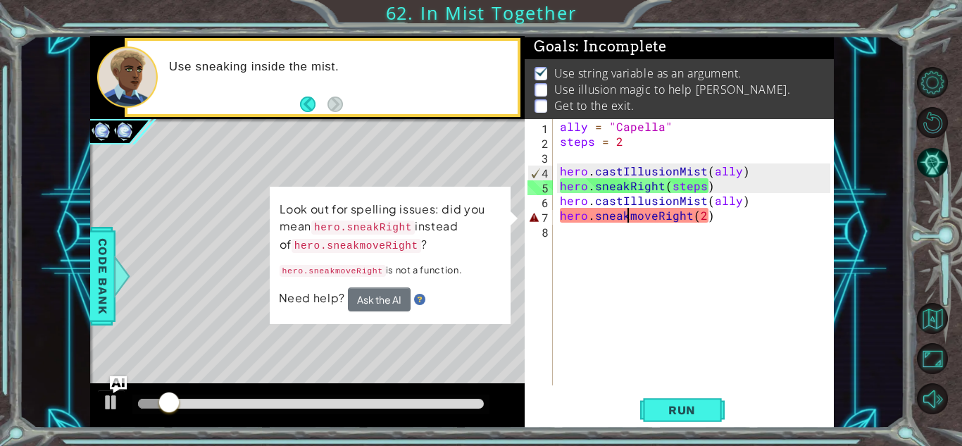
click at [656, 213] on div "ally = "Capella" steps = 2 hero . castIllusionMist ( ally ) hero . sneakRight (…" at bounding box center [697, 267] width 280 height 296
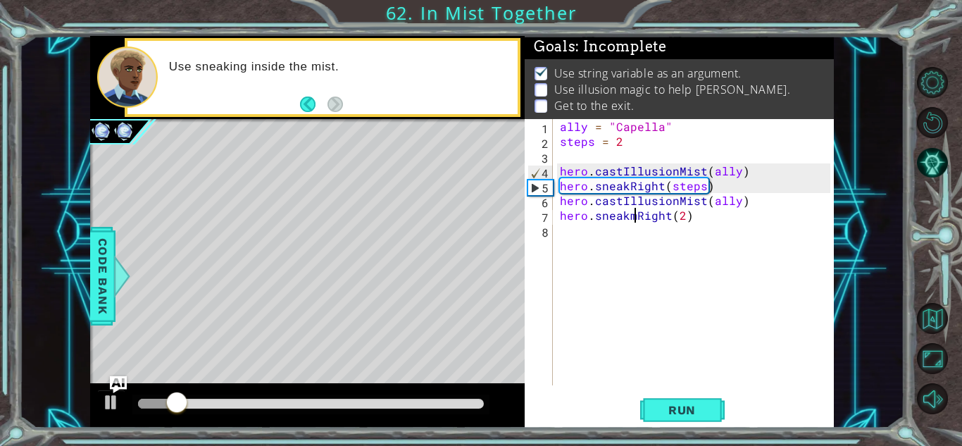
type textarea "hero.sneakRight(2)"
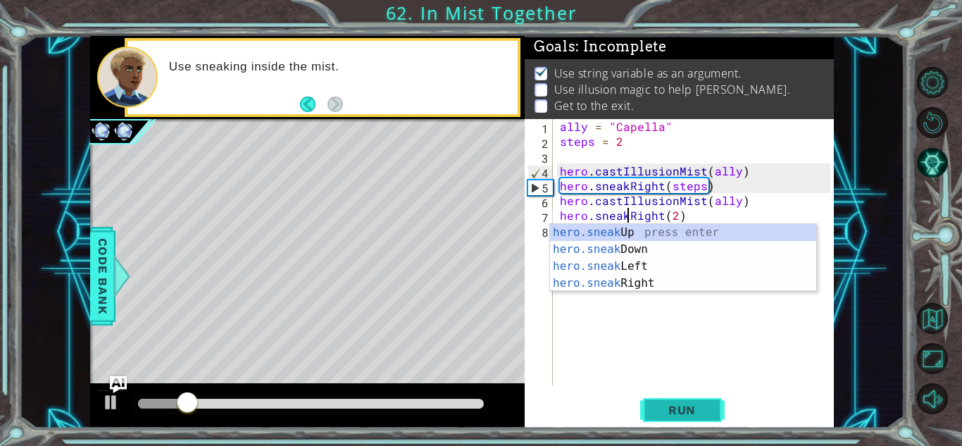
click at [690, 410] on span "Run" at bounding box center [682, 410] width 56 height 14
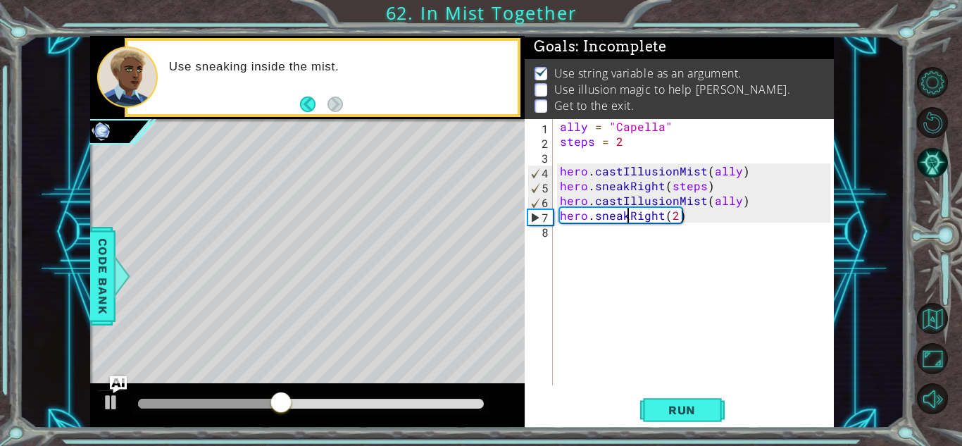
click at [729, 220] on div "ally = "Capella" steps = 2 hero . castIllusionMist ( ally ) hero . sneakRight (…" at bounding box center [697, 267] width 280 height 296
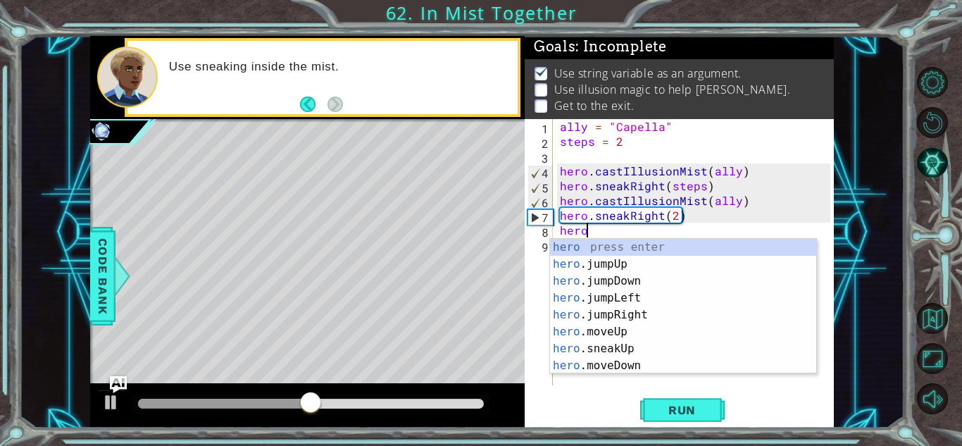
scroll to position [0, 1]
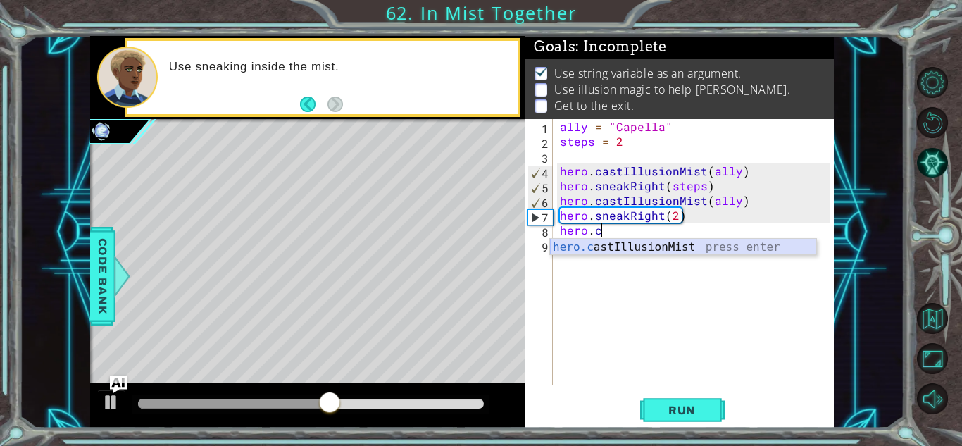
click at [757, 243] on div "hero.c astIllusionMist press enter" at bounding box center [683, 264] width 266 height 51
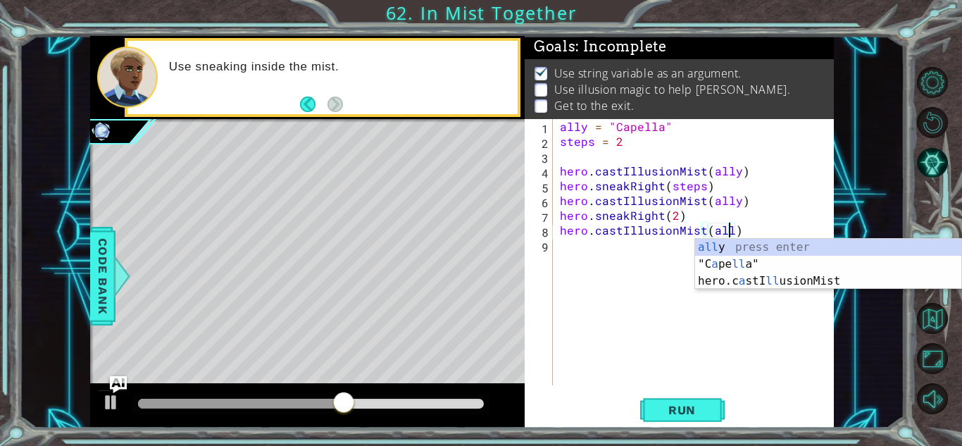
type textarea "hero.castIllusionMist(ally)"
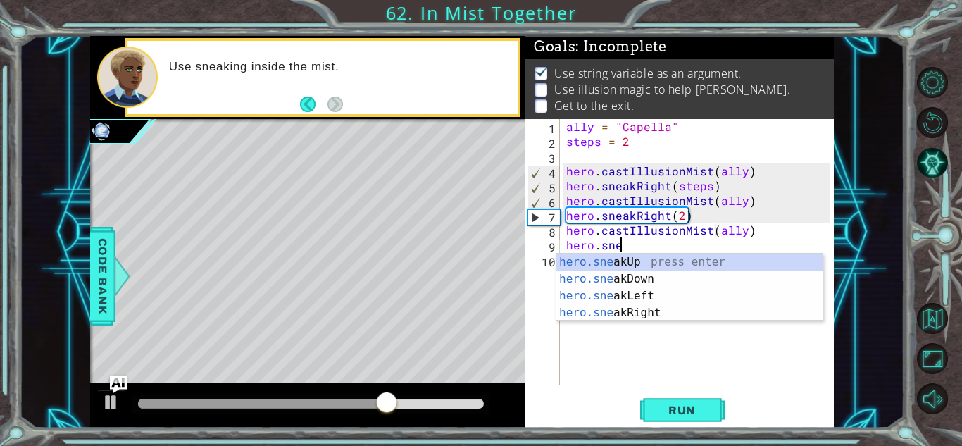
scroll to position [0, 3]
click at [710, 313] on div "hero.snea kUp press enter hero.snea kDown press enter hero.snea kLeft press ent…" at bounding box center [689, 303] width 266 height 101
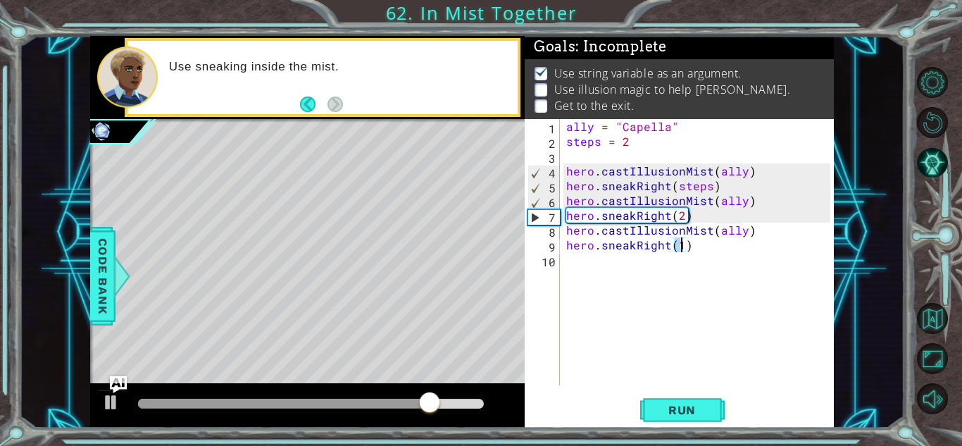
click at [682, 213] on div "ally = "Capella" steps = 2 hero . castIllusionMist ( ally ) hero . sneakRight (…" at bounding box center [700, 267] width 274 height 296
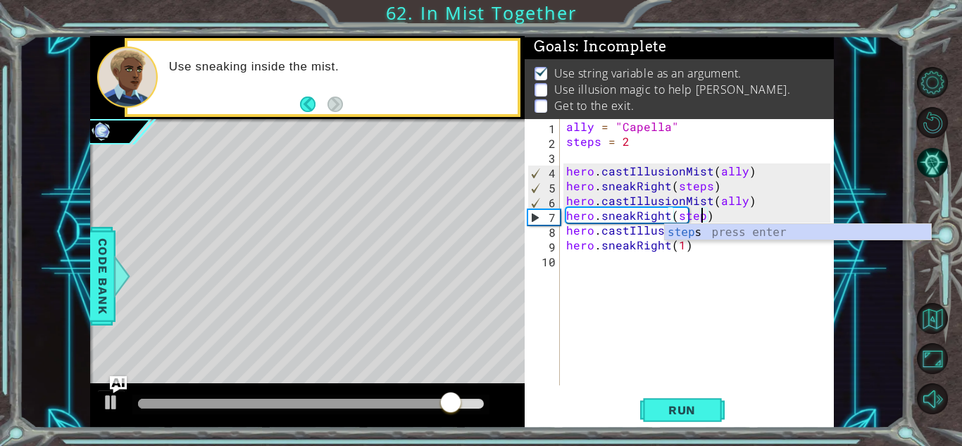
scroll to position [0, 8]
click at [679, 251] on div "ally = "Capella" steps = 2 hero . castIllusionMist ( ally ) hero . sneakRight (…" at bounding box center [700, 267] width 274 height 296
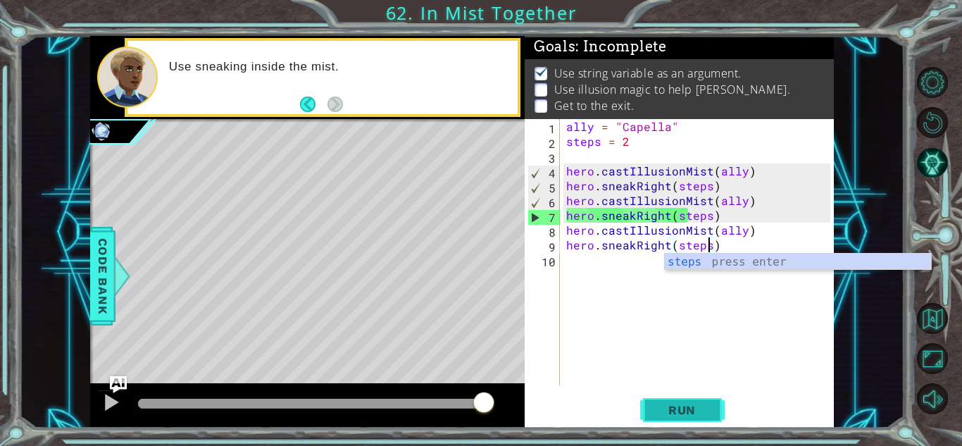
type textarea "hero.sneakRight(steps)"
click at [693, 403] on span "Run" at bounding box center [682, 410] width 56 height 14
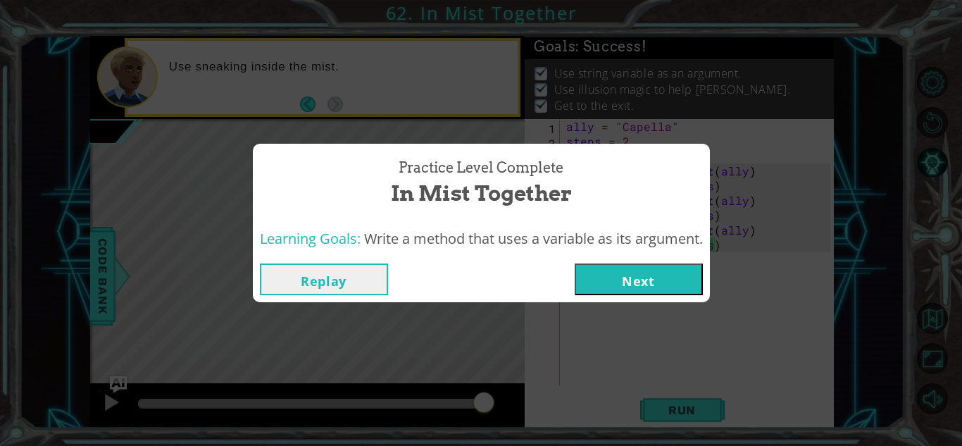
click at [663, 276] on button "Next" at bounding box center [638, 279] width 128 height 32
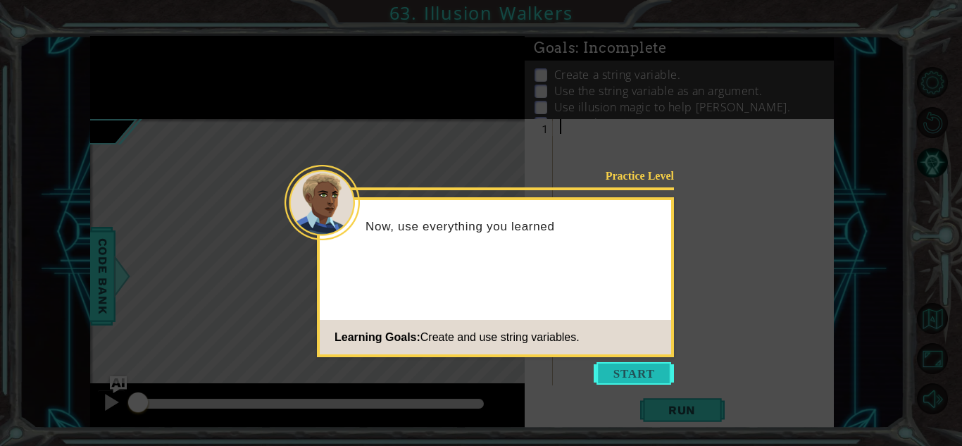
click at [628, 375] on button "Start" at bounding box center [633, 373] width 80 height 23
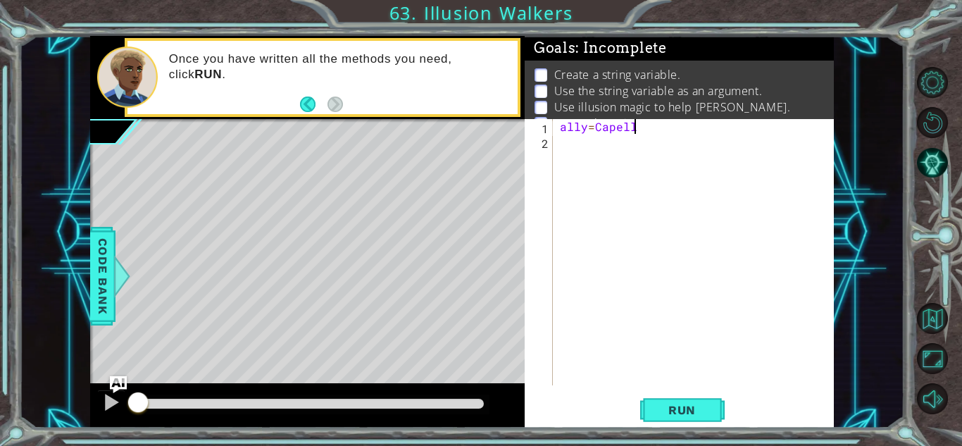
scroll to position [0, 4]
type textarea "ally = Capella"
type textarea "steps = 2"
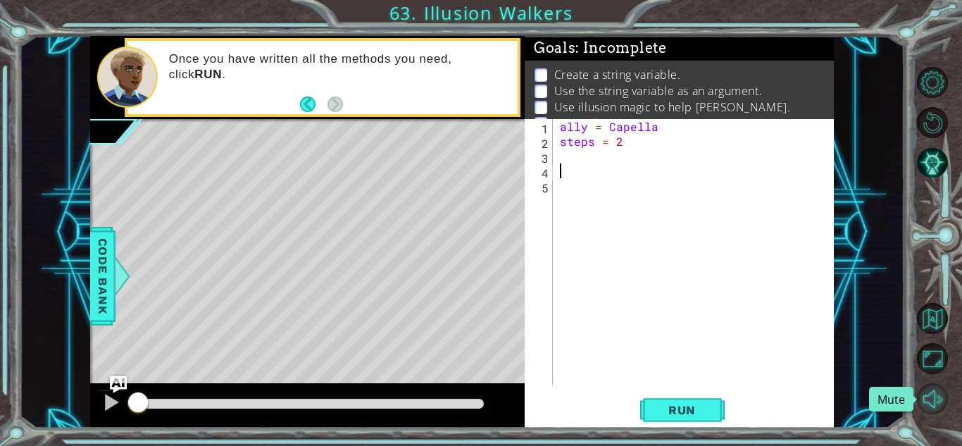
click at [932, 390] on button "Mute" at bounding box center [932, 398] width 31 height 31
click at [917, 399] on button "Unmute" at bounding box center [932, 398] width 31 height 31
click at [586, 163] on div "ally = Capella steps = 2" at bounding box center [697, 267] width 280 height 296
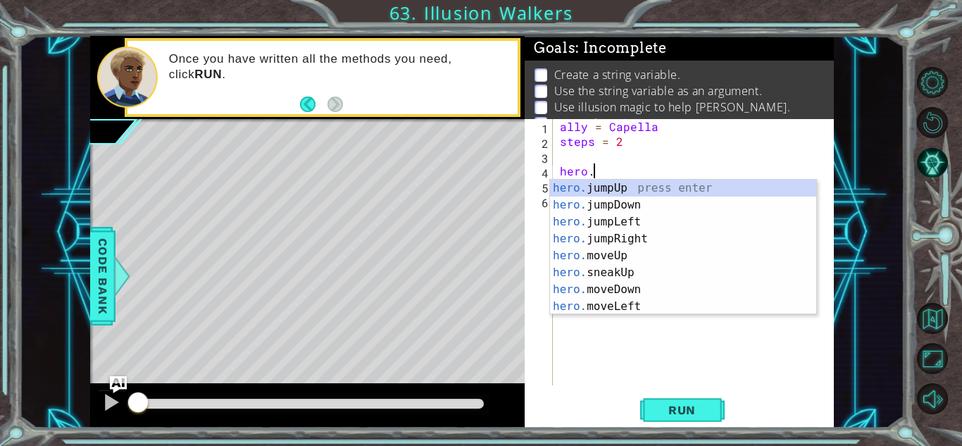
scroll to position [0, 1]
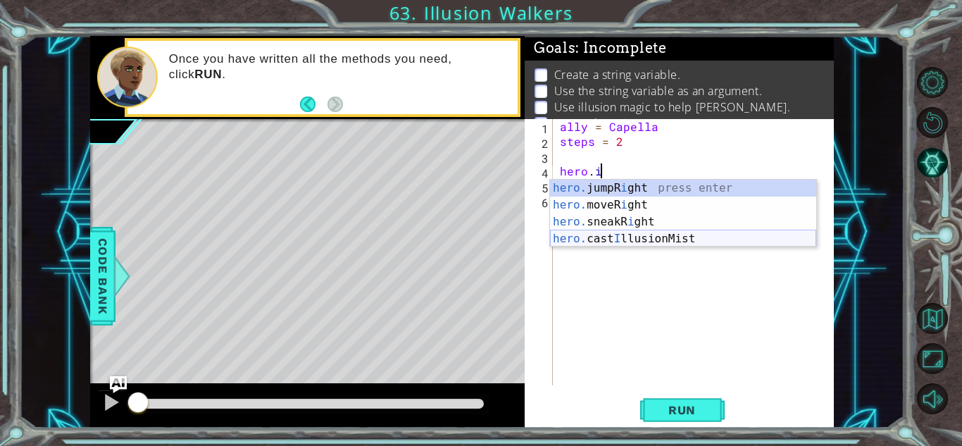
click at [667, 234] on div "hero. jumpR i ght press enter hero. moveR i ght press enter hero. sneakR i ght …" at bounding box center [683, 230] width 266 height 101
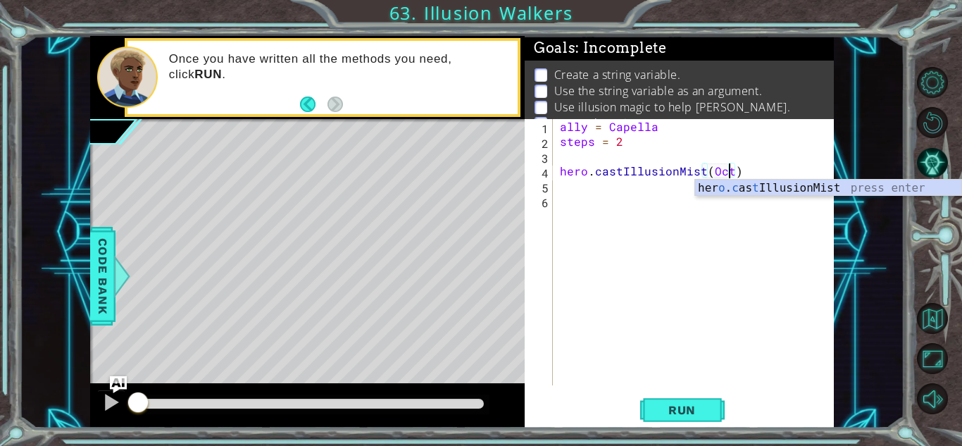
scroll to position [0, 11]
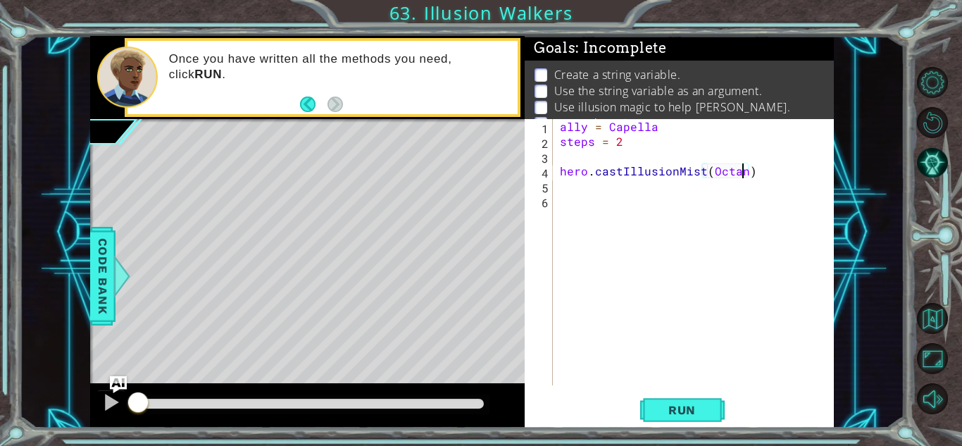
click at [682, 130] on div "ally = Capella steps = 2 hero . castIllusionMist ( Octan )" at bounding box center [697, 267] width 280 height 296
click at [743, 175] on div "ally = Capella steps = 2 hero . castIllusionMist ( Octan )" at bounding box center [697, 267] width 280 height 296
click at [694, 131] on div "ally = Capella steps = 2 hero . castIllusionMist ( Octans )" at bounding box center [697, 267] width 280 height 296
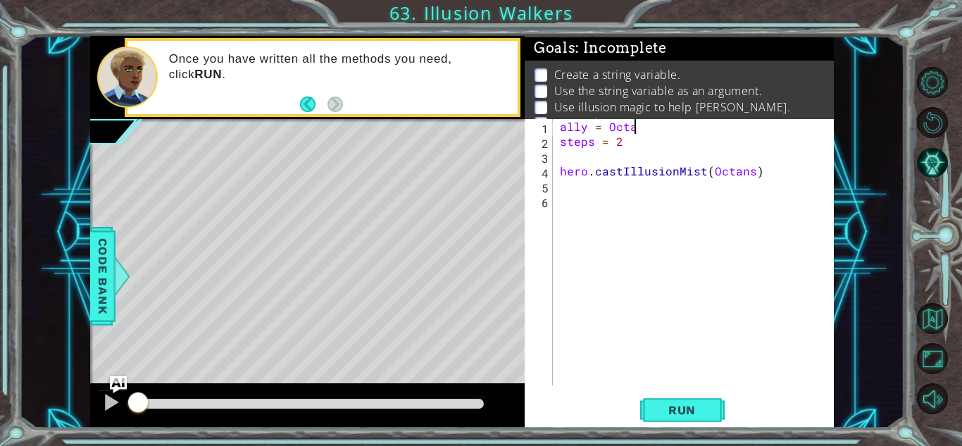
scroll to position [0, 4]
click at [682, 409] on span "Run" at bounding box center [682, 410] width 56 height 14
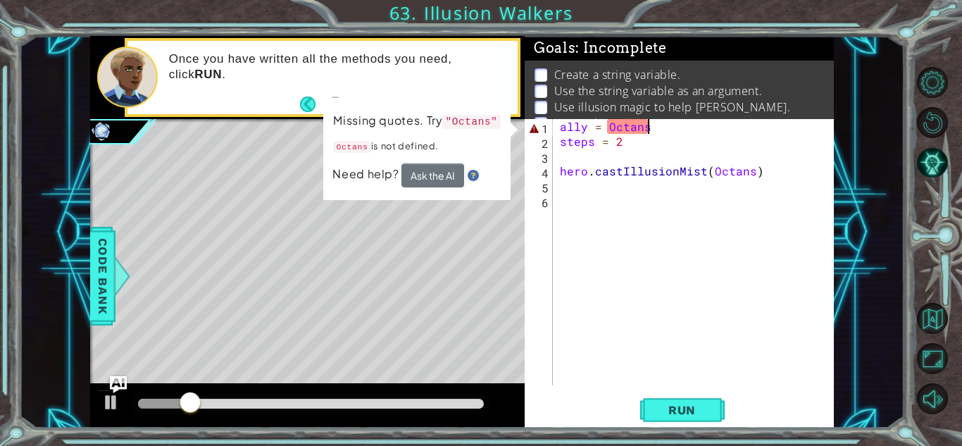
scroll to position [0, 5]
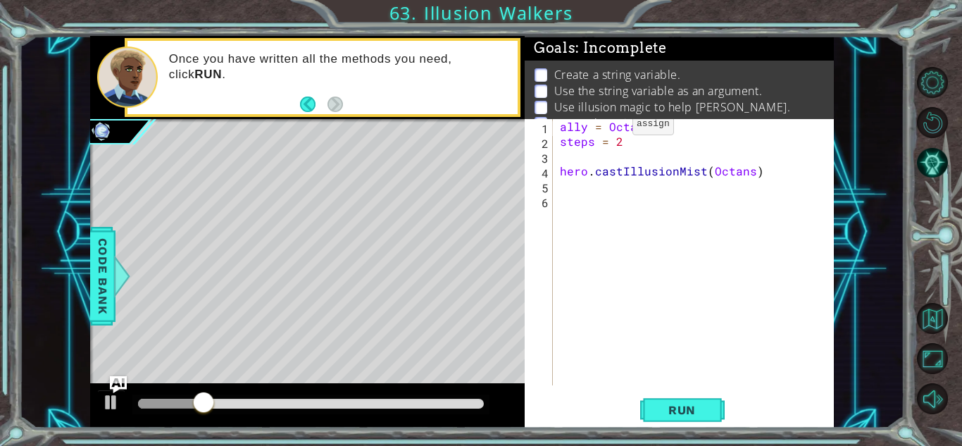
click at [608, 127] on div "ally = Octans " steps = 2 hero . castIllusionMist ( Octans )" at bounding box center [697, 267] width 280 height 296
click at [680, 410] on span "Run" at bounding box center [682, 410] width 56 height 14
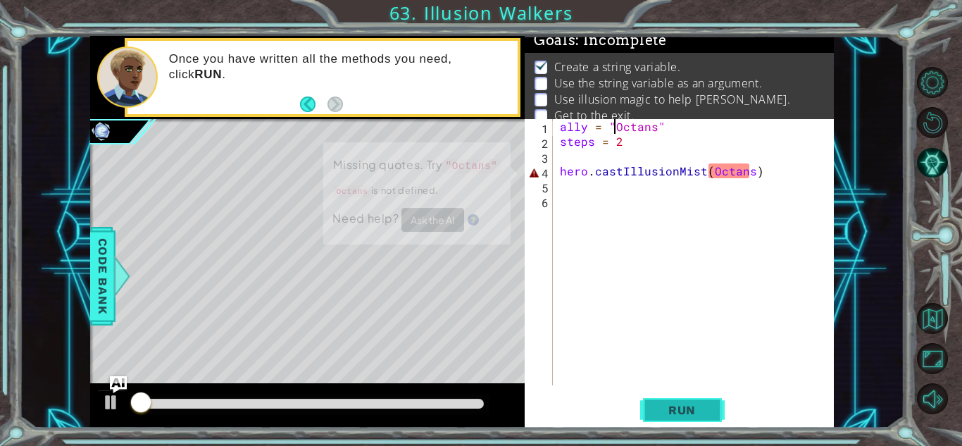
scroll to position [10, 0]
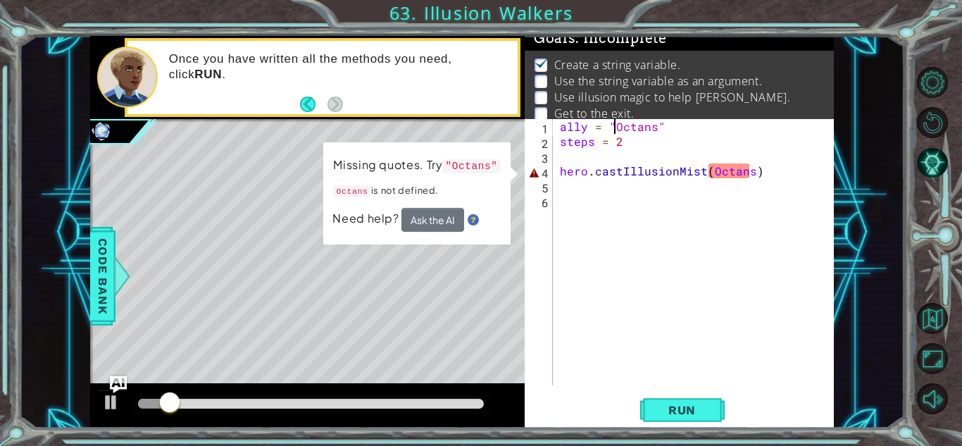
click at [749, 173] on div "ally = "Octans" steps = 2 hero . castIllusionMist ( Octans )" at bounding box center [697, 267] width 280 height 296
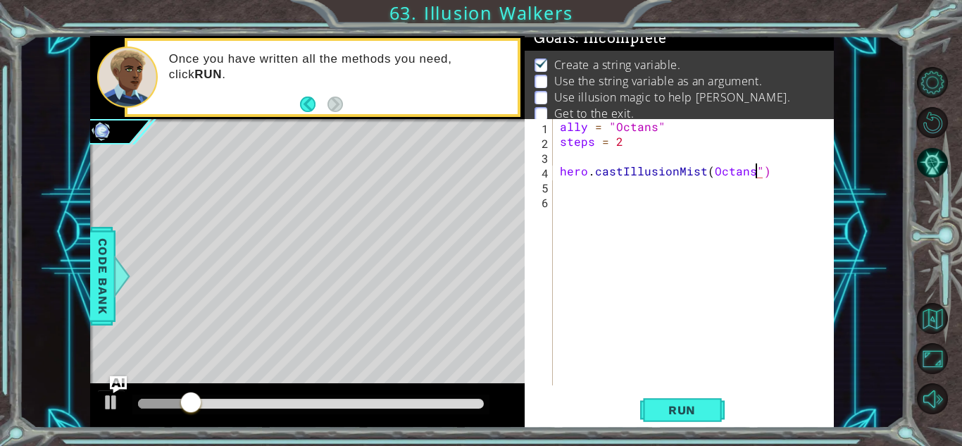
click at [710, 172] on div "ally = "Octans" steps = 2 hero . castIllusionMist ( Octans ")" at bounding box center [697, 267] width 280 height 296
type textarea "hero.castIllusionMist("Octans")"
click at [669, 397] on button "Run" at bounding box center [682, 409] width 84 height 31
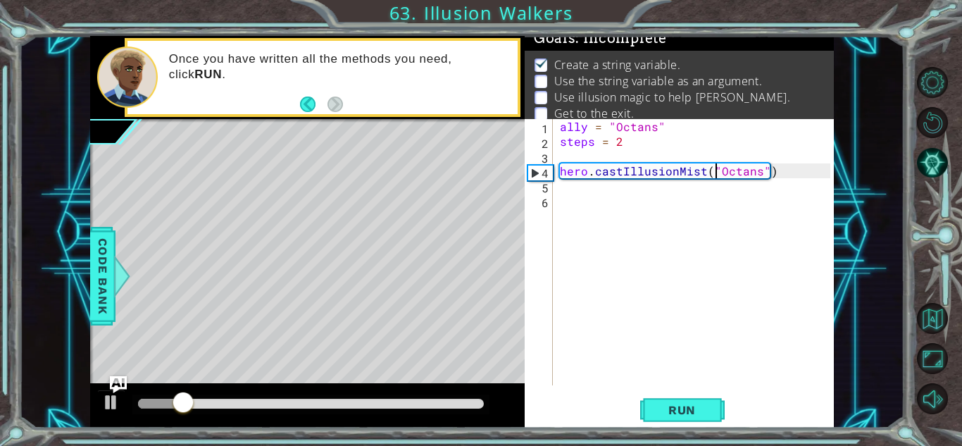
click at [819, 166] on div "ally = "Octans" steps = 2 hero . castIllusionMist ( "Octans" )" at bounding box center [697, 267] width 280 height 296
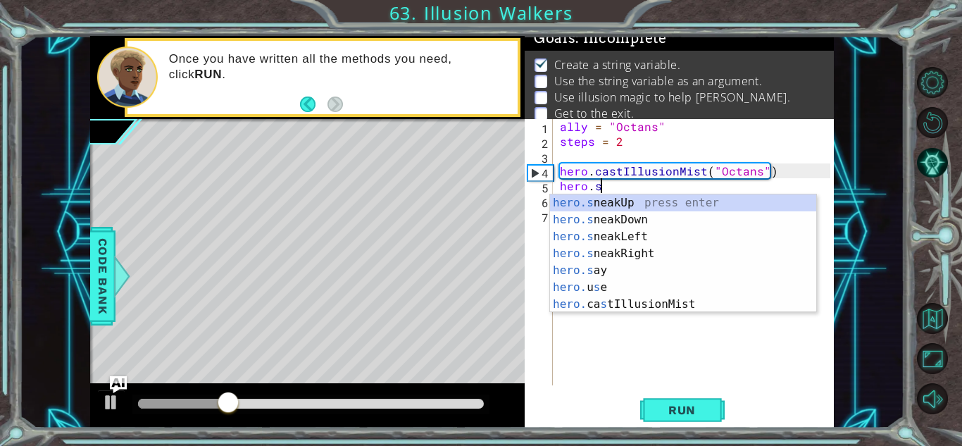
scroll to position [0, 2]
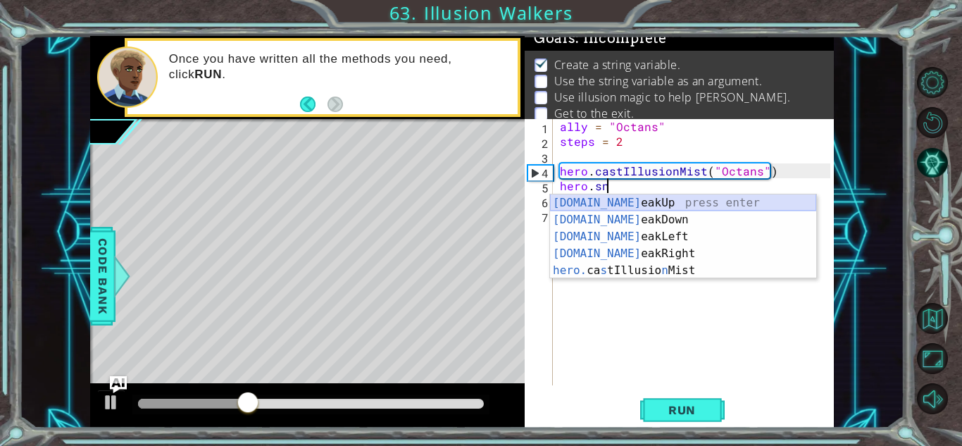
click at [703, 202] on div "hero.sn eakUp press enter hero.sn eakDown press enter hero.sn eakLeft press ent…" at bounding box center [683, 253] width 266 height 118
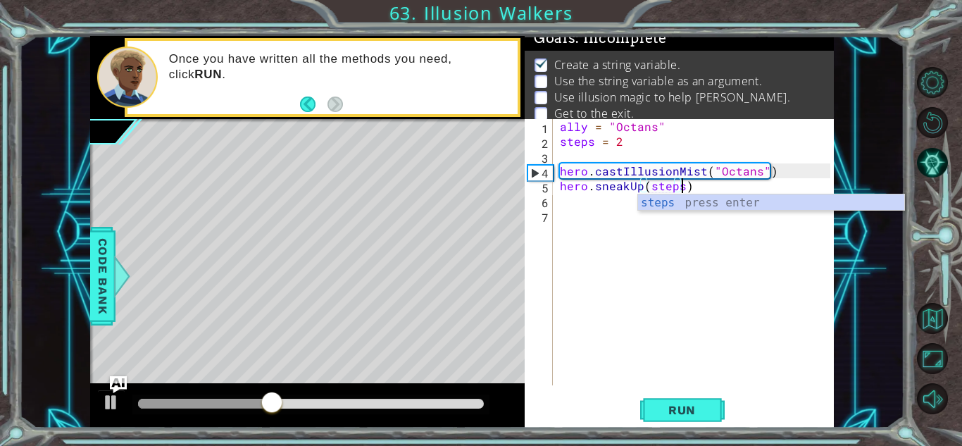
scroll to position [0, 7]
type textarea "hero.sneakUp(steps)"
click at [698, 411] on span "Run" at bounding box center [682, 410] width 56 height 14
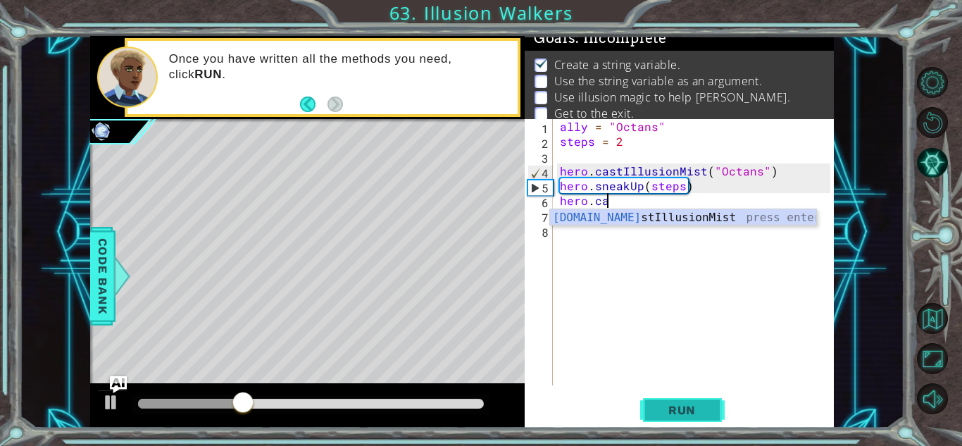
scroll to position [0, 2]
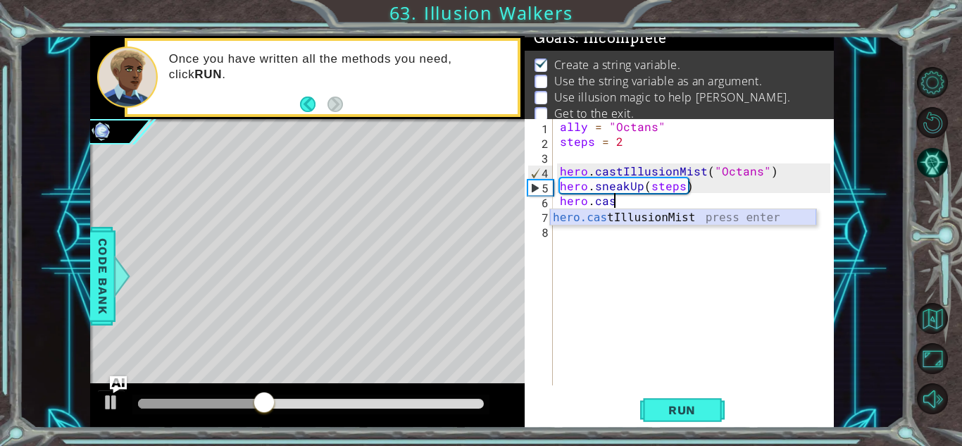
click at [712, 220] on div "hero.cas tIllusionMist press enter" at bounding box center [683, 234] width 266 height 51
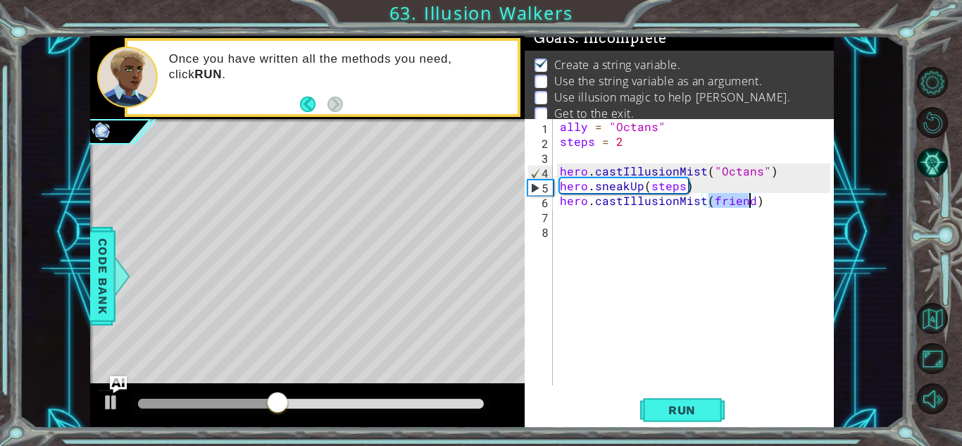
scroll to position [0, 9]
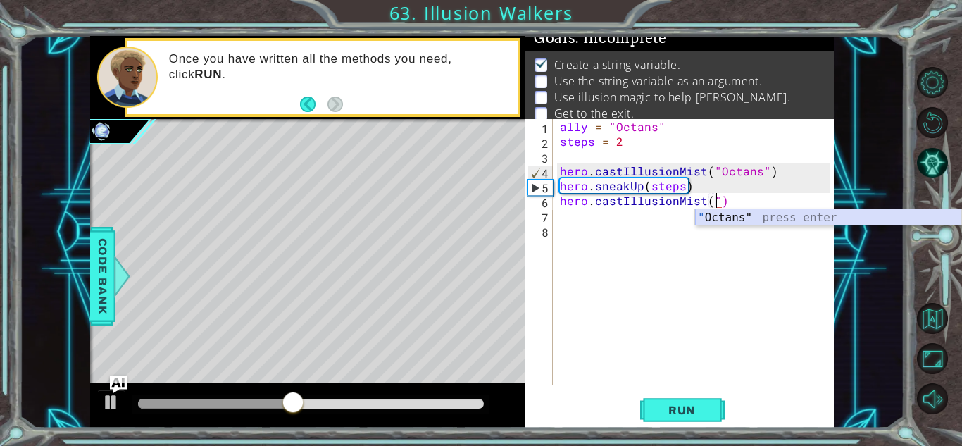
click at [748, 222] on div "" Octans" press enter" at bounding box center [828, 234] width 266 height 51
type textarea "hero.castIllusionMist("Octans")"
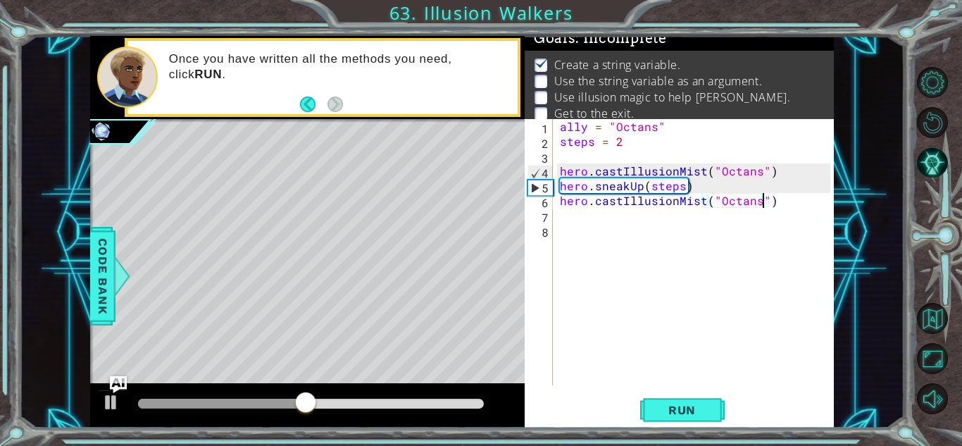
click at [776, 205] on div "ally = "Octans" steps = 2 hero . castIllusionMist ( "Octans" ) hero . sneakUp (…" at bounding box center [697, 267] width 280 height 296
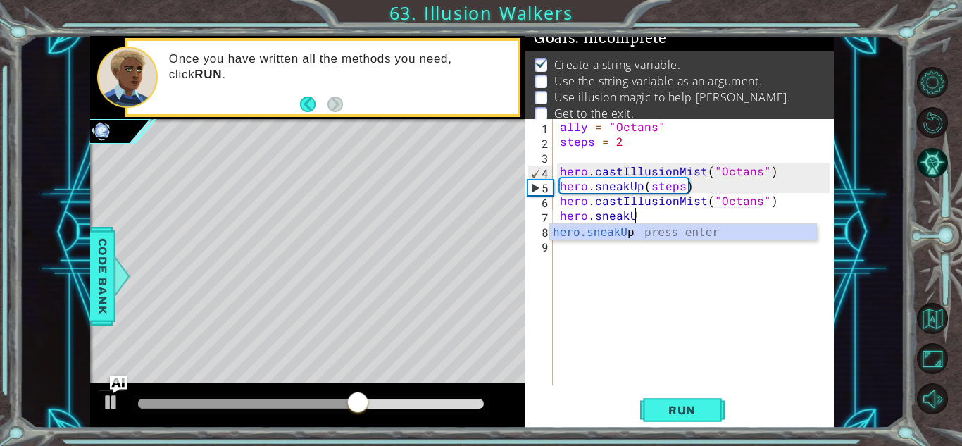
scroll to position [0, 4]
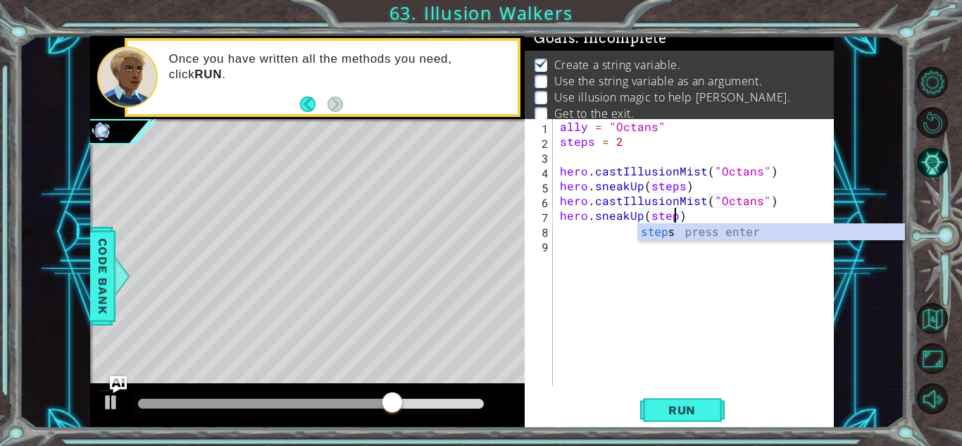
type textarea "hero.sneakUp(steps)"
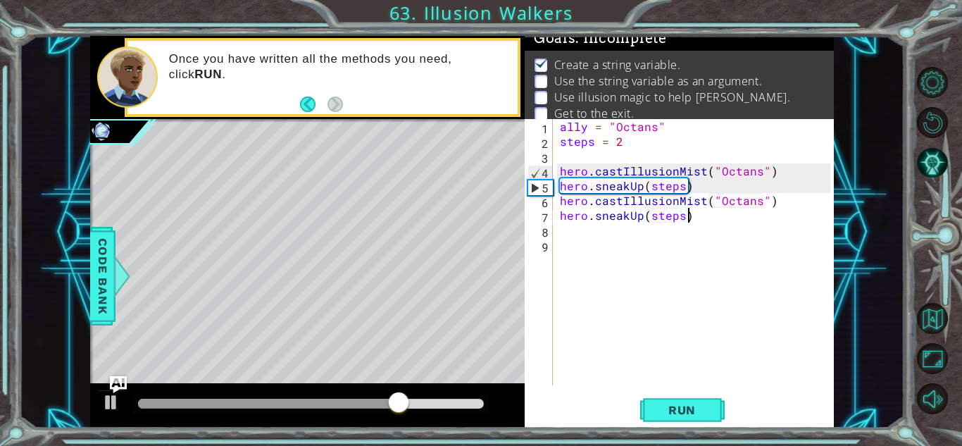
scroll to position [0, 0]
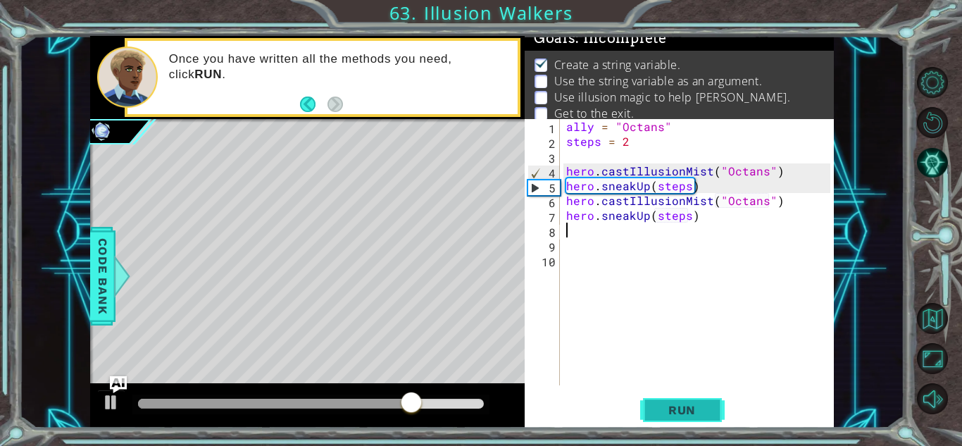
click at [707, 405] on span "Run" at bounding box center [682, 410] width 56 height 14
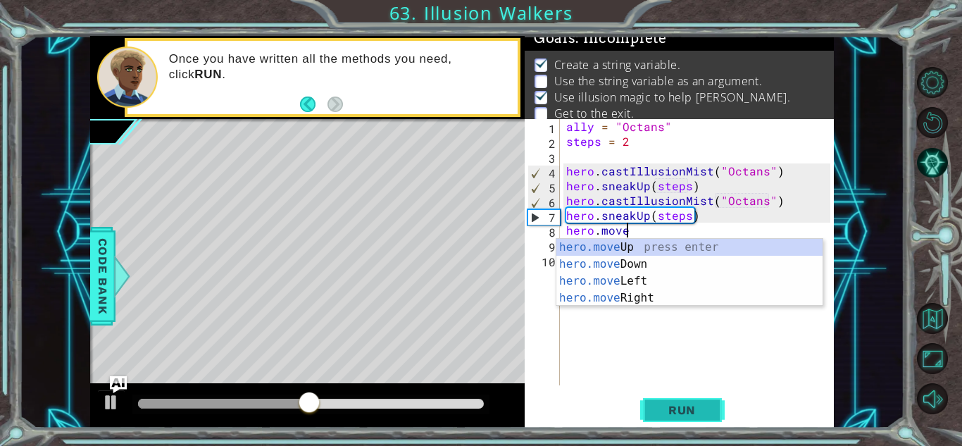
scroll to position [0, 3]
click at [712, 251] on div "hero.move Up press enter hero.move Down press enter hero.move Left press enter …" at bounding box center [689, 289] width 266 height 101
type textarea "hero.moveUp(1)"
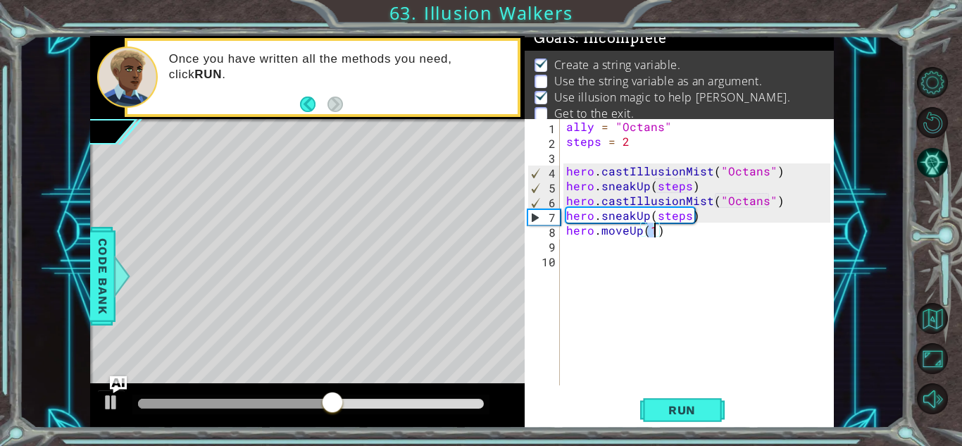
click at [688, 237] on div "ally = "Octans" steps = 2 hero . castIllusionMist ( "Octans" ) hero . sneakUp (…" at bounding box center [700, 267] width 274 height 296
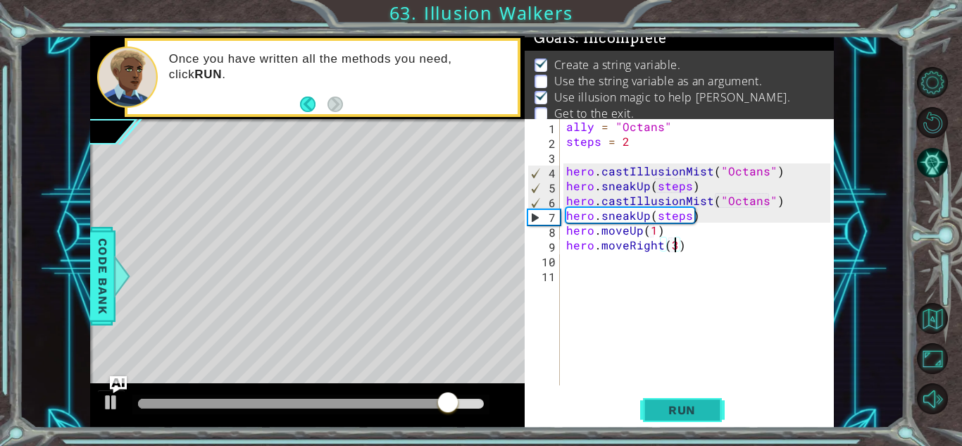
click at [701, 410] on span "Run" at bounding box center [682, 410] width 56 height 14
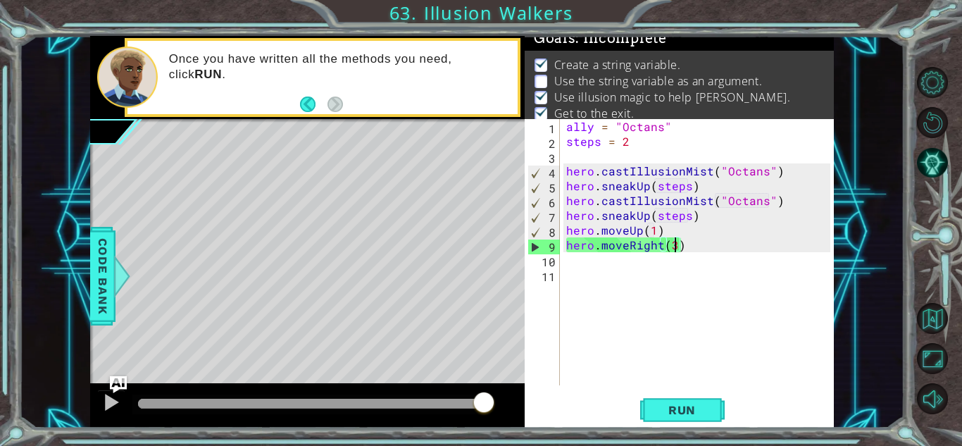
click at [747, 246] on div "ally = "Octans" steps = 2 hero . castIllusionMist ( "Octans" ) hero . sneakUp (…" at bounding box center [700, 267] width 274 height 296
click at [933, 172] on button "AI Hint" at bounding box center [932, 162] width 31 height 31
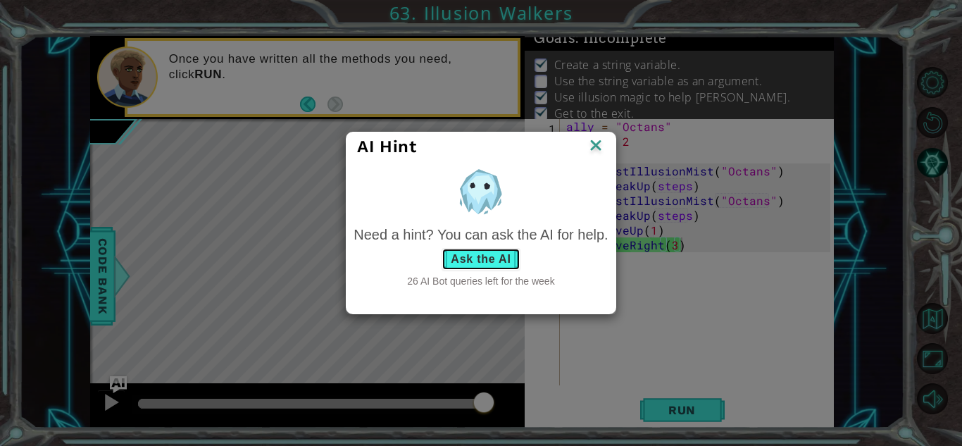
click at [464, 260] on button "Ask the AI" at bounding box center [480, 259] width 78 height 23
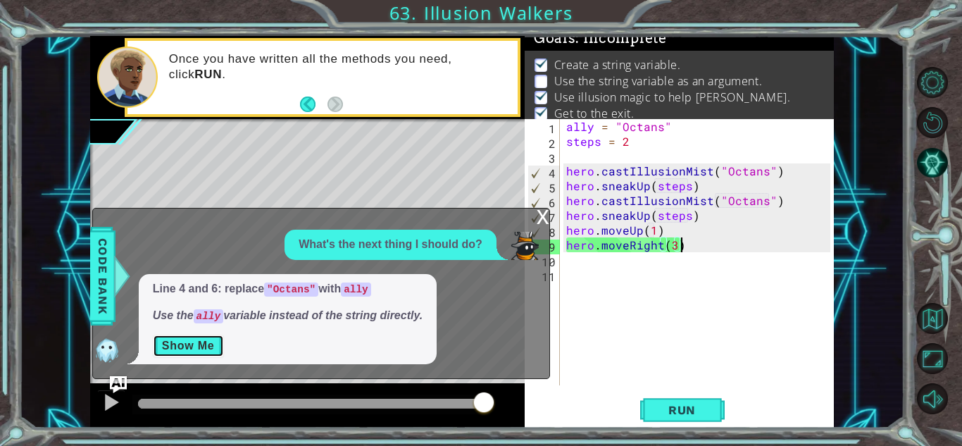
click at [199, 342] on button "Show Me" at bounding box center [188, 345] width 71 height 23
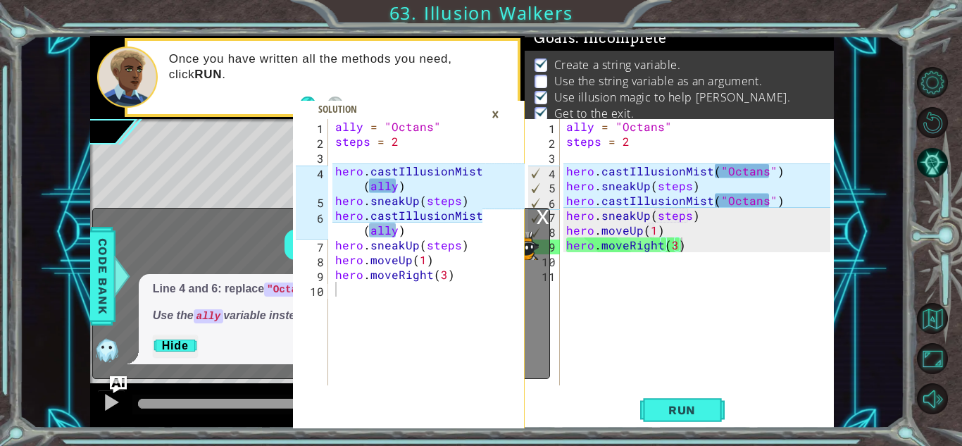
click at [761, 196] on div "ally = "Octans" steps = 2 hero . castIllusionMist ( "Octans" ) hero . sneakUp (…" at bounding box center [700, 267] width 274 height 296
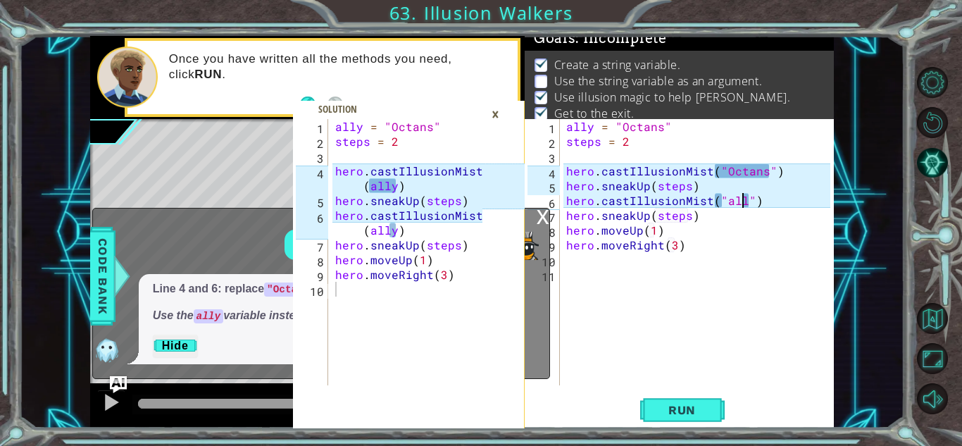
scroll to position [0, 11]
click at [763, 172] on div "ally = "Octans" steps = 2 hero . castIllusionMist ( "Octans" ) hero . sneakUp (…" at bounding box center [700, 267] width 274 height 296
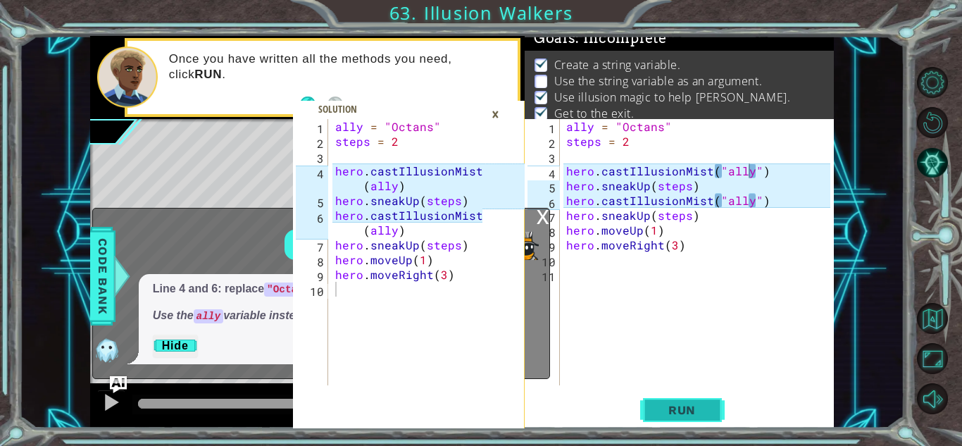
click at [684, 408] on span "Run" at bounding box center [682, 410] width 56 height 14
click at [494, 115] on div "×" at bounding box center [495, 114] width 22 height 24
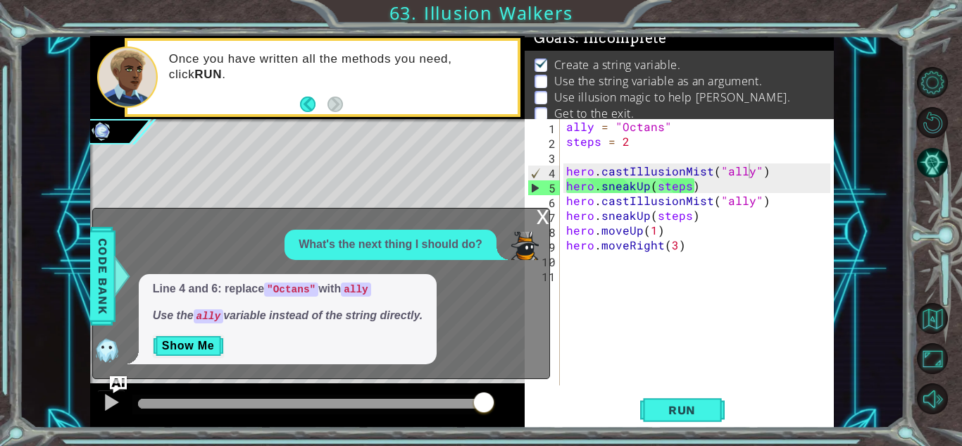
click at [540, 219] on div "x" at bounding box center [542, 215] width 13 height 14
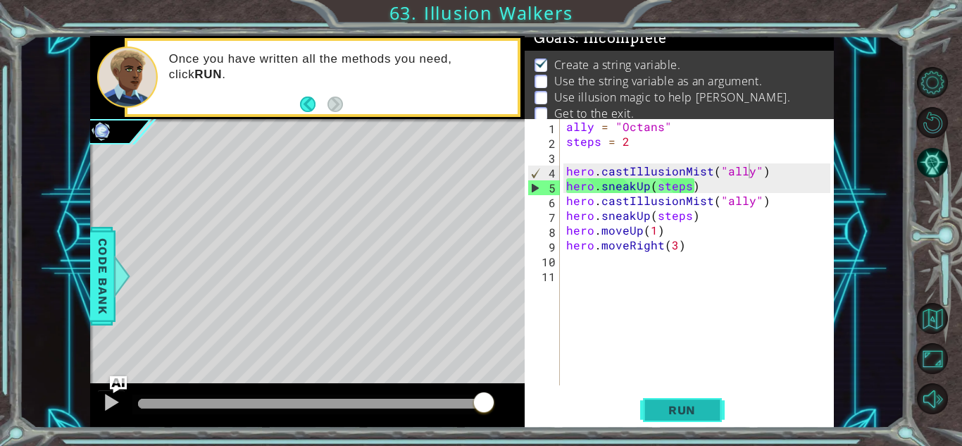
click at [680, 420] on button "Run" at bounding box center [682, 409] width 84 height 31
click at [690, 413] on span "Run" at bounding box center [682, 410] width 56 height 14
click at [944, 163] on button "AI Hint" at bounding box center [932, 162] width 31 height 31
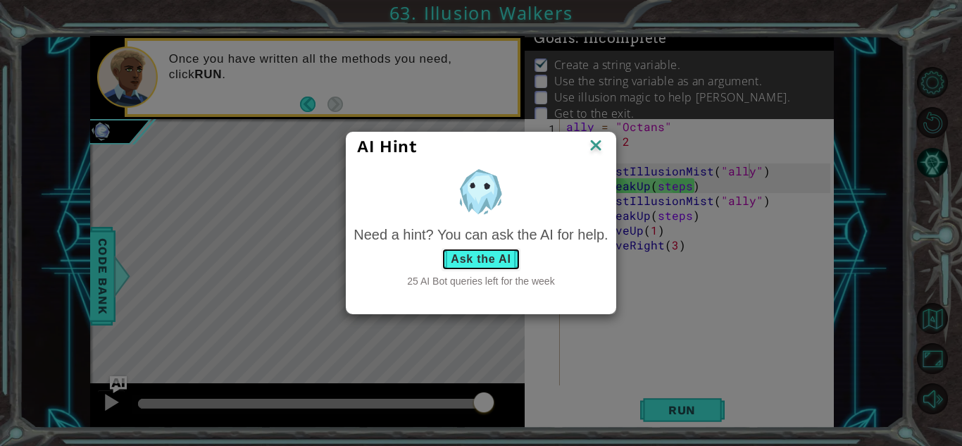
click at [472, 263] on button "Ask the AI" at bounding box center [480, 259] width 78 height 23
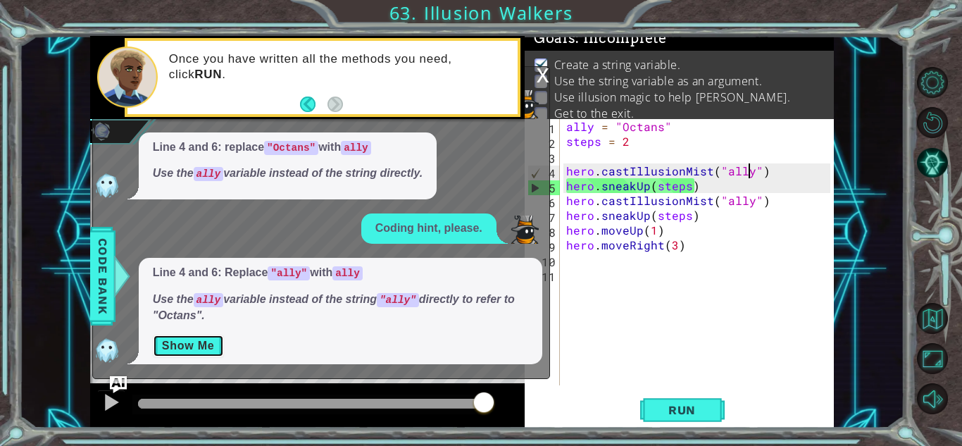
click at [166, 346] on button "Show Me" at bounding box center [188, 345] width 71 height 23
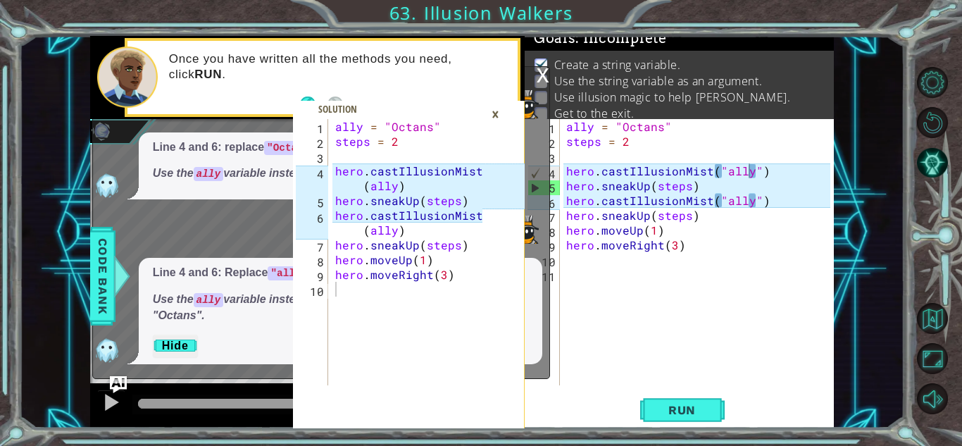
click at [750, 175] on div "ally = "Octans" steps = 2 hero . castIllusionMist ( "ally" ) hero . sneakUp ( s…" at bounding box center [700, 267] width 274 height 296
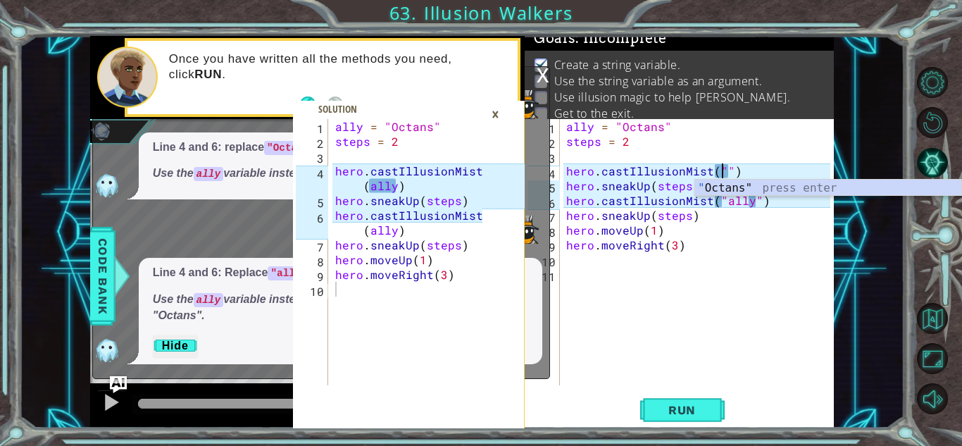
scroll to position [0, 10]
click at [794, 188] on div "" Octans" press enter" at bounding box center [828, 205] width 266 height 51
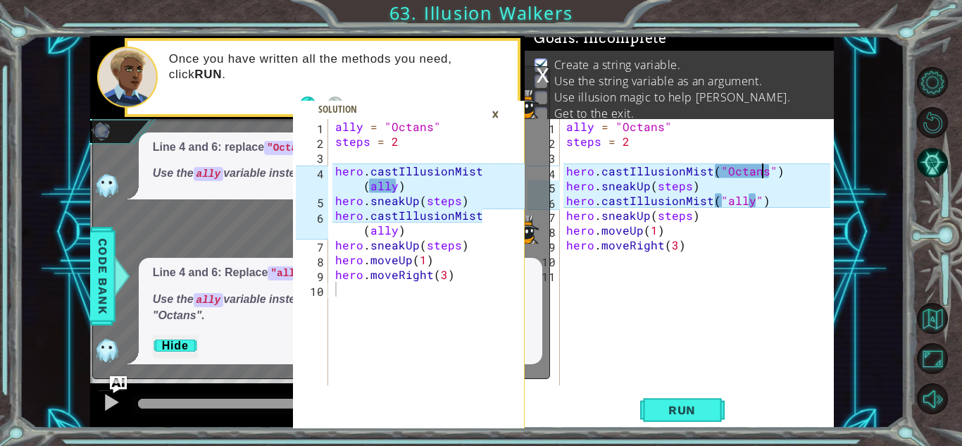
click at [748, 203] on div "ally = "Octans" steps = 2 hero . castIllusionMist ( "Octans" ) hero . sneakUp (…" at bounding box center [700, 267] width 274 height 296
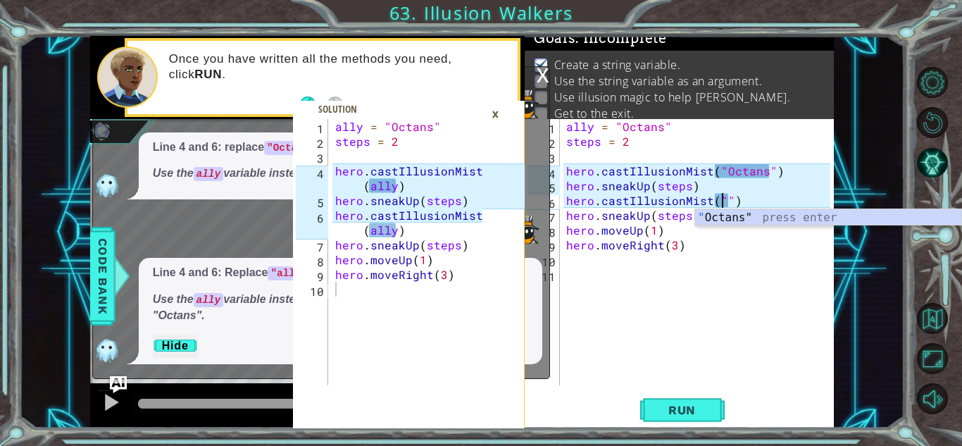
type textarea "hero.castIllusionMist("Octans")"
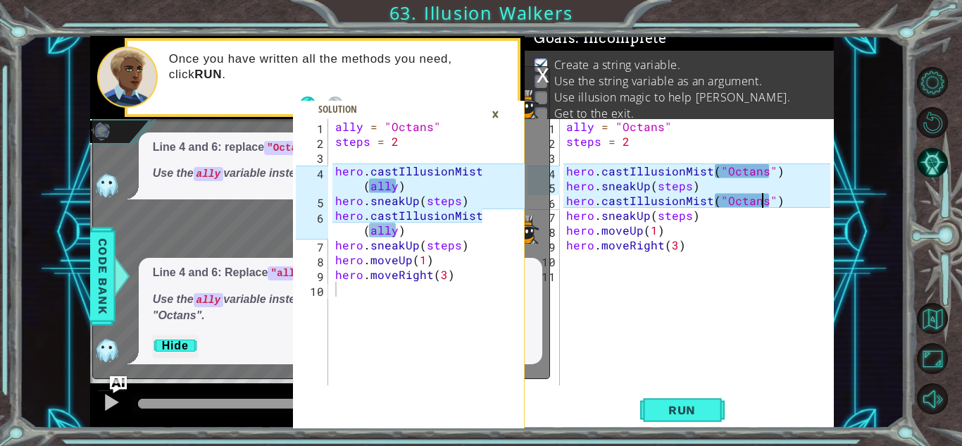
type textarea "ally = "Octans""
click at [363, 134] on div "ally = "Octans" steps = 2 hero . castIllusionMist ( ally ) hero . sneakUp ( ste…" at bounding box center [410, 267] width 157 height 296
click at [593, 130] on div "ally = "Octans" steps = 2 hero . castIllusionMist ( "Octans" ) hero . sneakUp (…" at bounding box center [700, 267] width 274 height 296
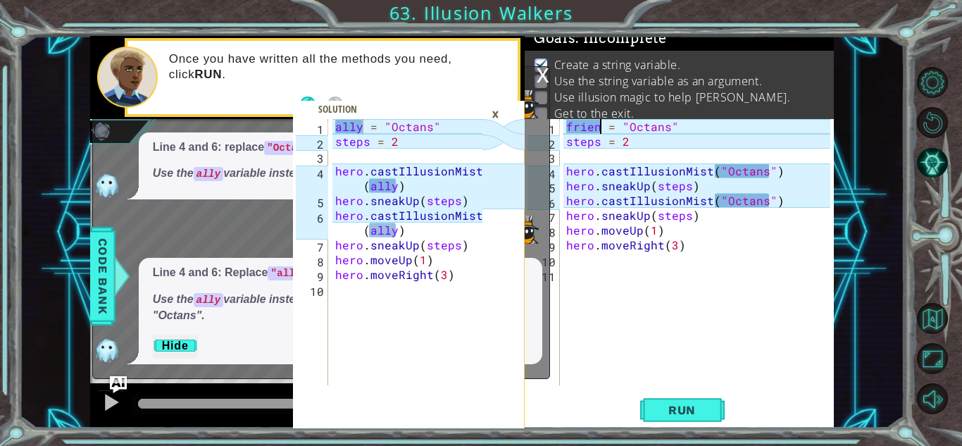
scroll to position [0, 2]
click at [726, 237] on div "friend = "Octans" steps = 2 hero . castIllusionMist ( "Octans" ) hero . sneakUp…" at bounding box center [700, 267] width 274 height 296
click at [691, 413] on span "Run" at bounding box center [682, 410] width 56 height 14
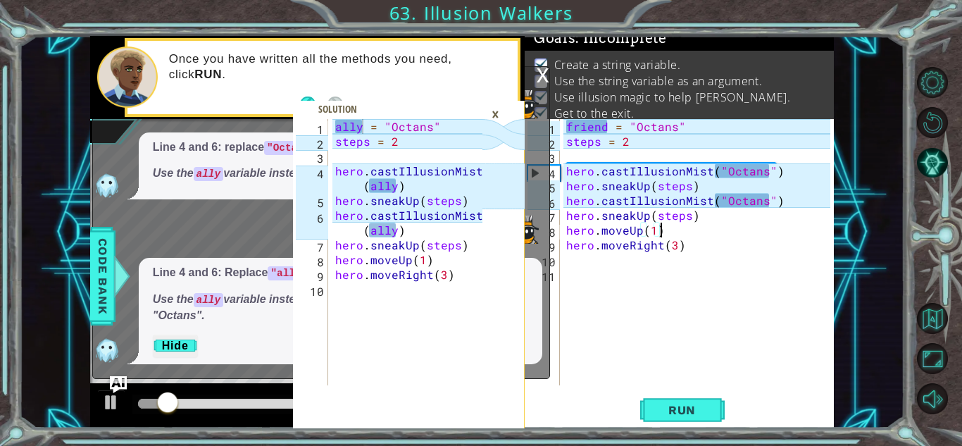
click at [493, 117] on div "×" at bounding box center [495, 114] width 22 height 24
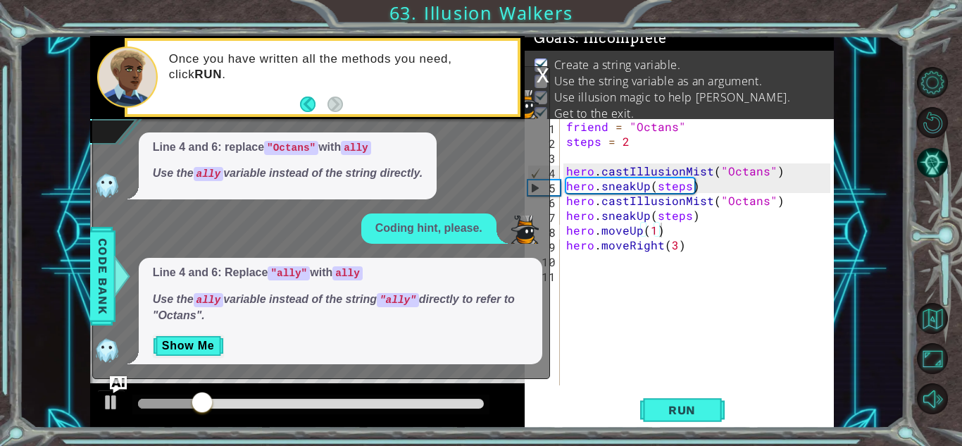
click at [537, 75] on div "x" at bounding box center [542, 74] width 13 height 14
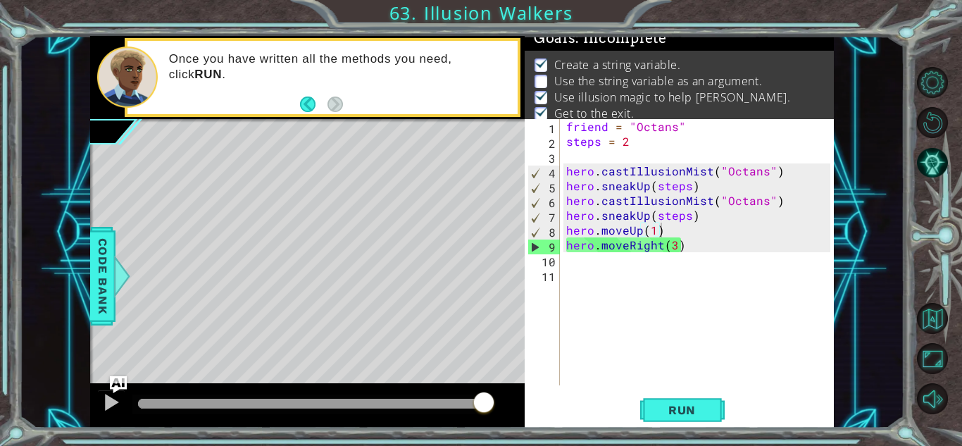
click at [701, 249] on div "friend = "Octans" steps = 2 hero . castIllusionMist ( "Octans" ) hero . sneakUp…" at bounding box center [700, 267] width 274 height 296
type textarea "hero.moveRight(3)"
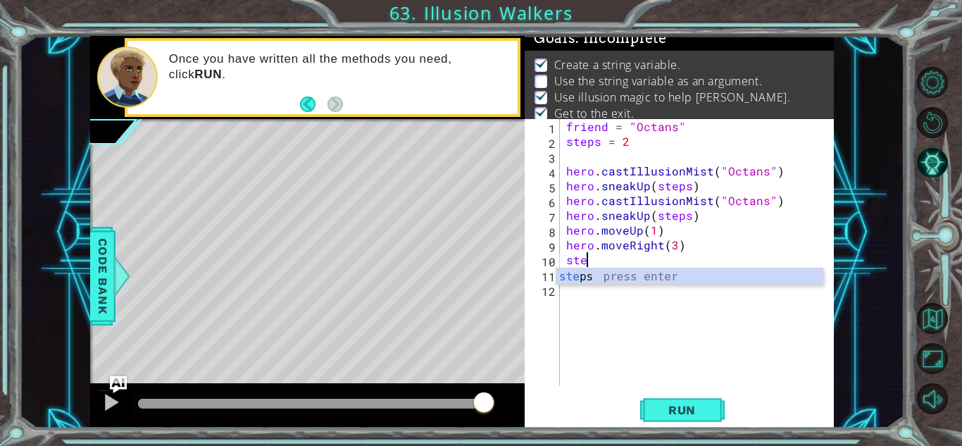
scroll to position [0, 1]
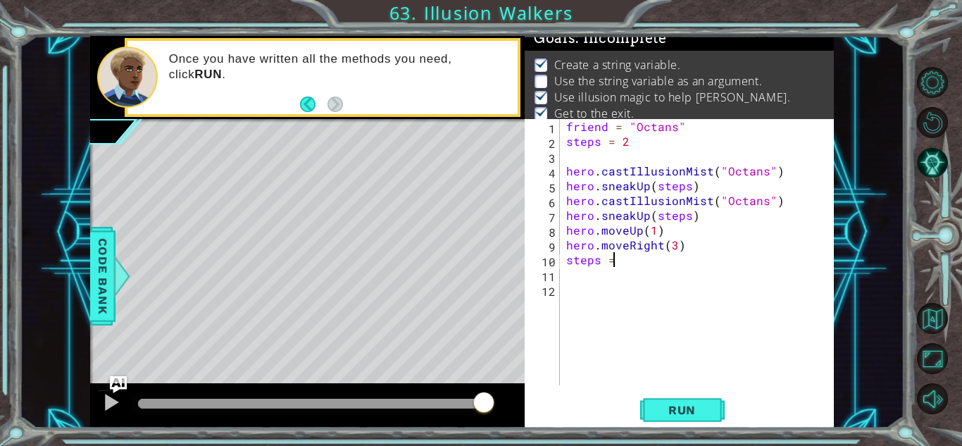
type textarea "steps = 3"
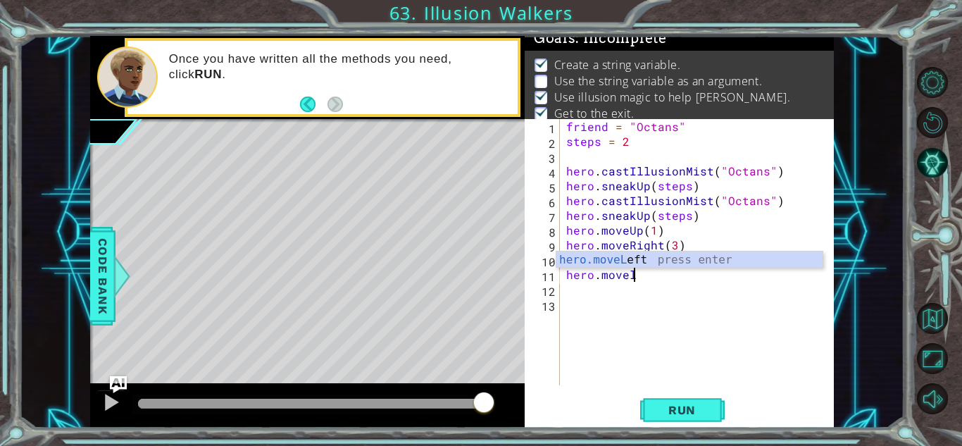
scroll to position [0, 4]
click at [748, 257] on div "hero.moveL eft press enter" at bounding box center [689, 276] width 266 height 51
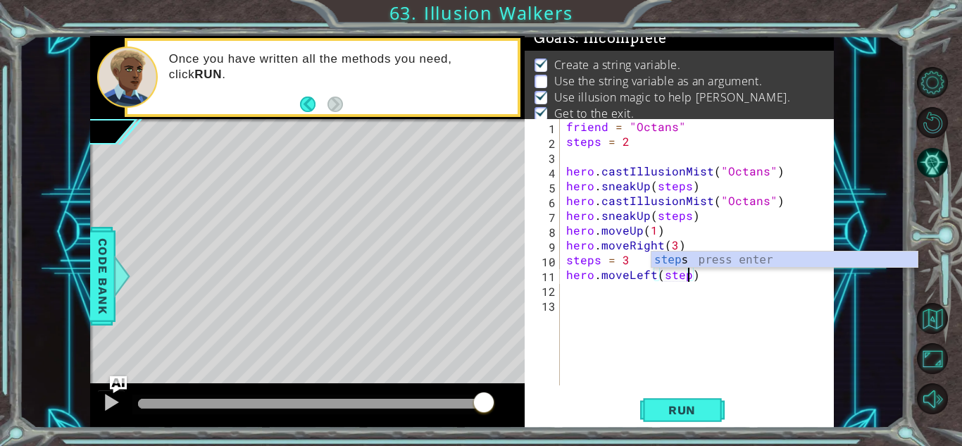
type textarea "hero.moveLeft(steps)"
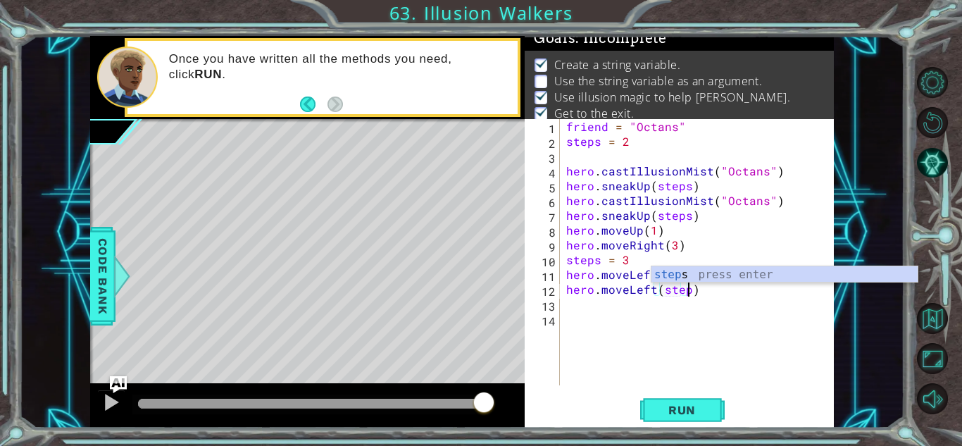
scroll to position [0, 8]
click at [707, 412] on span "Run" at bounding box center [682, 410] width 56 height 14
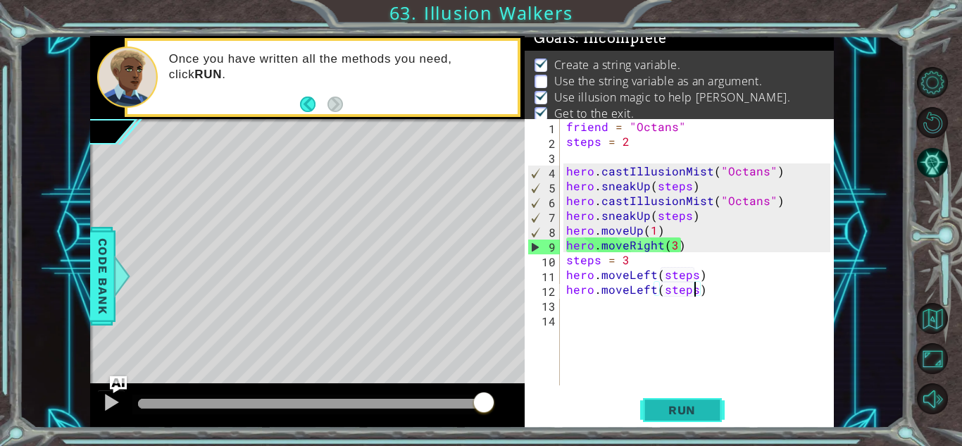
click at [707, 412] on span "Run" at bounding box center [682, 410] width 56 height 14
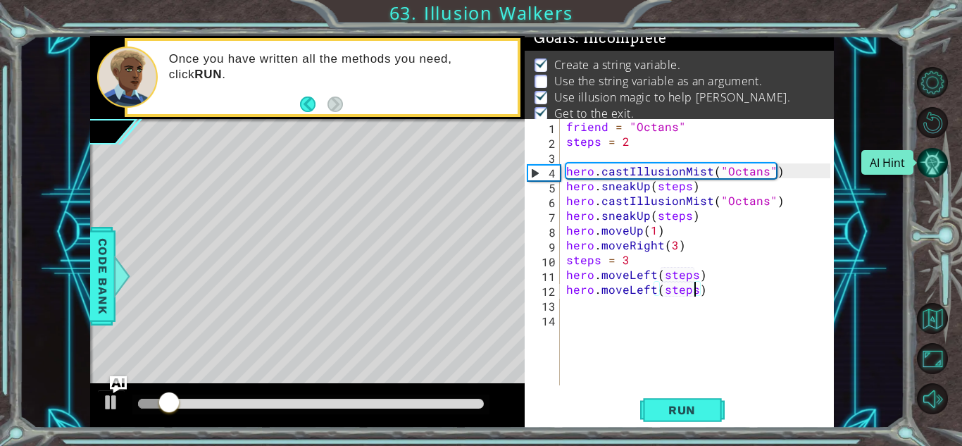
click at [941, 160] on button "AI Hint" at bounding box center [932, 162] width 31 height 31
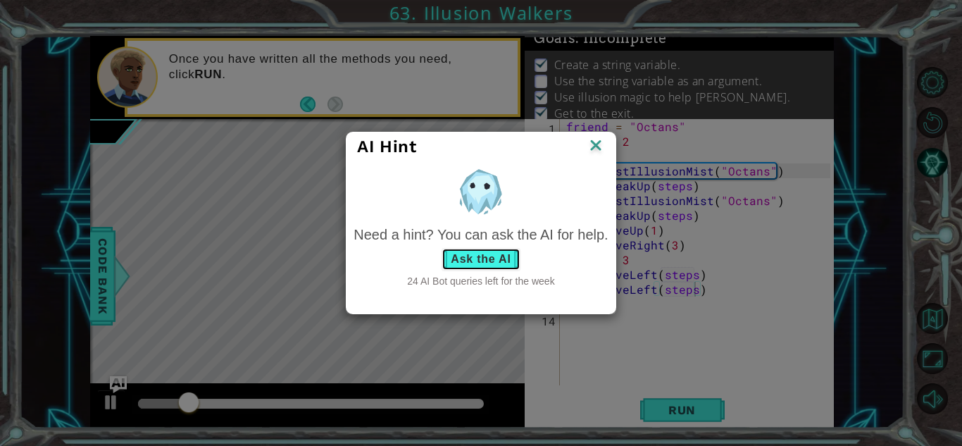
click at [457, 261] on button "Ask the AI" at bounding box center [480, 259] width 78 height 23
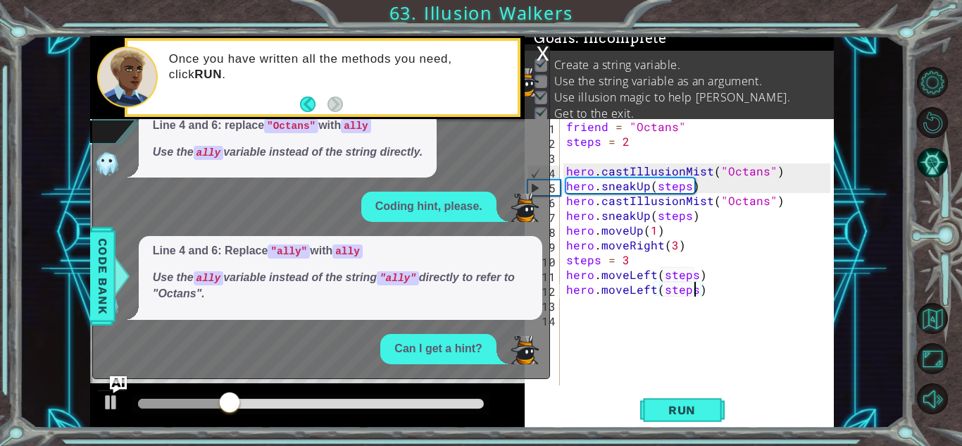
scroll to position [18, 0]
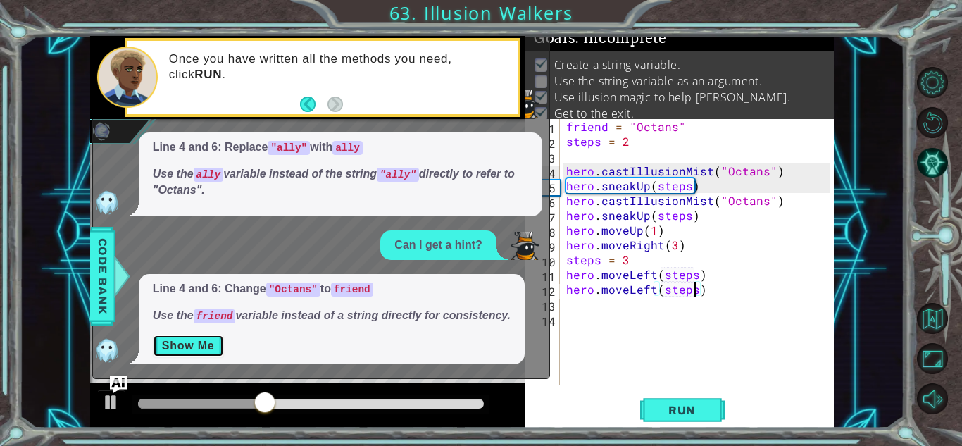
click at [203, 348] on button "Show Me" at bounding box center [188, 345] width 71 height 23
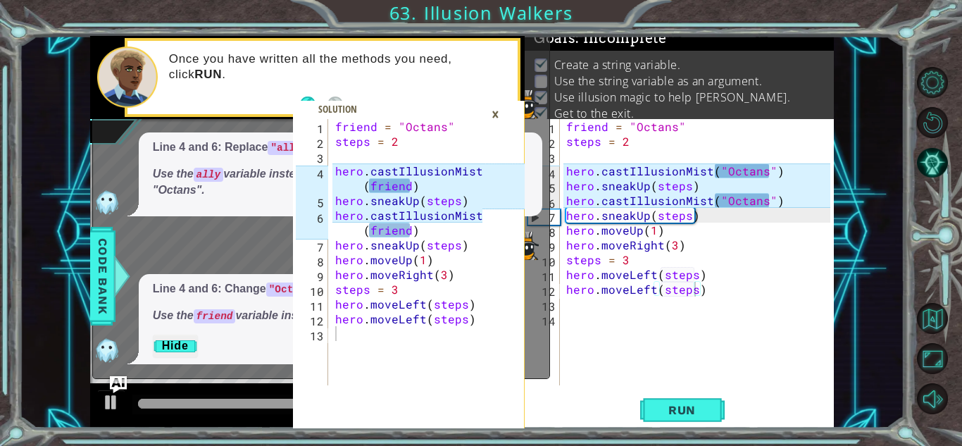
click at [761, 170] on div "friend = "Octans" steps = 2 hero . castIllusionMist ( "Octans" ) hero . sneakUp…" at bounding box center [700, 267] width 274 height 296
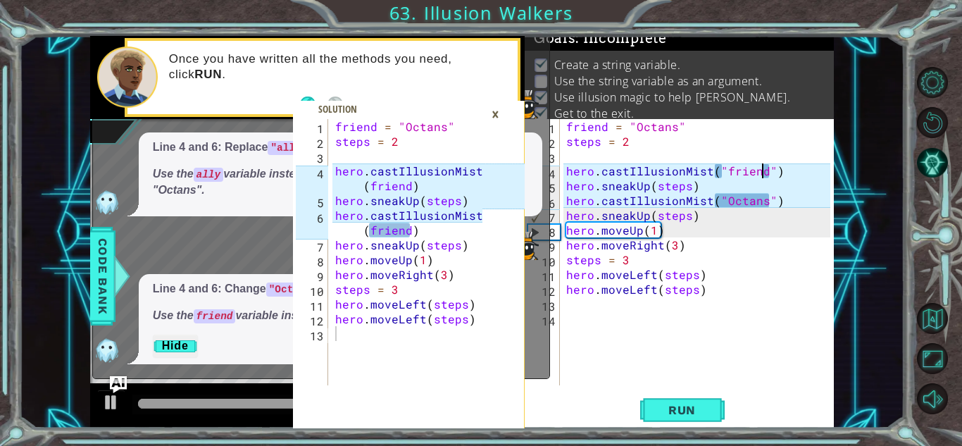
click at [760, 199] on div "friend = "Octans" steps = 2 hero . castIllusionMist ( "friend" ) hero . sneakUp…" at bounding box center [700, 267] width 274 height 296
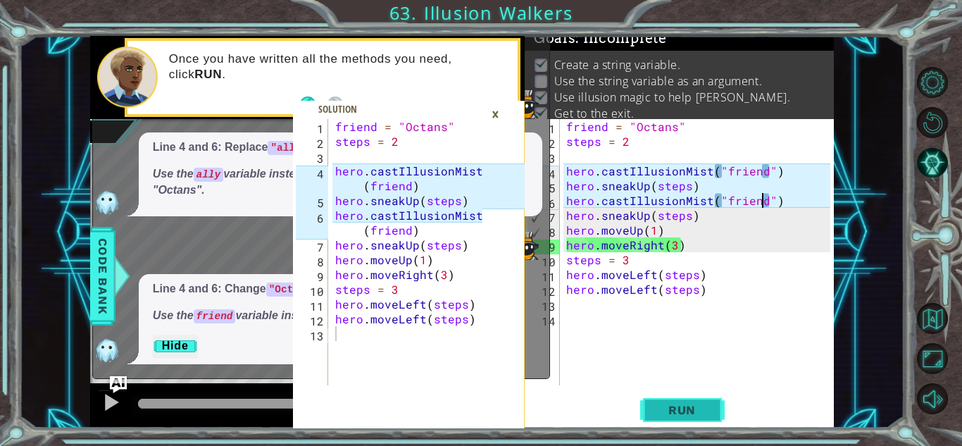
type textarea "hero.castIllusionMist("friend")"
click at [679, 398] on button "Run" at bounding box center [682, 409] width 84 height 31
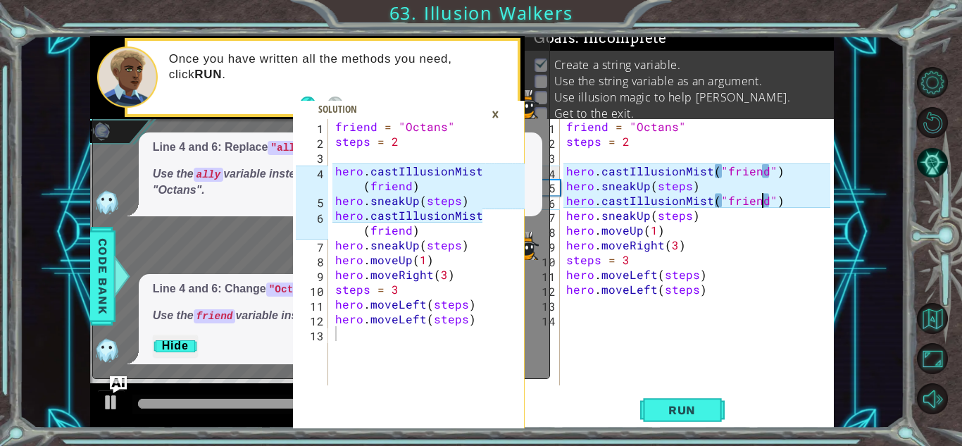
click at [498, 121] on div "×" at bounding box center [495, 114] width 22 height 24
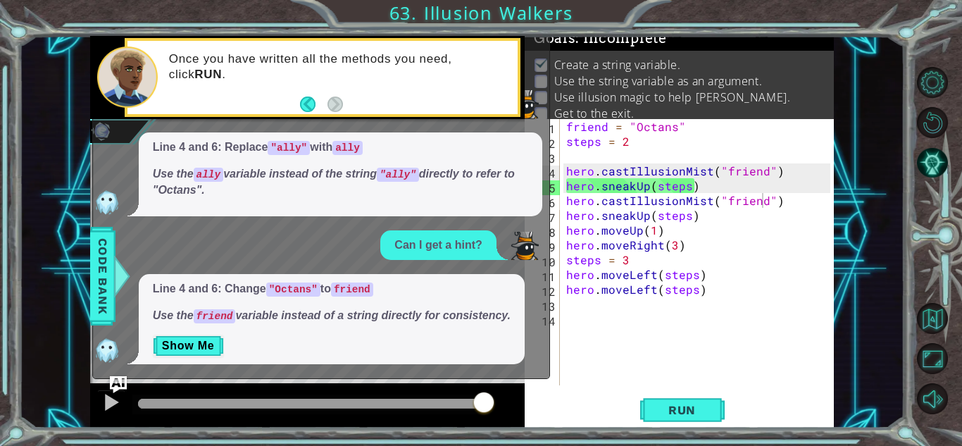
click at [794, 302] on div "friend = "Octans" steps = 2 hero . castIllusionMist ( "friend" ) hero . sneakUp…" at bounding box center [700, 267] width 274 height 296
click at [123, 382] on img "Ask AI" at bounding box center [118, 384] width 18 height 18
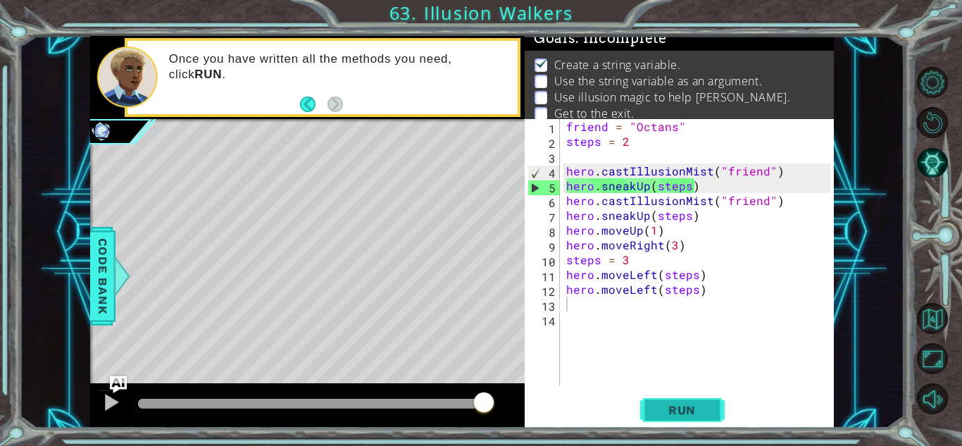
click at [708, 403] on span "Run" at bounding box center [682, 410] width 56 height 14
click at [761, 173] on div "friend = "Octans" steps = 2 hero . castIllusionMist ( "friend" ) hero . sneakUp…" at bounding box center [700, 267] width 274 height 296
click at [700, 401] on button "Run" at bounding box center [682, 409] width 84 height 31
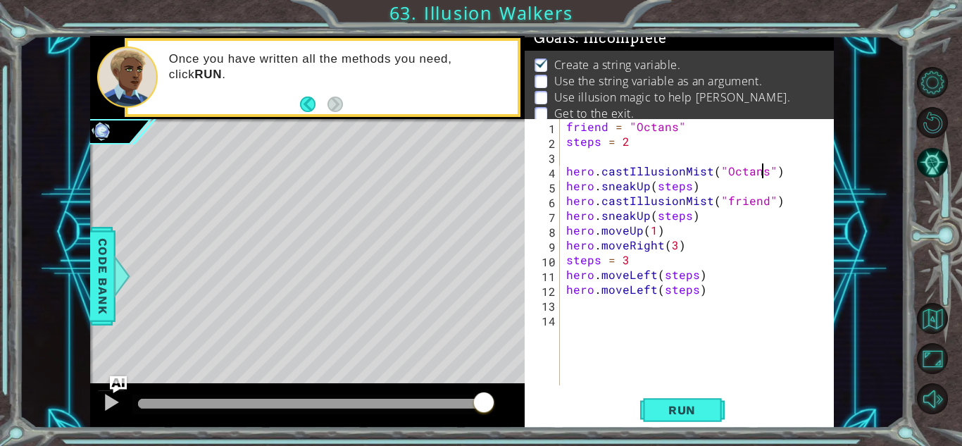
click at [762, 199] on div "friend = "Octans" steps = 2 hero . castIllusionMist ( "Octans" ) hero . sneakUp…" at bounding box center [700, 267] width 274 height 296
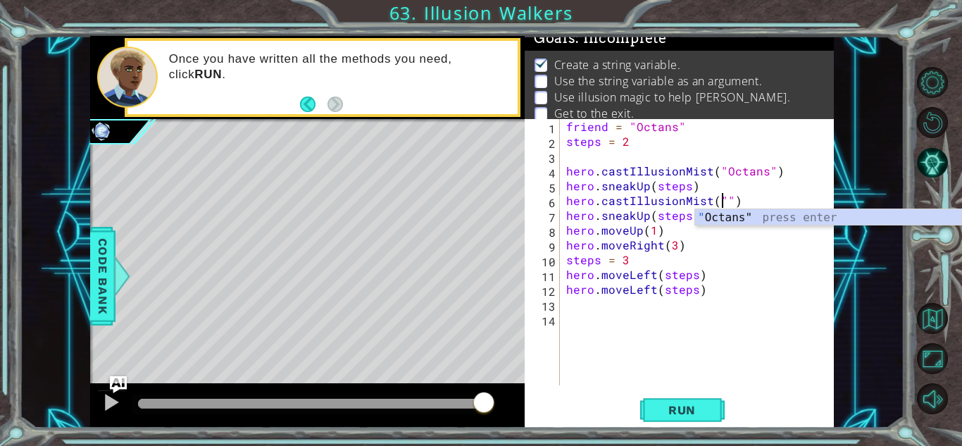
scroll to position [0, 10]
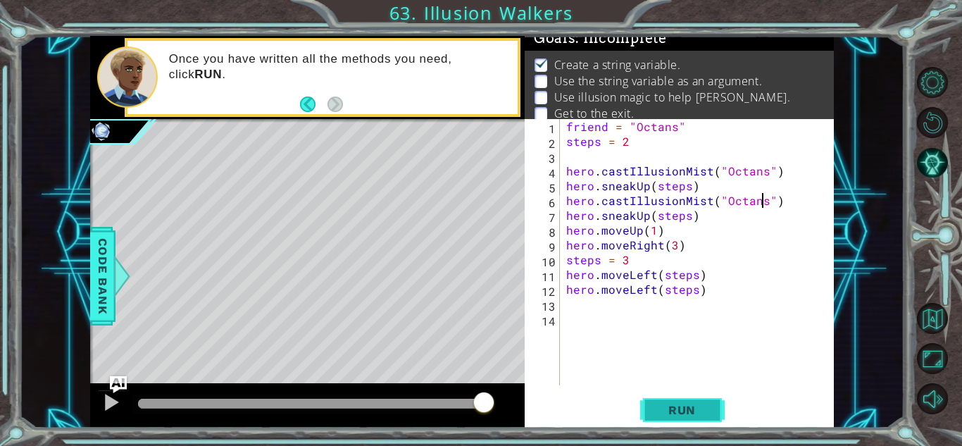
type textarea "hero.castIllusionMist("Octans")"
click at [669, 398] on button "Run" at bounding box center [682, 409] width 84 height 31
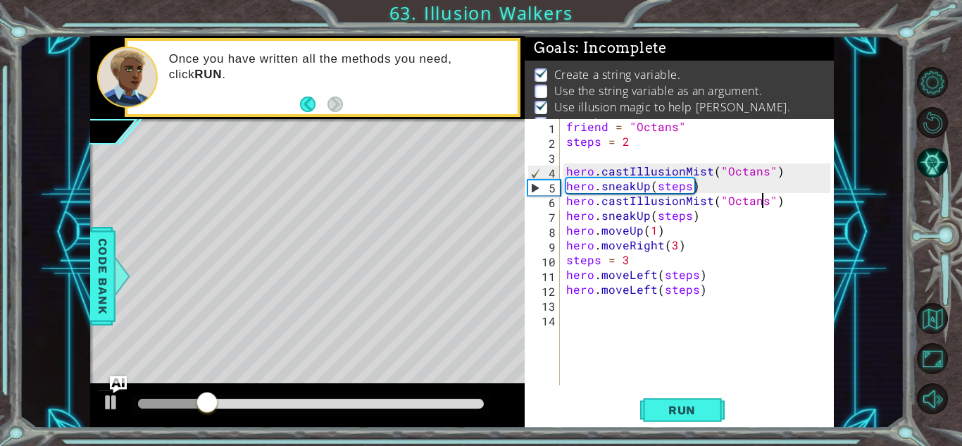
scroll to position [0, 10]
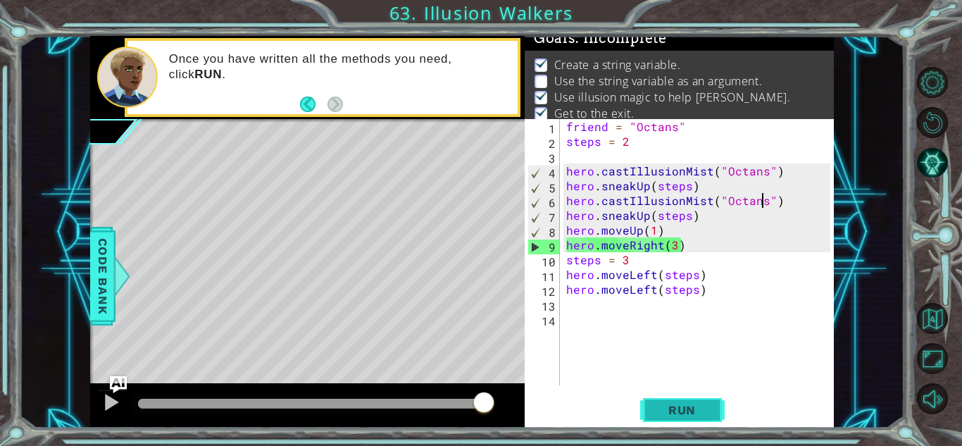
click at [710, 408] on button "Run" at bounding box center [682, 409] width 84 height 31
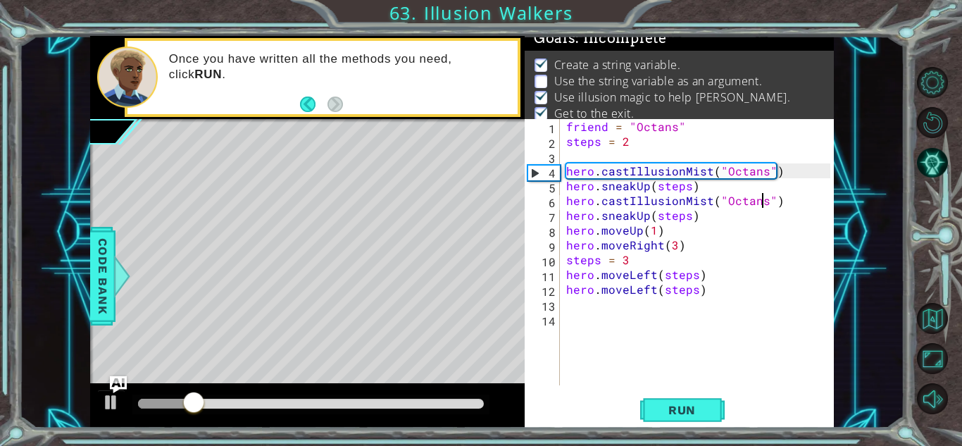
click at [735, 295] on div "friend = "Octans" steps = 2 hero . castIllusionMist ( "Octans" ) hero . sneakUp…" at bounding box center [700, 267] width 274 height 296
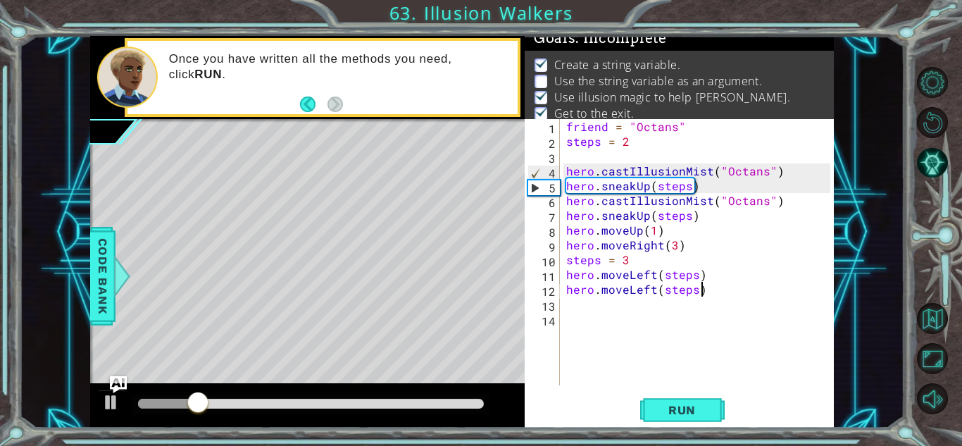
scroll to position [0, 8]
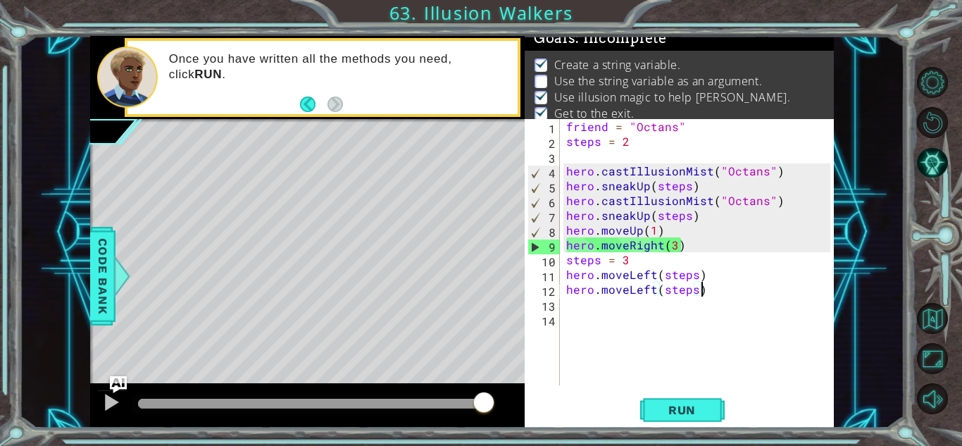
click at [610, 124] on div "friend = "Octans" steps = 2 hero . castIllusionMist ( "Octans" ) hero . sneakUp…" at bounding box center [700, 267] width 274 height 296
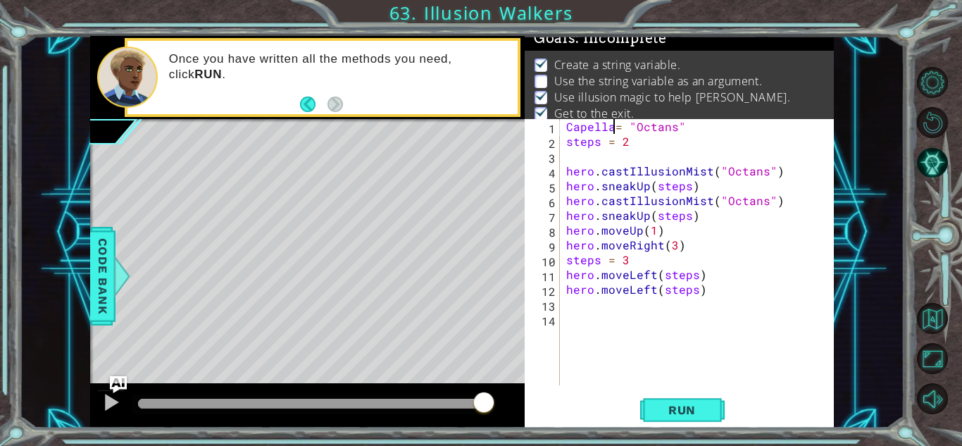
scroll to position [0, 3]
click at [673, 404] on span "Run" at bounding box center [682, 410] width 56 height 14
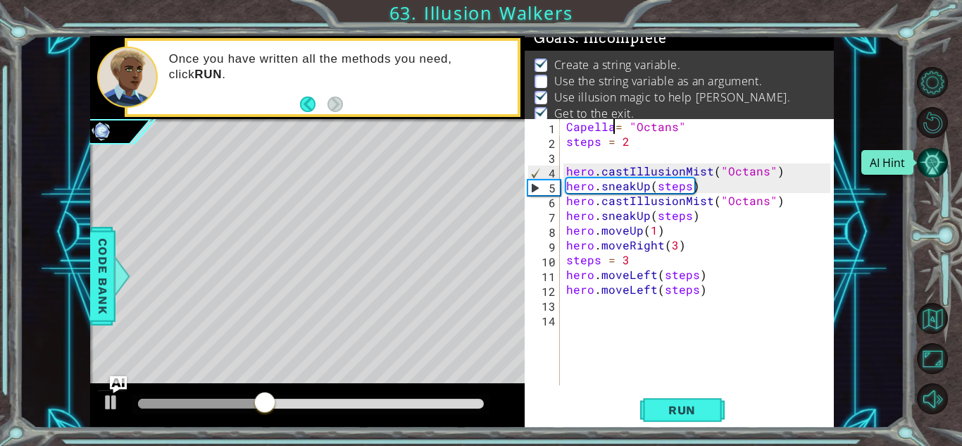
click at [937, 159] on button "AI Hint" at bounding box center [932, 162] width 31 height 31
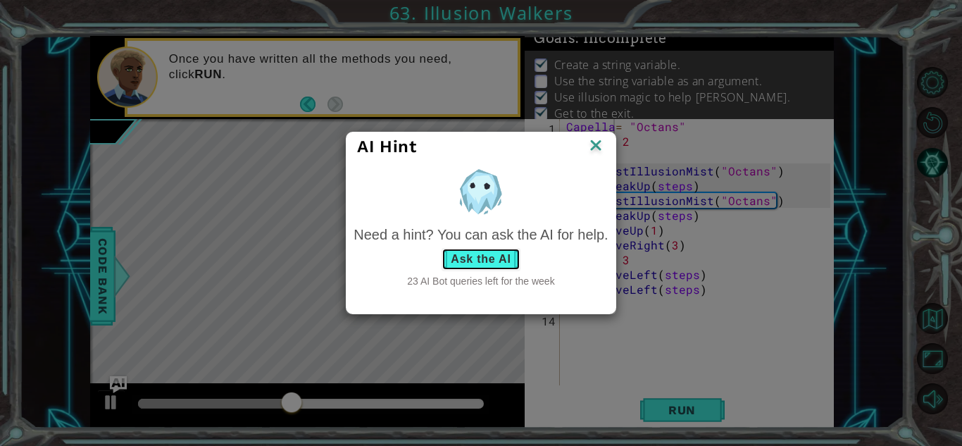
click at [460, 261] on button "Ask the AI" at bounding box center [480, 259] width 78 height 23
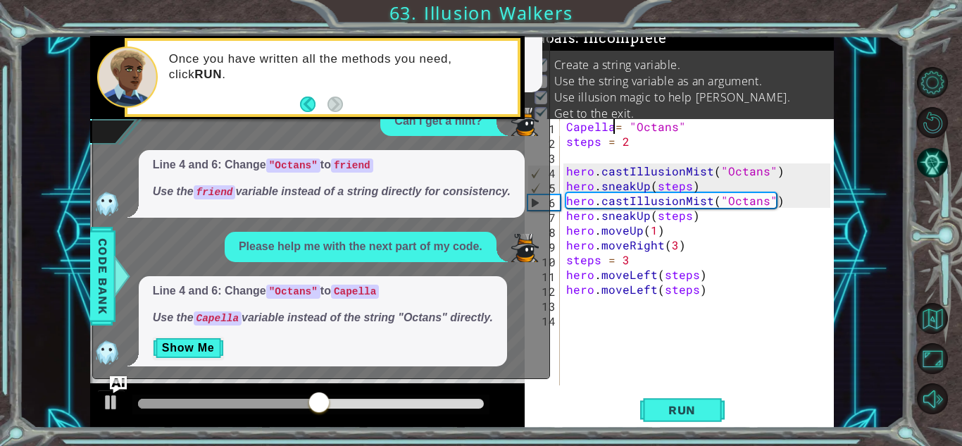
scroll to position [139, 0]
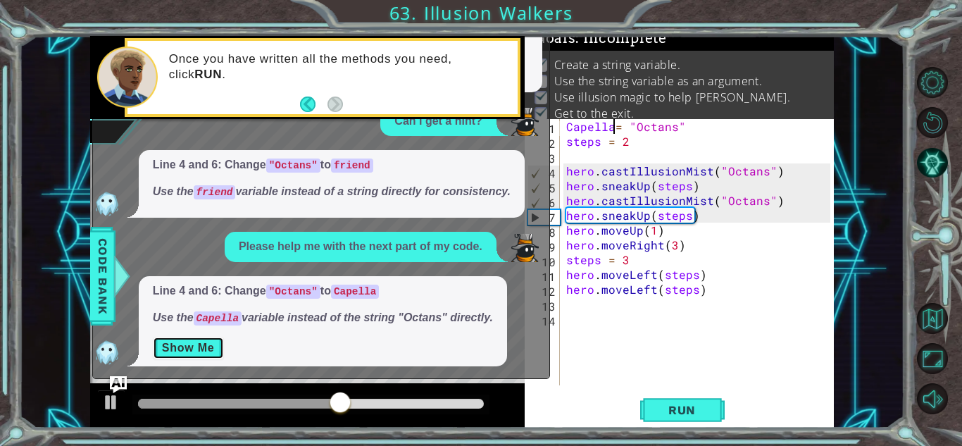
click at [213, 341] on button "Show Me" at bounding box center [188, 347] width 71 height 23
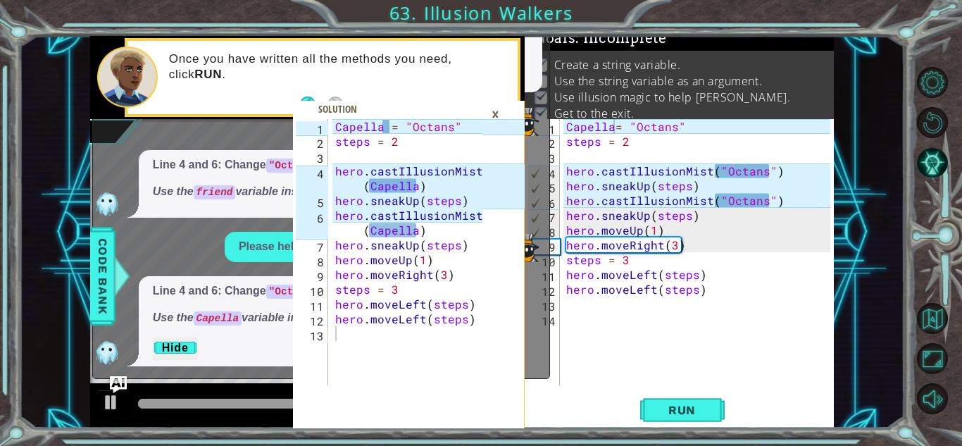
click at [496, 111] on div "×" at bounding box center [495, 114] width 22 height 24
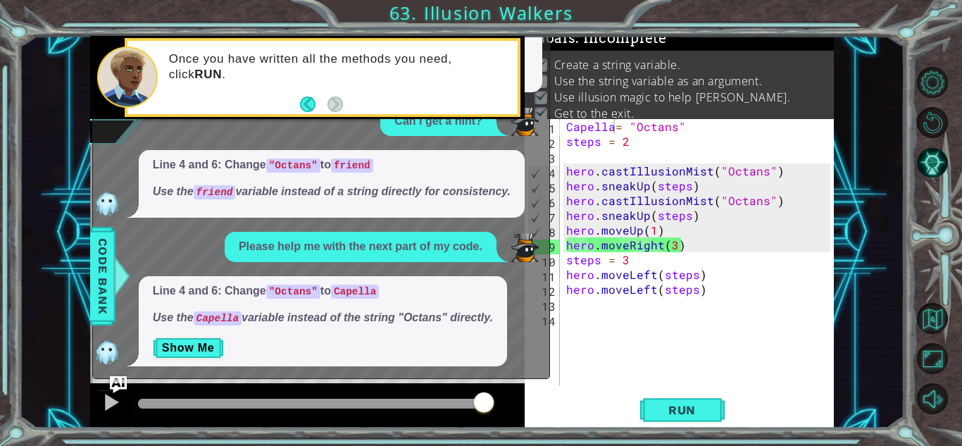
click at [902, 171] on div "ally = "Octans" 1 2 3 4 5 6 7 8 9 10 11 12 13 Capella = "Octans" steps = 2 hero…" at bounding box center [461, 232] width 885 height 392
click at [686, 234] on div "Capella = "Octans" steps = 2 hero . castIllusionMist ( "Octans" ) hero . sneakU…" at bounding box center [700, 267] width 274 height 296
click at [690, 244] on div "Capella = "Octans" steps = 2 hero . castIllusionMist ( "Octans" ) hero . sneakU…" at bounding box center [700, 267] width 274 height 296
type textarea "hero.moveRight(3)"
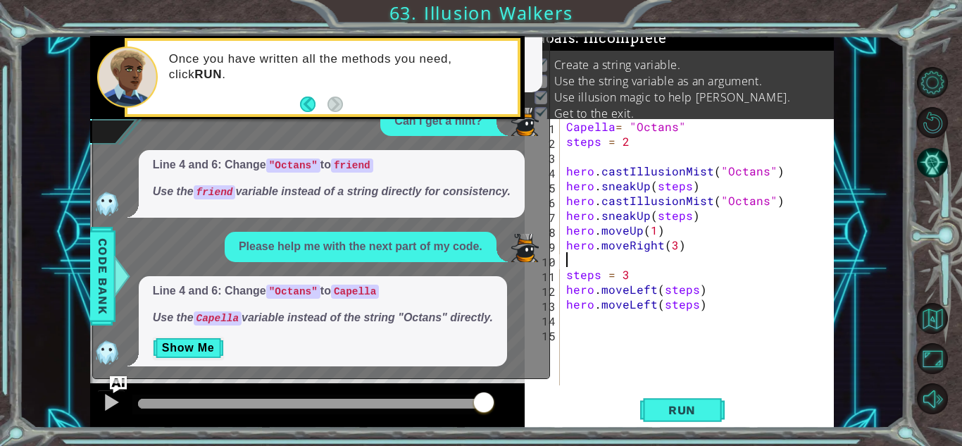
click at [684, 245] on div "Capella = "Octans" steps = 2 hero . castIllusionMist ( "Octans" ) hero . sneakU…" at bounding box center [700, 267] width 274 height 296
type textarea "hero.moveRight(3)"
click at [698, 235] on div "Capella = "Octans" steps = 2 hero . castIllusionMist ( "Octans" ) hero . sneakU…" at bounding box center [700, 267] width 274 height 296
type textarea "hero.moveUp(1)"
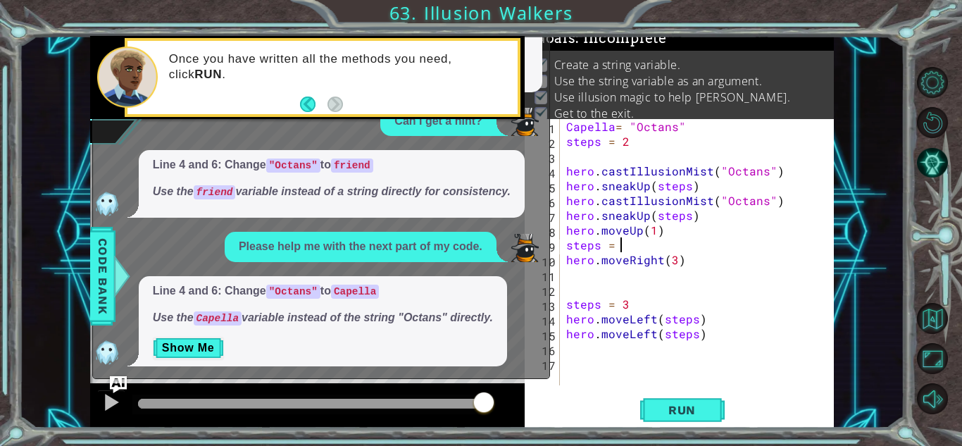
scroll to position [0, 3]
click at [700, 256] on div "Capella = "Octans" steps = 2 hero . castIllusionMist ( "Octans" ) hero . sneakU…" at bounding box center [700, 267] width 274 height 296
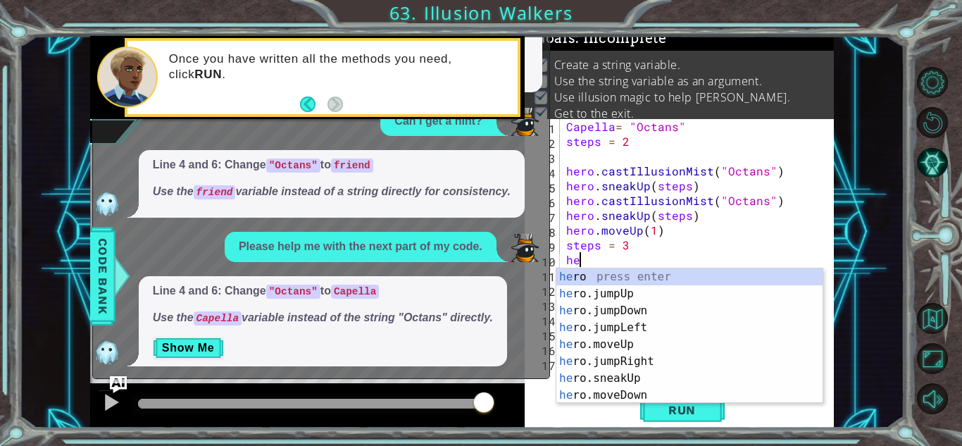
scroll to position [0, 0]
type textarea "h"
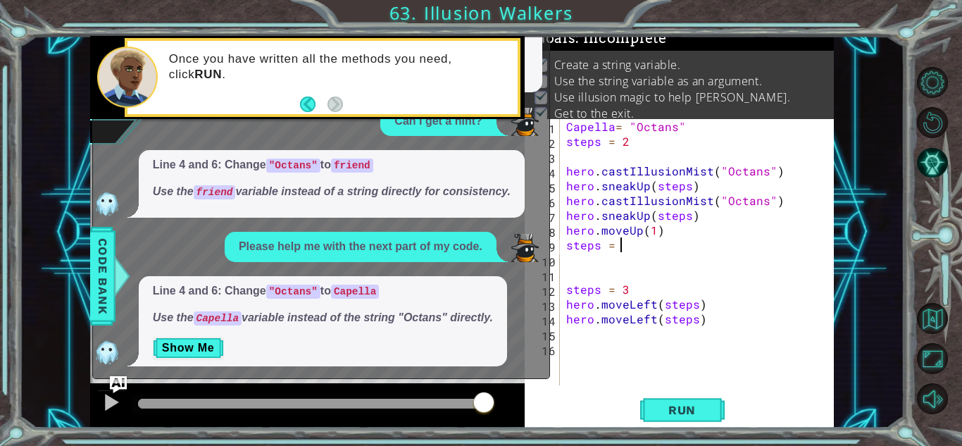
type textarea "steps = 3"
click at [681, 295] on div "Capella = "Octans" steps = 2 hero . castIllusionMist ( "Octans" ) hero . sneakU…" at bounding box center [700, 267] width 274 height 296
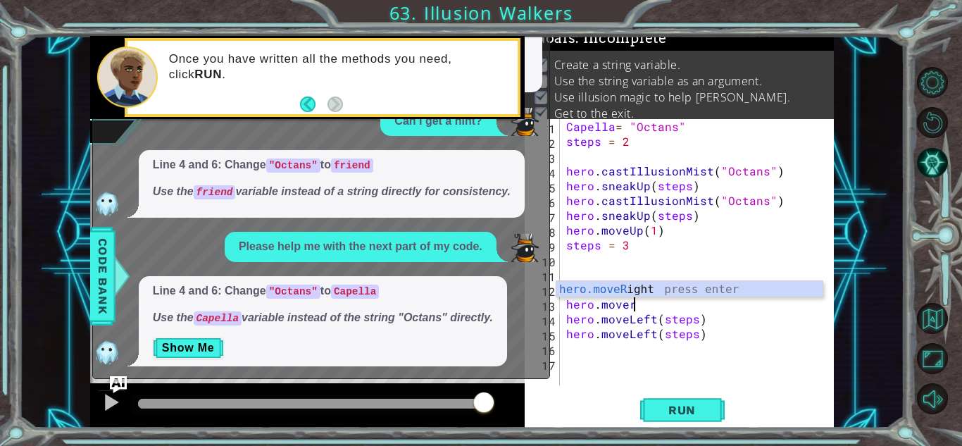
scroll to position [0, 4]
click at [689, 289] on div "hero.moveR ight press enter" at bounding box center [689, 306] width 266 height 51
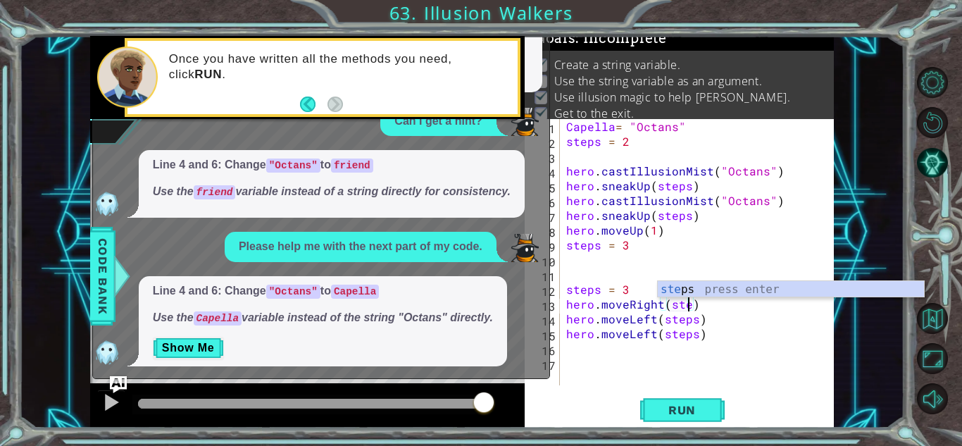
scroll to position [0, 8]
click at [634, 287] on div "Capella = "Octans" steps = 2 hero . castIllusionMist ( "Octans" ) hero . sneakU…" at bounding box center [700, 267] width 274 height 296
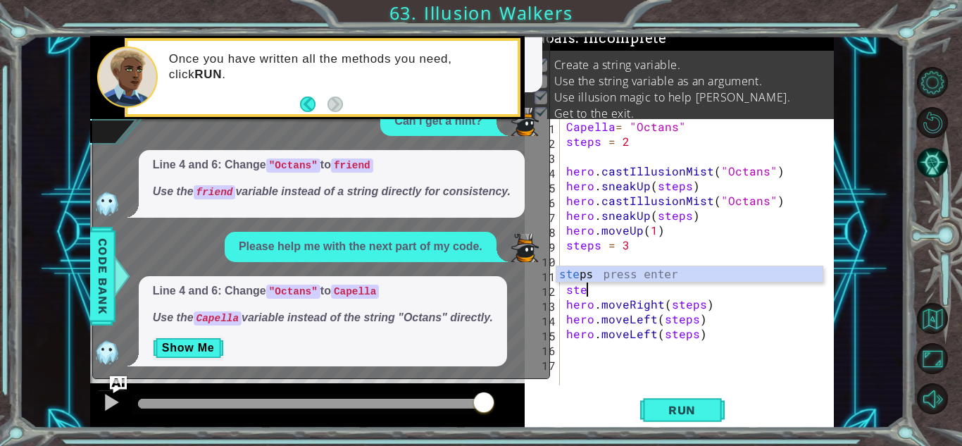
scroll to position [0, 0]
type textarea "s"
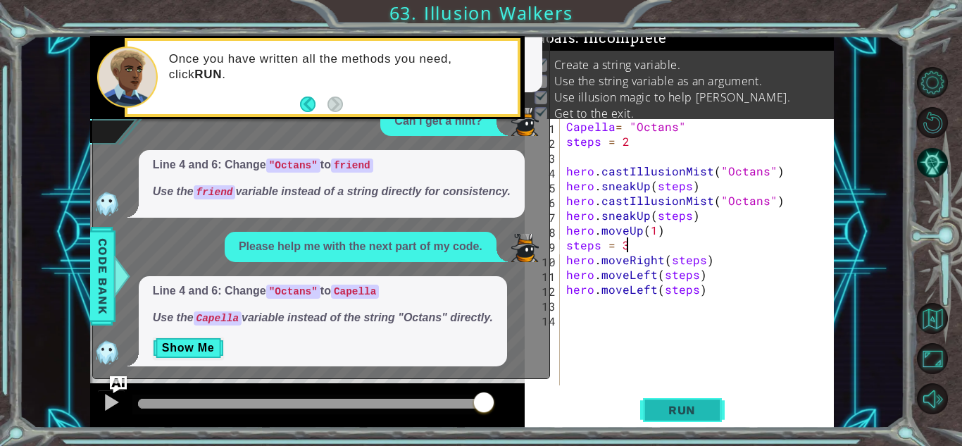
type textarea "steps = 3"
click at [680, 407] on span "Run" at bounding box center [682, 410] width 56 height 14
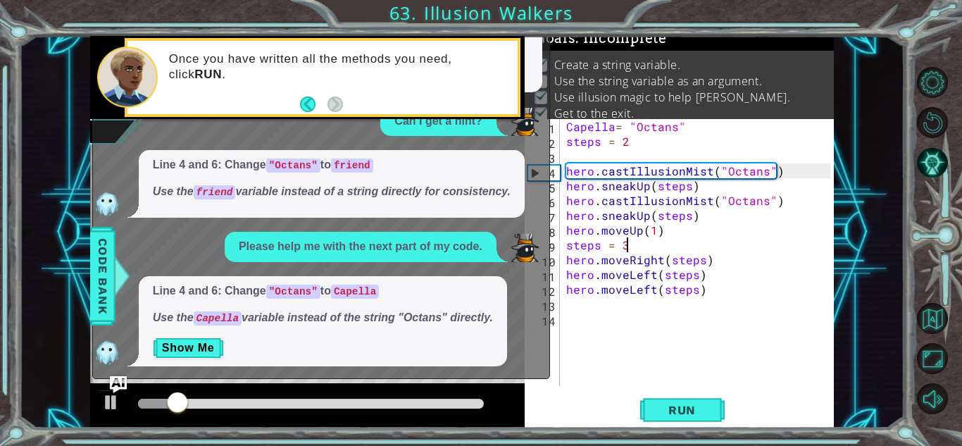
click at [539, 398] on div "Run" at bounding box center [681, 409] width 309 height 31
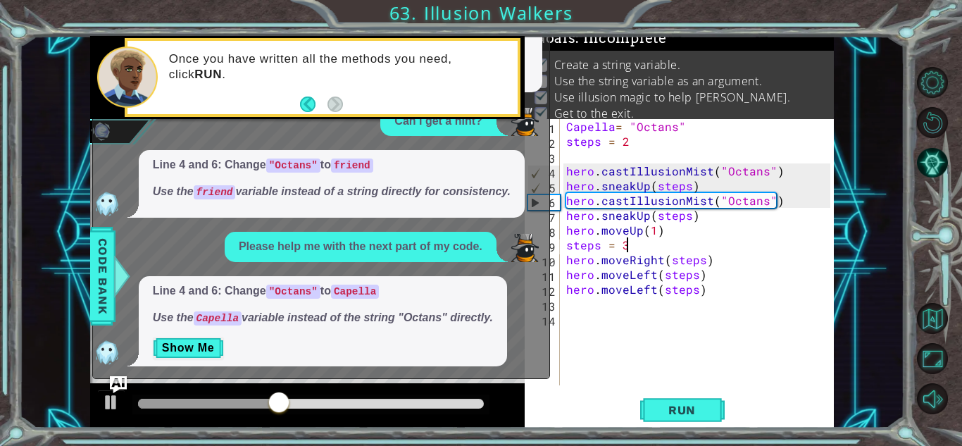
click at [597, 327] on div "Capella = "Octans" steps = 2 hero . castIllusionMist ( "Octans" ) hero . sneakU…" at bounding box center [700, 267] width 274 height 296
click at [520, 36] on div "Once you have written all the methods you need, click RUN ." at bounding box center [307, 78] width 434 height 84
click at [526, 99] on div "What's the next thing I should do? Line 4 and 6: replace "Octans" with ally Use…" at bounding box center [317, 102] width 449 height 527
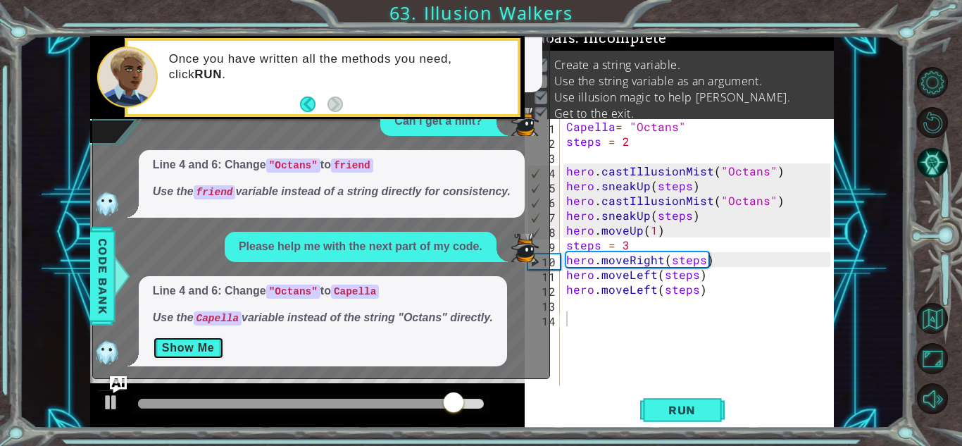
click at [203, 349] on button "Show Me" at bounding box center [188, 347] width 71 height 23
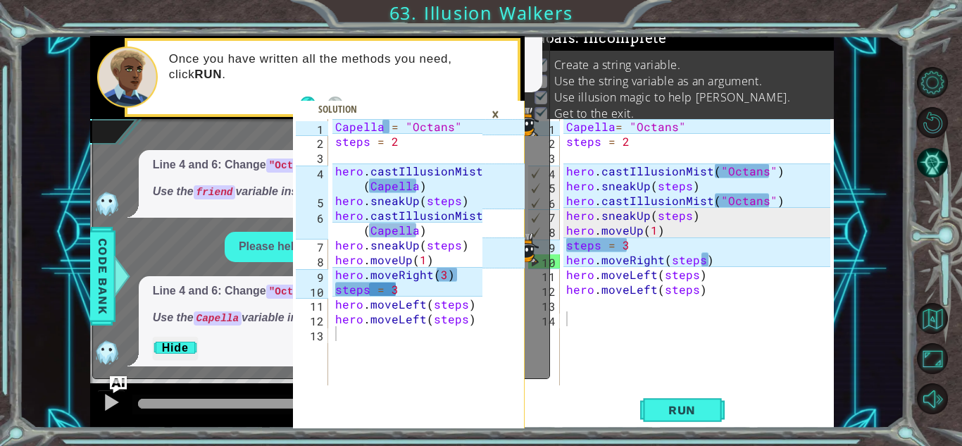
click at [686, 226] on div "Capella = "Octans" steps = 2 hero . castIllusionMist ( "Octans" ) hero . sneakU…" at bounding box center [700, 267] width 274 height 296
type textarea "hero.moveUp(1)"
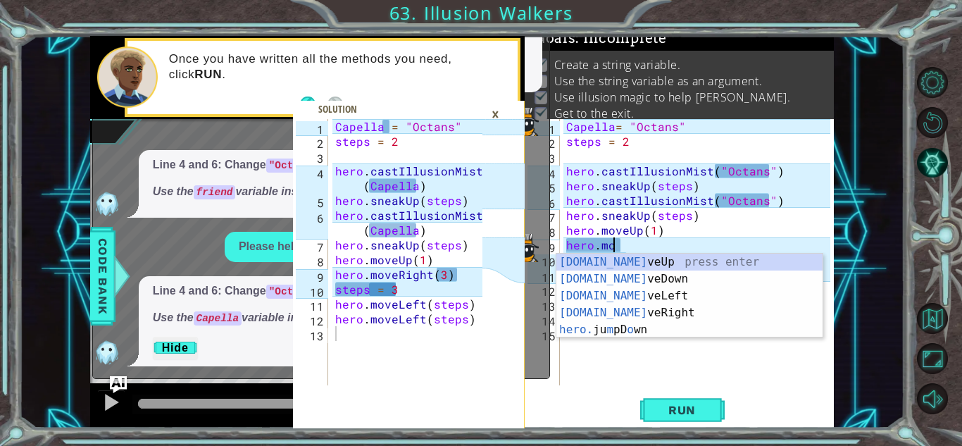
scroll to position [0, 2]
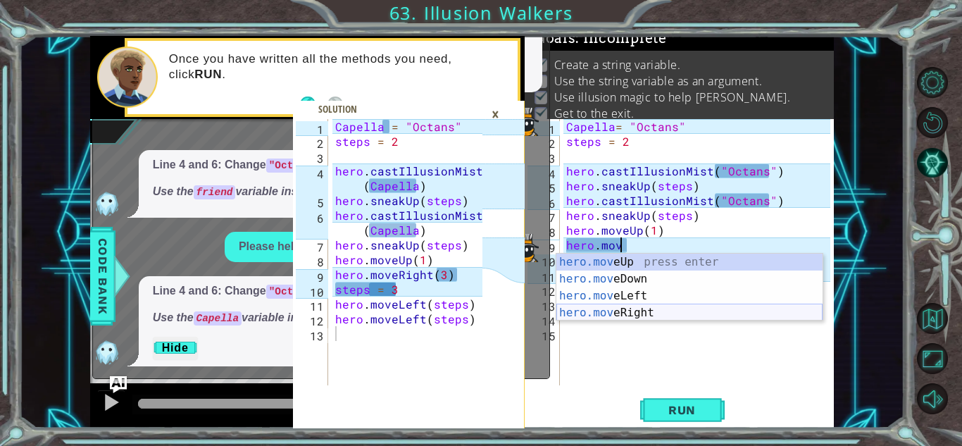
click at [681, 315] on div "hero.mov eUp press enter hero.mov eDown press enter hero.mov eLeft press enter …" at bounding box center [689, 303] width 266 height 101
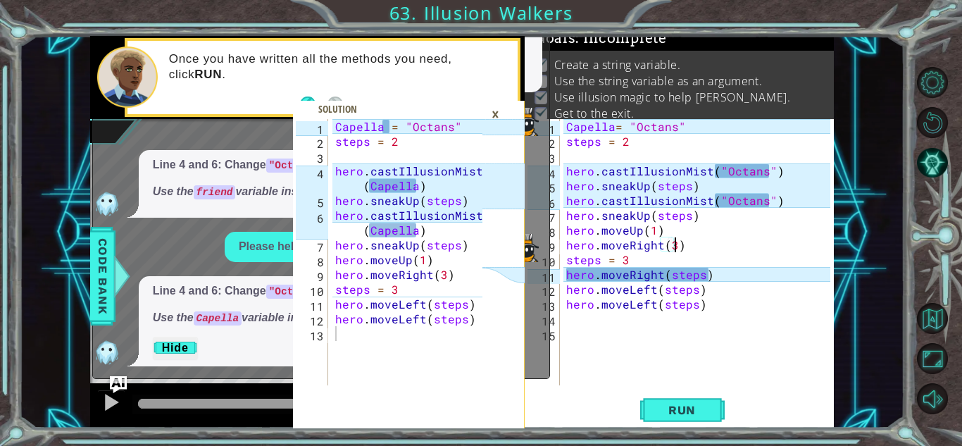
scroll to position [0, 6]
click at [725, 277] on div "Capella = "Octans" steps = 2 hero . castIllusionMist ( "Octans" ) hero . sneakU…" at bounding box center [700, 267] width 274 height 296
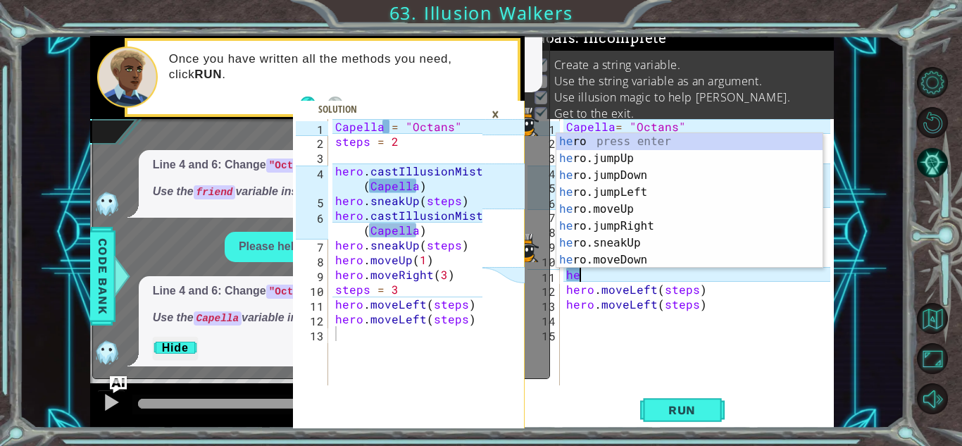
scroll to position [0, 0]
type textarea "h"
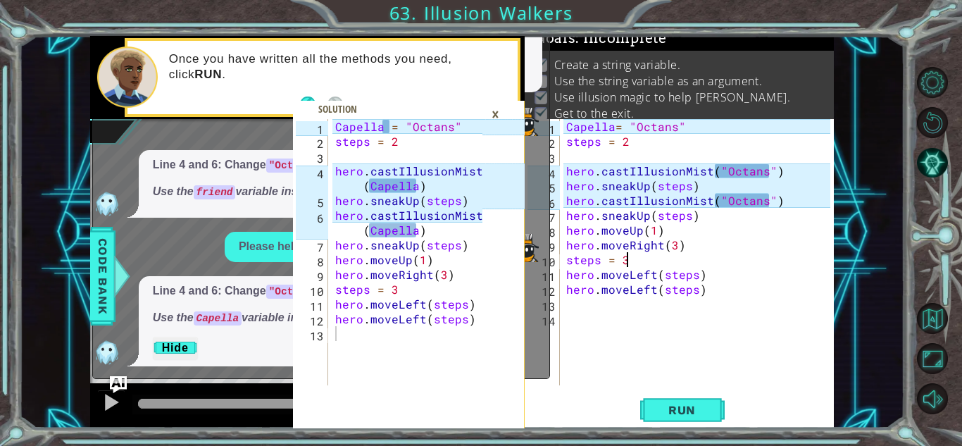
click at [762, 204] on div "Capella = "Octans" steps = 2 hero . castIllusionMist ( "Octans" ) hero . sneakU…" at bounding box center [700, 267] width 274 height 296
click at [765, 172] on div "Capella = "Octans" steps = 2 hero . castIllusionMist ( "Octans" ) hero . sneakU…" at bounding box center [700, 267] width 274 height 296
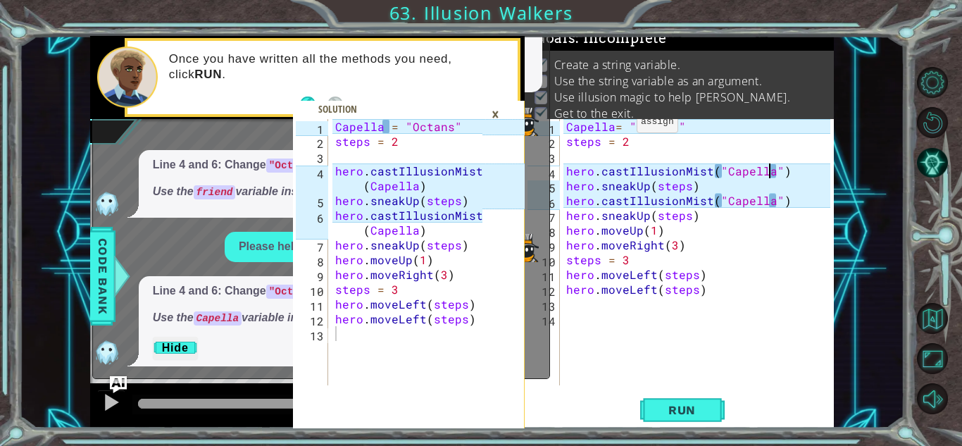
click at [619, 125] on div "Capella = "Octans" steps = 2 hero . castIllusionMist ( "Capella" ) hero . sneak…" at bounding box center [700, 267] width 274 height 296
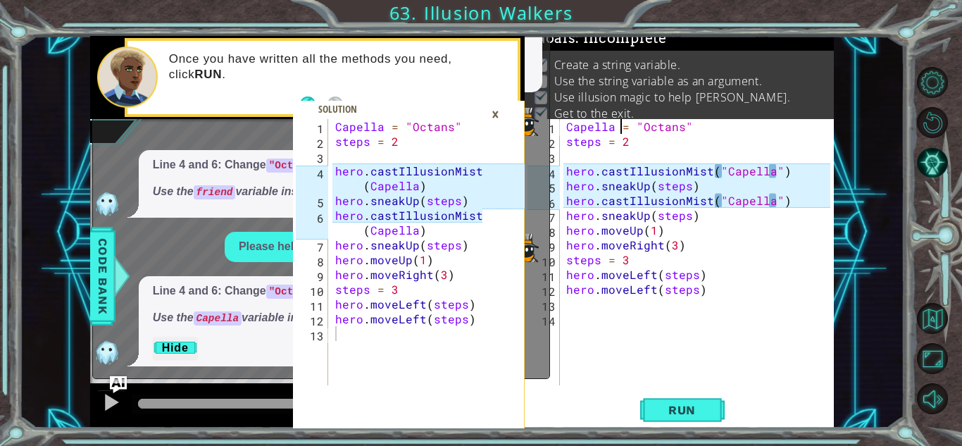
click at [495, 118] on div "×" at bounding box center [495, 114] width 22 height 24
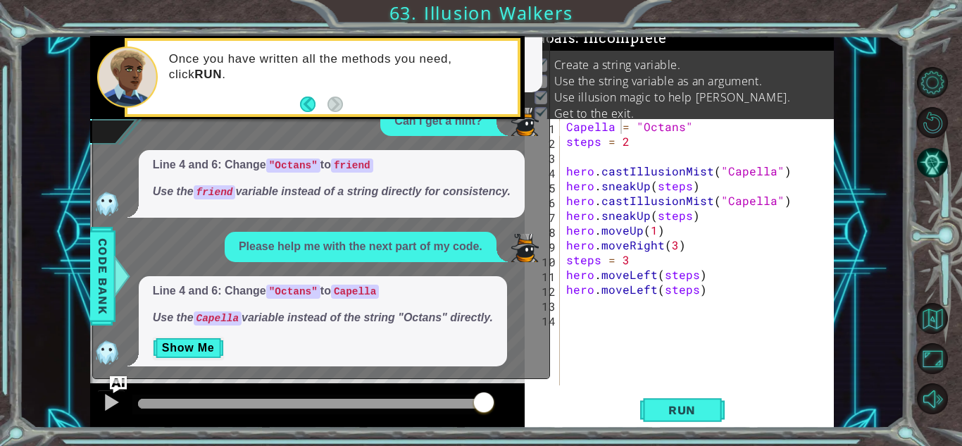
click at [598, 277] on div "Capella = "Octans" steps = 2 hero . castIllusionMist ( "Capella" ) hero . sneak…" at bounding box center [700, 267] width 274 height 296
click at [693, 413] on span "Run" at bounding box center [682, 410] width 56 height 14
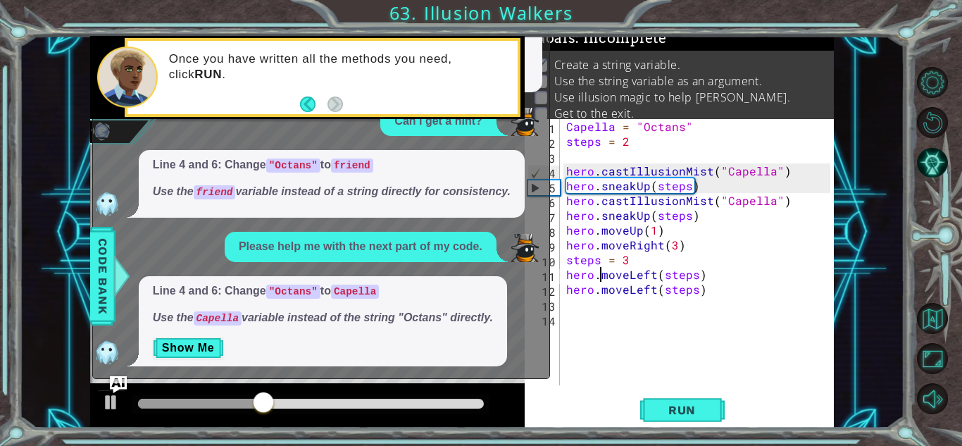
click at [307, 114] on footer at bounding box center [321, 104] width 43 height 21
click at [310, 105] on button "Back" at bounding box center [313, 103] width 27 height 15
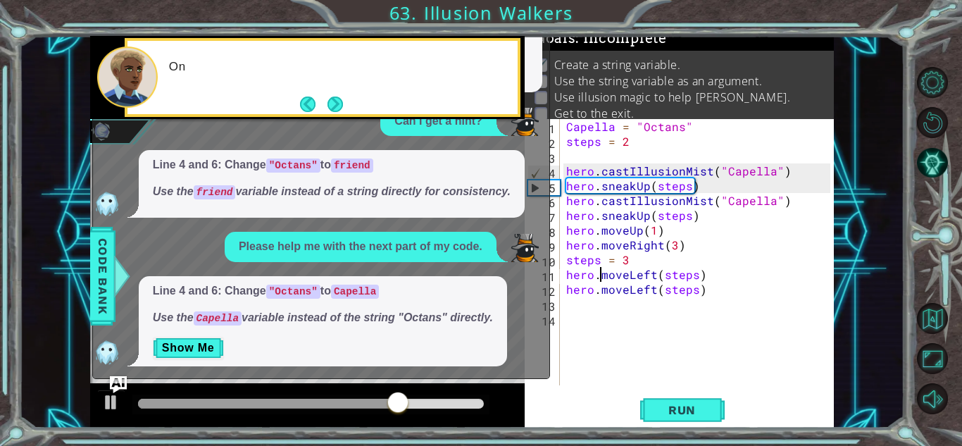
click at [310, 105] on button "Back" at bounding box center [313, 103] width 27 height 15
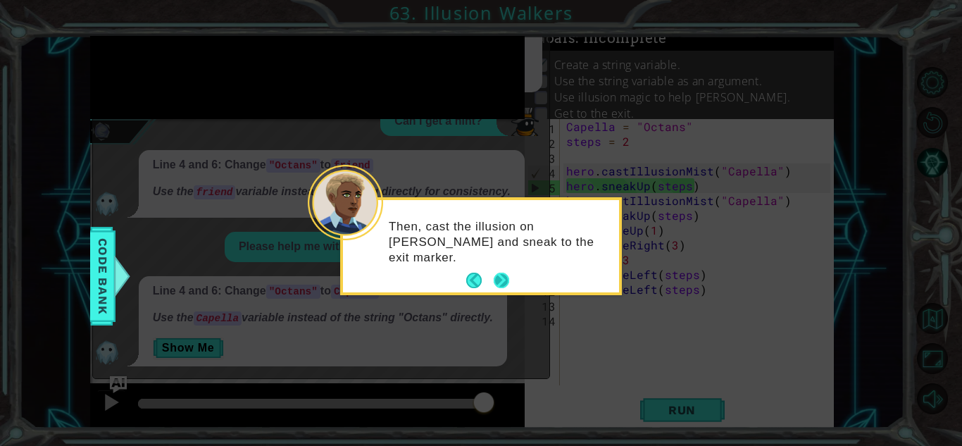
click at [494, 284] on button "Next" at bounding box center [501, 280] width 21 height 21
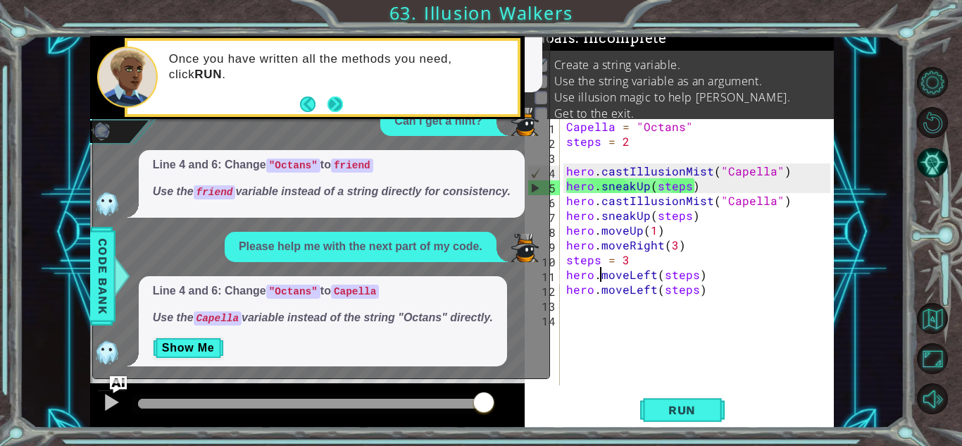
click at [339, 105] on button "Next" at bounding box center [335, 105] width 26 height 26
click at [515, 171] on div "Line 4 and 6: Change "Octans" to friend Use the friend variable instead of a st…" at bounding box center [332, 184] width 386 height 68
click at [493, 147] on div "What's the next thing I should do? Line 4 and 6: replace "Octans" with ally Use…" at bounding box center [317, 102] width 449 height 527
click at [378, 313] on em "Use the Capella variable instead of the string "Octans" directly." at bounding box center [323, 317] width 340 height 12
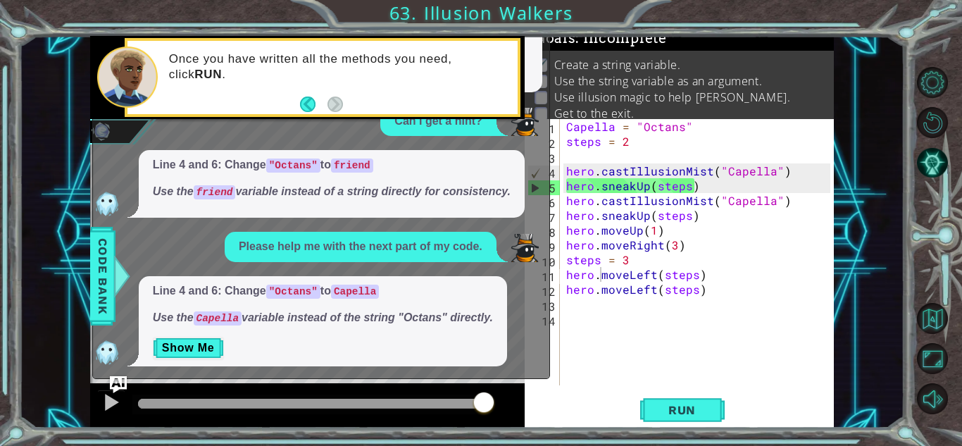
click at [635, 187] on div "Capella = "Octans" steps = 2 hero . castIllusionMist ( "Capella" ) hero . sneak…" at bounding box center [700, 267] width 274 height 296
type textarea "hero.sneakUp(steps)"
click at [169, 343] on button "Show Me" at bounding box center [188, 347] width 71 height 23
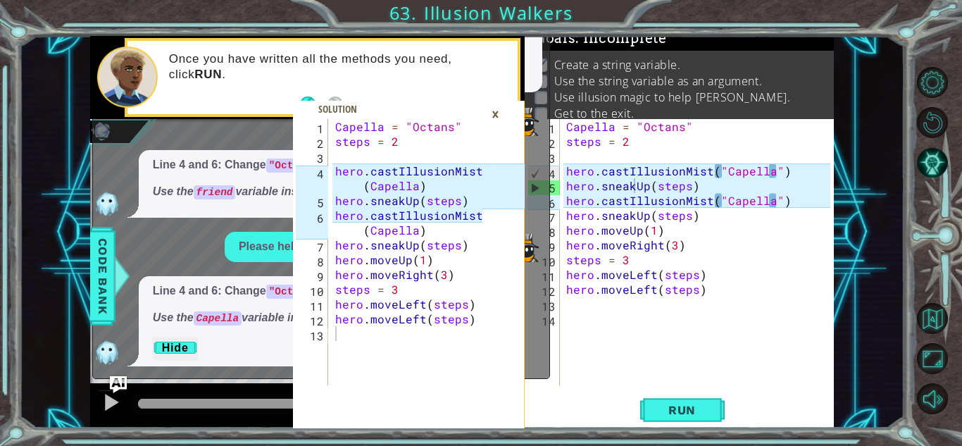
click at [777, 173] on div "Capella = "Octans" steps = 2 hero . castIllusionMist ( "Capella" ) hero . sneak…" at bounding box center [700, 267] width 274 height 296
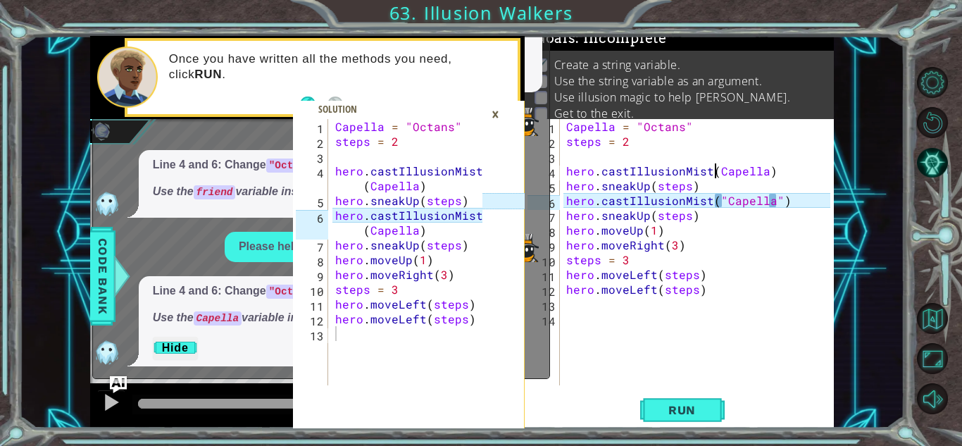
scroll to position [0, 12]
click at [726, 201] on div "Capella = "Octans" steps = 2 hero . castIllusionMist ( Capella ) hero . sneakUp…" at bounding box center [700, 267] width 274 height 296
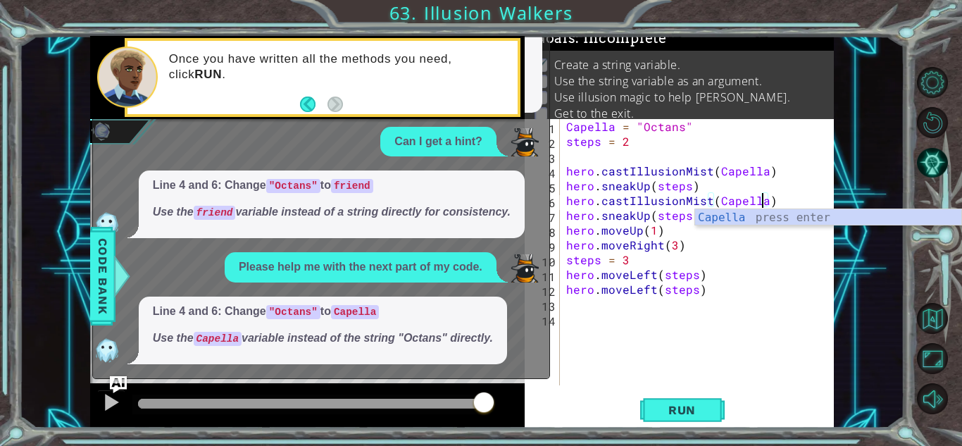
scroll to position [122, 0]
click at [738, 225] on div "Capella press enter" at bounding box center [828, 234] width 266 height 51
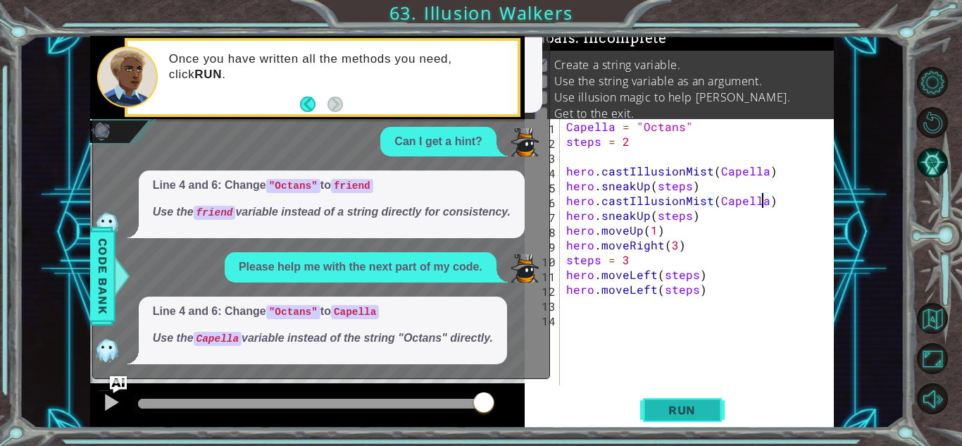
type textarea "hero.castIllusionMist([GEOGRAPHIC_DATA])"
click at [677, 401] on button "Run" at bounding box center [682, 409] width 84 height 31
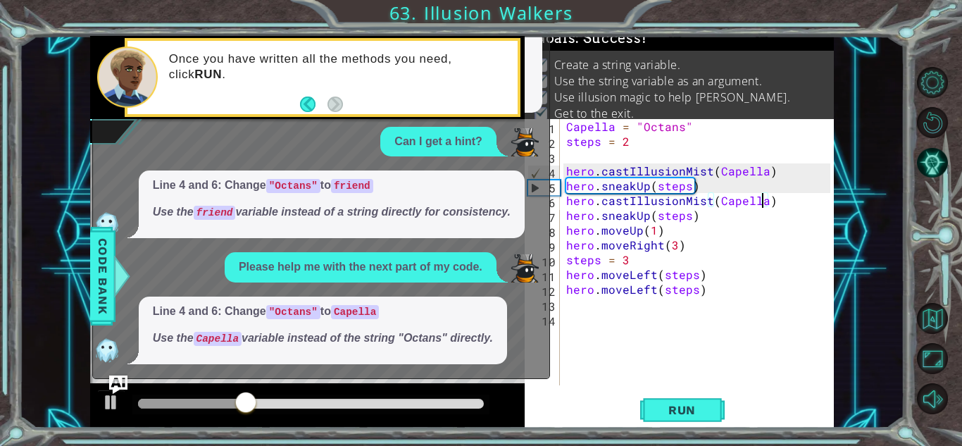
click at [114, 385] on img "Ask AI" at bounding box center [118, 384] width 18 height 18
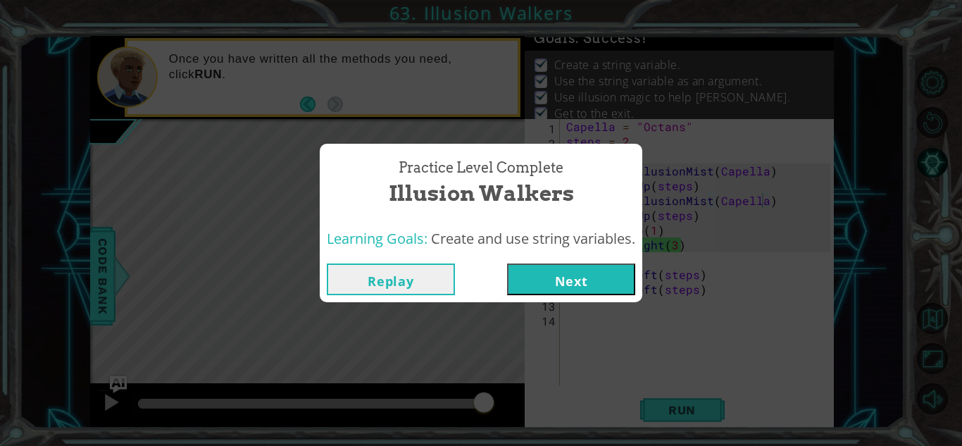
click at [533, 284] on button "Next" at bounding box center [571, 279] width 128 height 32
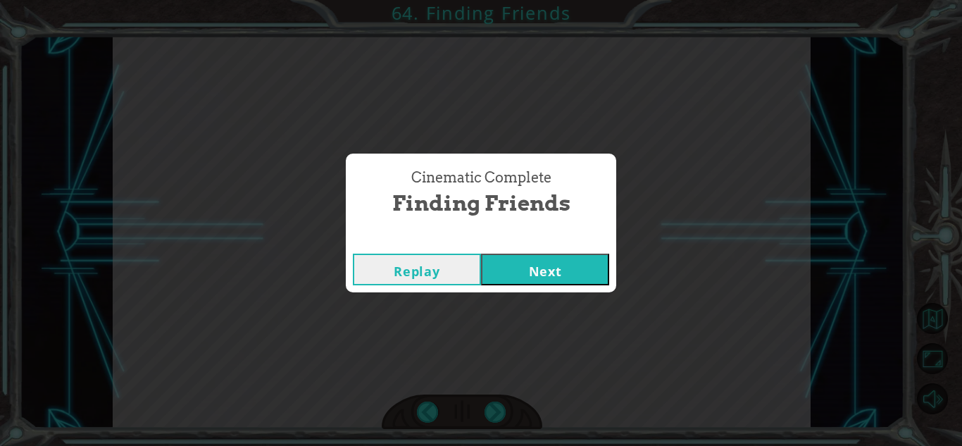
click at [560, 263] on button "Next" at bounding box center [545, 269] width 128 height 32
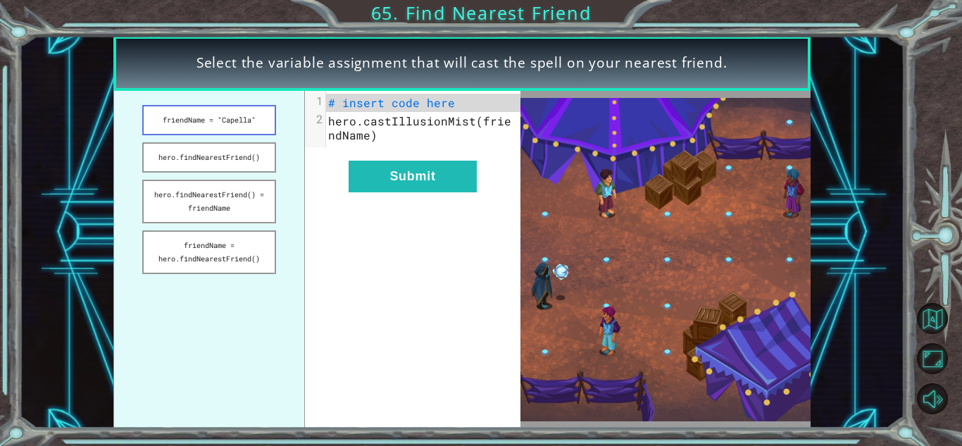
click at [237, 119] on button "friendName = "Capella"" at bounding box center [208, 120] width 133 height 30
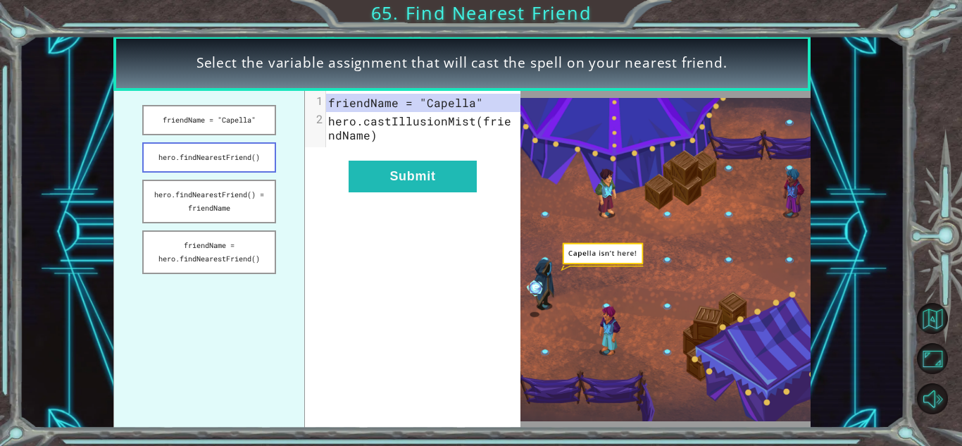
click at [215, 167] on button "hero.findNearestFriend()" at bounding box center [208, 157] width 133 height 30
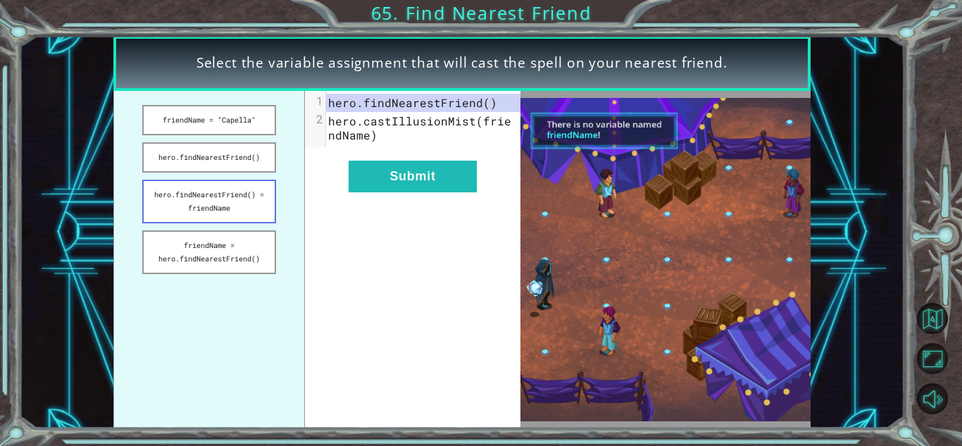
click at [227, 186] on button "hero.findNearestFriend() = friendName" at bounding box center [208, 202] width 133 height 44
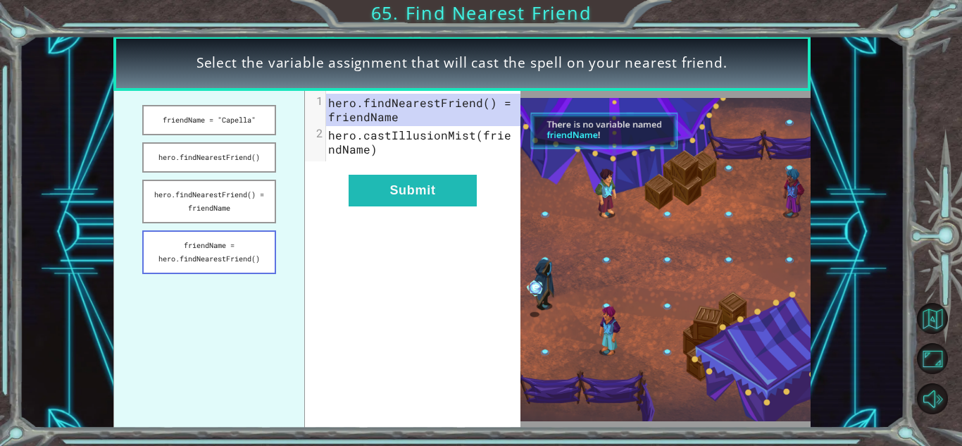
click at [232, 239] on button "friendName = hero.findNearestFriend()" at bounding box center [208, 252] width 133 height 44
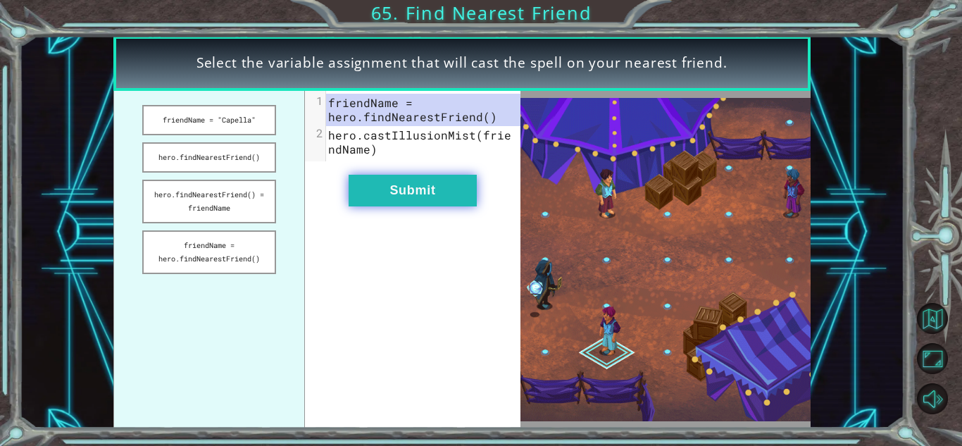
click at [405, 181] on button "Submit" at bounding box center [412, 191] width 128 height 32
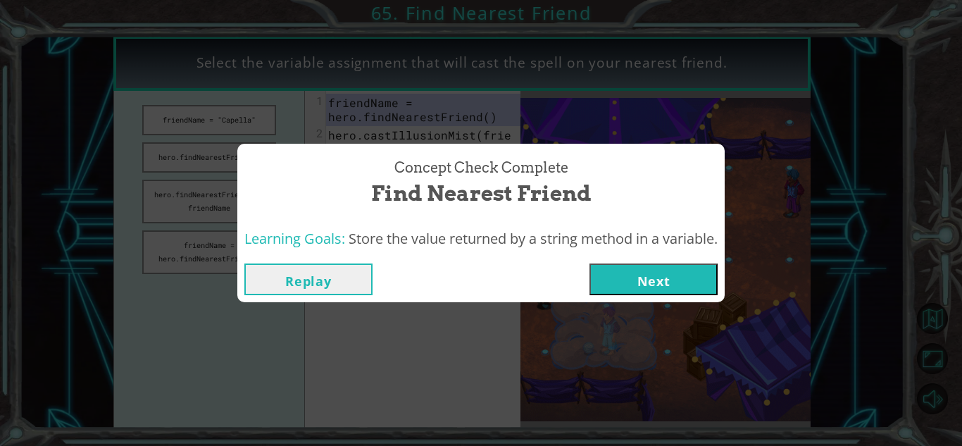
click at [645, 272] on button "Next" at bounding box center [653, 279] width 128 height 32
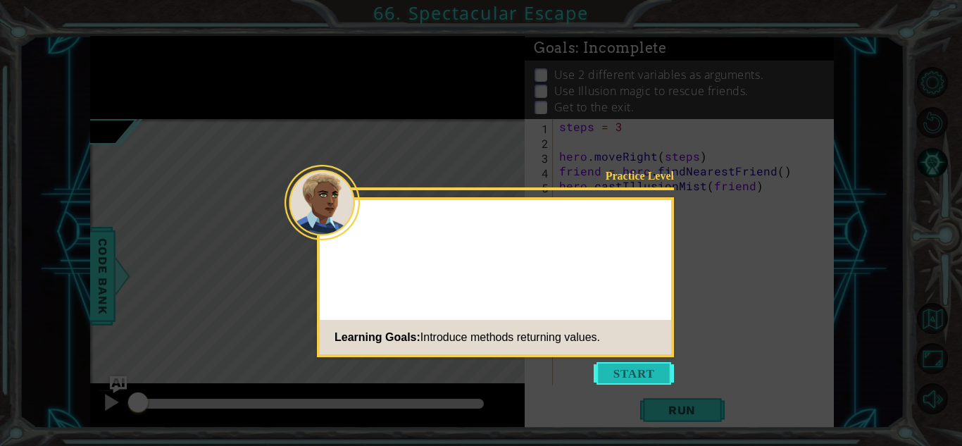
click at [631, 370] on button "Start" at bounding box center [633, 373] width 80 height 23
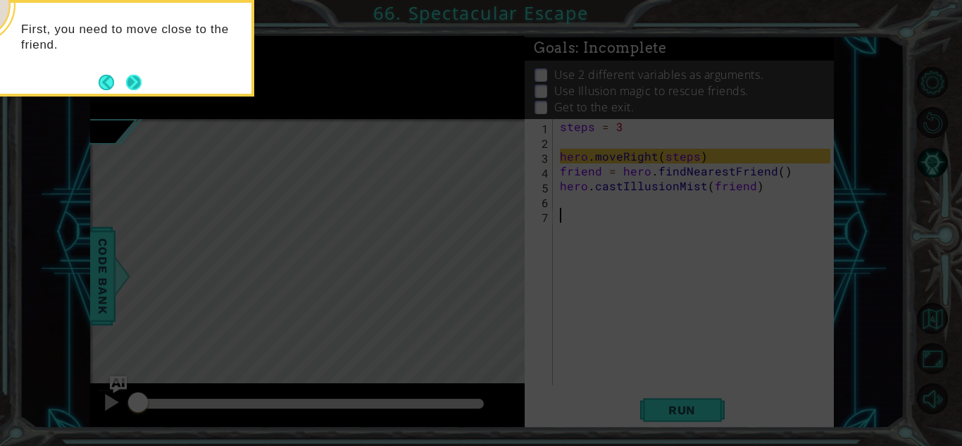
click at [134, 81] on button "Next" at bounding box center [133, 82] width 21 height 21
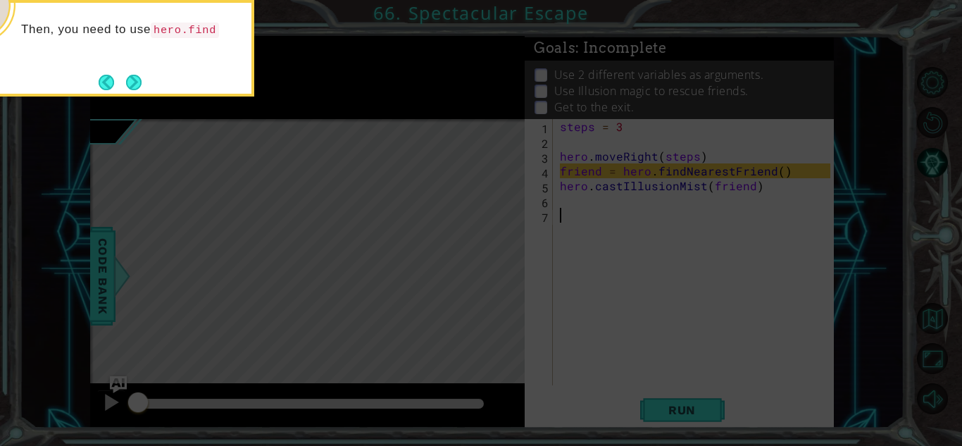
click at [134, 81] on button "Next" at bounding box center [133, 82] width 26 height 26
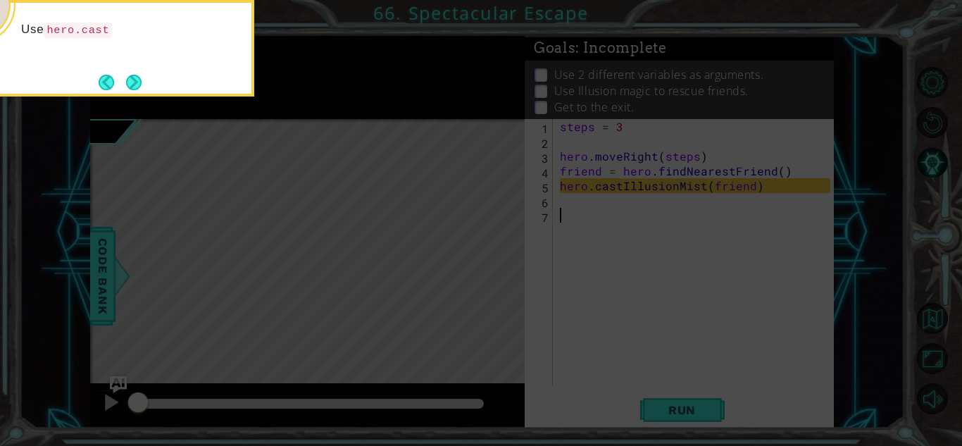
click at [134, 81] on button "Next" at bounding box center [134, 82] width 16 height 16
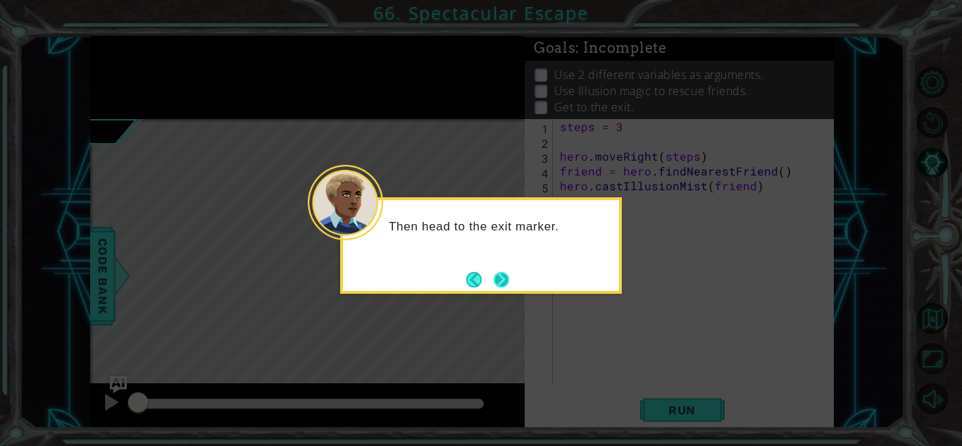
click at [509, 283] on button "Next" at bounding box center [500, 279] width 15 height 15
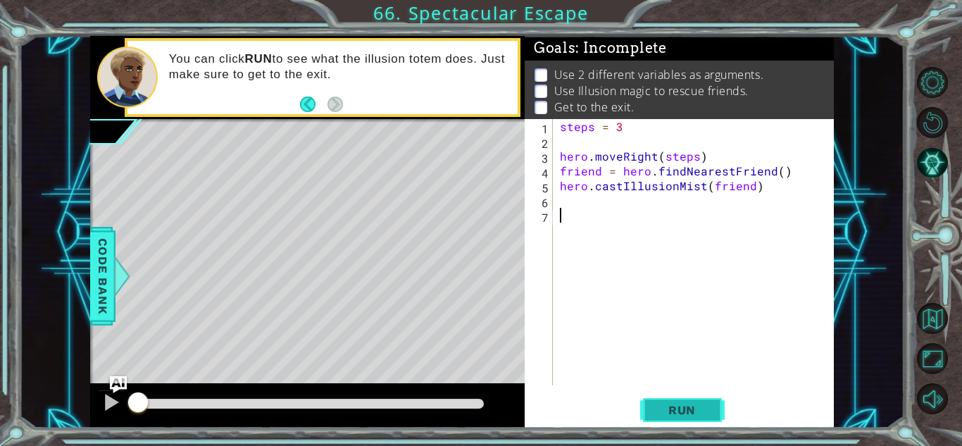
click at [703, 417] on button "Run" at bounding box center [682, 409] width 84 height 31
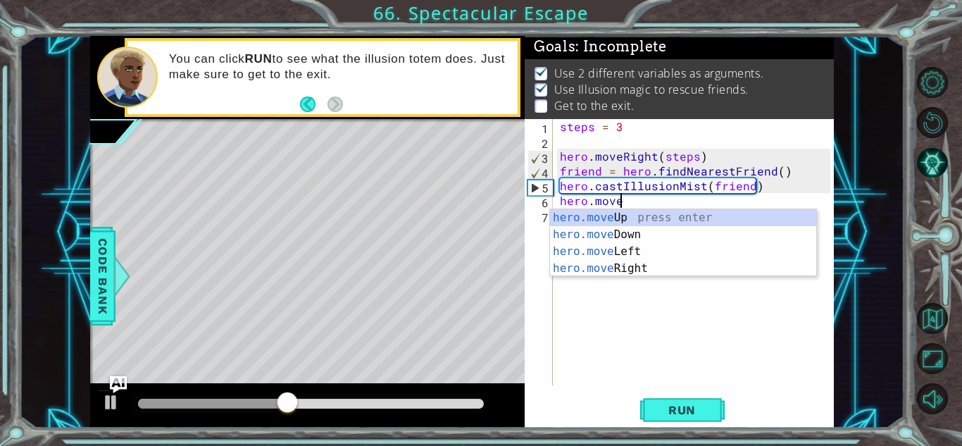
scroll to position [0, 3]
click at [647, 266] on div "hero.move Up press enter hero.move Down press enter hero.move Left press enter …" at bounding box center [683, 259] width 266 height 101
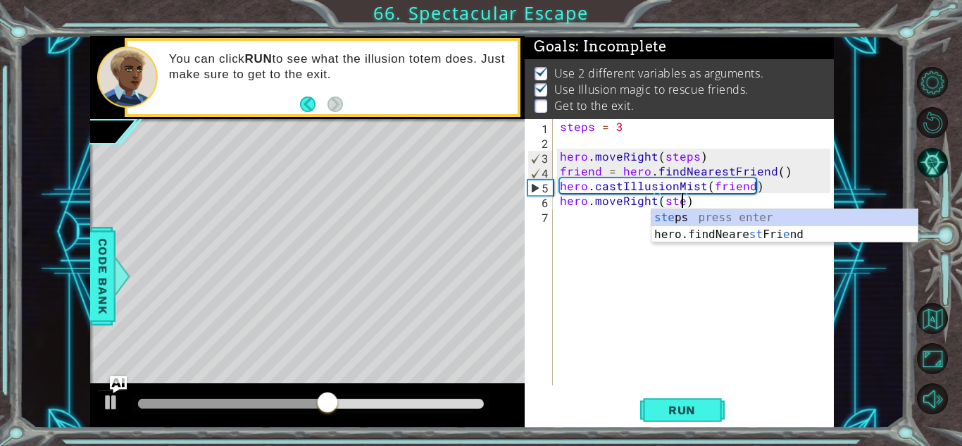
scroll to position [0, 8]
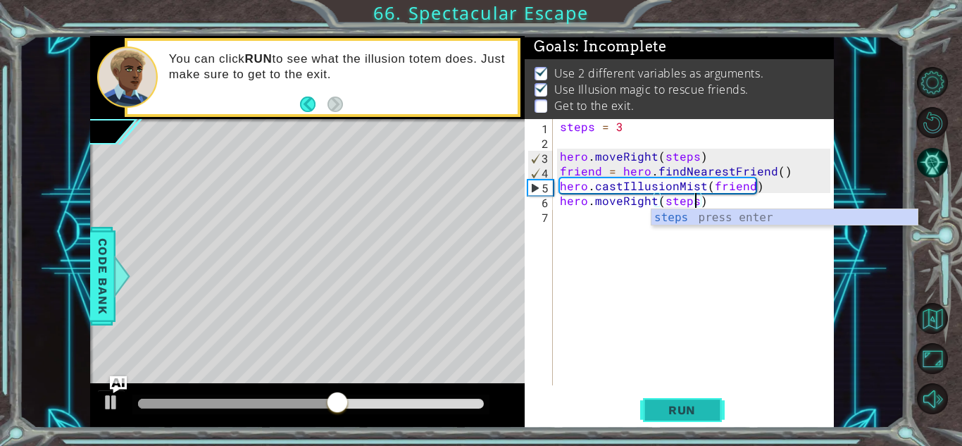
type textarea "hero.moveRight(steps)"
click at [662, 405] on span "Run" at bounding box center [682, 410] width 56 height 14
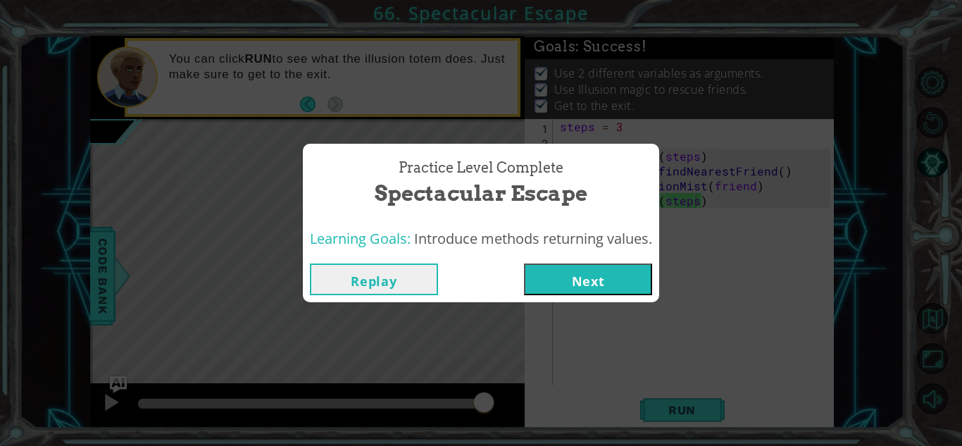
click at [589, 284] on button "Next" at bounding box center [588, 279] width 128 height 32
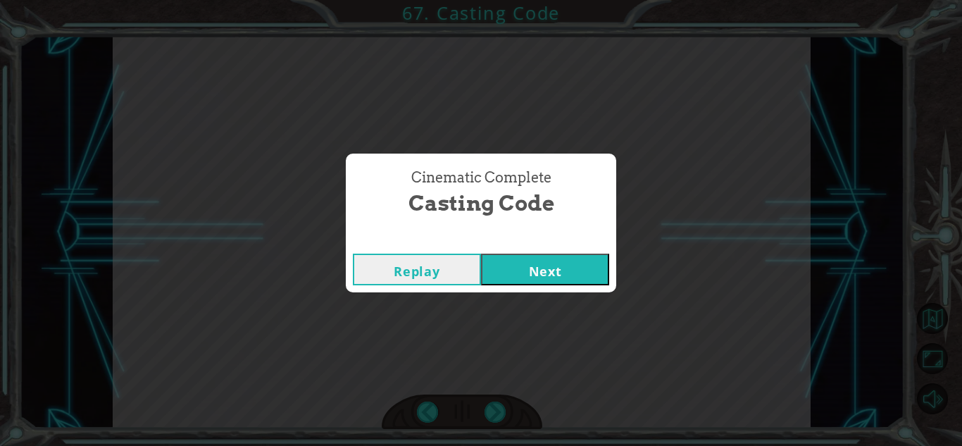
click at [568, 257] on button "Next" at bounding box center [545, 269] width 128 height 32
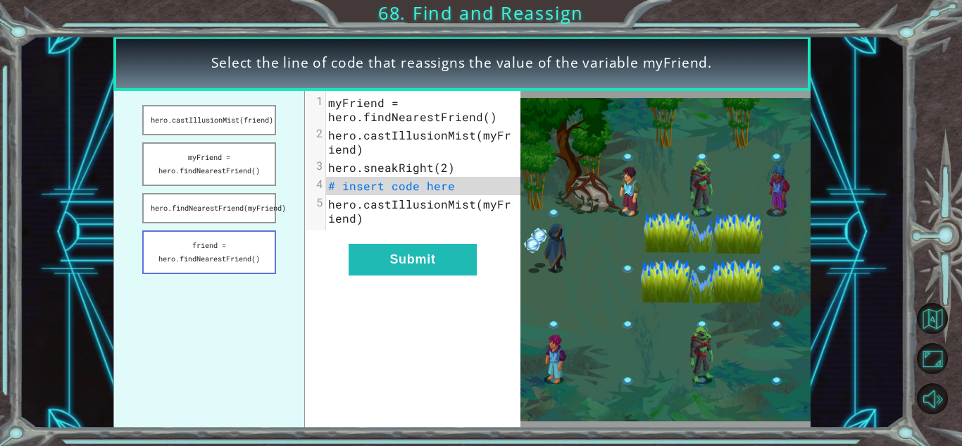
click at [237, 246] on button "friend = hero.findNearestFriend()" at bounding box center [208, 252] width 133 height 44
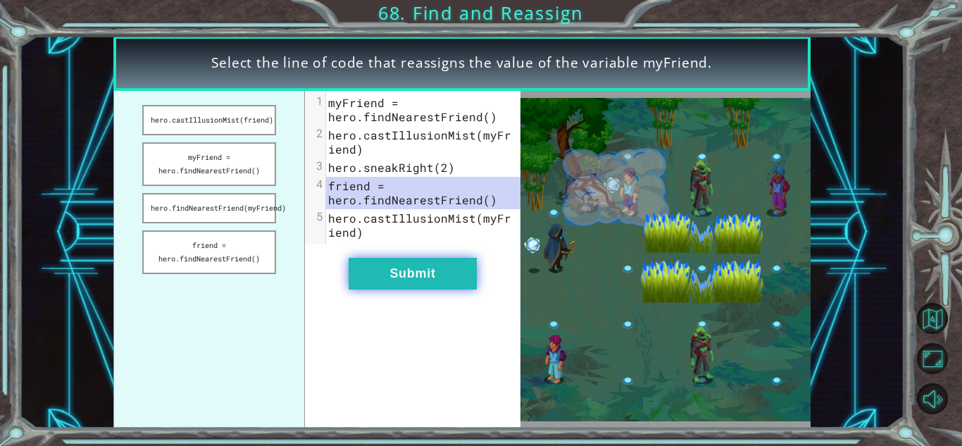
click at [429, 277] on button "Submit" at bounding box center [412, 274] width 128 height 32
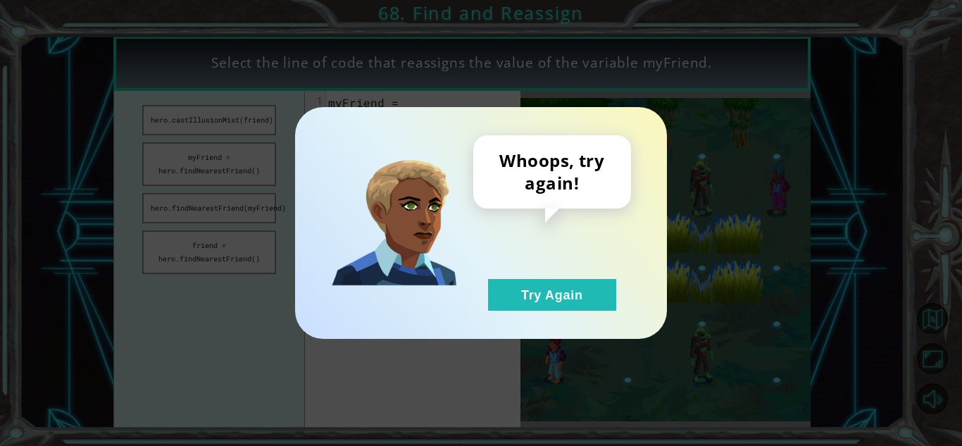
click at [674, 275] on div "Whoops, try again! Try Again" at bounding box center [481, 223] width 962 height 446
click at [522, 296] on button "Try Again" at bounding box center [552, 295] width 128 height 32
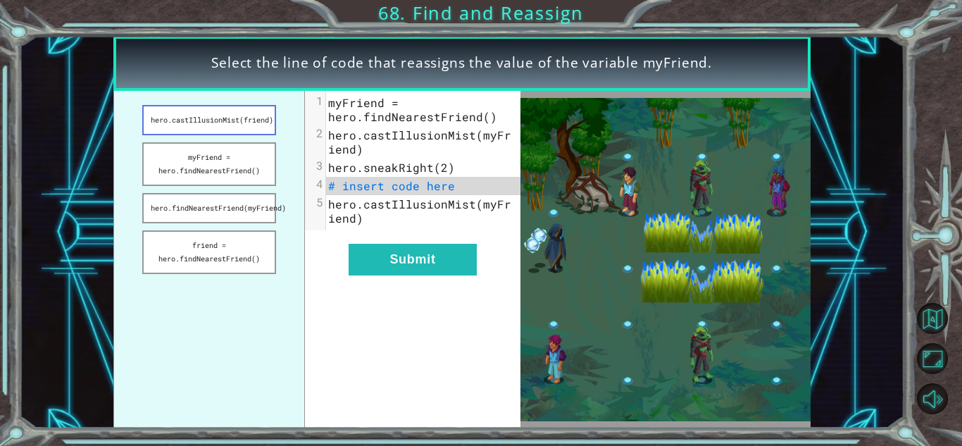
click at [246, 118] on button "hero.castIllusionMist(friend)" at bounding box center [208, 120] width 133 height 30
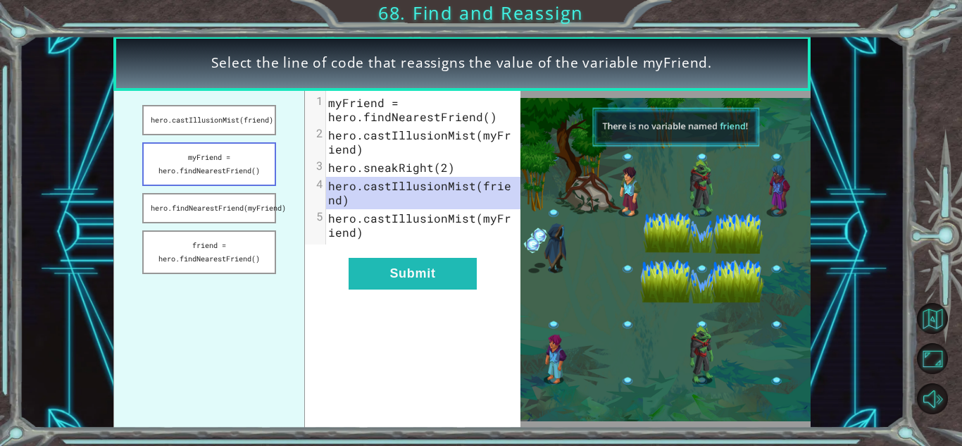
click at [224, 158] on button "myFriend = hero.findNearestFriend()" at bounding box center [208, 164] width 133 height 44
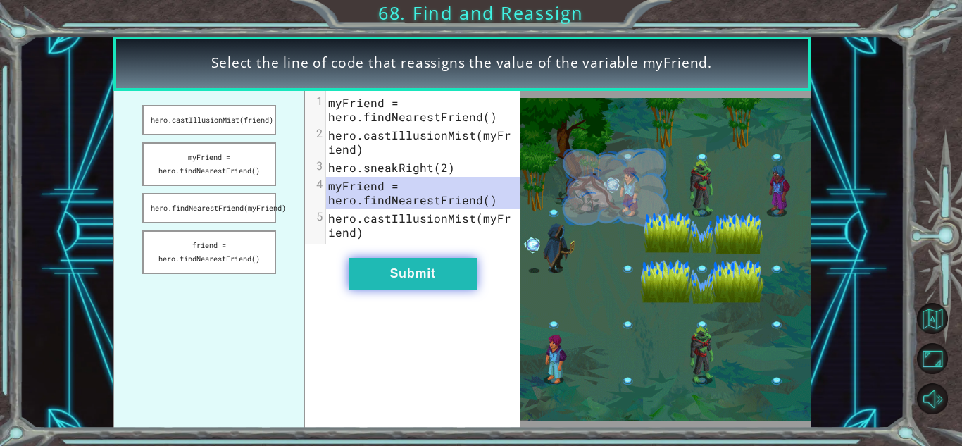
click at [383, 284] on button "Submit" at bounding box center [412, 274] width 128 height 32
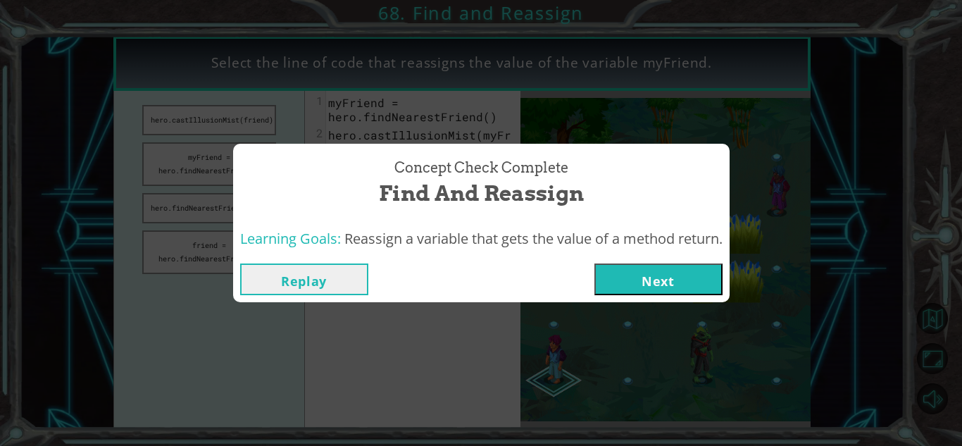
click at [644, 279] on button "Next" at bounding box center [658, 279] width 128 height 32
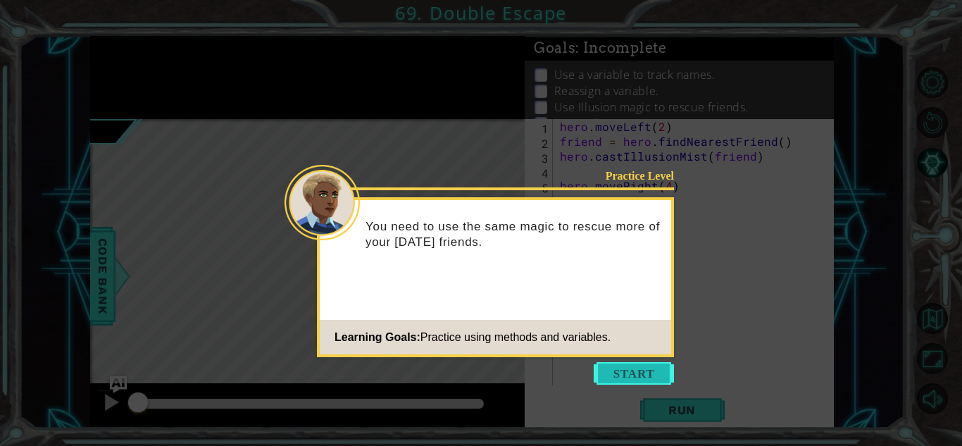
click at [654, 368] on button "Start" at bounding box center [633, 373] width 80 height 23
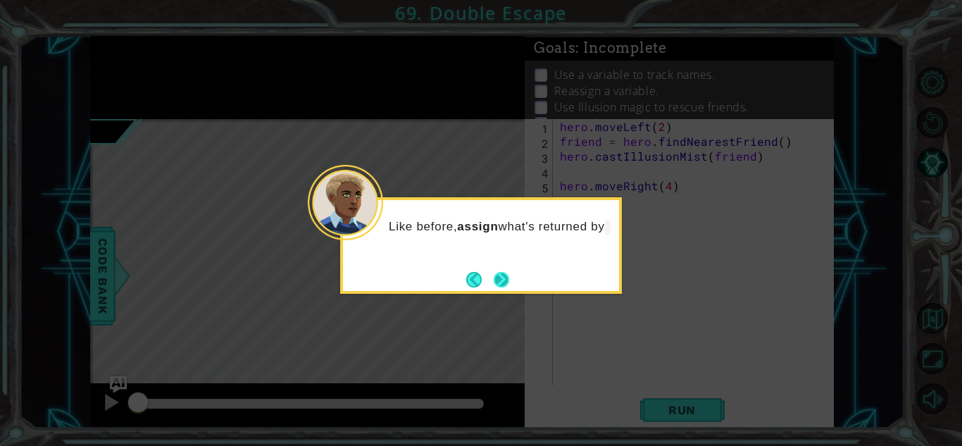
click at [495, 283] on button "Next" at bounding box center [501, 279] width 23 height 23
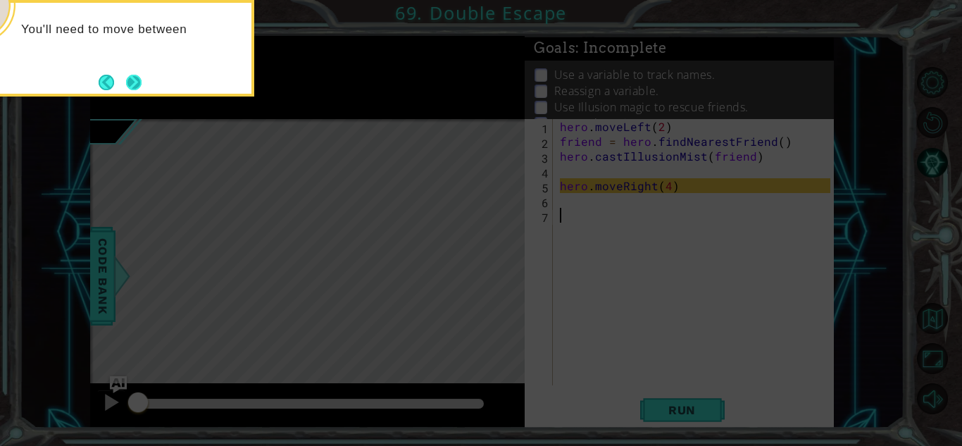
click at [126, 77] on button "Next" at bounding box center [133, 82] width 19 height 19
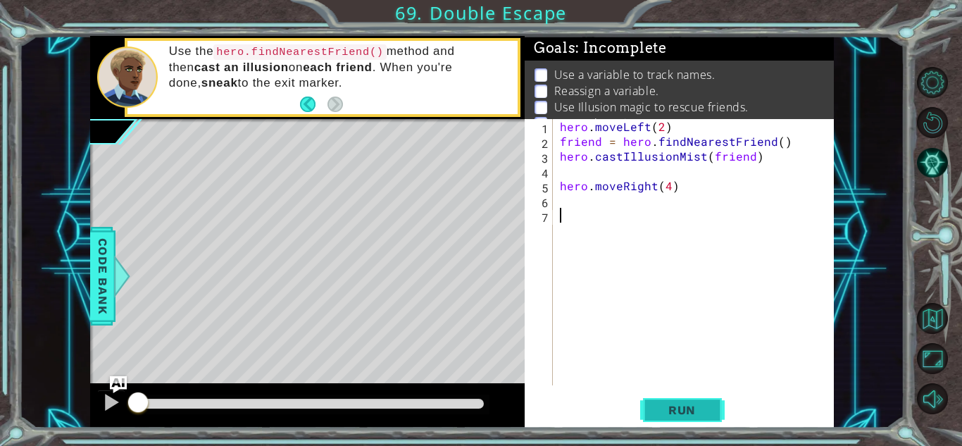
click at [681, 415] on span "Run" at bounding box center [682, 410] width 56 height 14
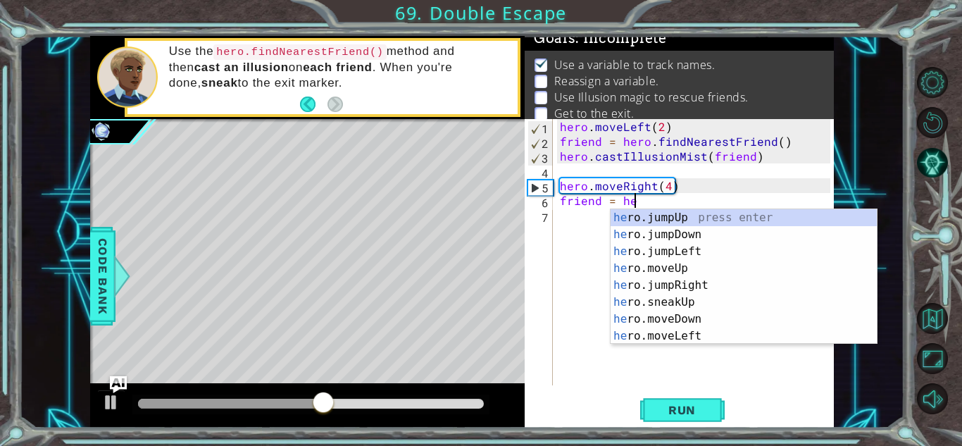
scroll to position [0, 4]
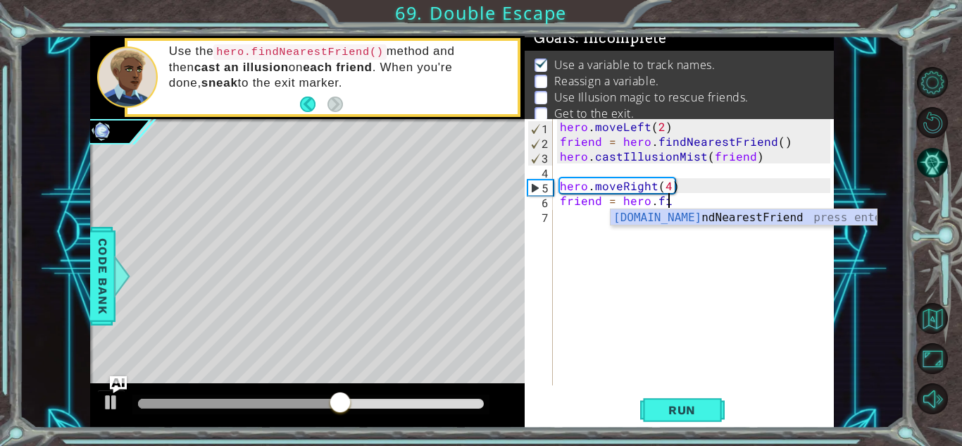
type textarea "friend = hero.fin"
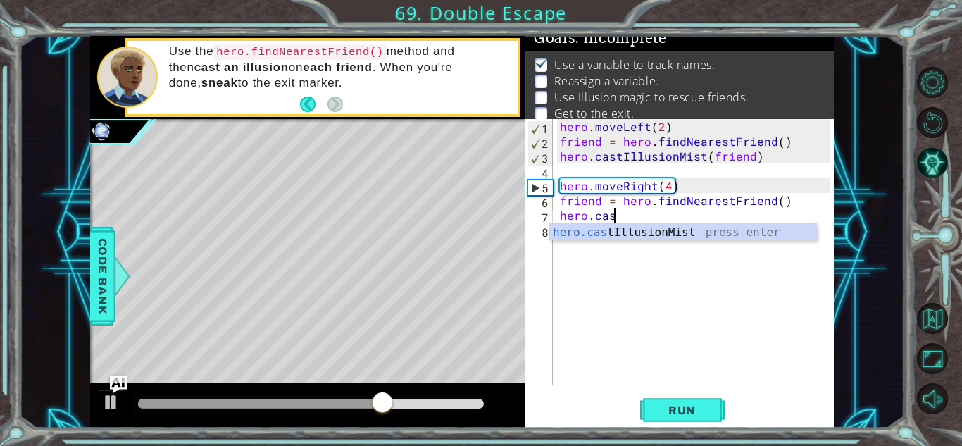
scroll to position [0, 3]
type textarea "hero.castIllusionMist(friend)"
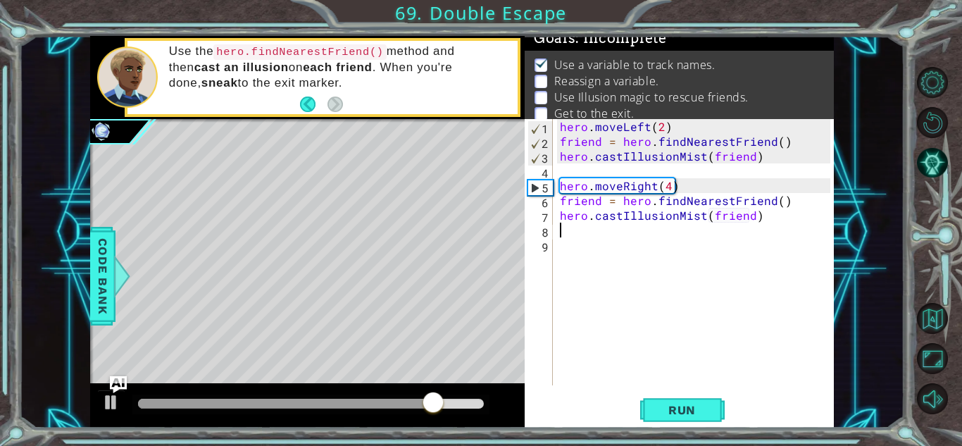
scroll to position [0, 0]
click at [677, 411] on span "Run" at bounding box center [682, 410] width 56 height 14
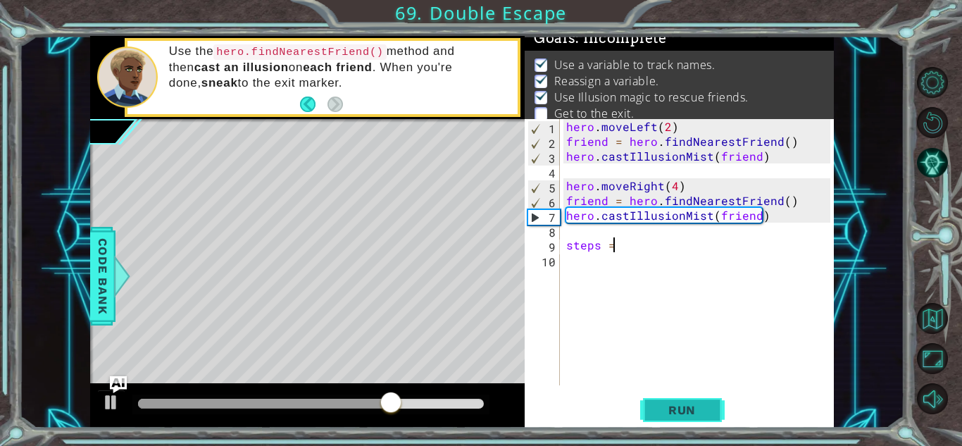
scroll to position [0, 2]
type textarea "steps = 2"
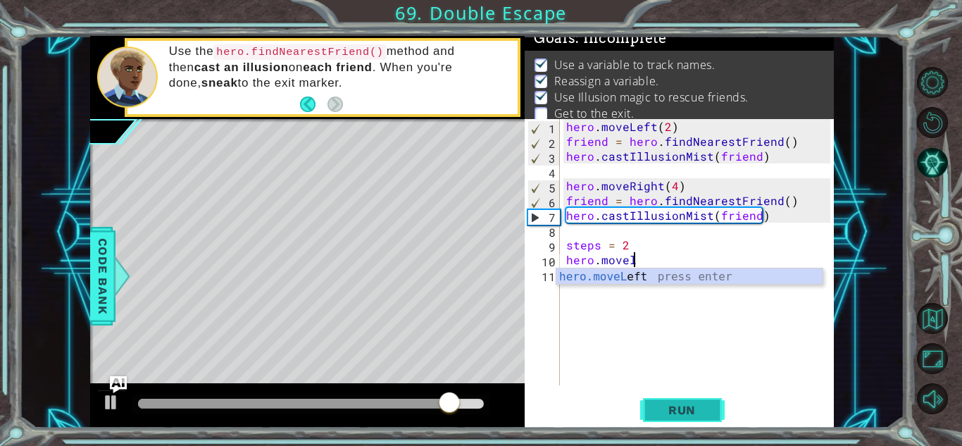
scroll to position [0, 4]
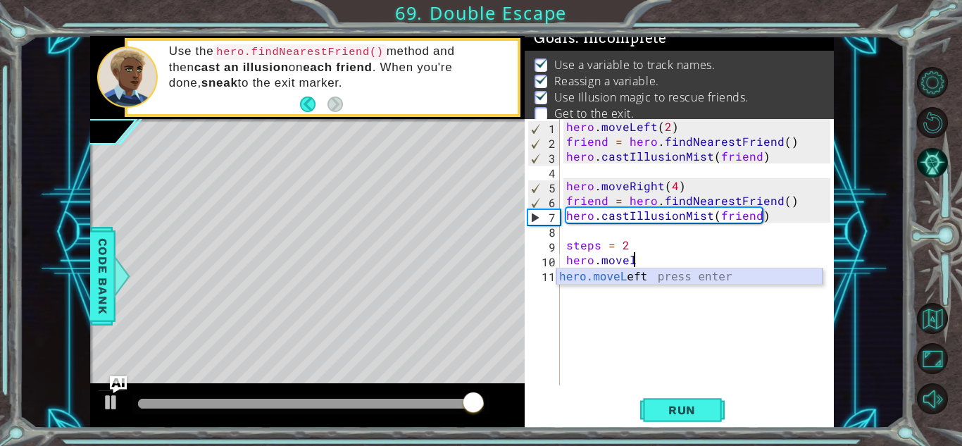
click at [665, 281] on div "hero.moveL eft press enter" at bounding box center [689, 293] width 266 height 51
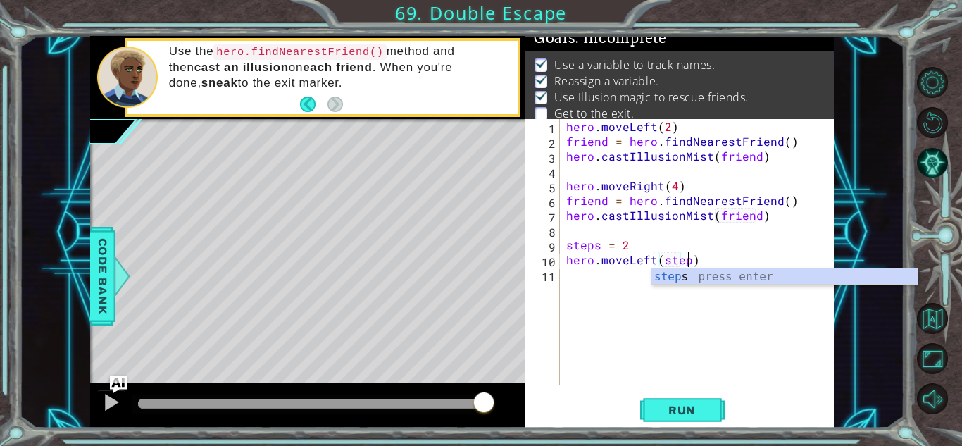
scroll to position [0, 8]
type textarea "hero.moveLeft(steps)"
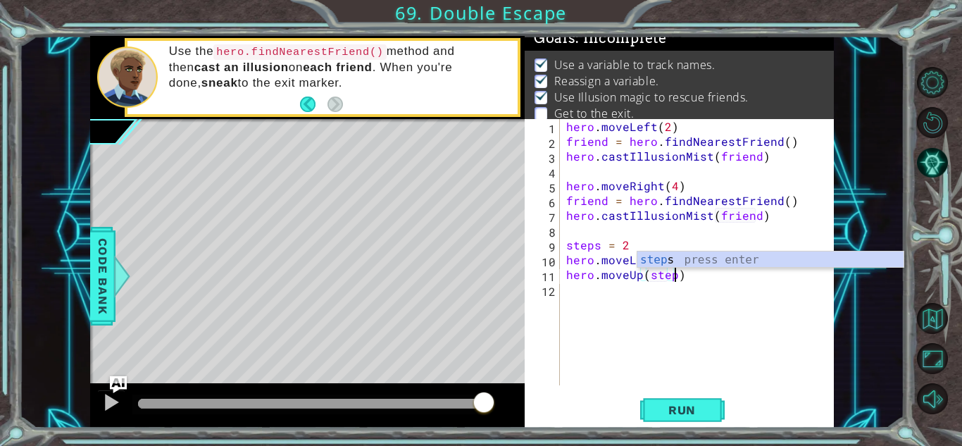
scroll to position [0, 6]
type textarea "hero.moveUp(steps)"
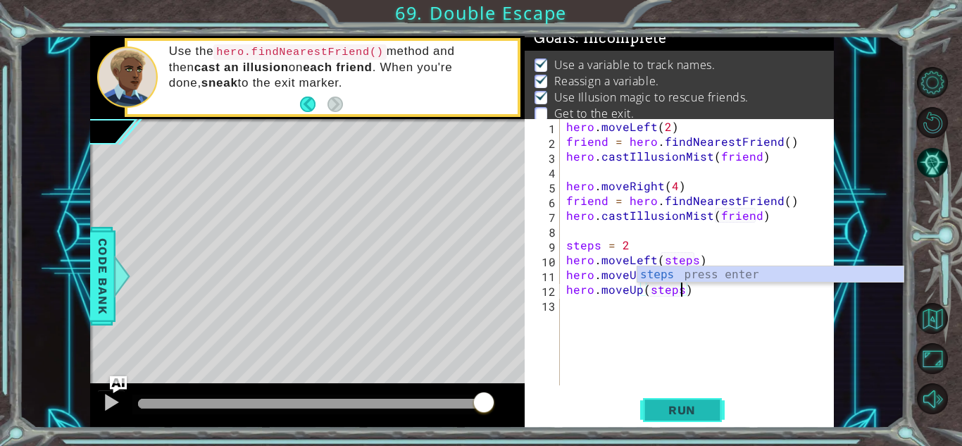
type textarea "hero.moveUp(steps)"
click at [671, 413] on span "Run" at bounding box center [682, 410] width 56 height 14
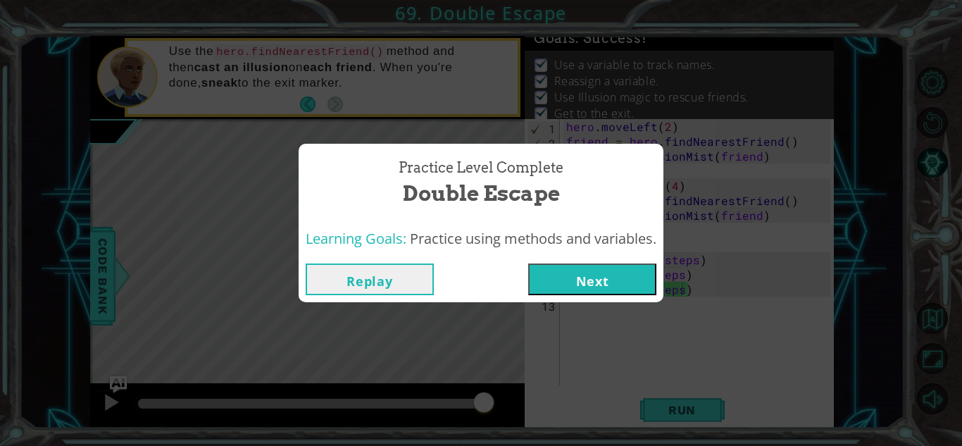
click at [601, 270] on button "Next" at bounding box center [592, 279] width 128 height 32
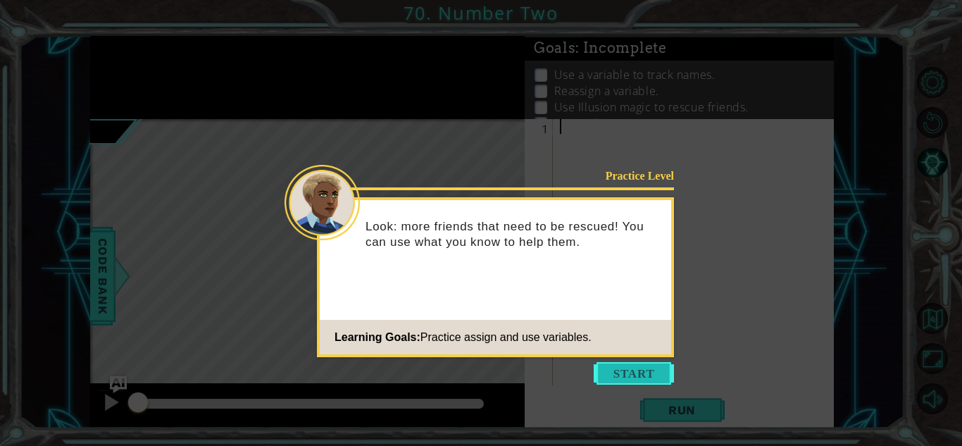
click at [643, 367] on button "Start" at bounding box center [633, 373] width 80 height 23
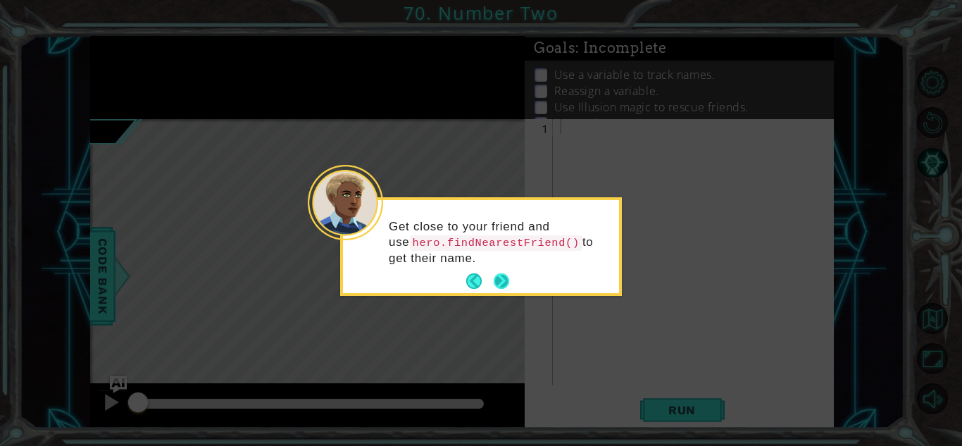
click at [502, 277] on button "Next" at bounding box center [501, 281] width 17 height 17
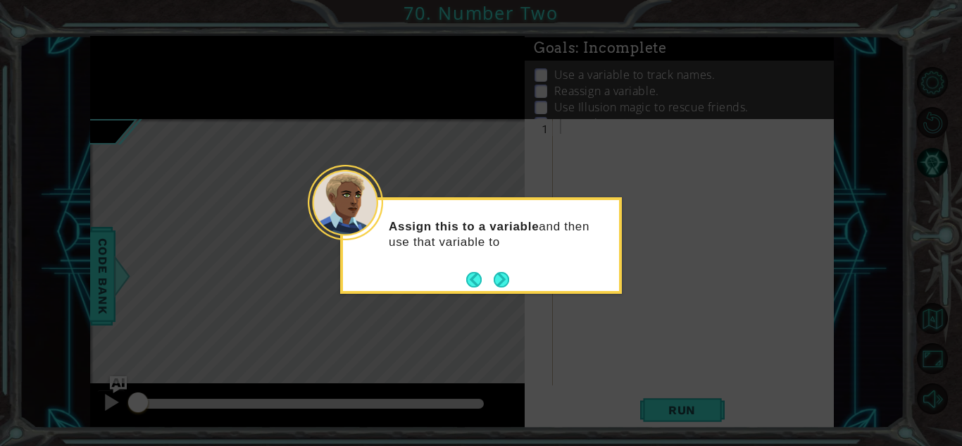
click at [502, 277] on button "Next" at bounding box center [501, 279] width 21 height 21
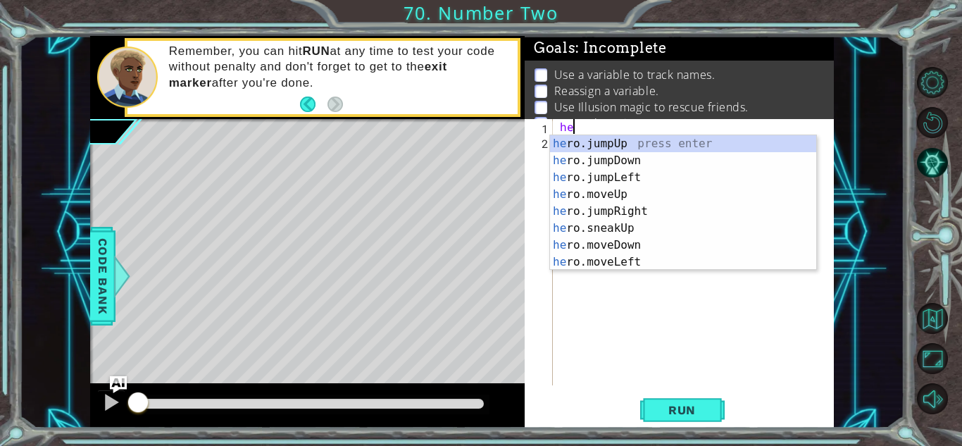
type textarea "h"
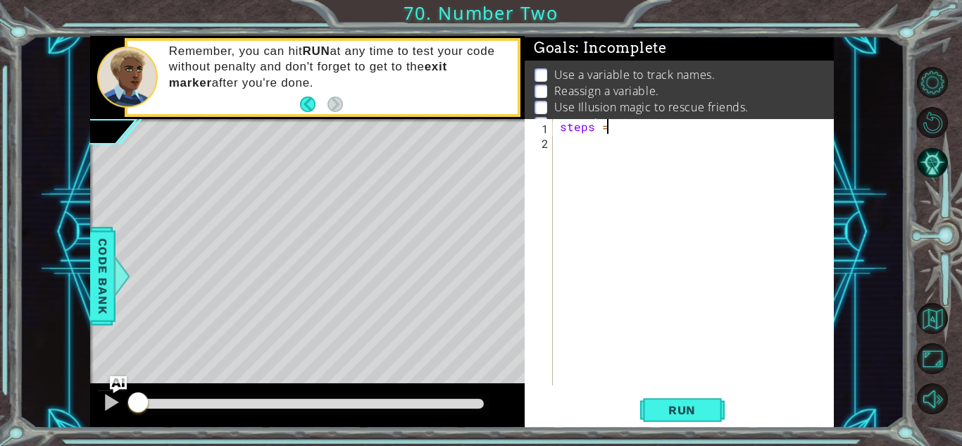
scroll to position [0, 2]
type textarea "steps = 2"
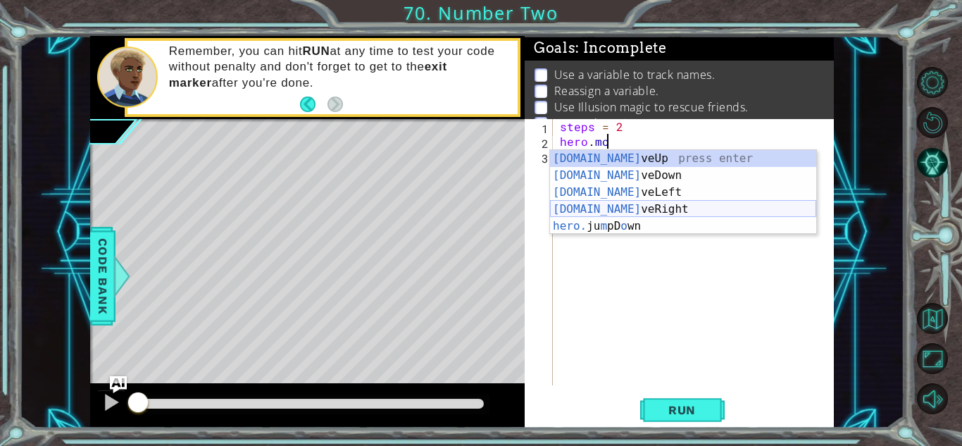
click at [650, 211] on div "[DOMAIN_NAME] veUp press enter [DOMAIN_NAME] veDown press enter [DOMAIN_NAME] v…" at bounding box center [683, 209] width 266 height 118
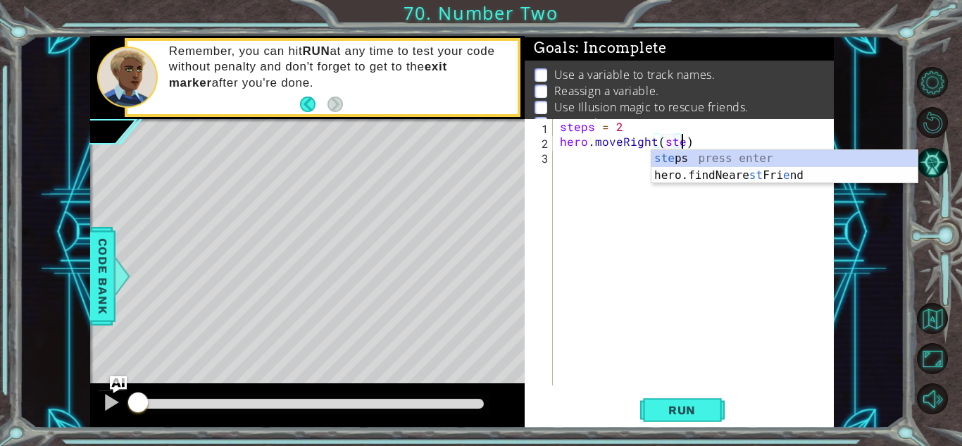
type textarea "hero.moveRight(steps)"
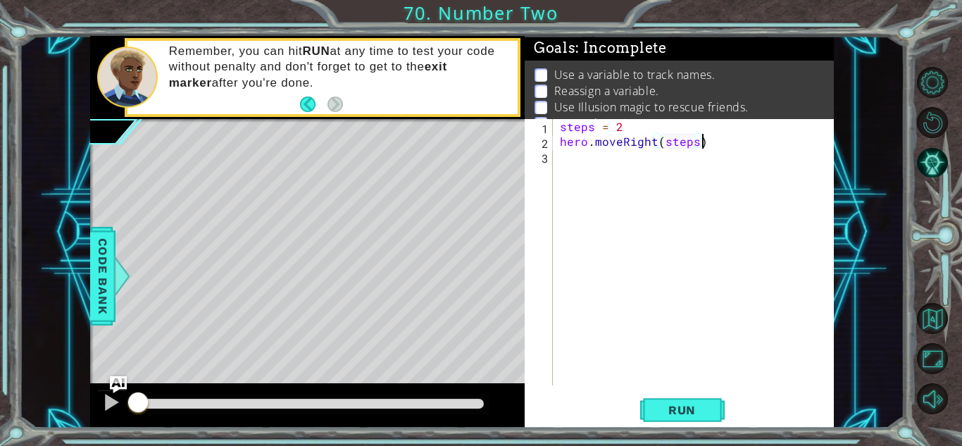
scroll to position [0, 0]
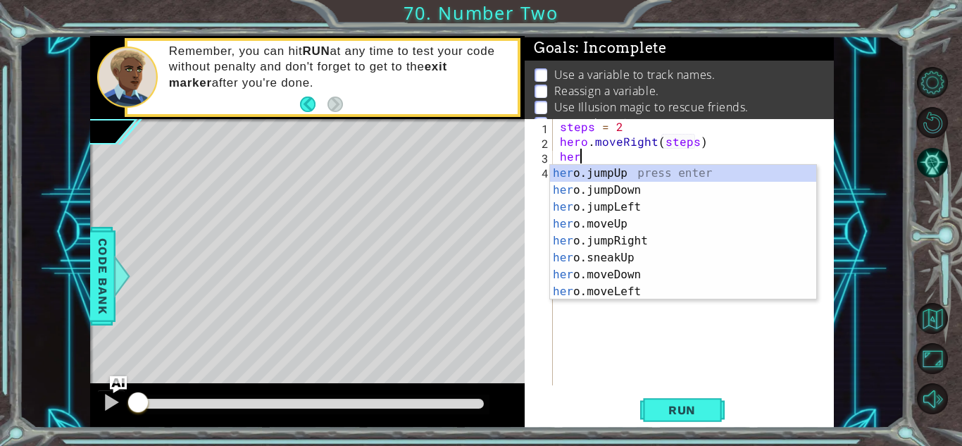
type textarea "h"
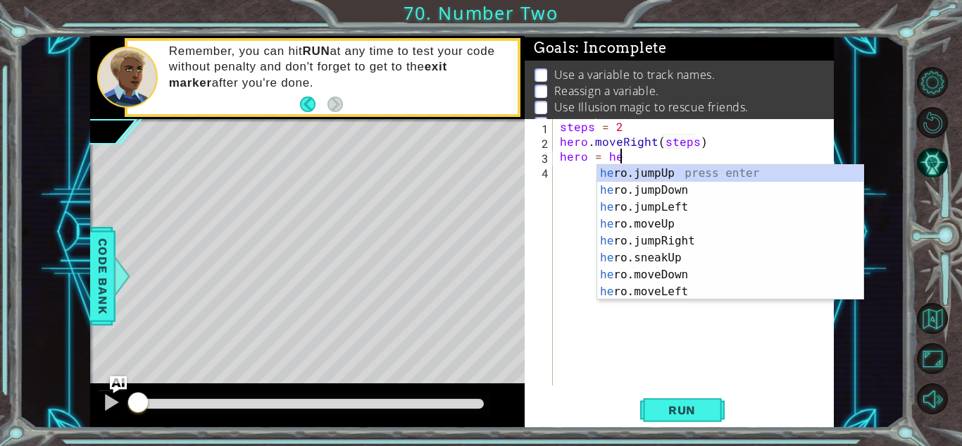
scroll to position [0, 4]
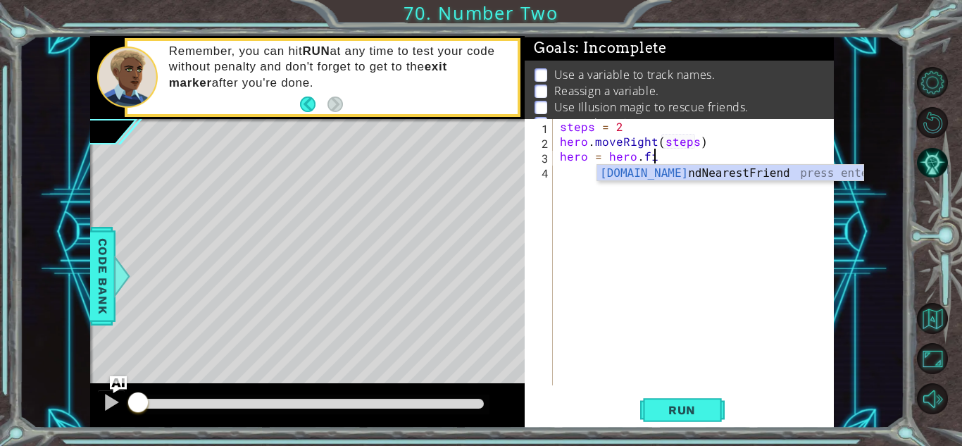
type textarea "hero = hero.fin"
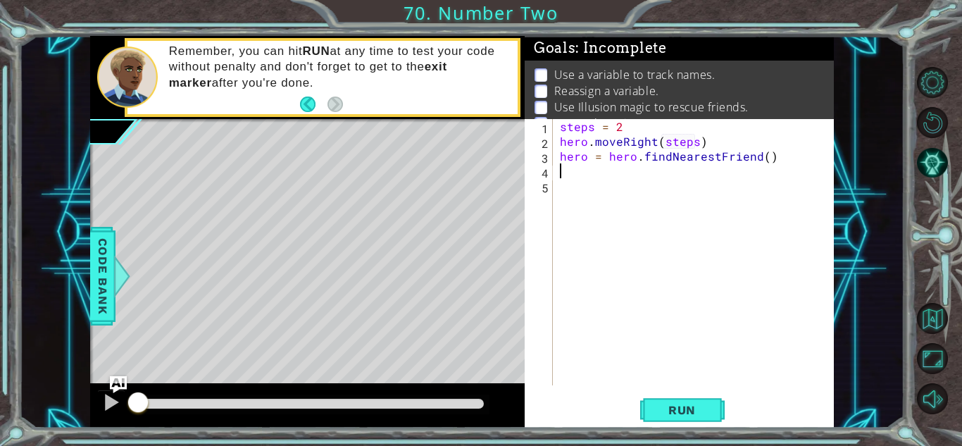
scroll to position [0, 0]
click at [764, 158] on div "steps = 2 hero . moveRight ( steps ) hero = hero . findNearestFriend ( )" at bounding box center [697, 267] width 280 height 296
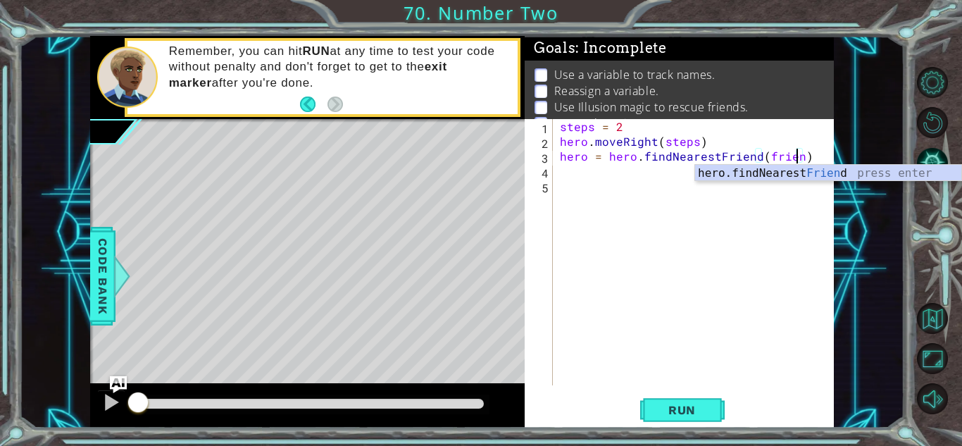
type textarea "hero = hero.findNearestFriend(friend)"
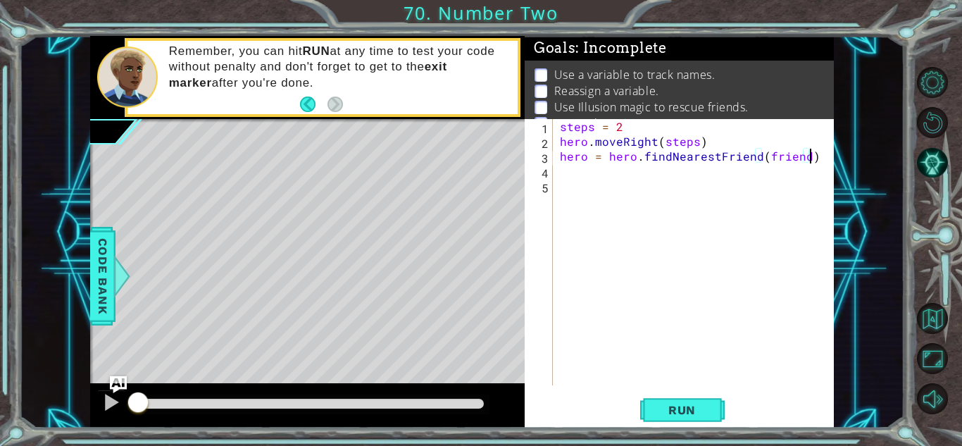
scroll to position [0, 0]
click at [700, 421] on button "Run" at bounding box center [682, 409] width 84 height 31
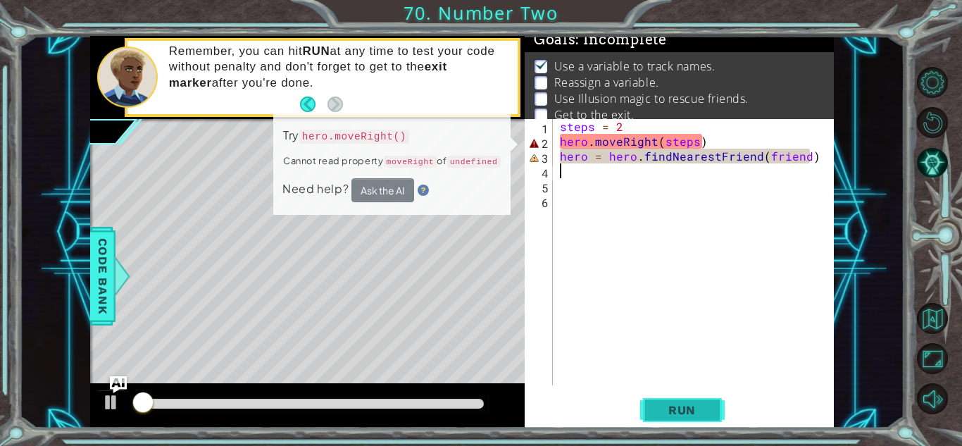
scroll to position [10, 0]
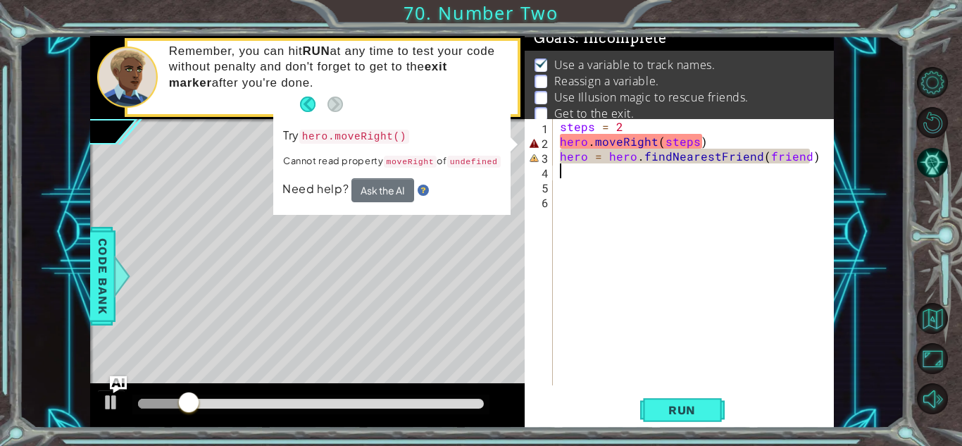
click at [692, 141] on div "steps = 2 hero . moveRight ( steps ) hero = hero . findNearestFriend ( friend )" at bounding box center [697, 267] width 280 height 296
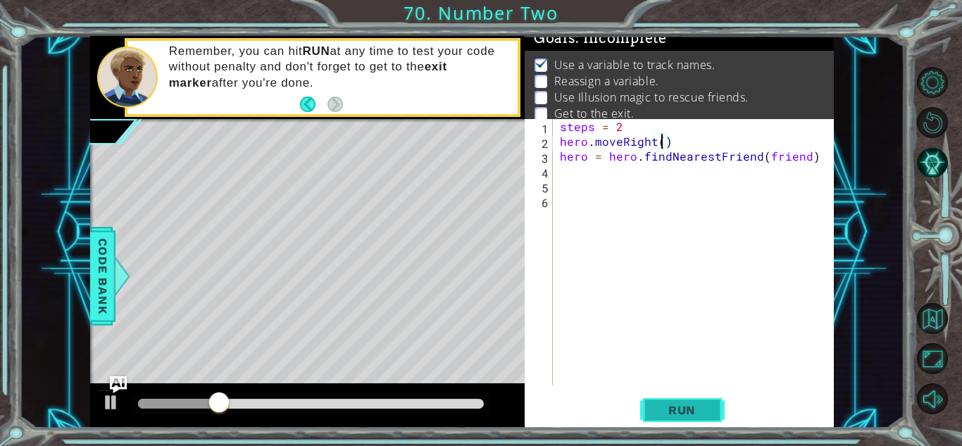
click at [699, 401] on button "Run" at bounding box center [682, 409] width 84 height 31
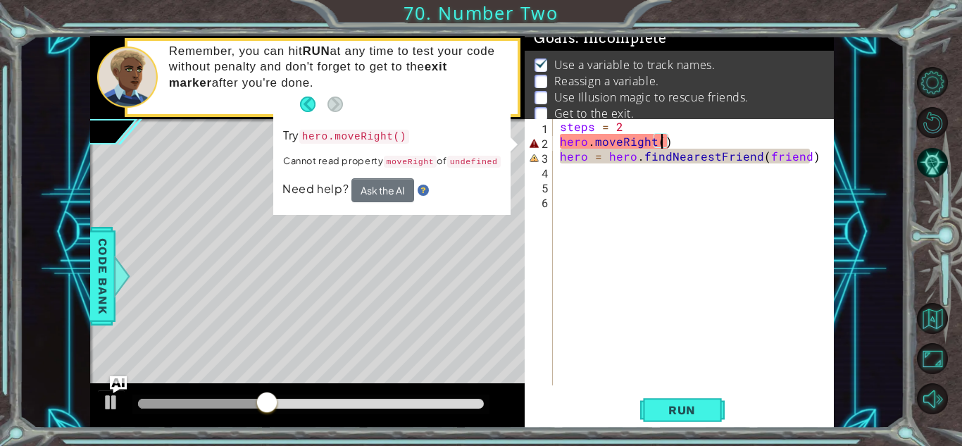
click at [653, 139] on div "steps = 2 hero . moveRight ( ) hero = hero . findNearestFriend ( friend )" at bounding box center [697, 267] width 280 height 296
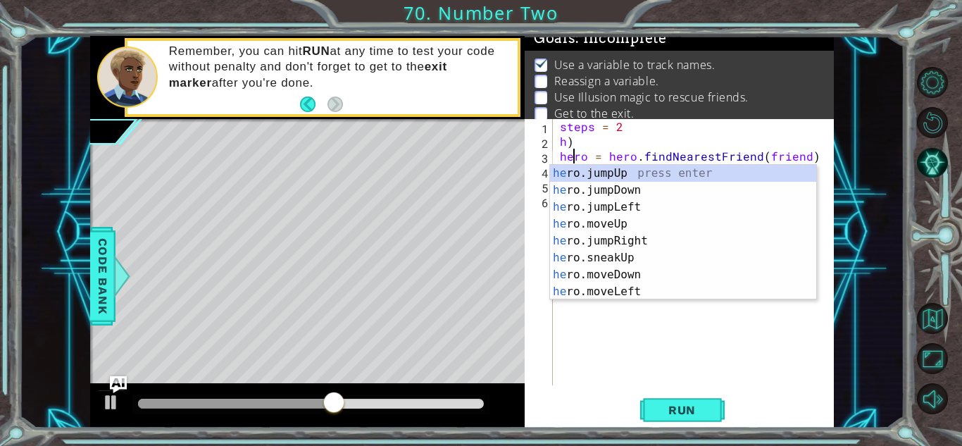
scroll to position [135, 0]
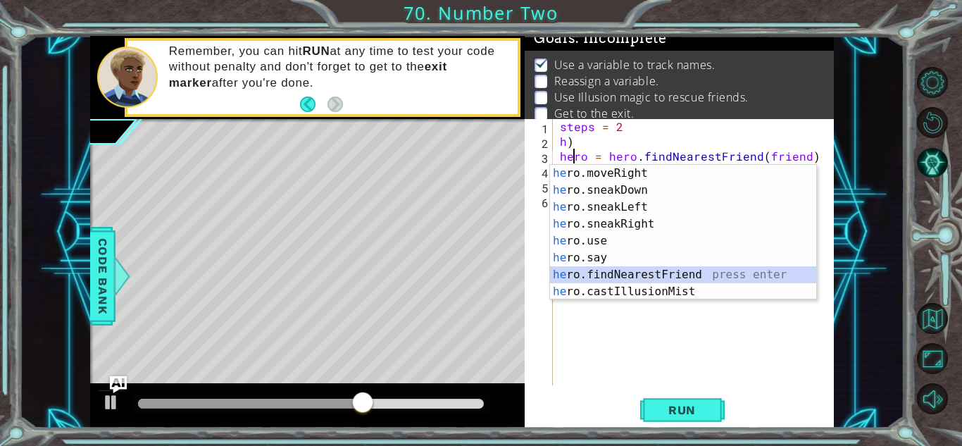
click at [581, 144] on div "steps = 2 h ) hero = hero . findNearestFriend ( friend )" at bounding box center [697, 267] width 280 height 296
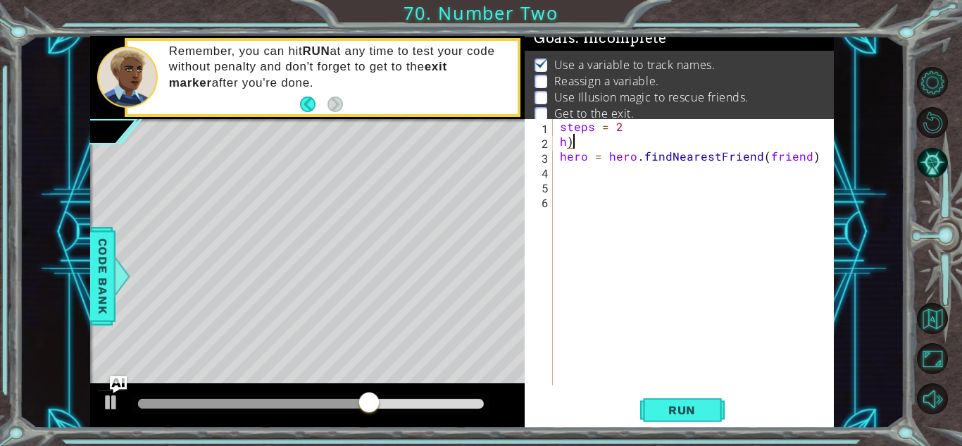
type textarea "h"
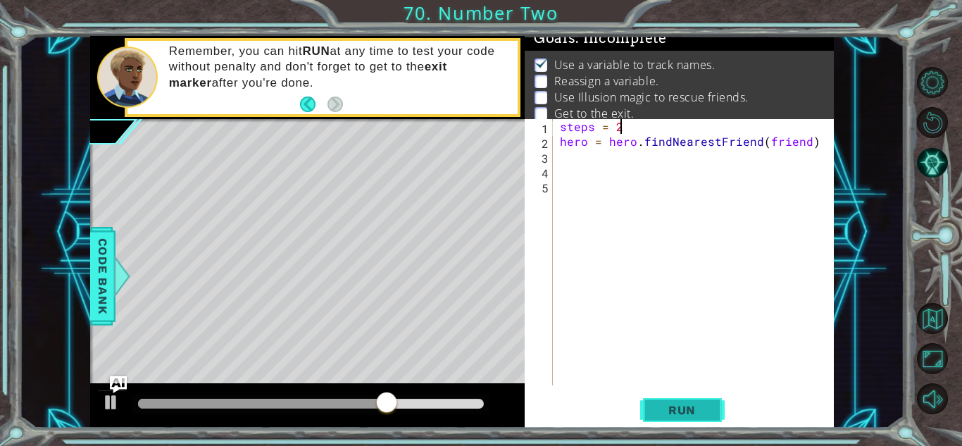
click at [681, 412] on span "Run" at bounding box center [682, 410] width 56 height 14
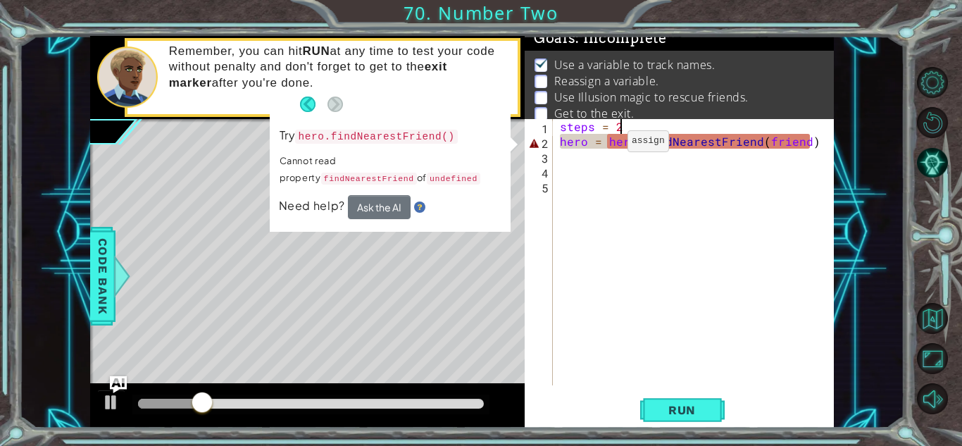
click at [603, 144] on div "steps = 2 hero = hero . findNearestFriend ( friend )" at bounding box center [697, 267] width 280 height 296
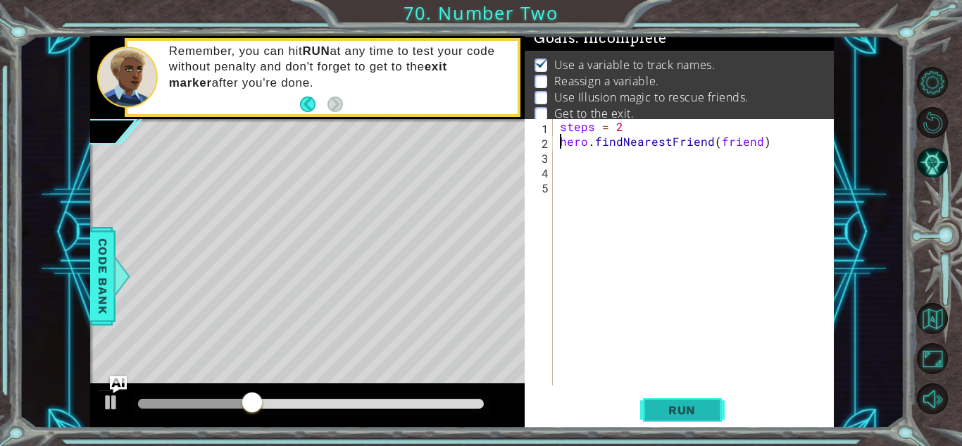
click at [682, 396] on button "Run" at bounding box center [682, 409] width 84 height 31
click at [756, 144] on div "steps = 2 hero . findNearestFriend ( friend )" at bounding box center [697, 267] width 280 height 296
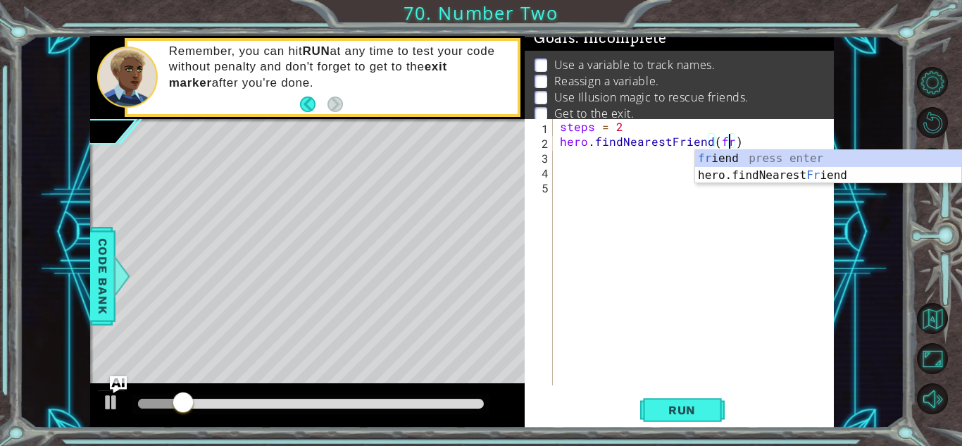
type textarea "hero.findNearestFriend()"
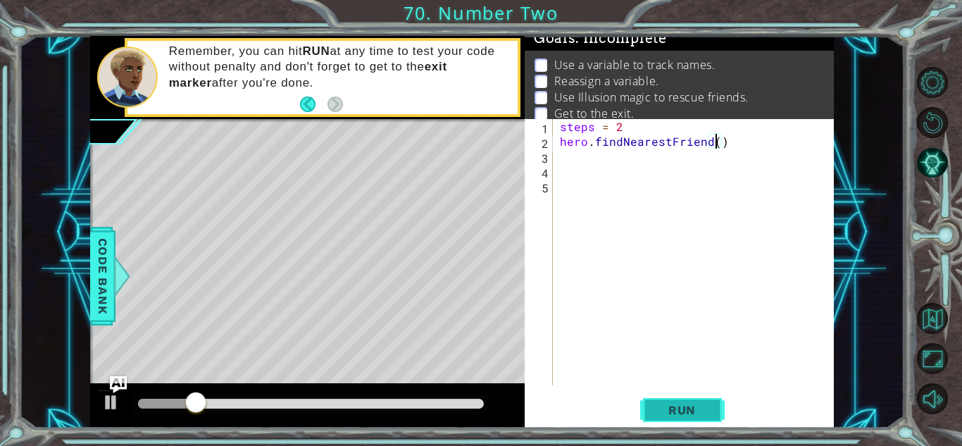
click at [707, 398] on button "Run" at bounding box center [682, 409] width 84 height 31
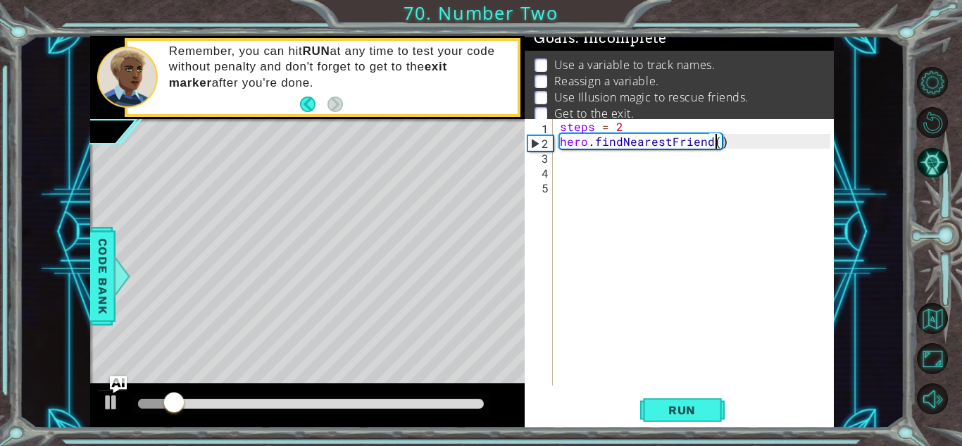
click at [771, 135] on div "steps = 2 hero . findNearestFriend ( )" at bounding box center [697, 267] width 280 height 296
type textarea "hero.findNearestFriend()"
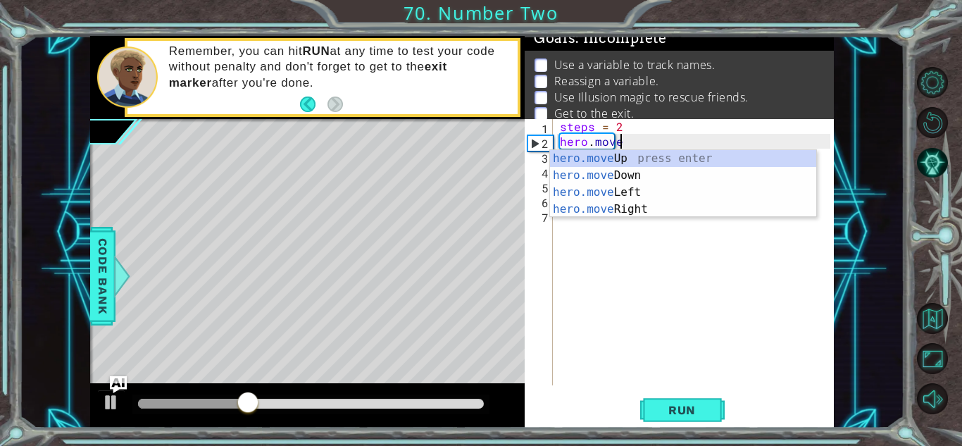
scroll to position [0, 3]
click at [776, 209] on div "hero.move Up press enter hero.move Down press enter hero.move Left press enter …" at bounding box center [683, 200] width 266 height 101
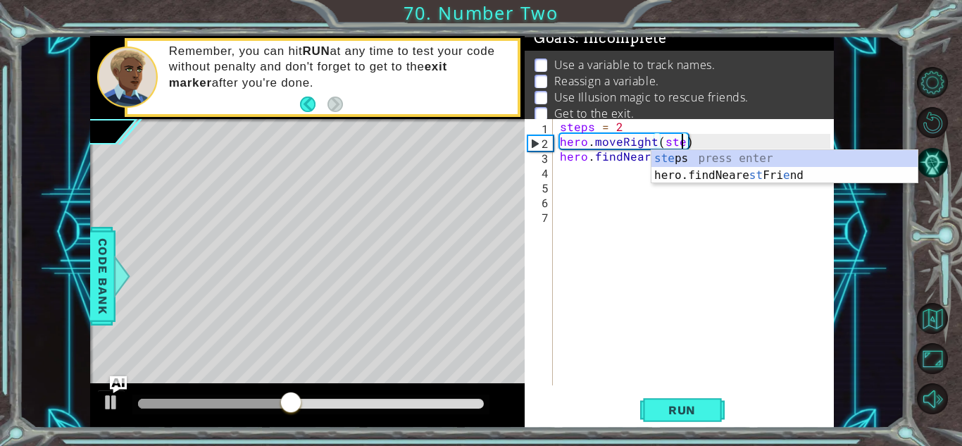
scroll to position [0, 8]
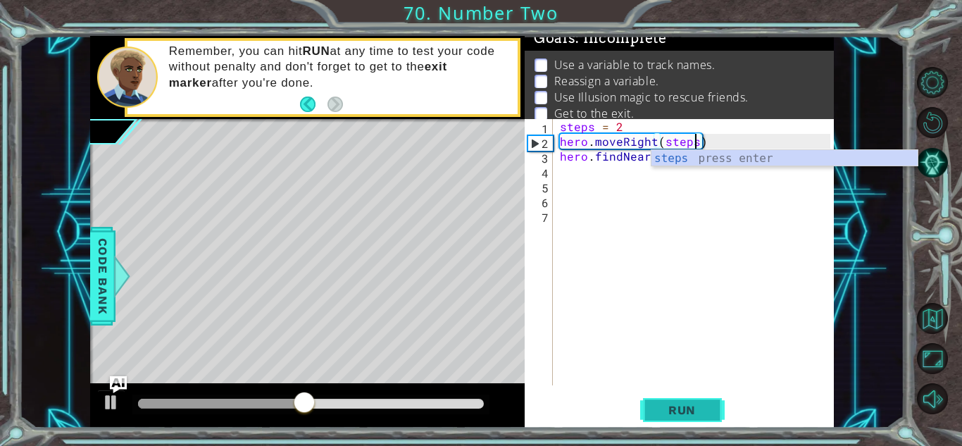
click at [703, 403] on span "Run" at bounding box center [682, 410] width 56 height 14
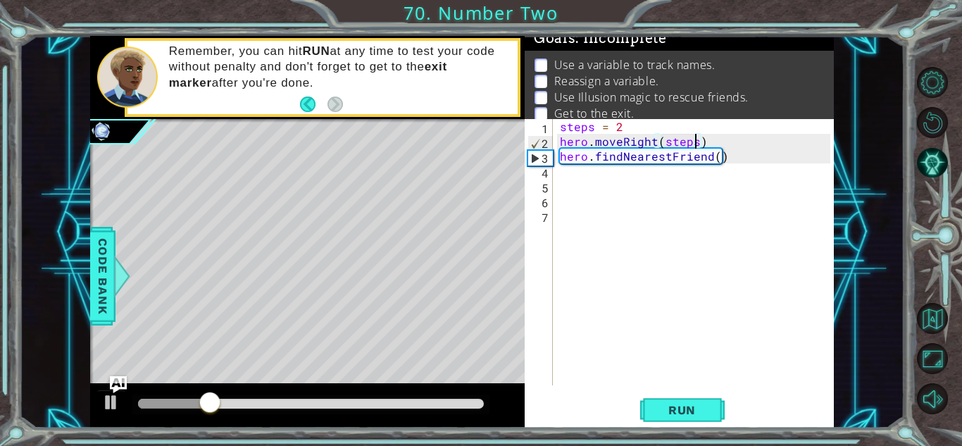
click at [740, 156] on div "steps = 2 hero . moveRight ( steps ) hero . findNearestFriend ( )" at bounding box center [697, 267] width 280 height 296
type textarea "hero.findNearestFriend()"
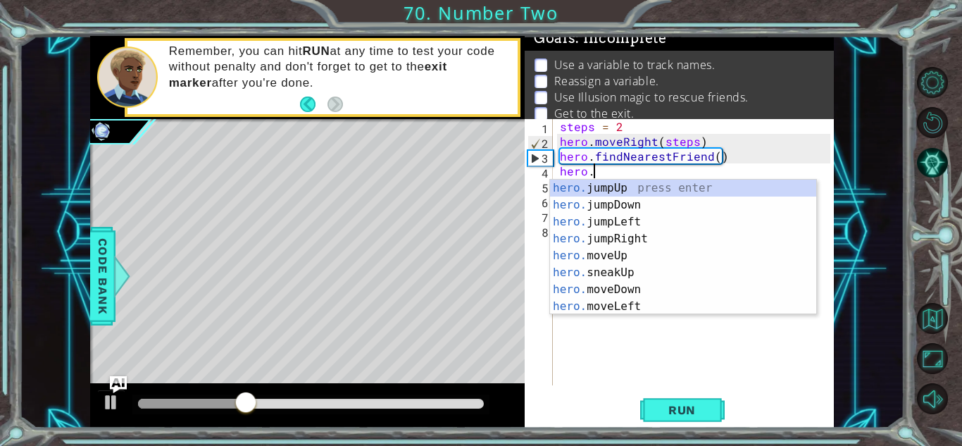
scroll to position [0, 1]
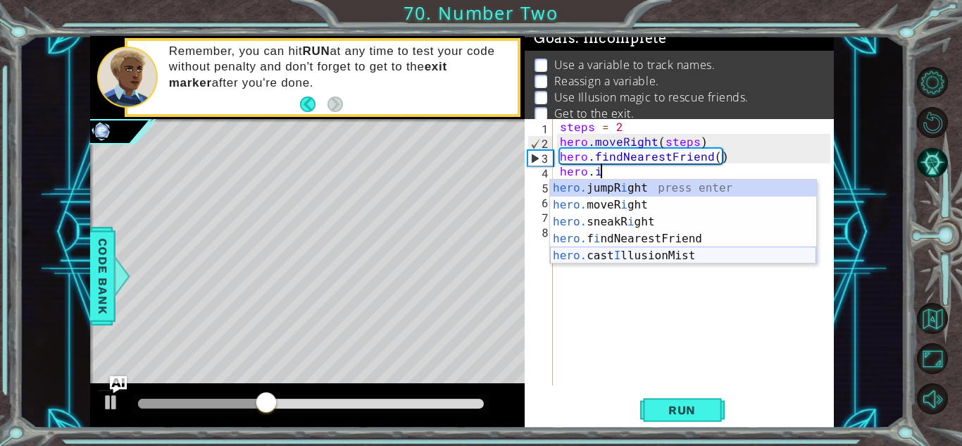
click at [690, 251] on div "hero. jumpR i ght press enter hero. moveR i ght press enter hero. sneakR i ght …" at bounding box center [683, 239] width 266 height 118
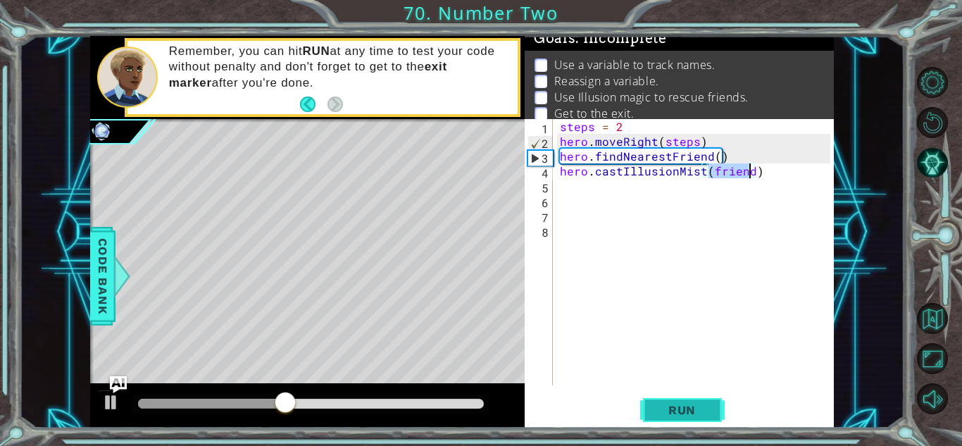
click at [696, 394] on button "Run" at bounding box center [682, 409] width 84 height 31
click at [685, 398] on button "Run" at bounding box center [682, 409] width 84 height 31
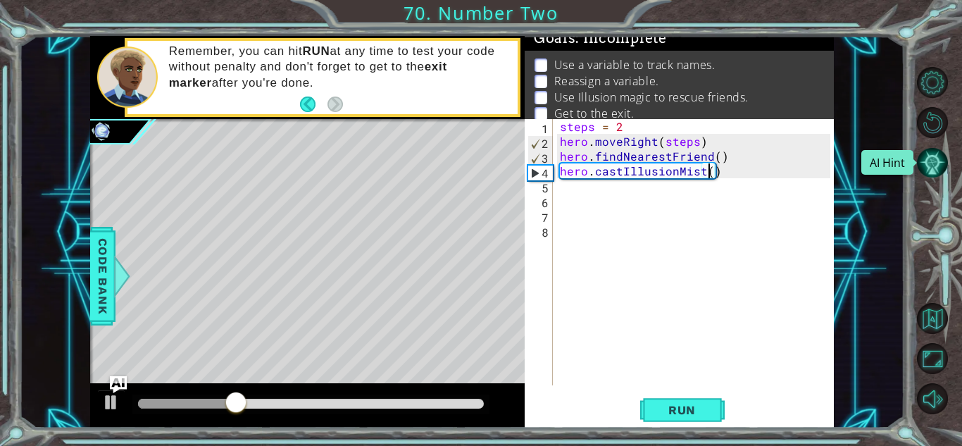
click at [929, 156] on button "AI Hint" at bounding box center [932, 162] width 31 height 31
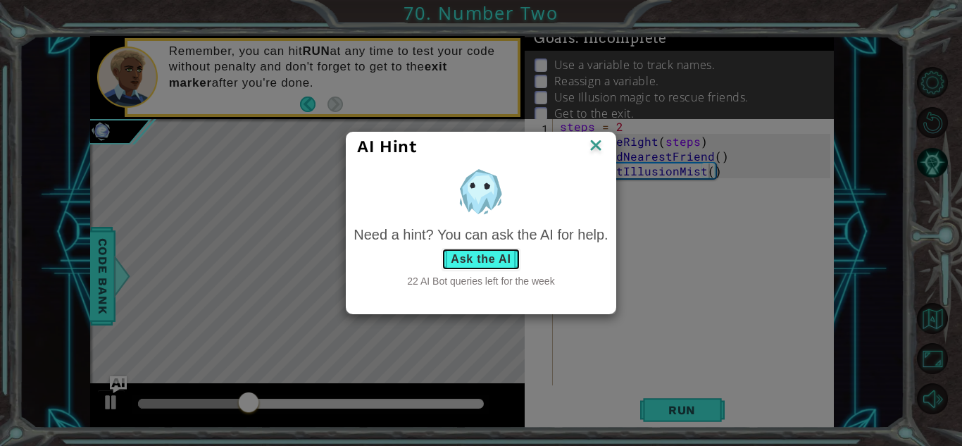
click at [453, 260] on button "Ask the AI" at bounding box center [480, 259] width 78 height 23
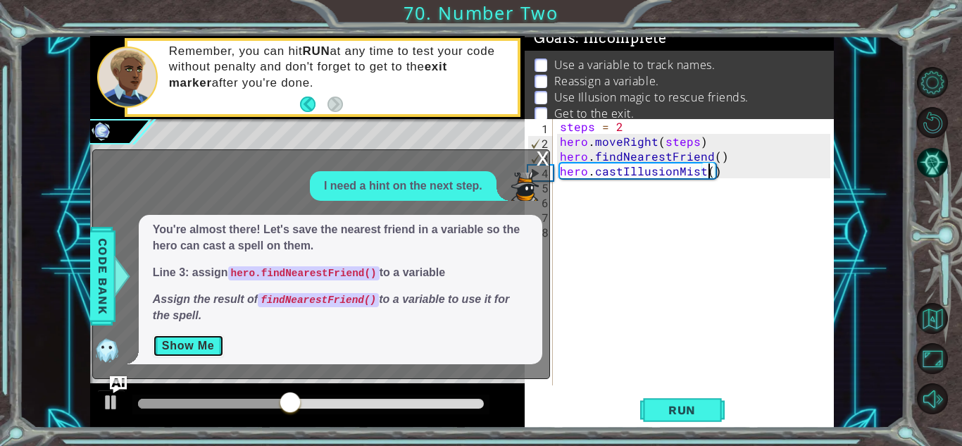
click at [206, 351] on button "Show Me" at bounding box center [188, 345] width 71 height 23
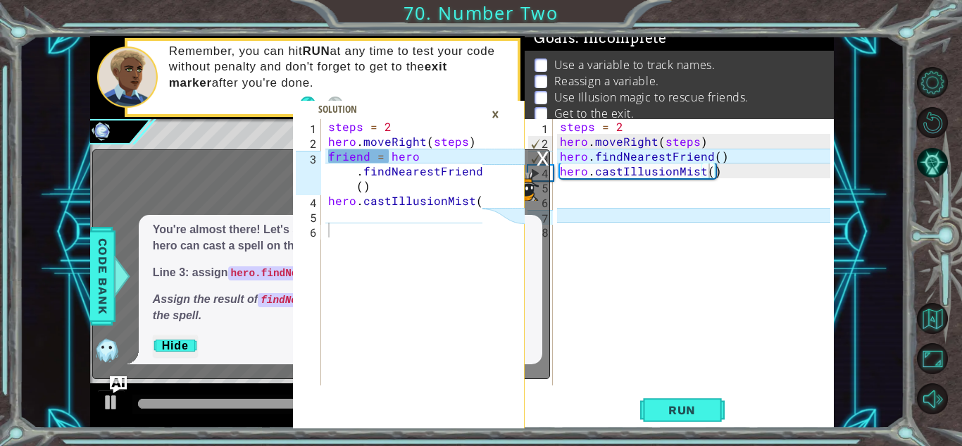
click at [593, 158] on div "steps = 2 hero . moveRight ( steps ) hero . findNearestFriend ( ) hero . castIl…" at bounding box center [697, 267] width 280 height 296
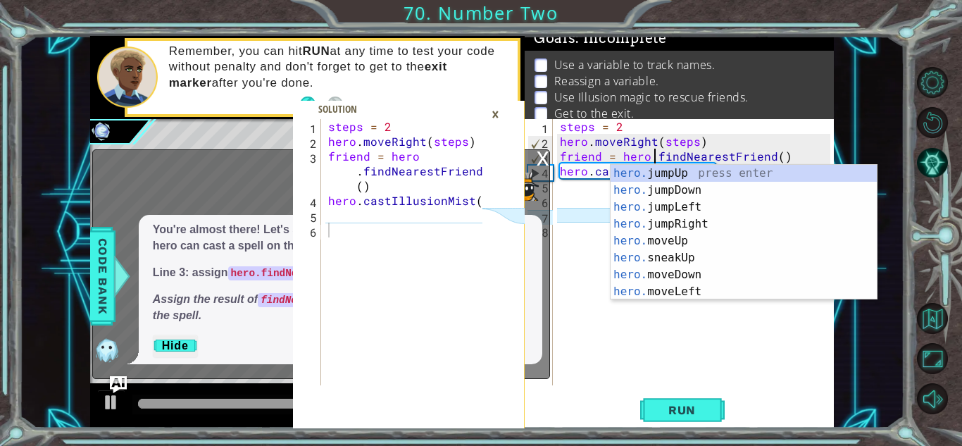
scroll to position [0, 6]
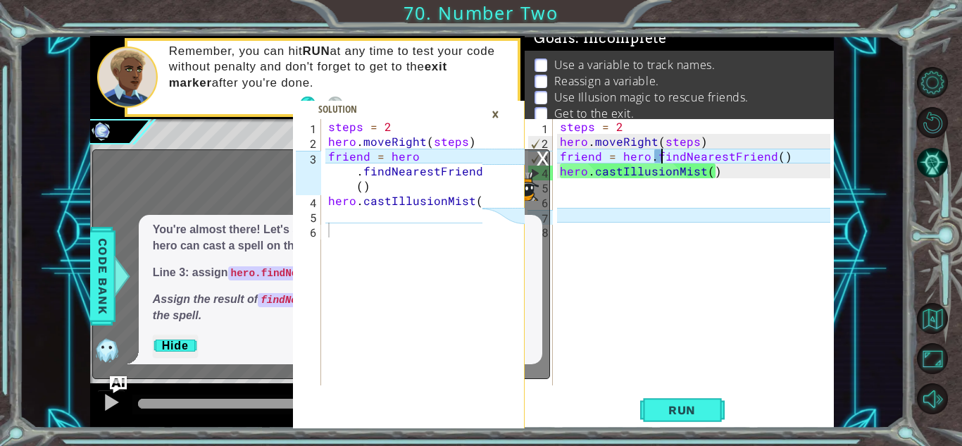
click at [722, 170] on div "steps = 2 hero . moveRight ( steps ) friend = hero . findNearestFriend ( ) hero…" at bounding box center [697, 267] width 280 height 296
type textarea "hero.castIllusionMist()"
click at [688, 413] on span "Run" at bounding box center [682, 410] width 56 height 14
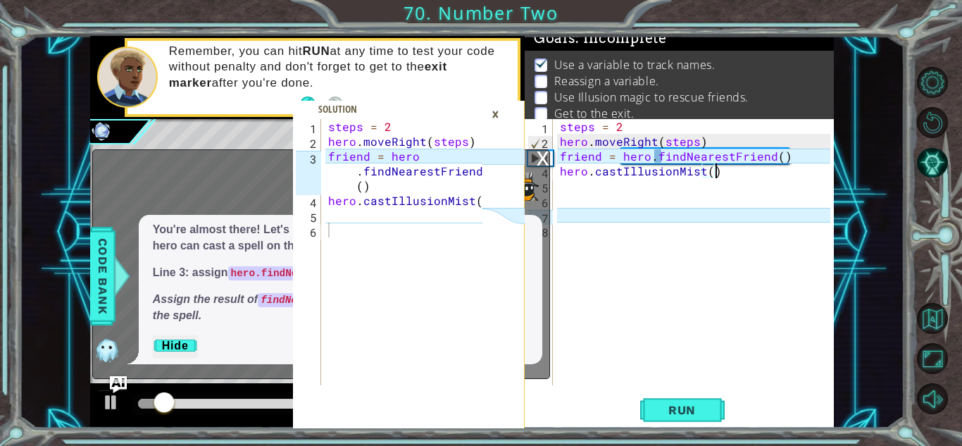
click at [496, 113] on div "×" at bounding box center [495, 114] width 22 height 24
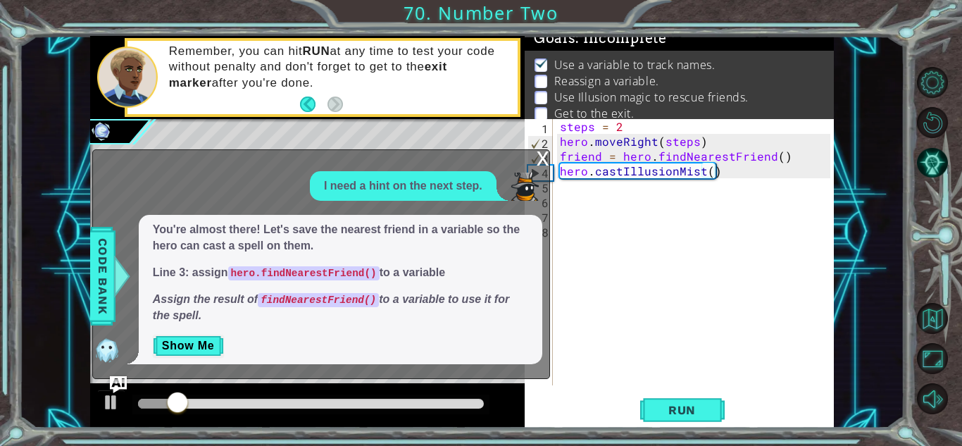
click at [543, 156] on div "x" at bounding box center [542, 157] width 13 height 14
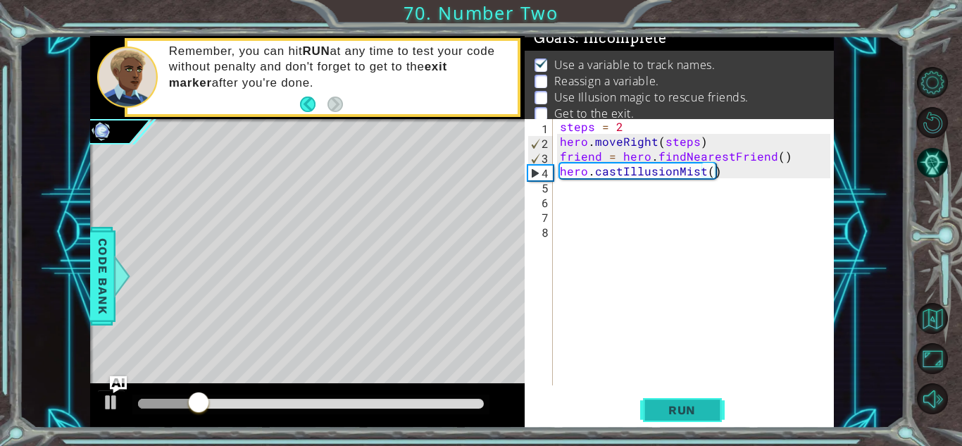
click at [682, 405] on span "Run" at bounding box center [682, 410] width 56 height 14
click at [746, 174] on div "steps = 2 hero . moveRight ( steps ) friend = hero . findNearestFriend ( ) hero…" at bounding box center [697, 267] width 280 height 296
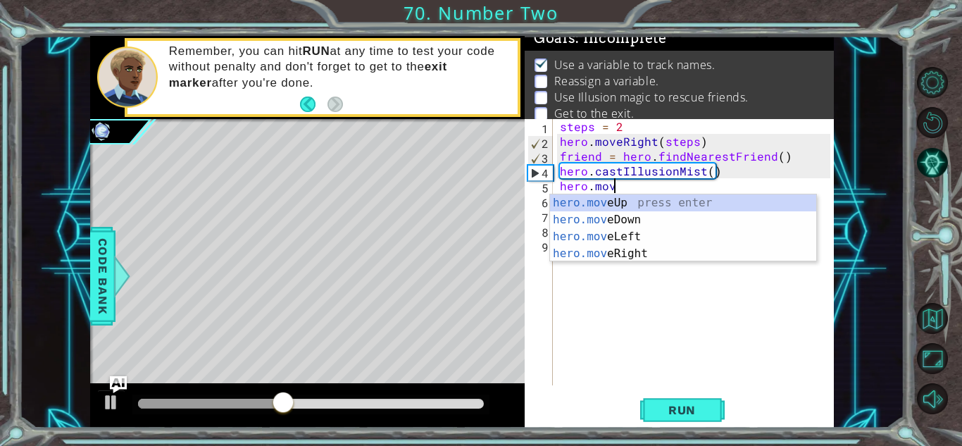
scroll to position [0, 3]
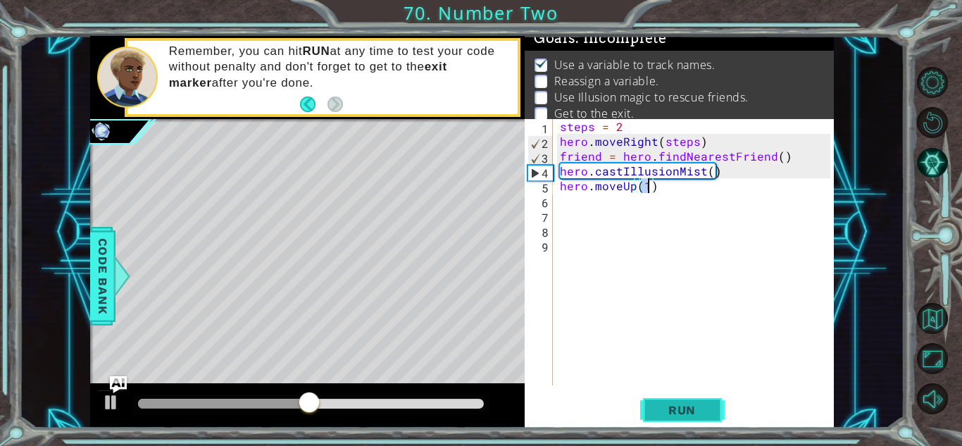
click at [685, 397] on button "Run" at bounding box center [682, 409] width 84 height 31
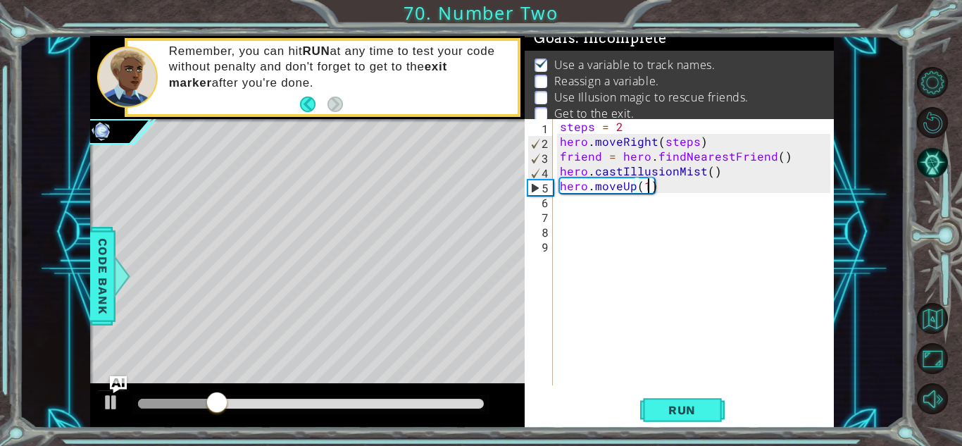
click at [753, 168] on div "steps = 2 hero . moveRight ( steps ) friend = hero . findNearestFriend ( ) hero…" at bounding box center [697, 267] width 280 height 296
type textarea "hero.castIllusionMist()"
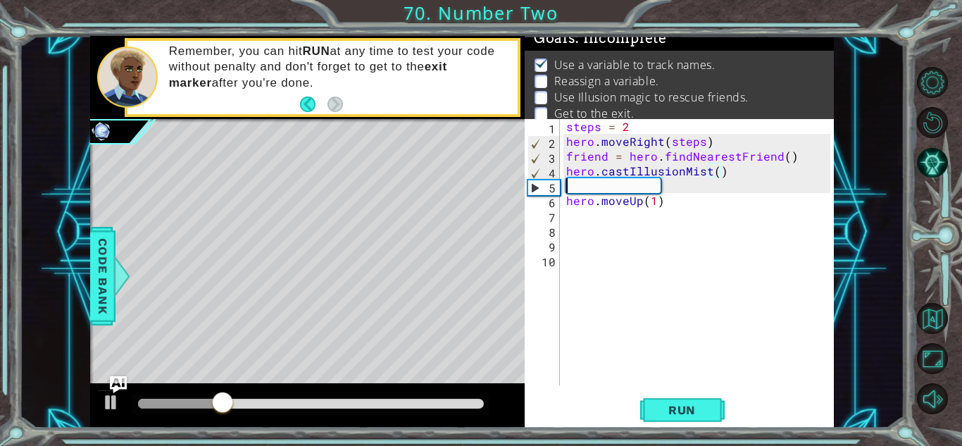
scroll to position [0, 0]
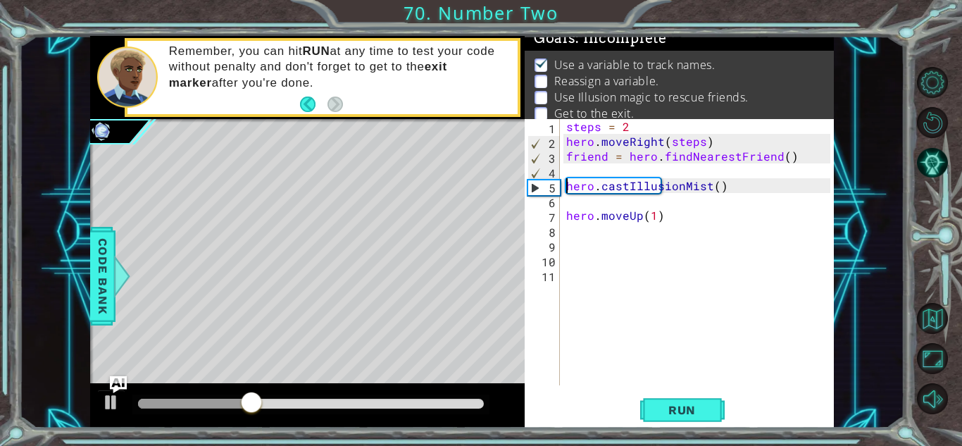
click at [738, 162] on div "steps = 2 hero . moveRight ( steps ) friend = hero . findNearestFriend ( ) hero…" at bounding box center [700, 267] width 274 height 296
type textarea "friend = hero. findNearestFriend()"
click at [712, 168] on div "steps = 2 hero . moveRight ( steps ) friend = hero . findNearestFriend ( ) hero…" at bounding box center [700, 267] width 274 height 296
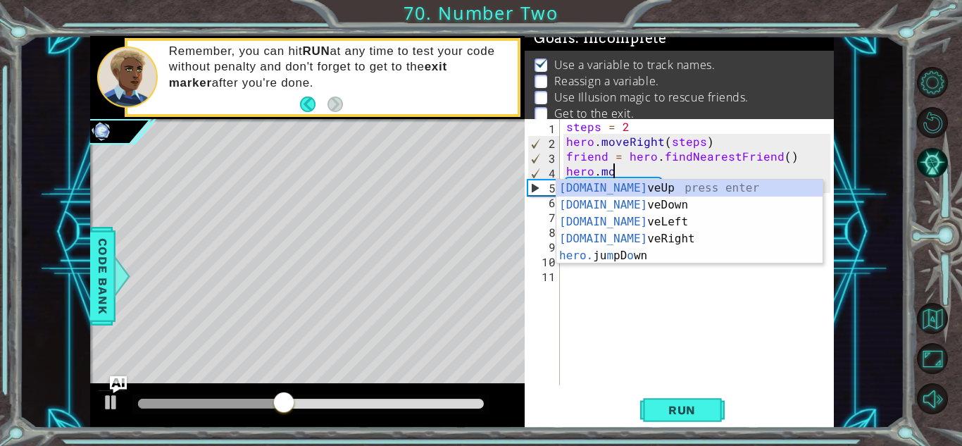
scroll to position [0, 2]
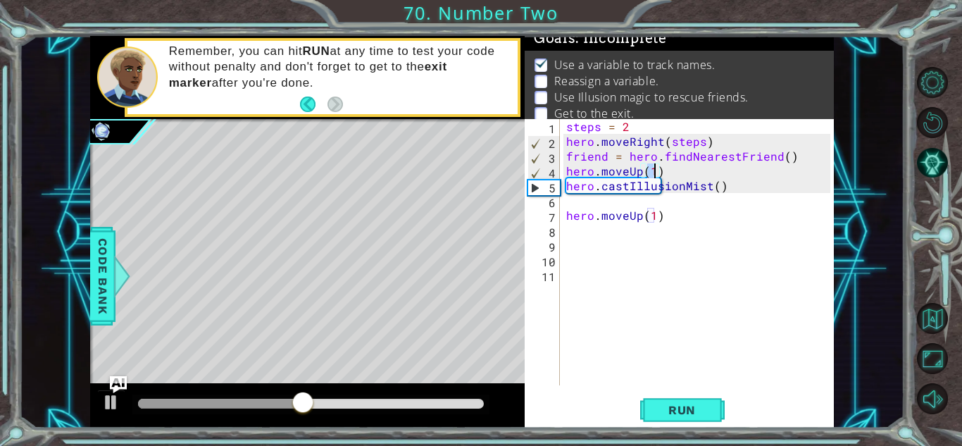
click at [717, 220] on div "steps = 2 hero . moveRight ( steps ) friend = hero . findNearestFriend ( ) hero…" at bounding box center [700, 267] width 274 height 296
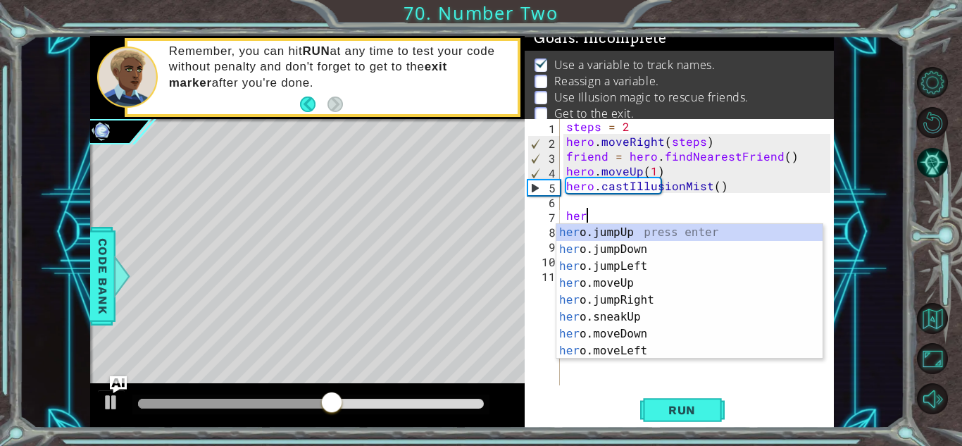
scroll to position [0, 0]
type textarea "h"
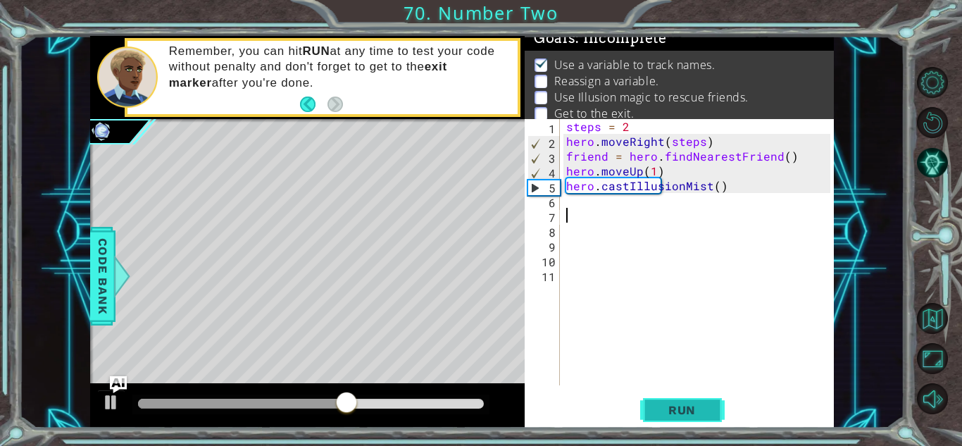
click at [667, 403] on span "Run" at bounding box center [682, 410] width 56 height 14
